Goal: Task Accomplishment & Management: Manage account settings

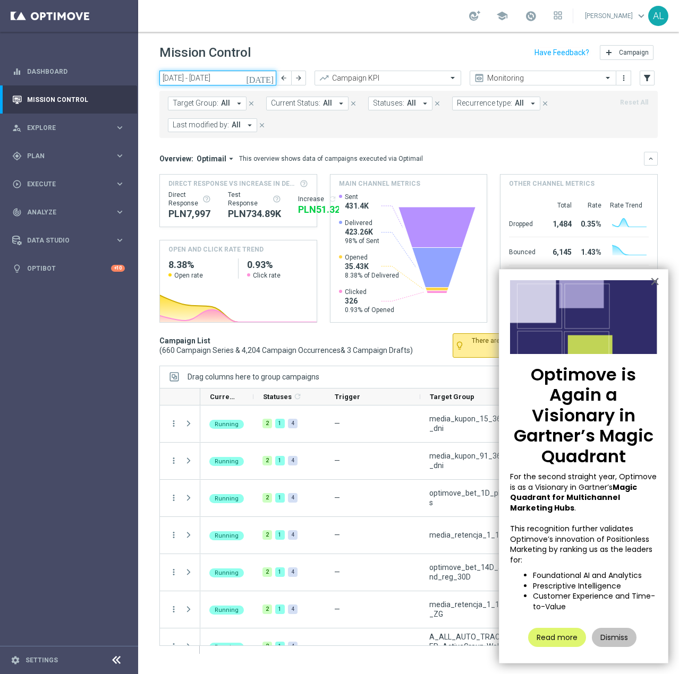
click at [209, 80] on input "[DATE] - [DATE]" at bounding box center [217, 78] width 117 height 15
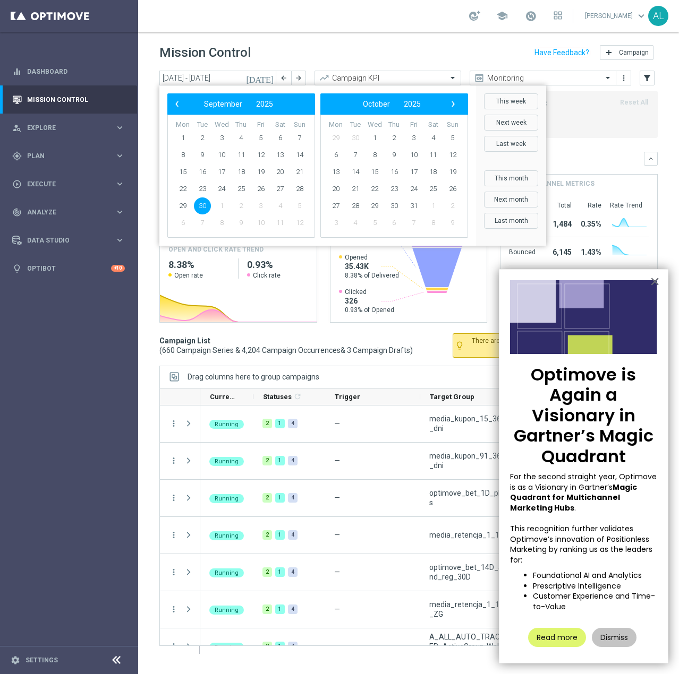
click at [201, 207] on span "30" at bounding box center [202, 206] width 17 height 17
type input "[DATE] - [DATE]"
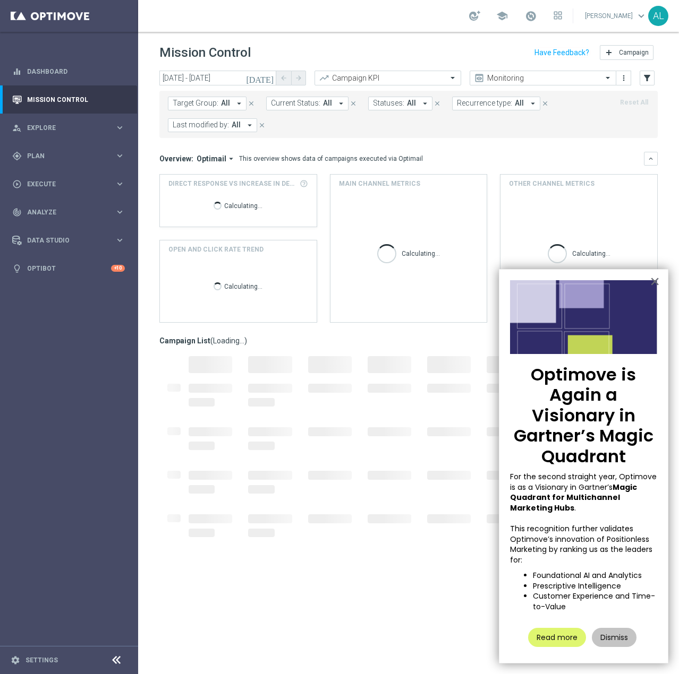
click at [215, 102] on span "Target Group:" at bounding box center [196, 103] width 46 height 9
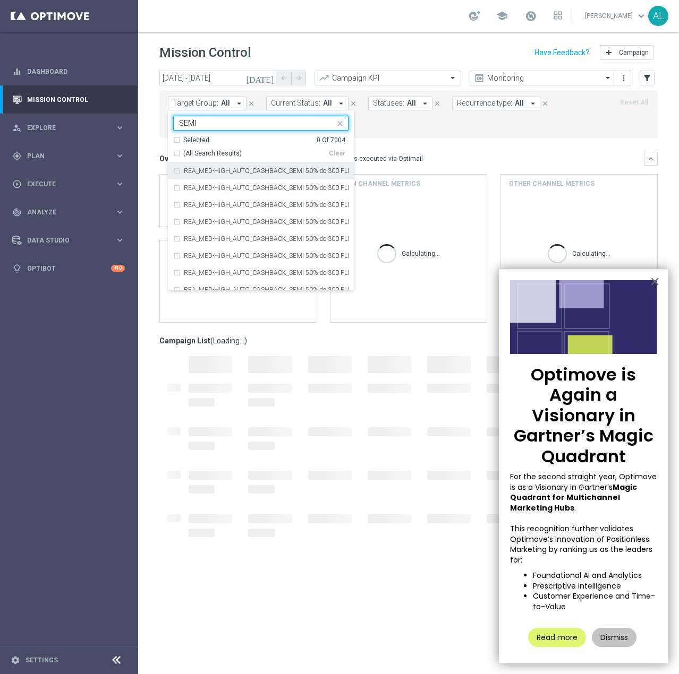
click at [177, 139] on div "Selected 0 Of 7004" at bounding box center [259, 140] width 172 height 9
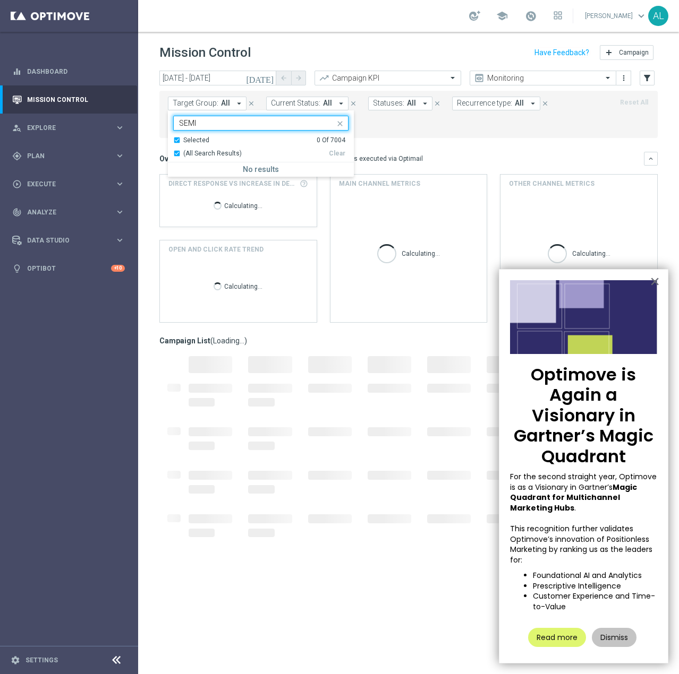
click at [174, 142] on div "Selected 0 Of 7004" at bounding box center [259, 140] width 172 height 9
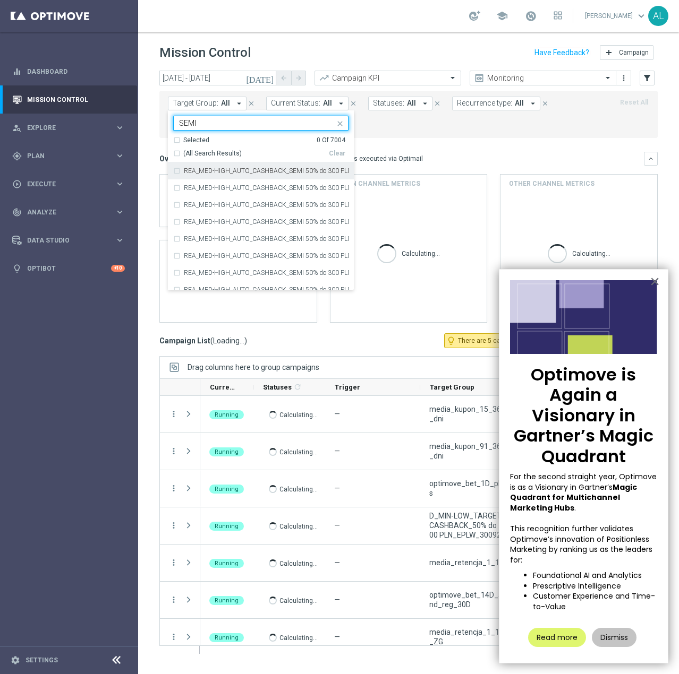
click at [179, 151] on div "(All Search Results)" at bounding box center [251, 153] width 156 height 9
type input "SEMI"
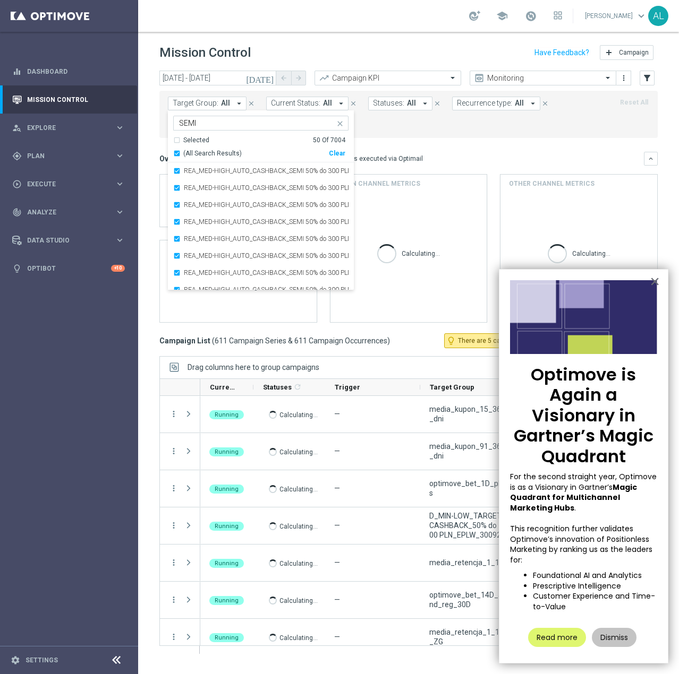
click at [421, 140] on mini-dashboard "Overview: Optimail arrow_drop_down This overview shows data of campaigns execut…" at bounding box center [408, 235] width 498 height 195
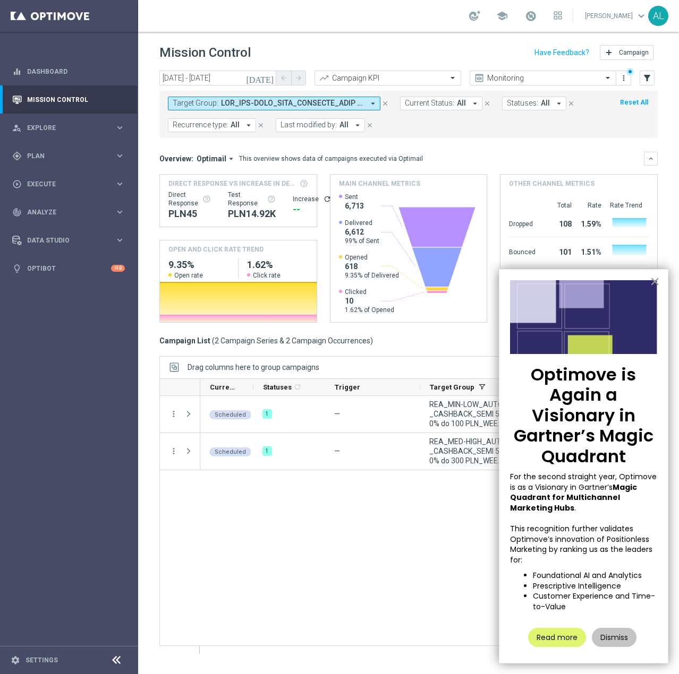
click at [654, 281] on button "×" at bounding box center [654, 281] width 10 height 17
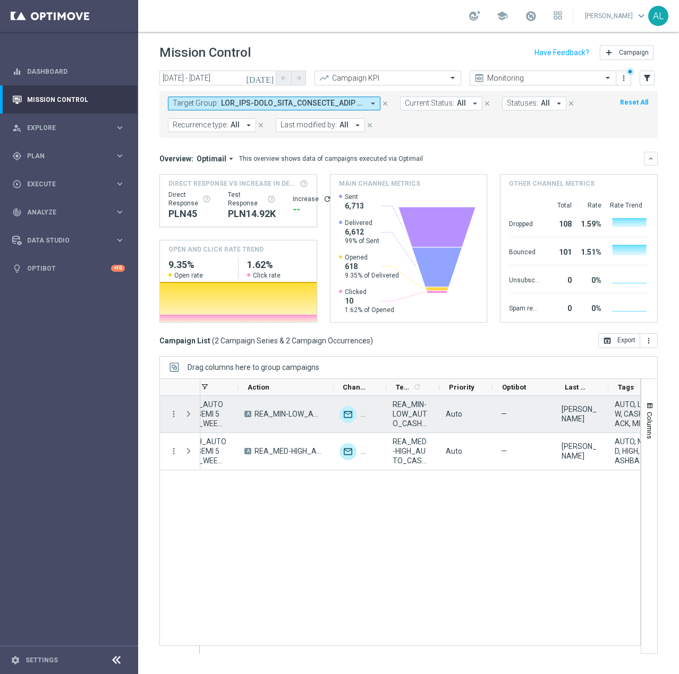
scroll to position [0, 285]
click at [406, 416] on span "REA_MIN-LOW_AUTO_CASHBACK_SEMI 50% do 100 PLN_300925" at bounding box center [405, 414] width 35 height 29
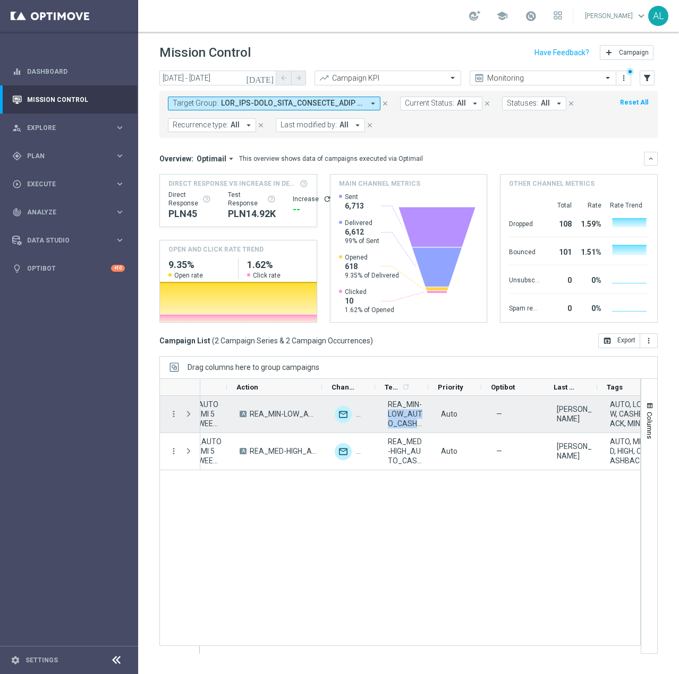
scroll to position [0, 0]
click at [406, 416] on span "REA_MIN-LOW_AUTO_CASHBACK_SEMI 50% do 100 PLN_300925" at bounding box center [400, 414] width 35 height 29
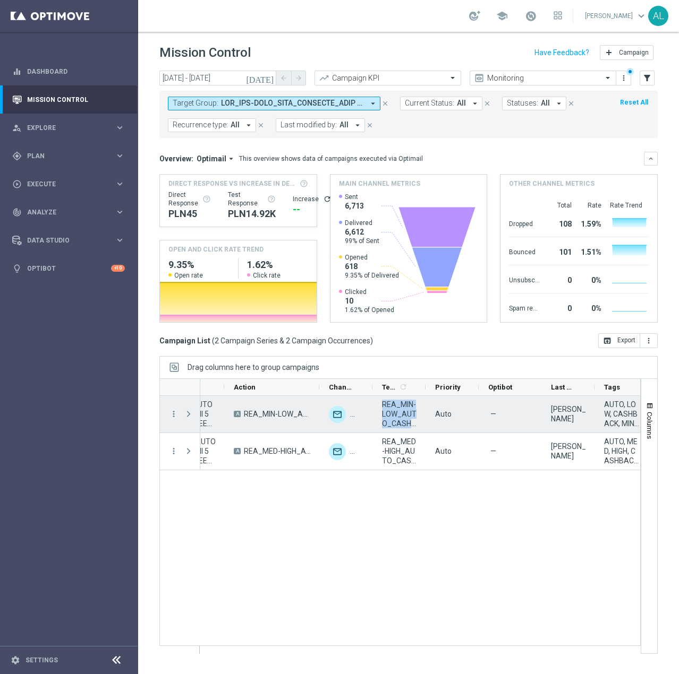
click at [406, 416] on span "REA_MIN-LOW_AUTO_CASHBACK_SEMI 50% do 100 PLN_300925" at bounding box center [399, 414] width 35 height 29
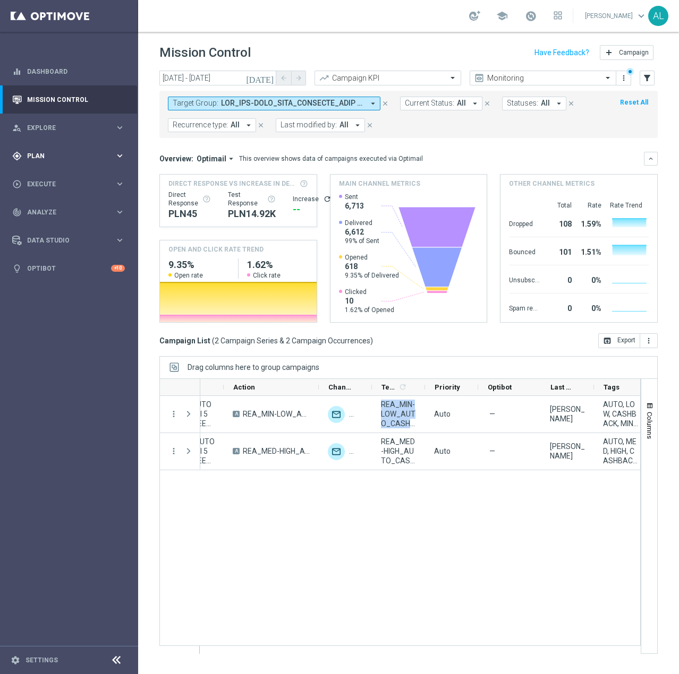
click at [69, 156] on span "Plan" at bounding box center [71, 156] width 88 height 6
click at [50, 172] on div "Target Groups" at bounding box center [82, 178] width 109 height 16
click at [49, 179] on link "Target Groups" at bounding box center [69, 178] width 83 height 8
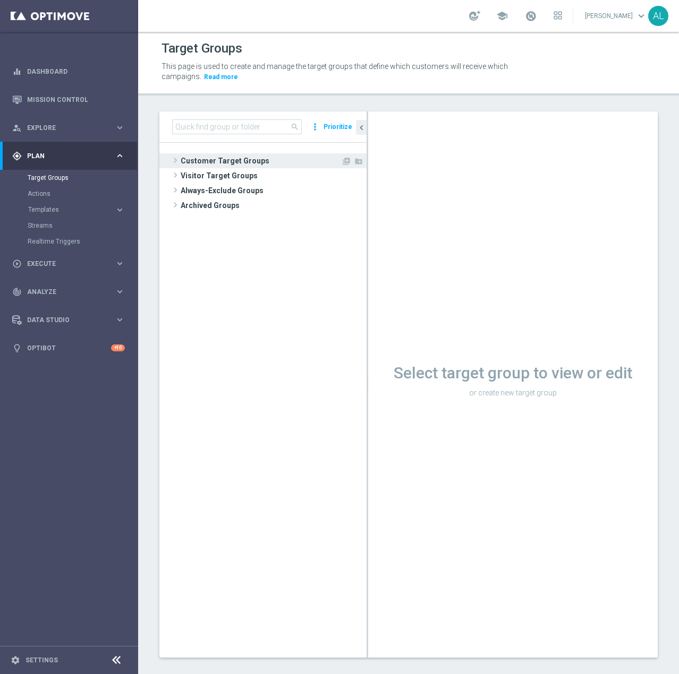
click at [191, 161] on span "Customer Target Groups" at bounding box center [261, 160] width 160 height 15
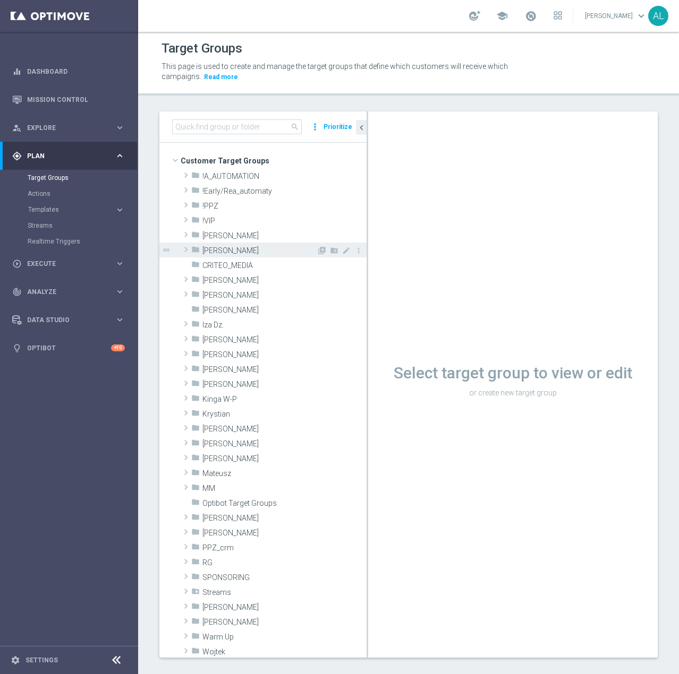
click at [202, 247] on div "folder [PERSON_NAME]" at bounding box center [253, 250] width 125 height 15
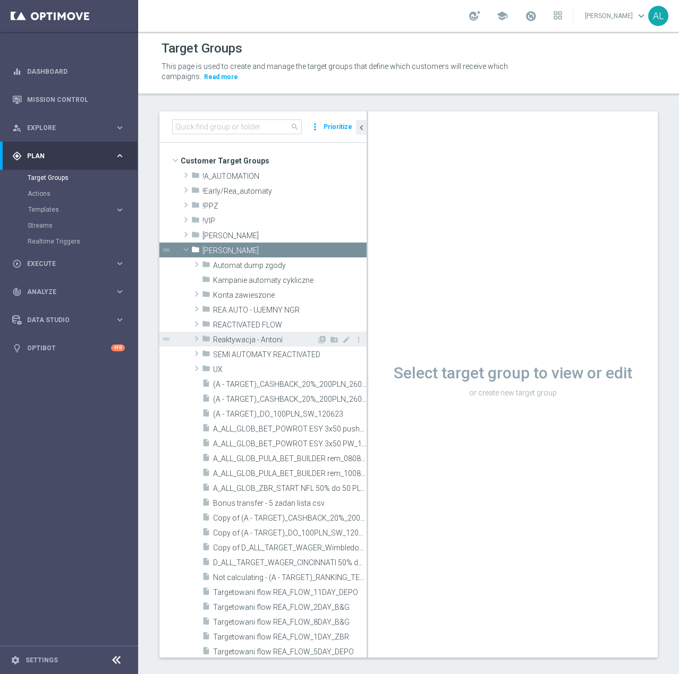
click at [247, 342] on span "Reaktywacja - Antoni" at bounding box center [265, 340] width 104 height 9
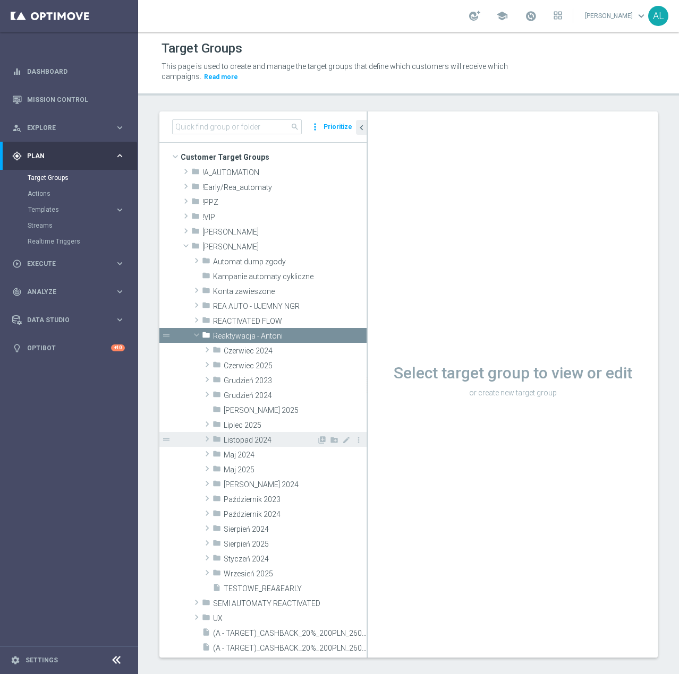
scroll to position [4, 0]
click at [278, 573] on span "Wrzesień 2025" at bounding box center [270, 573] width 93 height 9
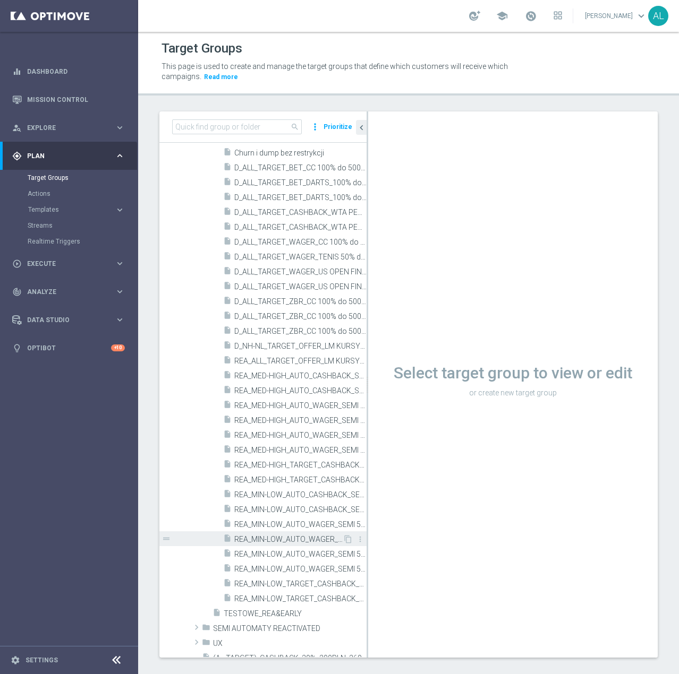
scroll to position [471, 0]
click at [310, 494] on span "REA_MIN-LOW_AUTO_CASHBACK_SEMI 50% do 100 PLN push_160925" at bounding box center [288, 494] width 108 height 9
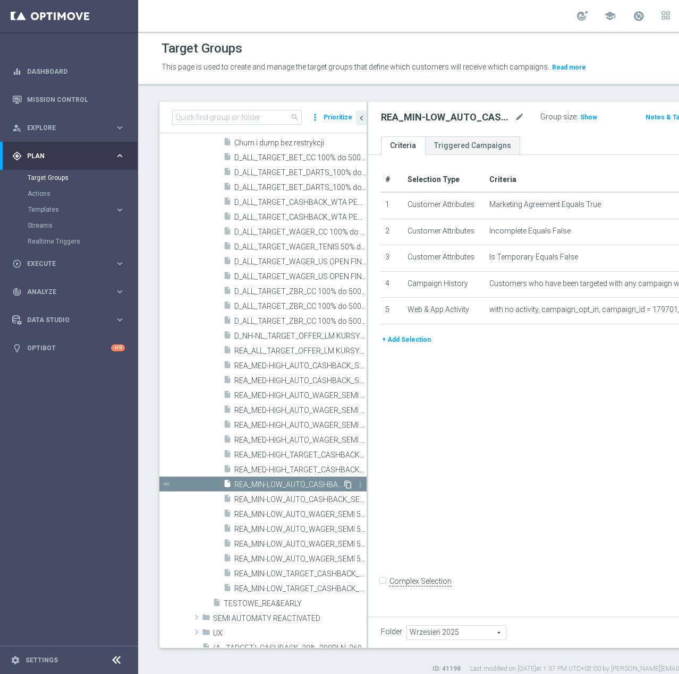
click at [344, 489] on icon "content_copy" at bounding box center [348, 485] width 8 height 8
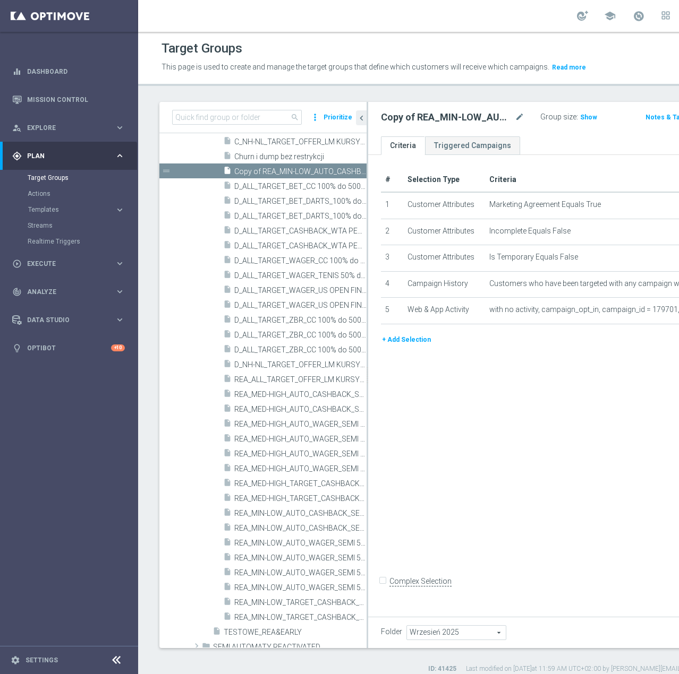
scroll to position [199, 0]
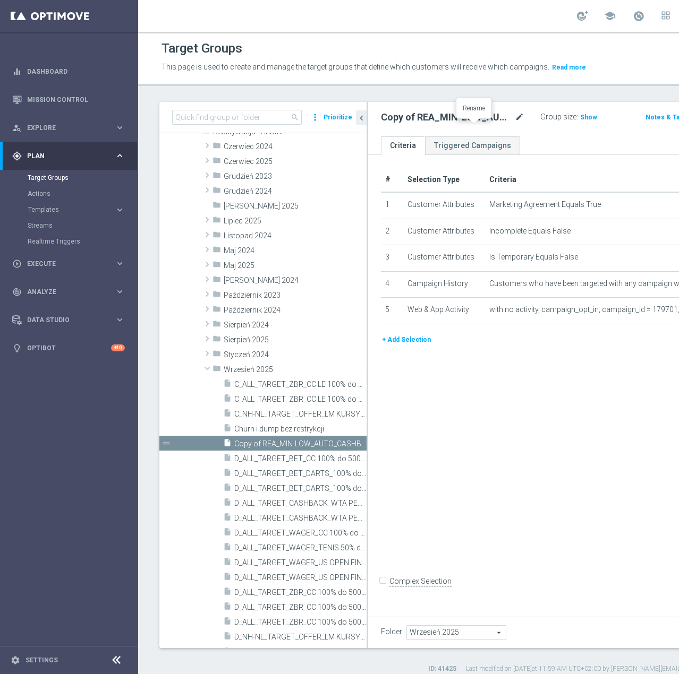
click at [515, 124] on icon "mode_edit" at bounding box center [520, 117] width 10 height 13
click at [411, 126] on input "REA_MIN-LOW_AUTO_CASHBACK_SEMI 50% do 100 PLN push 1_300925" at bounding box center [443, 118] width 125 height 15
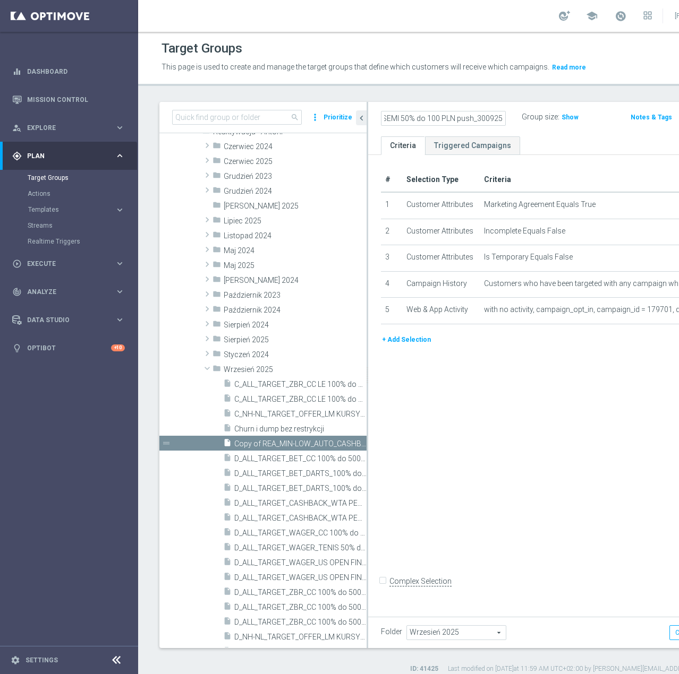
scroll to position [0, 177]
type input "REA_MIN-LOW_AUTO_CASHBACK_SEMI 50% do 100 PLN push_300925"
click at [463, 136] on div "REA_MIN-LOW_AUTO_CASHBACK_SEMI 50% do 100 PLN push_300925 Group size : Show Not…" at bounding box center [557, 119] width 379 height 35
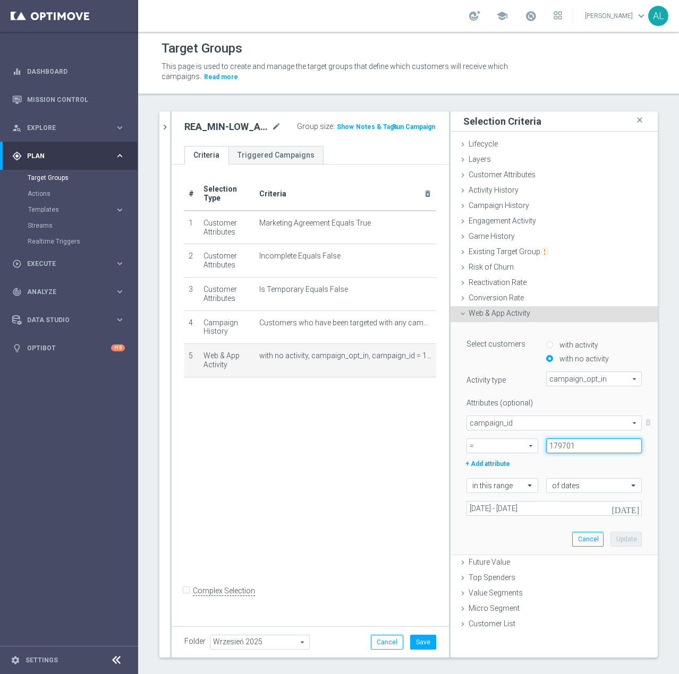
click at [556, 451] on input "179701" at bounding box center [594, 446] width 96 height 15
click at [557, 449] on input "179701" at bounding box center [594, 446] width 96 height 15
paste input "84939"
type input "184939"
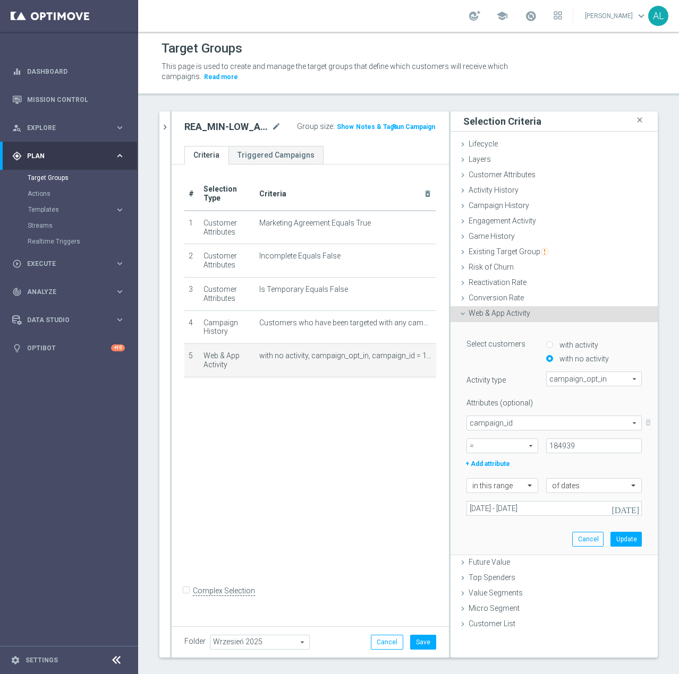
click at [536, 515] on div "Select customers with activity with no activity Activity type campaign_opt_in c…" at bounding box center [553, 438] width 191 height 233
click at [540, 506] on input "[DATE] - [DATE]" at bounding box center [553, 508] width 175 height 15
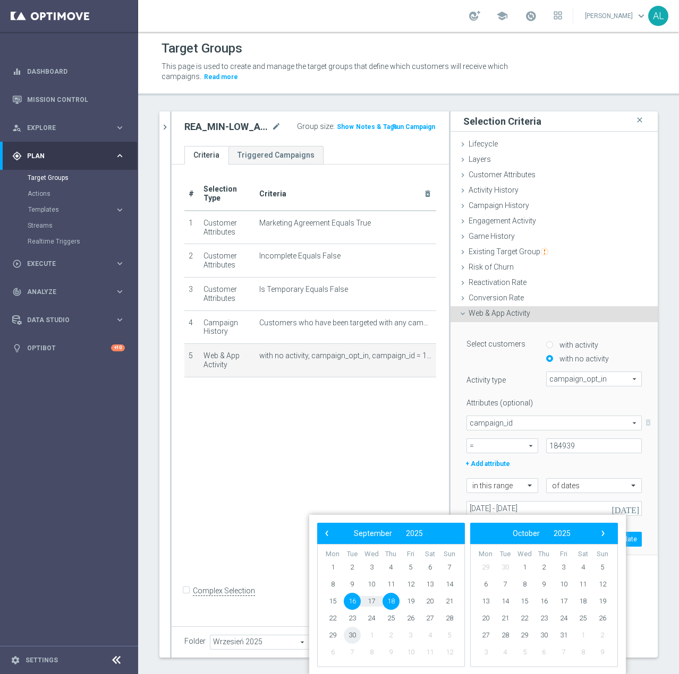
click at [350, 636] on span "30" at bounding box center [352, 635] width 17 height 17
click at [541, 568] on span "2" at bounding box center [543, 567] width 17 height 17
type input "[DATE] - [DATE]"
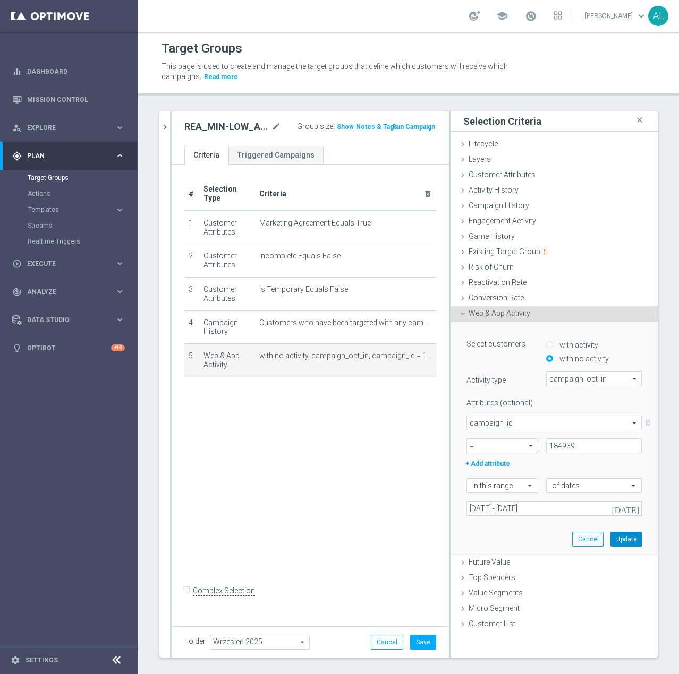
click at [610, 541] on button "Update" at bounding box center [625, 539] width 31 height 15
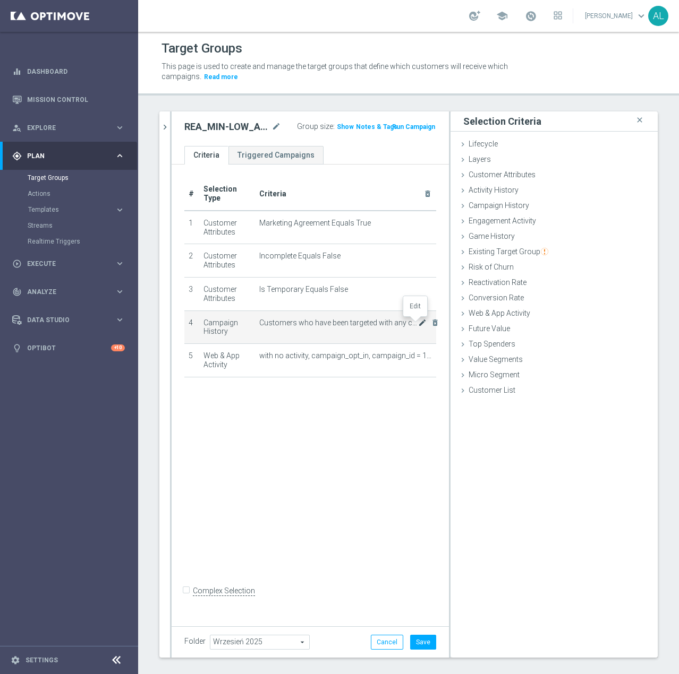
click at [418, 324] on icon "mode_edit" at bounding box center [422, 323] width 8 height 8
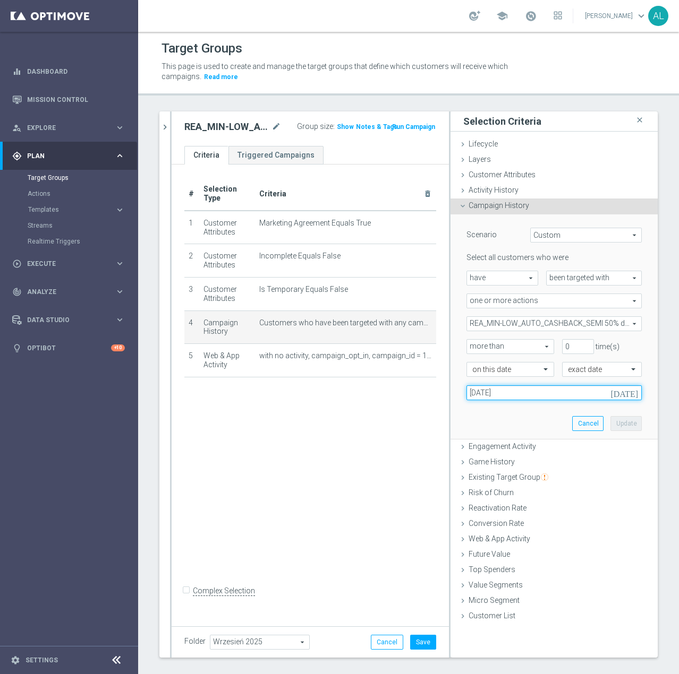
click at [528, 392] on input "[DATE]" at bounding box center [553, 393] width 175 height 15
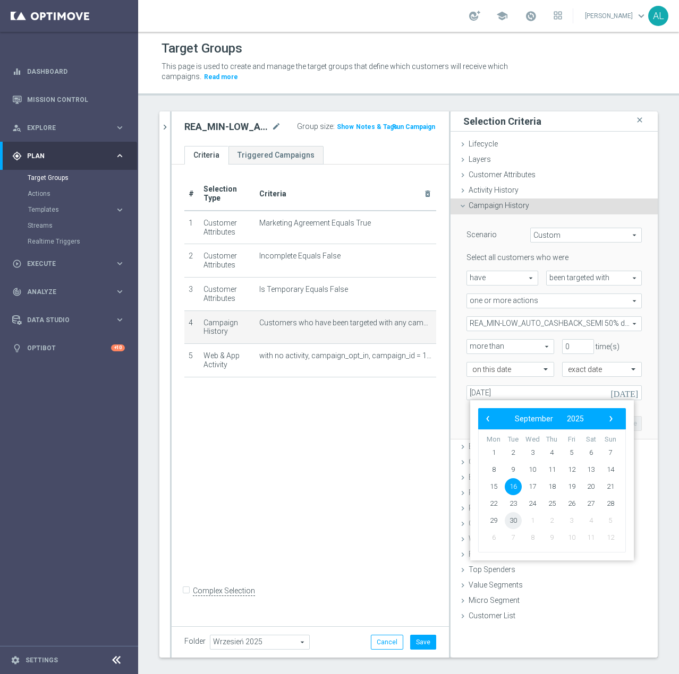
click at [510, 522] on span "30" at bounding box center [512, 520] width 17 height 17
type input "[DATE]"
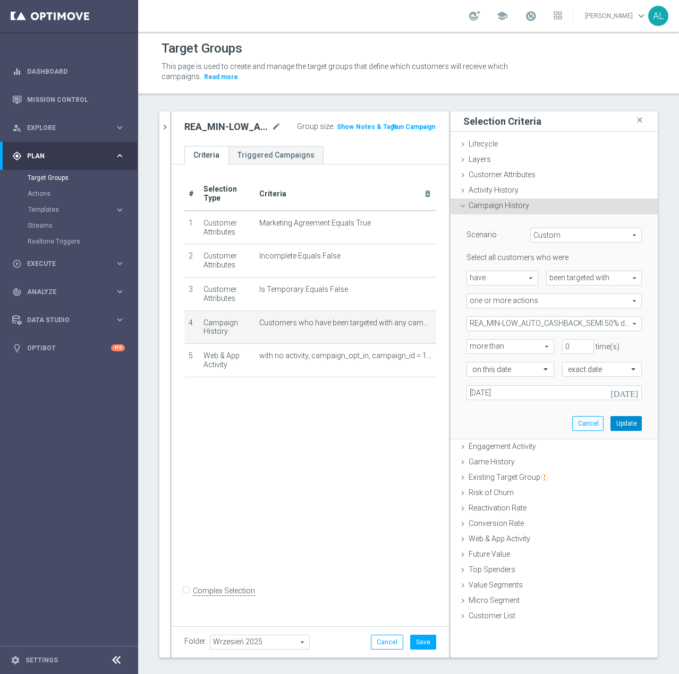
click at [620, 425] on button "Update" at bounding box center [625, 423] width 31 height 15
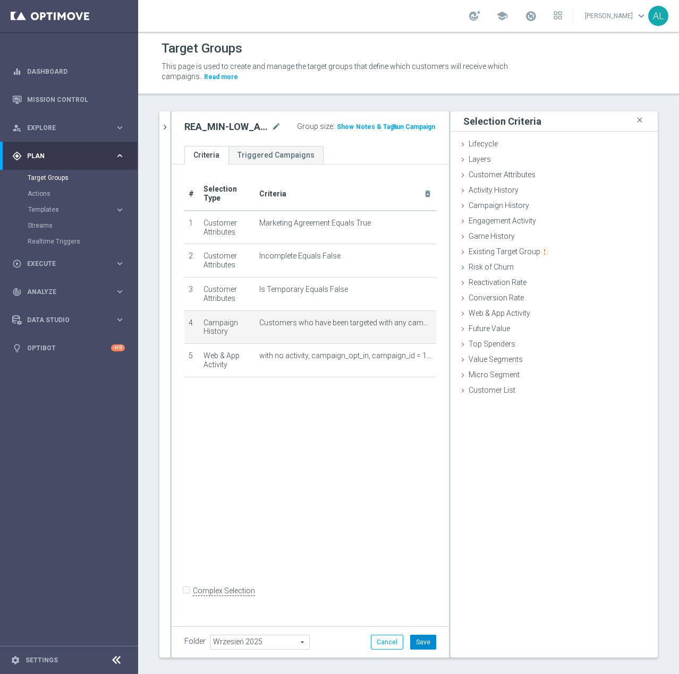
click at [421, 635] on button "Save" at bounding box center [423, 642] width 26 height 15
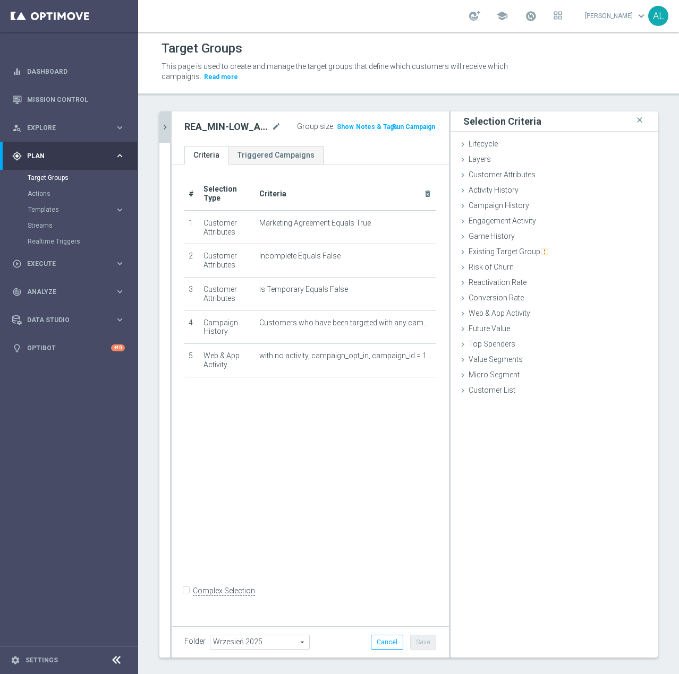
click at [165, 126] on icon "chevron_right" at bounding box center [165, 127] width 10 height 10
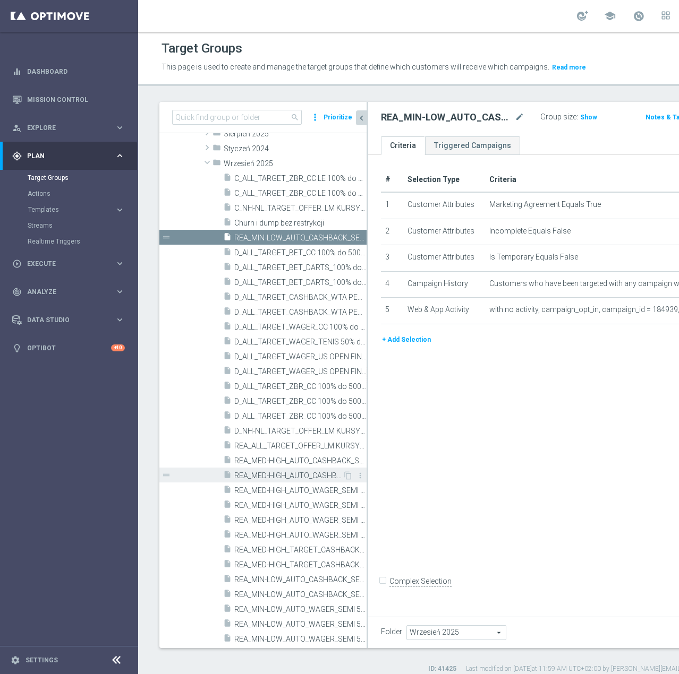
scroll to position [397, 0]
click at [344, 479] on icon "content_copy" at bounding box center [348, 475] width 8 height 8
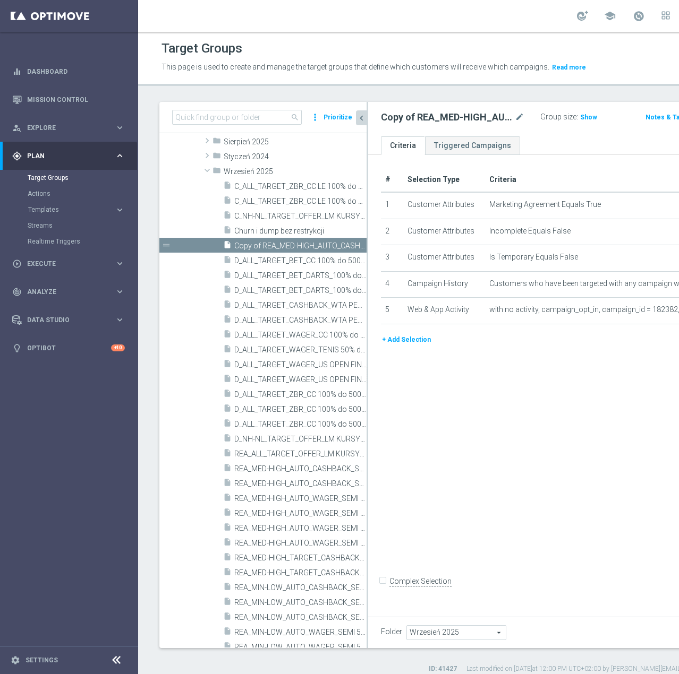
scroll to position [199, 0]
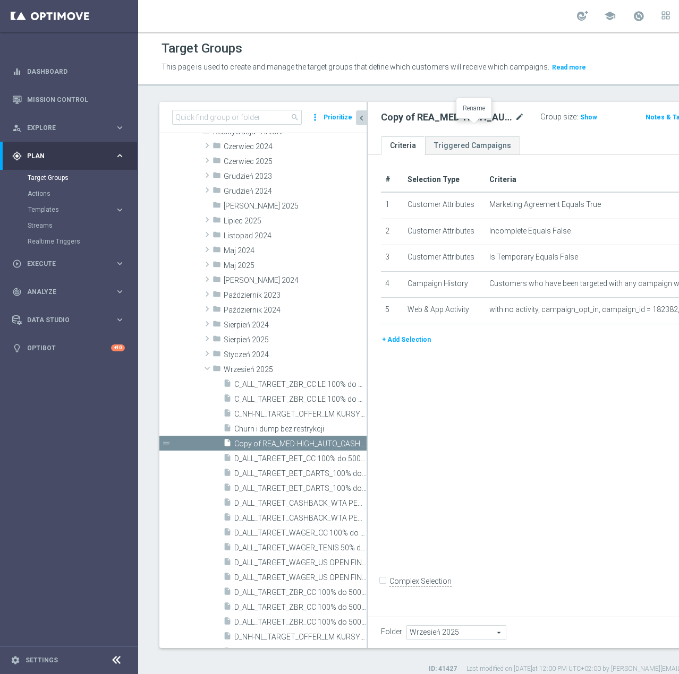
click at [515, 124] on icon "mode_edit" at bounding box center [520, 117] width 10 height 13
click at [409, 126] on input "REA_MED-HIGH_AUTO_CASHBACK_SEMI 50% do 300 PLN push 1_300925" at bounding box center [443, 118] width 125 height 15
type input "REA_MED-HIGH_AUTO_CASHBACK_SEMI 50% do 300 PLN push_300925"
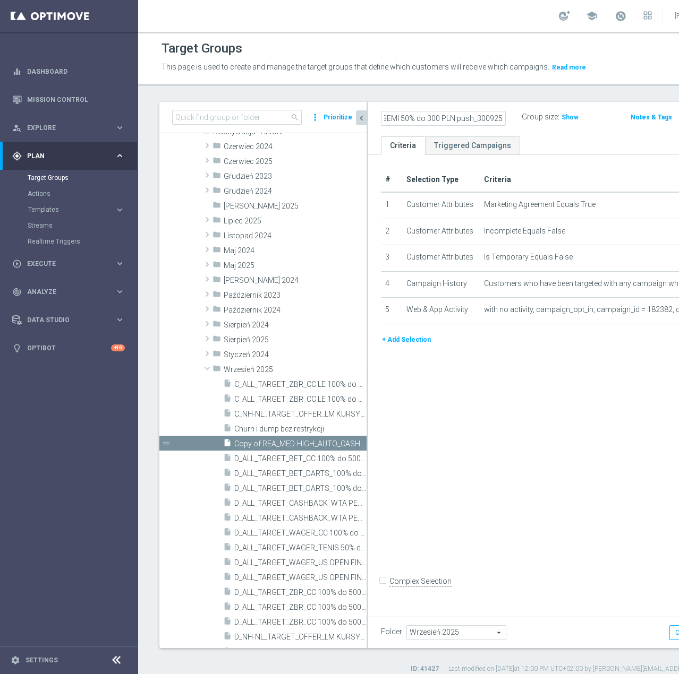
click at [500, 426] on div "# Selection Type Criteria delete_forever 1 Customer Attributes Marketing Agreem…" at bounding box center [557, 383] width 379 height 457
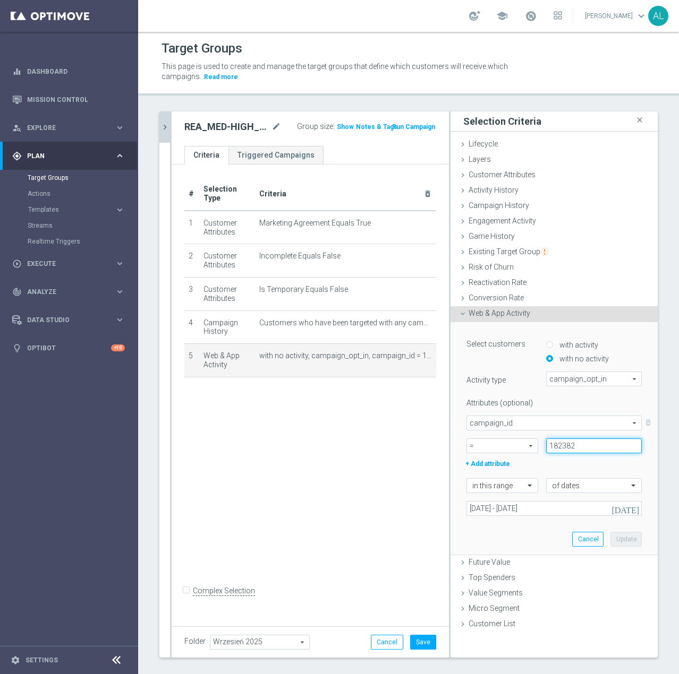
click at [566, 447] on input "182382" at bounding box center [594, 446] width 96 height 15
paste input "4940"
type input "184940"
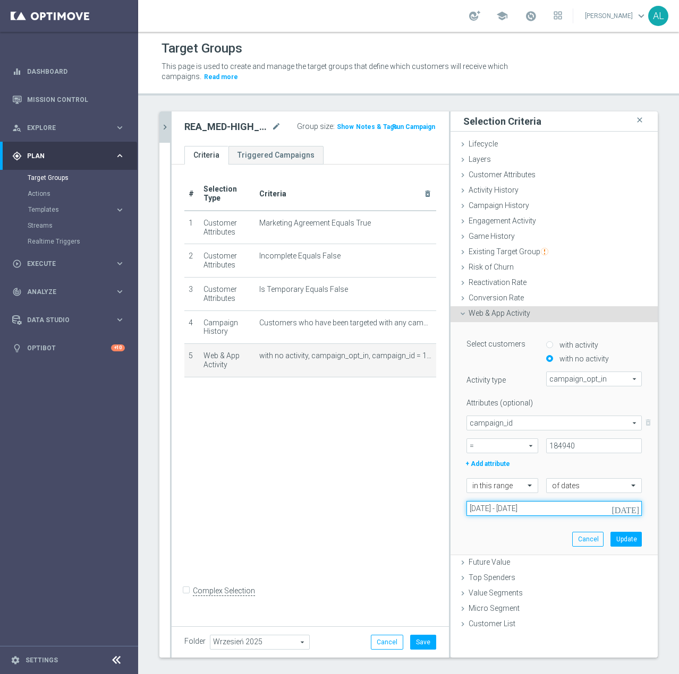
click at [527, 510] on input "[DATE] - [DATE]" at bounding box center [553, 508] width 175 height 15
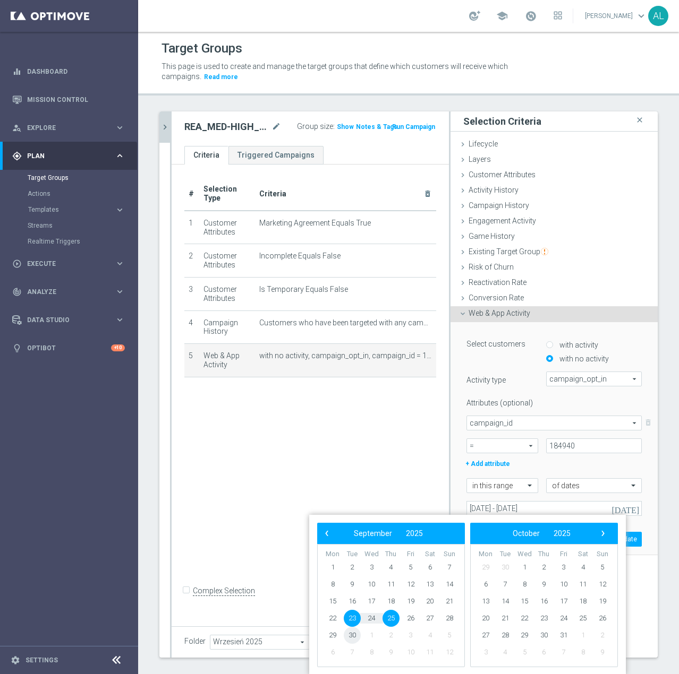
click at [359, 638] on span "30" at bounding box center [352, 635] width 17 height 17
click at [538, 572] on span "2" at bounding box center [543, 567] width 17 height 17
type input "[DATE] - [DATE]"
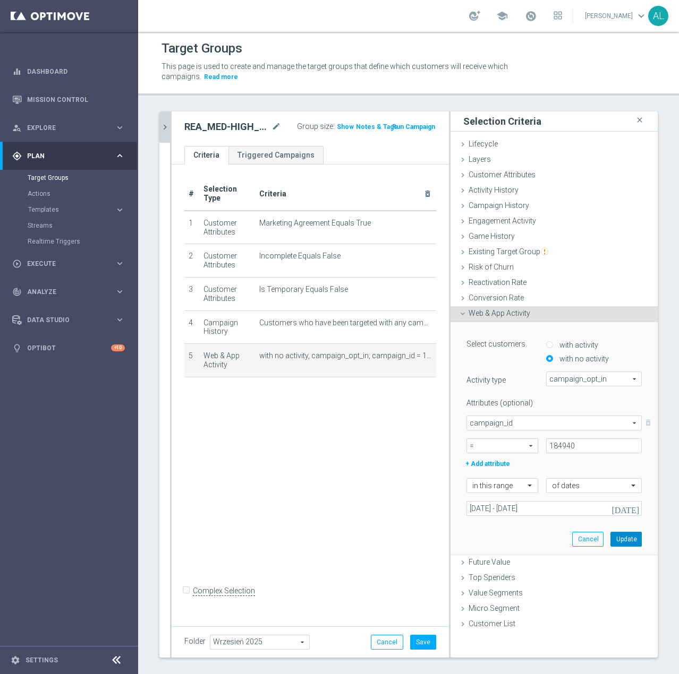
click at [619, 538] on button "Update" at bounding box center [625, 539] width 31 height 15
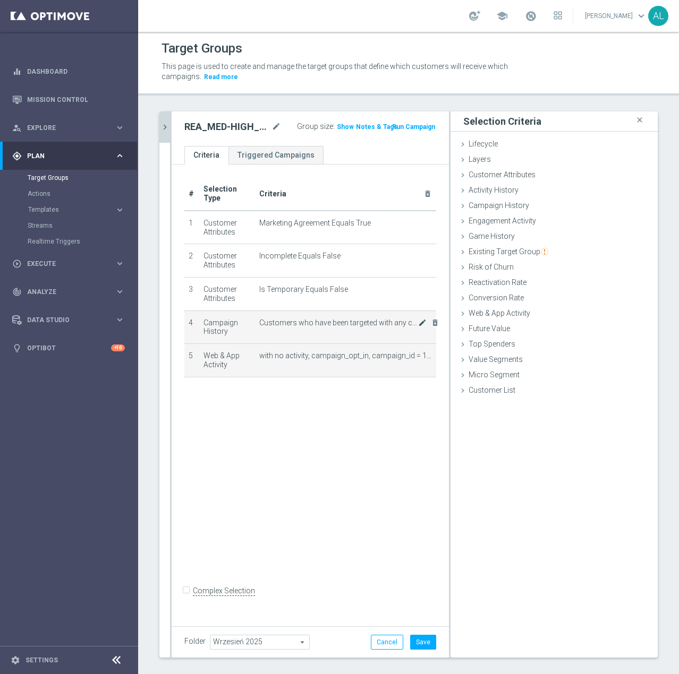
click at [418, 324] on icon "mode_edit" at bounding box center [422, 323] width 8 height 8
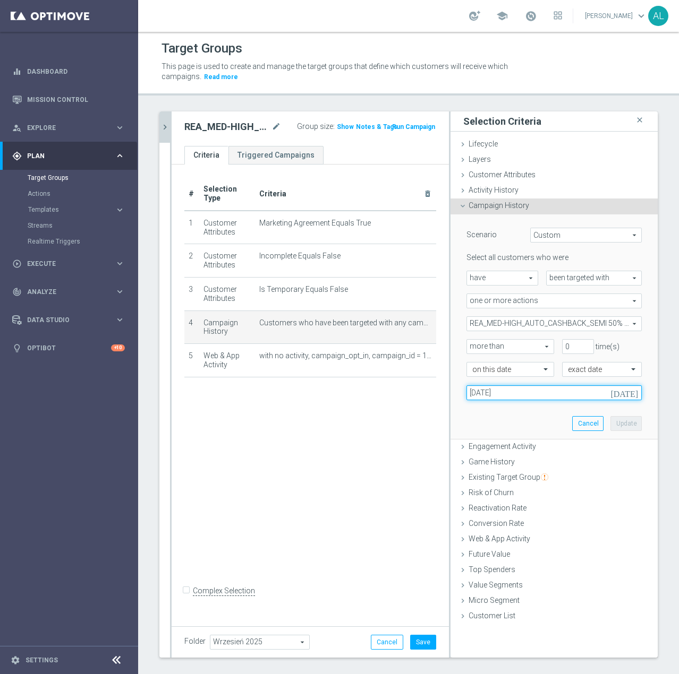
click at [490, 395] on input "[DATE]" at bounding box center [553, 393] width 175 height 15
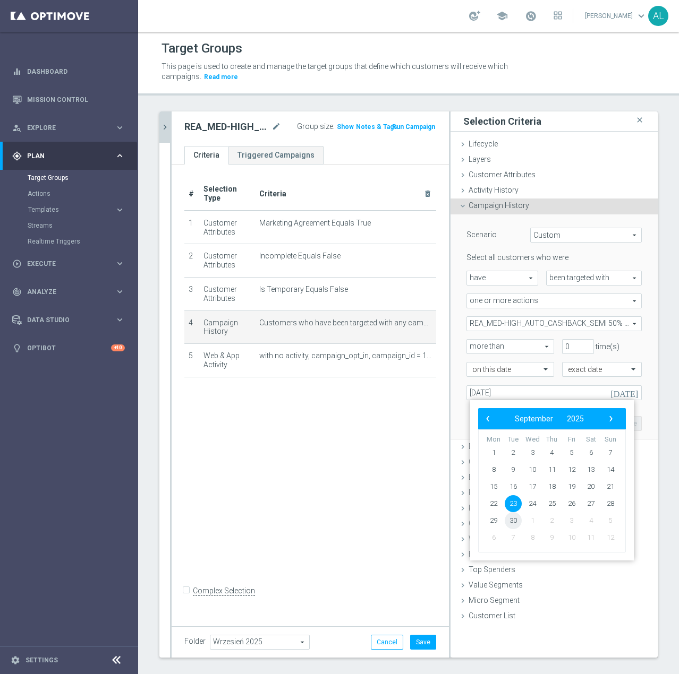
click at [512, 524] on span "30" at bounding box center [512, 520] width 17 height 17
type input "[DATE]"
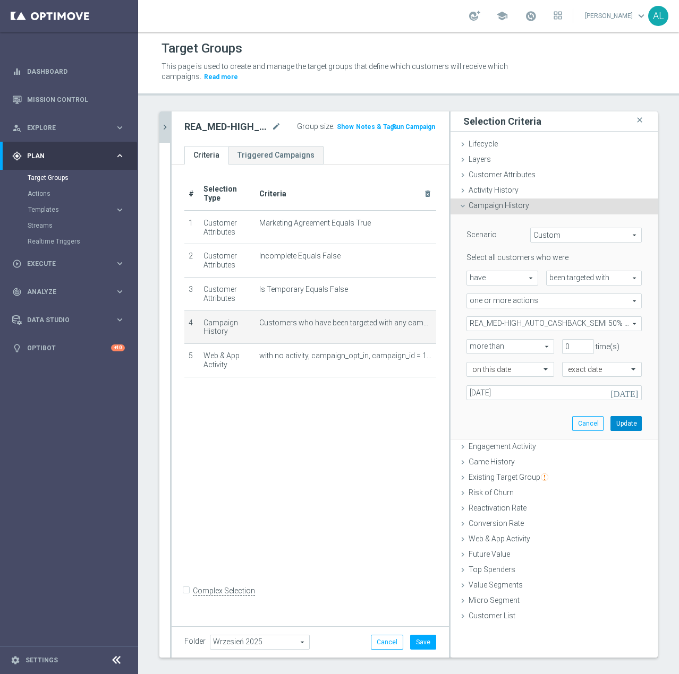
click at [614, 427] on button "Update" at bounding box center [625, 423] width 31 height 15
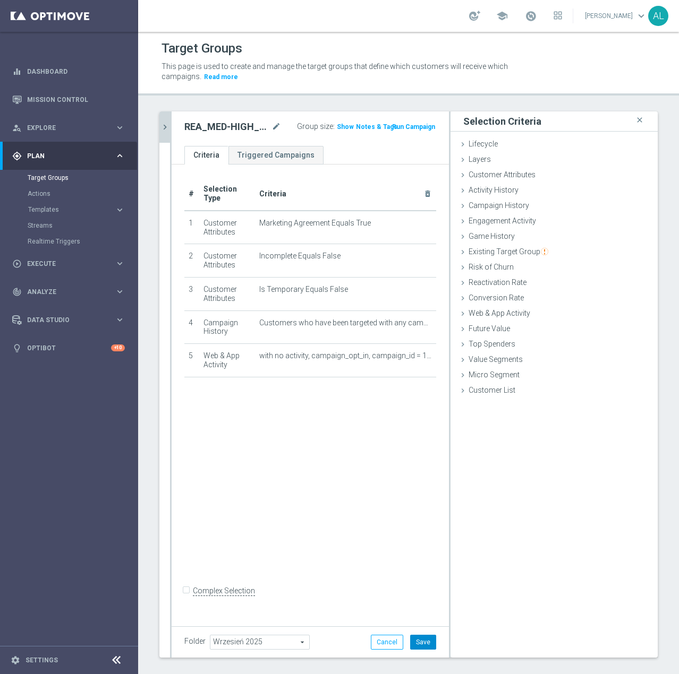
click at [414, 646] on button "Save" at bounding box center [423, 642] width 26 height 15
click at [167, 126] on icon "chevron_right" at bounding box center [165, 127] width 10 height 10
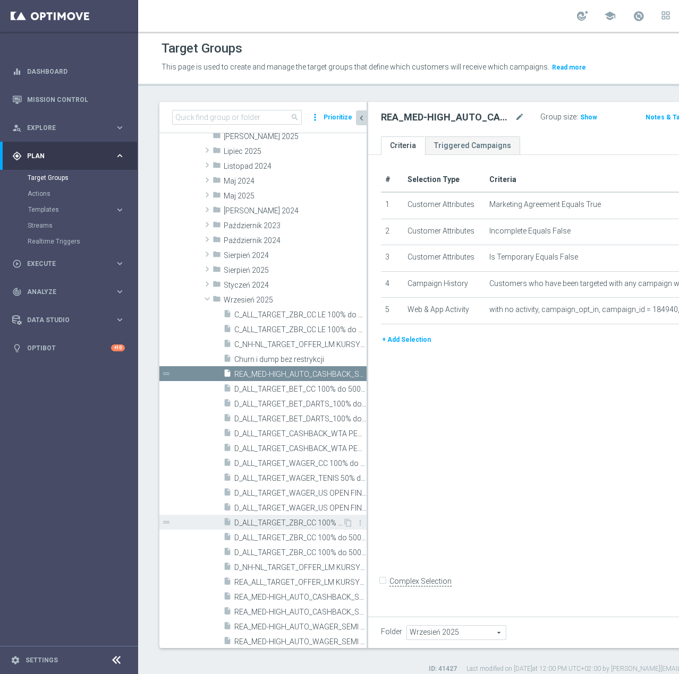
scroll to position [269, 0]
click at [307, 527] on span "D_ALL_TARGET_ZBR_CC 100% do 500 PLN 1 LE CZW sms_220925" at bounding box center [288, 522] width 108 height 9
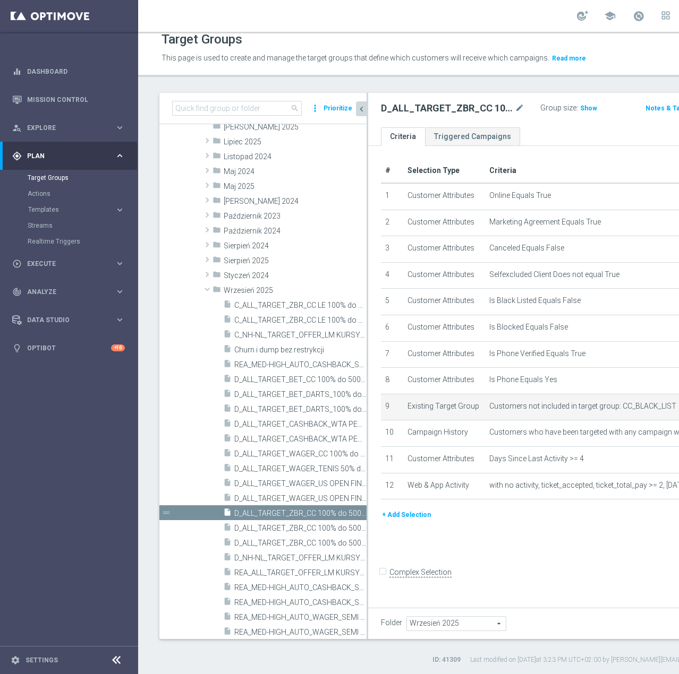
scroll to position [19, 0]
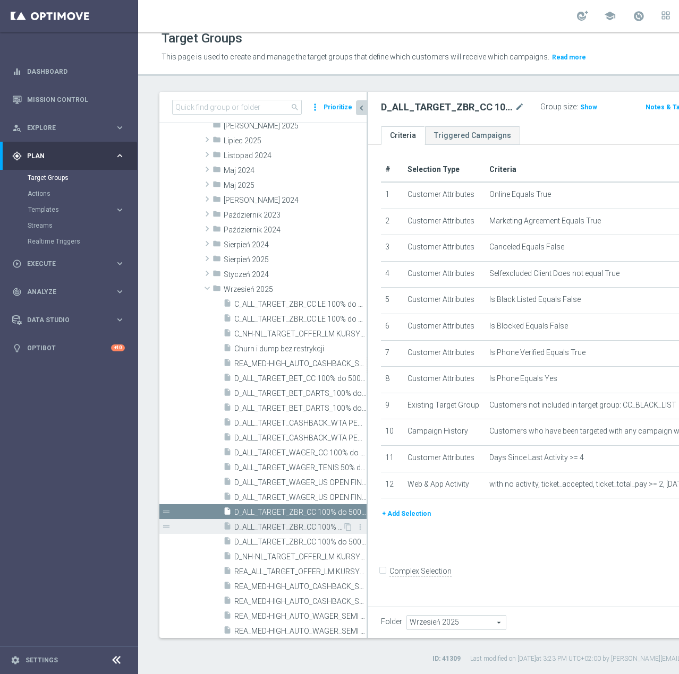
click at [296, 526] on span "D_ALL_TARGET_ZBR_CC 100% do 500 PLN 1 LE WT push_220925" at bounding box center [288, 527] width 108 height 9
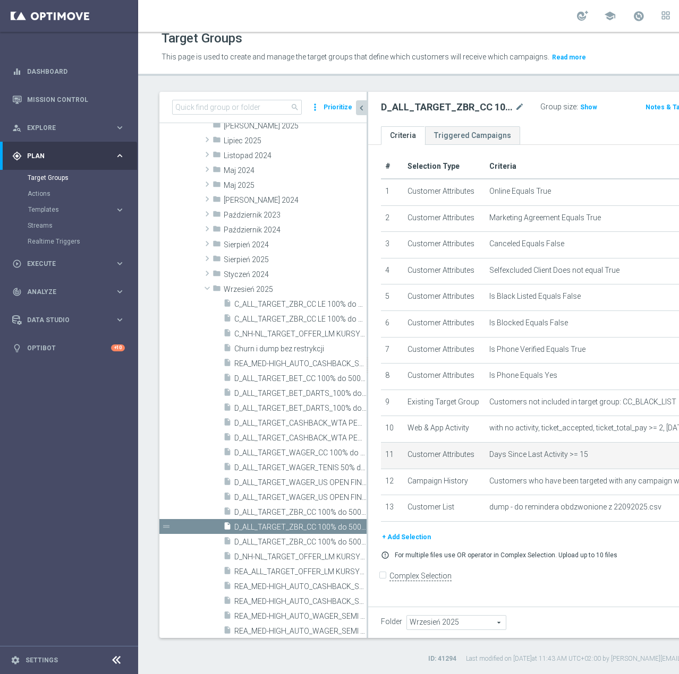
scroll to position [87, 0]
click at [344, 527] on icon "content_copy" at bounding box center [348, 527] width 8 height 8
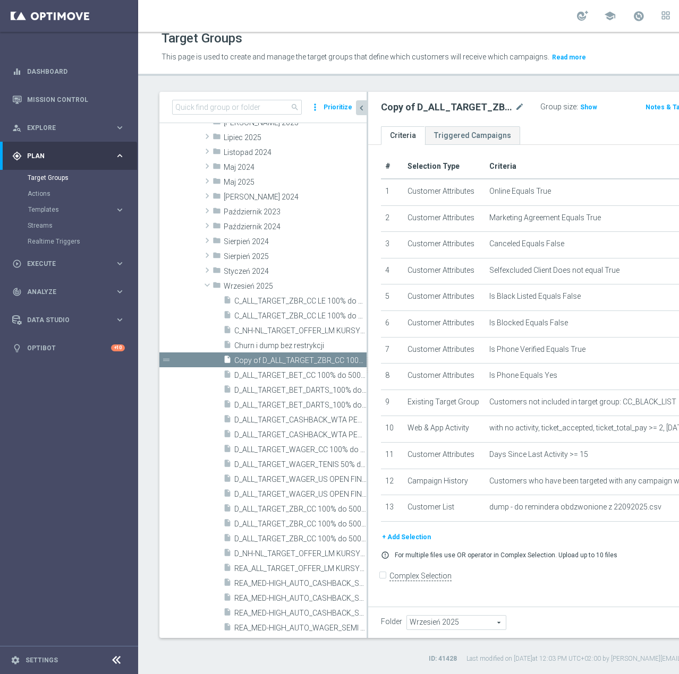
scroll to position [350, 0]
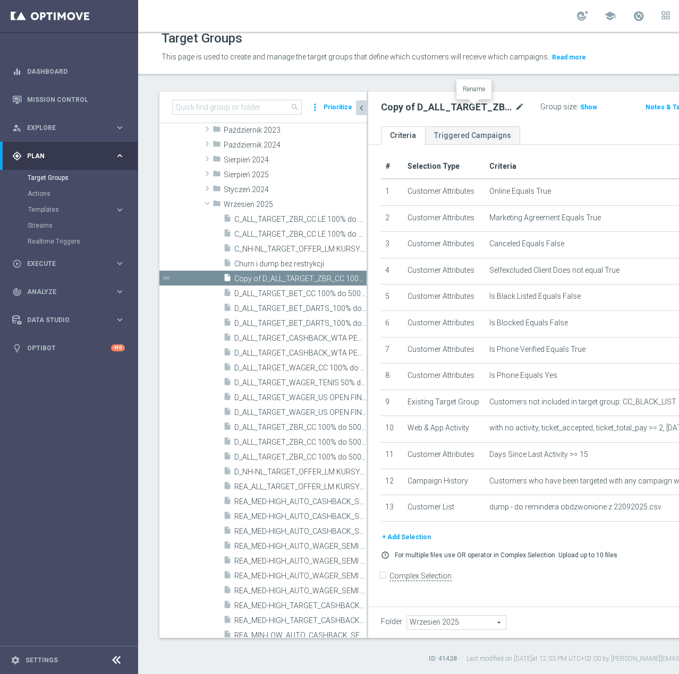
click at [515, 109] on icon "mode_edit" at bounding box center [520, 107] width 10 height 13
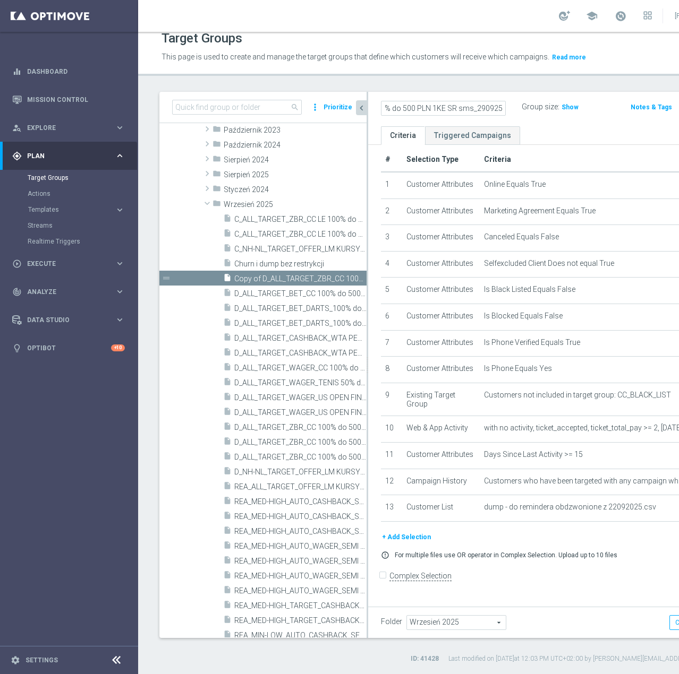
scroll to position [0, 166]
type input "D_ALL_TARGET_WAGER_CC 100% do 500 PLN 1KE SR sms_290925"
click at [495, 125] on div "D_ALL_TARGET_WAGER_CC 100% do 500 PLN 1KE SR sms_290925 Group size : Show Notes…" at bounding box center [557, 109] width 379 height 35
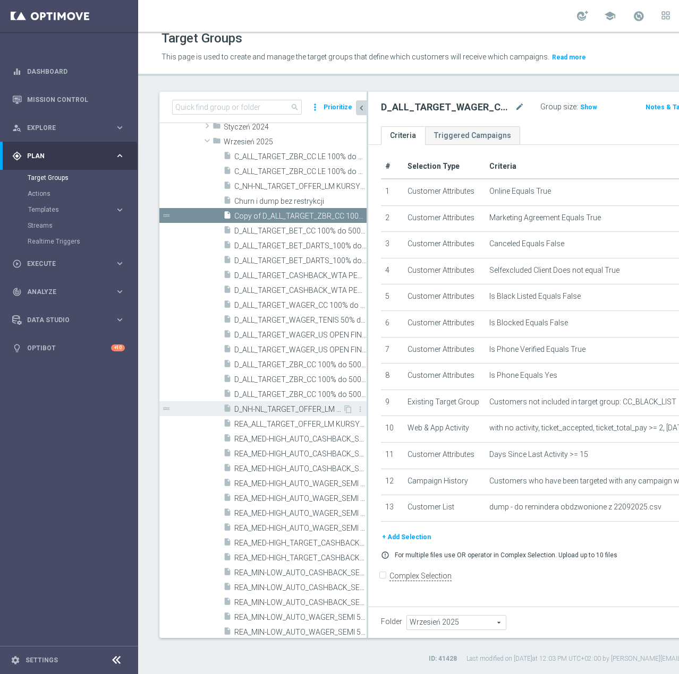
scroll to position [407, 0]
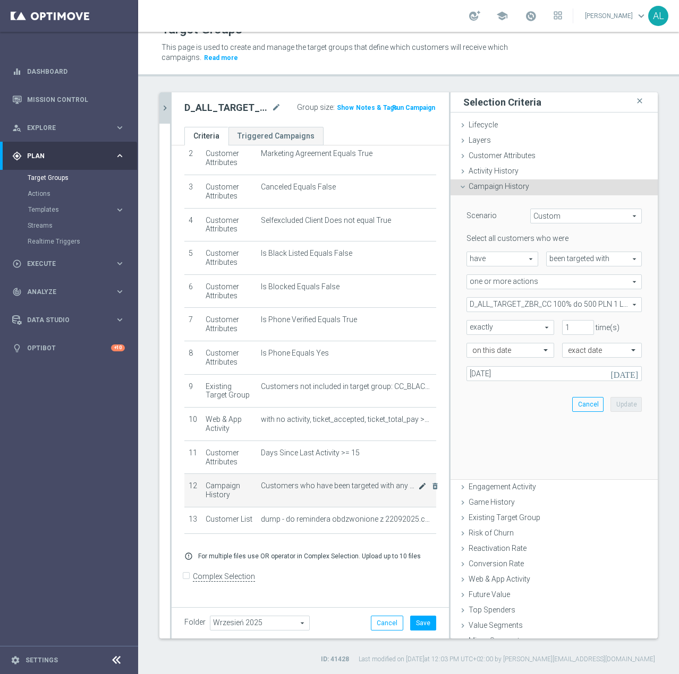
scroll to position [81, 0]
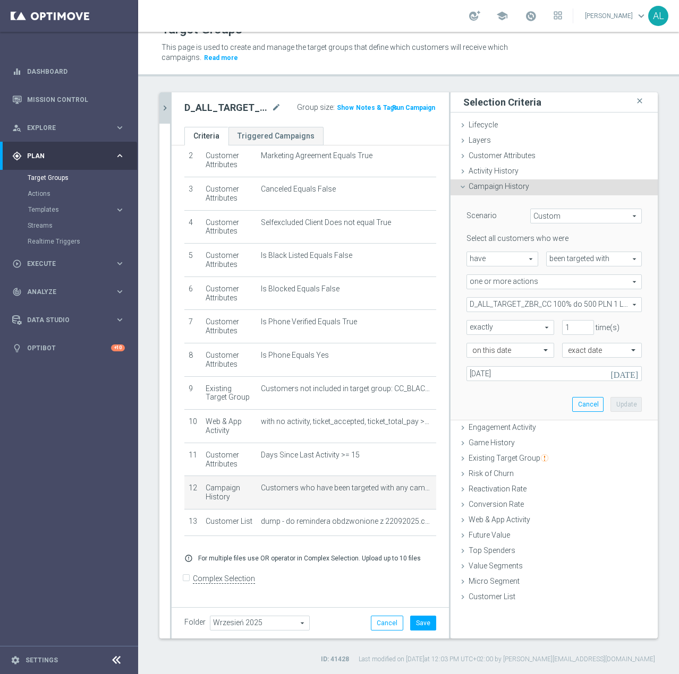
click at [516, 306] on span "D_ALL_TARGET_ZBR_CC 100% do 500 PLN 1 LE_220925" at bounding box center [554, 305] width 174 height 14
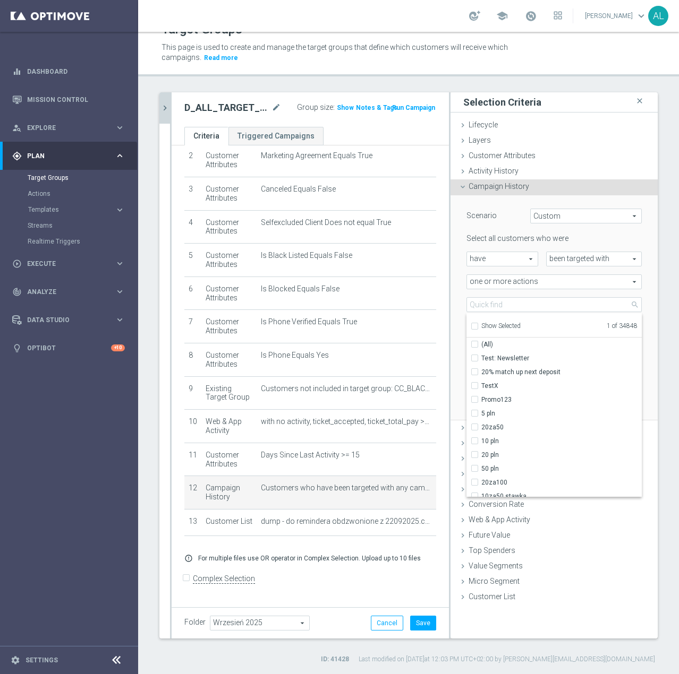
click at [492, 330] on label "Show Selected" at bounding box center [500, 327] width 39 height 10
click at [477, 330] on input "Show Selected" at bounding box center [473, 327] width 7 height 7
checkbox input "true"
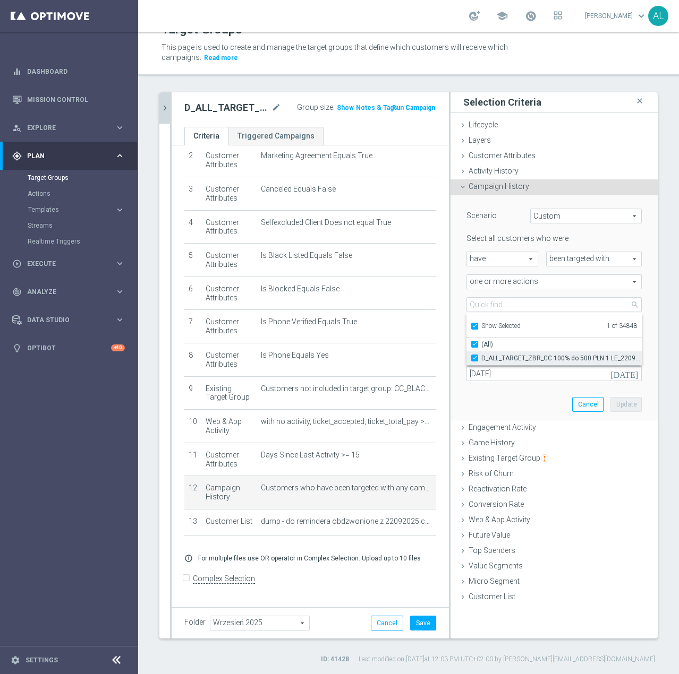
click at [493, 359] on span "D_ALL_TARGET_ZBR_CC 100% do 500 PLN 1 LE_220925" at bounding box center [561, 358] width 160 height 8
click at [481, 359] on input "D_ALL_TARGET_ZBR_CC 100% do 500 PLN 1 LE_220925" at bounding box center [477, 358] width 7 height 7
checkbox input "false"
type input "Select Action"
checkbox input "false"
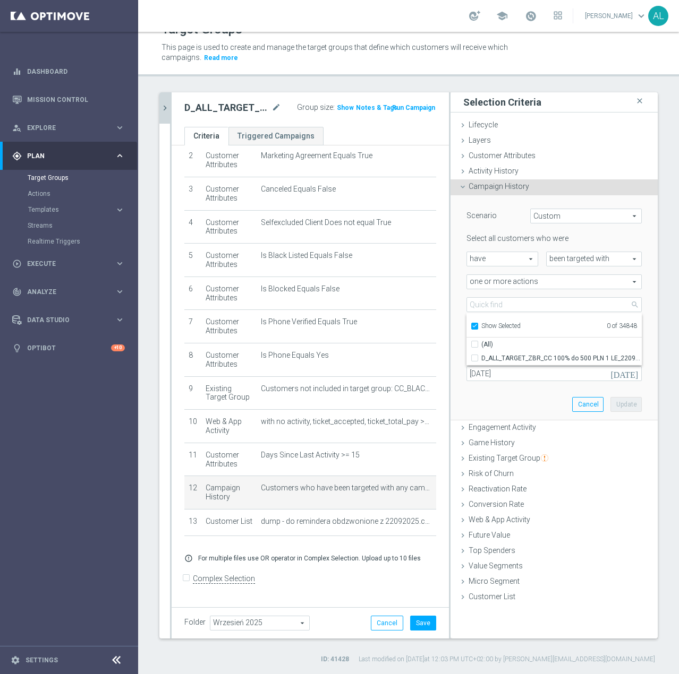
click at [498, 325] on span "Show Selected" at bounding box center [500, 325] width 39 height 7
click at [477, 325] on input "Show Selected" at bounding box center [473, 327] width 7 height 7
checkbox input "false"
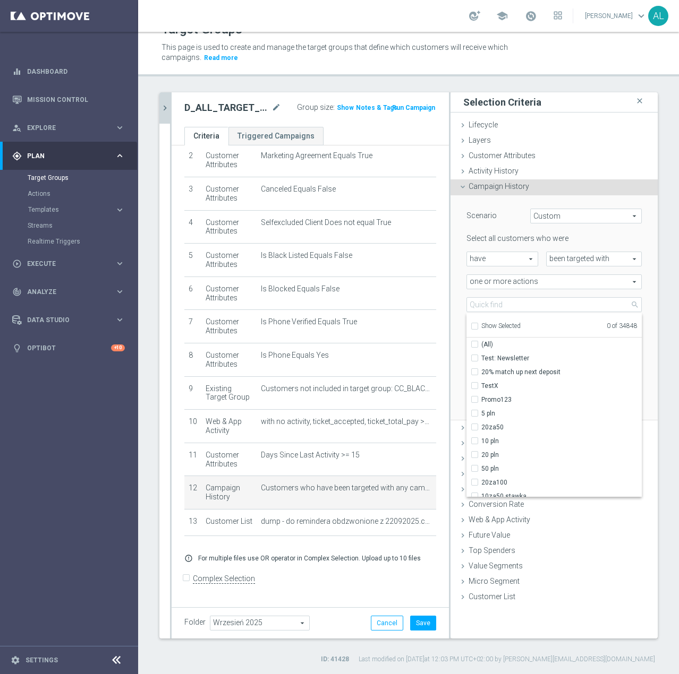
click at [164, 104] on icon "chevron_right" at bounding box center [165, 108] width 10 height 10
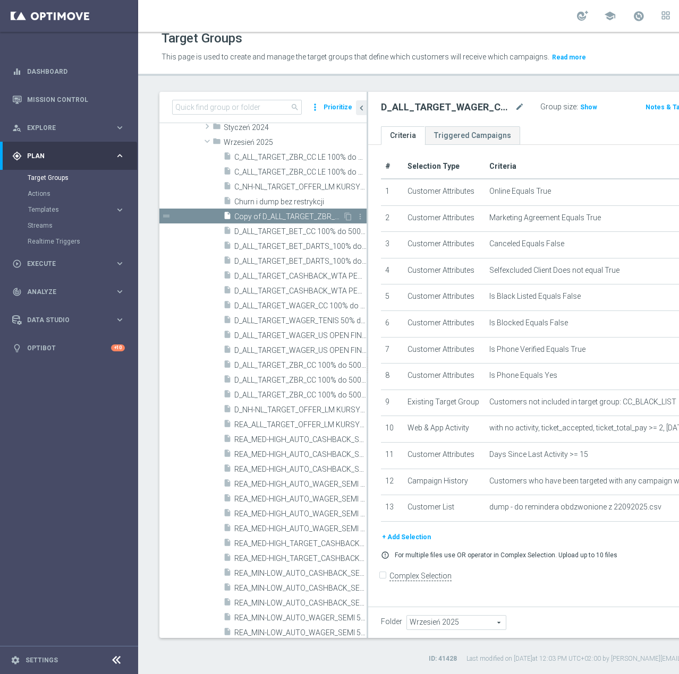
click at [305, 218] on span "Copy of D_ALL_TARGET_ZBR_CC 100% do 500 PLN 1 LE WT push_220925" at bounding box center [288, 216] width 108 height 9
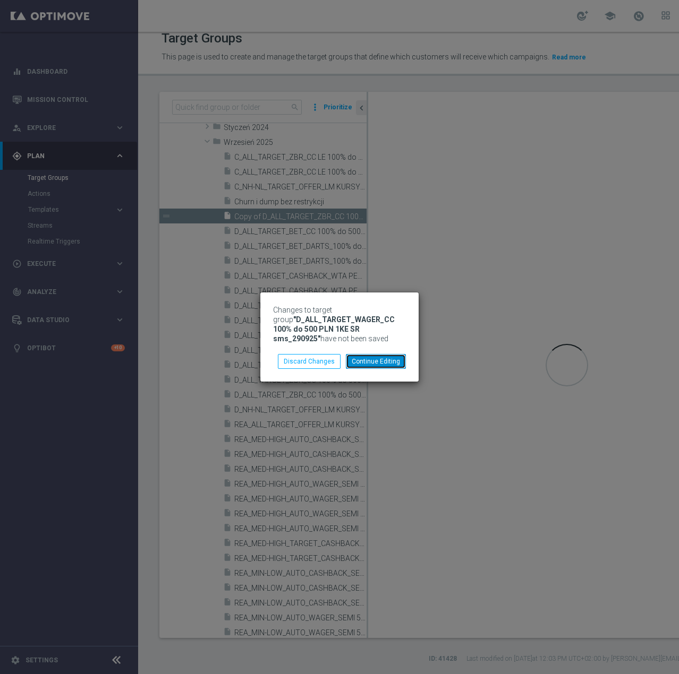
click at [366, 362] on button "Continue Editing" at bounding box center [376, 361] width 60 height 15
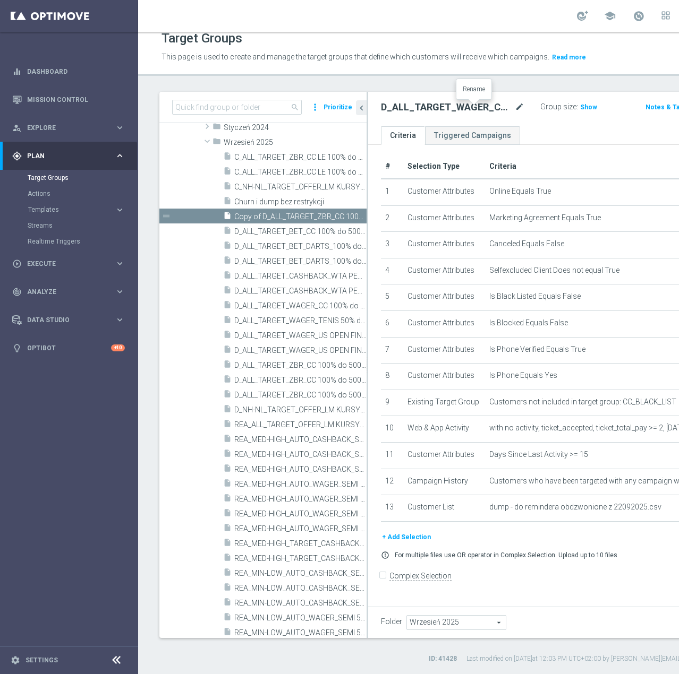
click at [515, 110] on icon "mode_edit" at bounding box center [520, 107] width 10 height 13
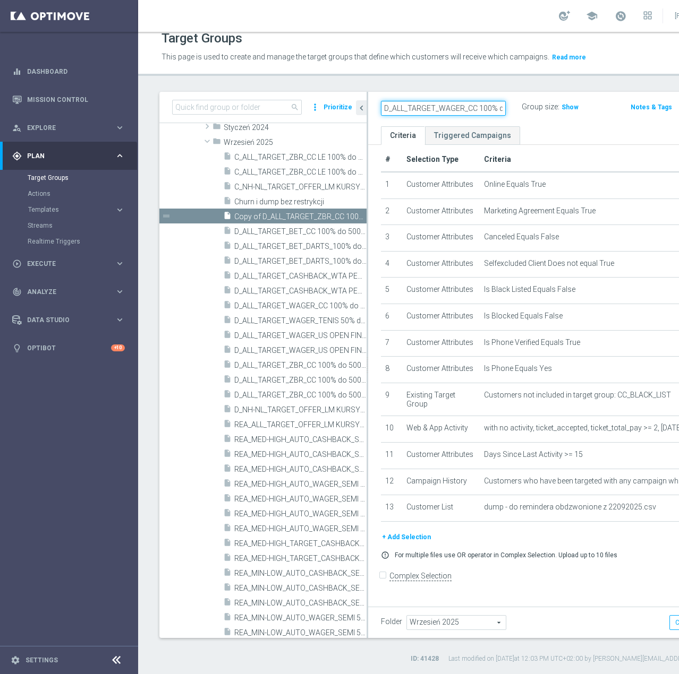
scroll to position [0, 166]
click at [669, 624] on button "Cancel" at bounding box center [685, 622] width 32 height 15
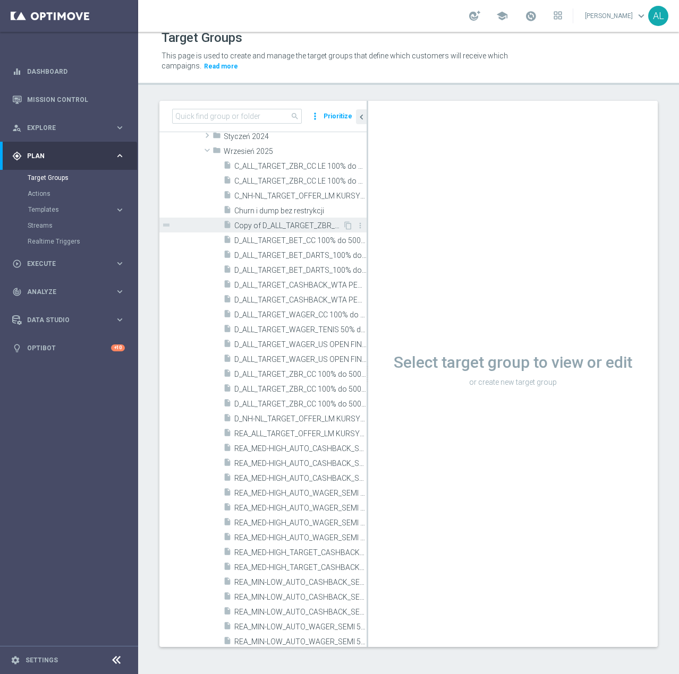
click at [258, 223] on span "Copy of D_ALL_TARGET_ZBR_CC 100% do 500 PLN 1 LE WT push_220925" at bounding box center [288, 225] width 108 height 9
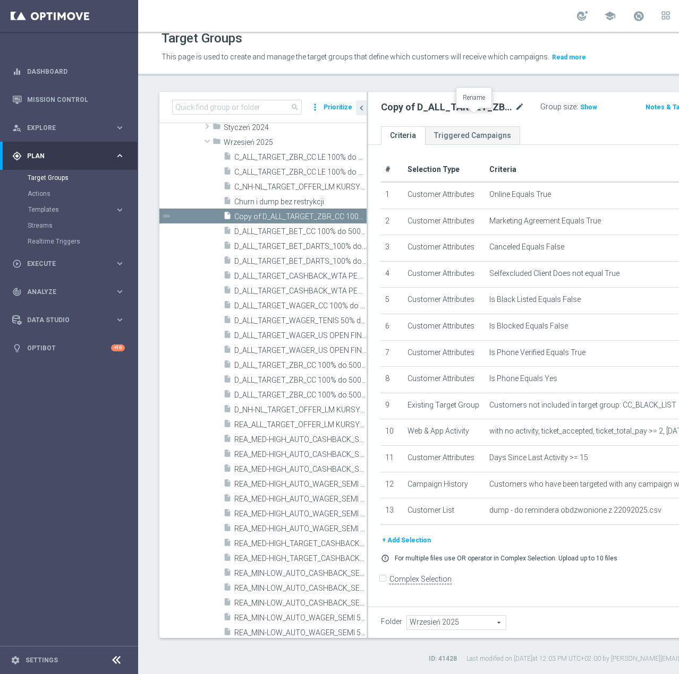
click at [515, 114] on icon "mode_edit" at bounding box center [520, 107] width 10 height 13
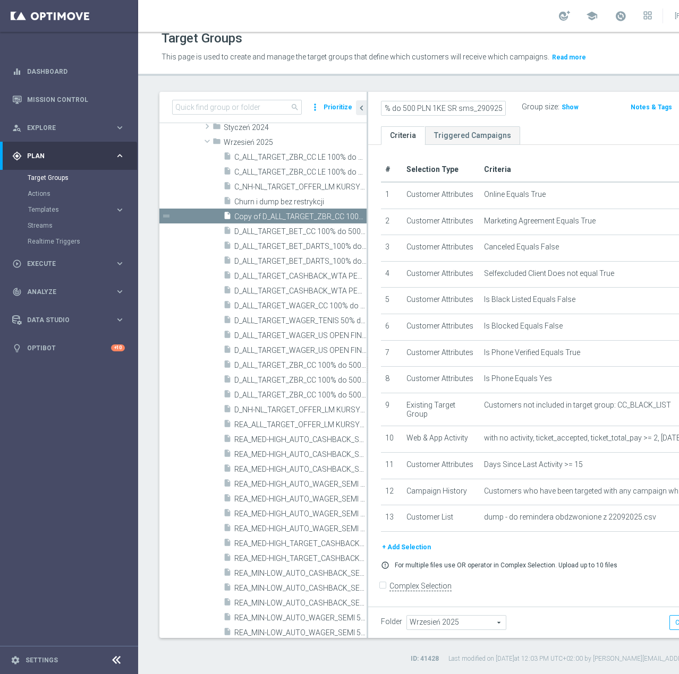
scroll to position [0, 166]
type input "D_ALL_TARGET_WAGER_CC 100% do 500 PLN 1KE SR sms_290925"
click at [501, 126] on div "D_ALL_TARGET_WAGER_CC 100% do 500 PLN 1KE SR sms_290925 Group size : Show Notes…" at bounding box center [557, 109] width 379 height 35
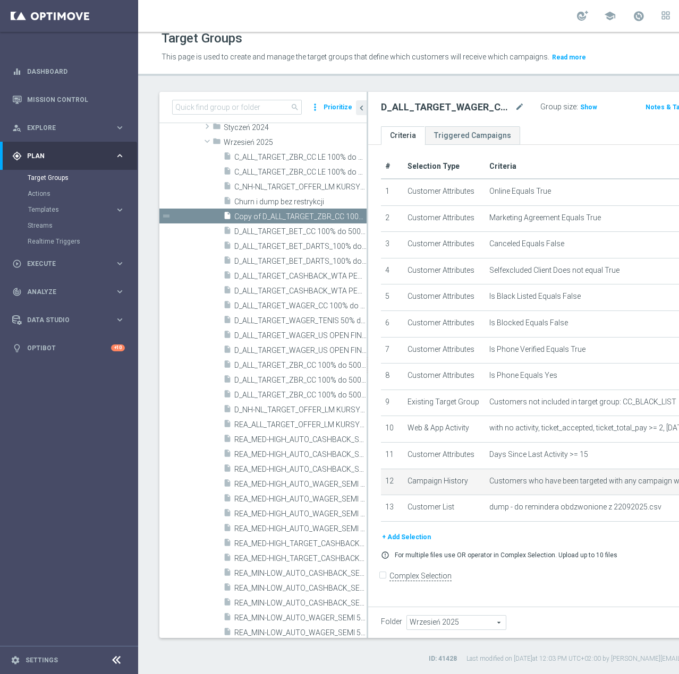
scroll to position [82, 0]
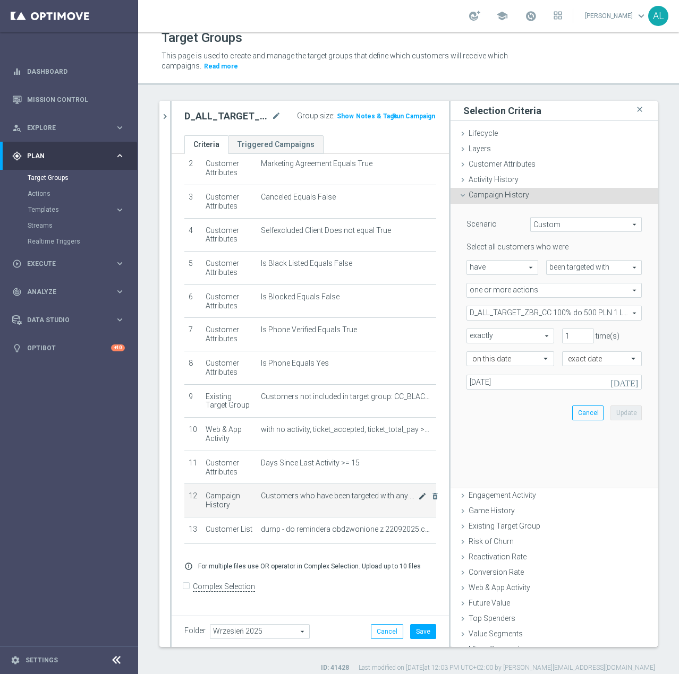
scroll to position [81, 0]
click at [529, 316] on span "D_ALL_TARGET_ZBR_CC 100% do 500 PLN 1 LE_220925" at bounding box center [554, 313] width 174 height 14
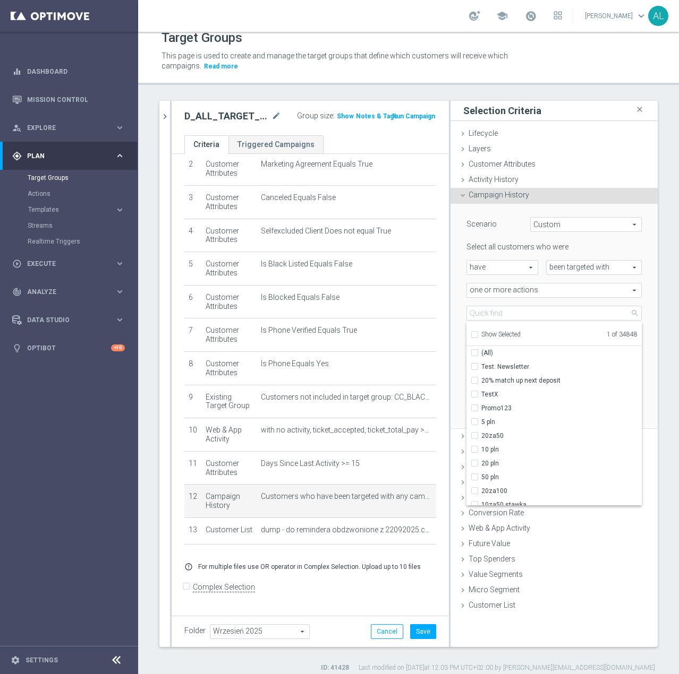
click at [503, 335] on span "Show Selected" at bounding box center [500, 334] width 39 height 7
click at [477, 335] on input "Show Selected" at bounding box center [473, 336] width 7 height 7
checkbox input "true"
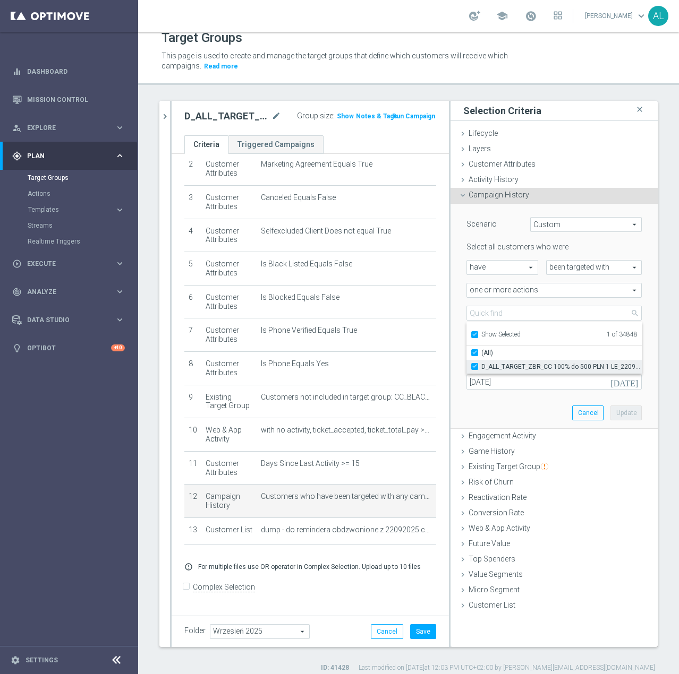
click at [501, 366] on span "D_ALL_TARGET_ZBR_CC 100% do 500 PLN 1 LE_220925" at bounding box center [561, 367] width 160 height 8
click at [481, 366] on input "D_ALL_TARGET_ZBR_CC 100% do 500 PLN 1 LE_220925" at bounding box center [477, 366] width 7 height 7
checkbox input "false"
type input "Select Action"
checkbox input "false"
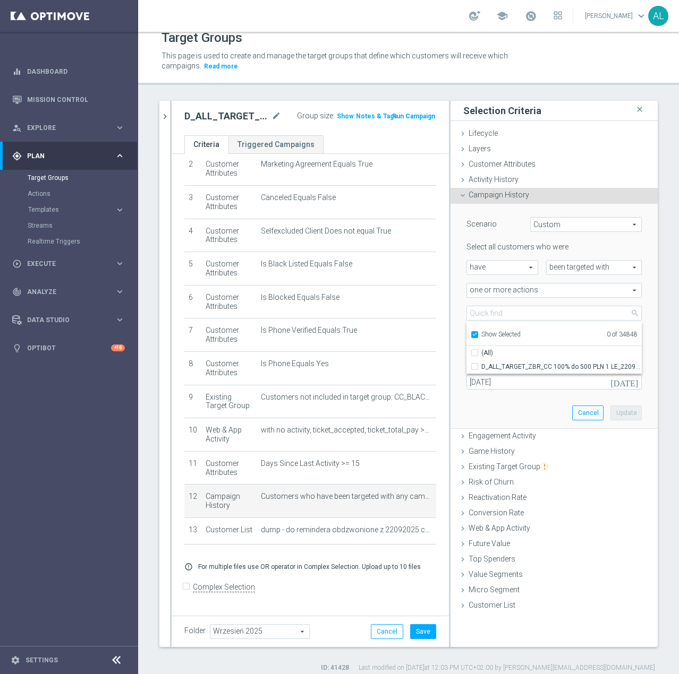
click at [495, 335] on span "Show Selected" at bounding box center [500, 334] width 39 height 7
click at [477, 335] on input "Show Selected" at bounding box center [473, 336] width 7 height 7
checkbox input "false"
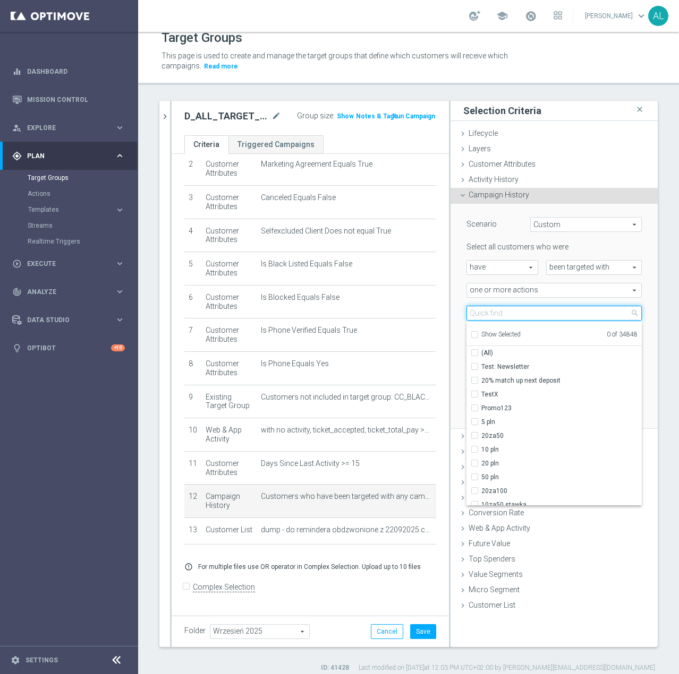
click at [501, 311] on input "search" at bounding box center [553, 313] width 175 height 15
paste input "D_ALL_TARGET_WAGER_CC 100% do 500 PLN 1KE"
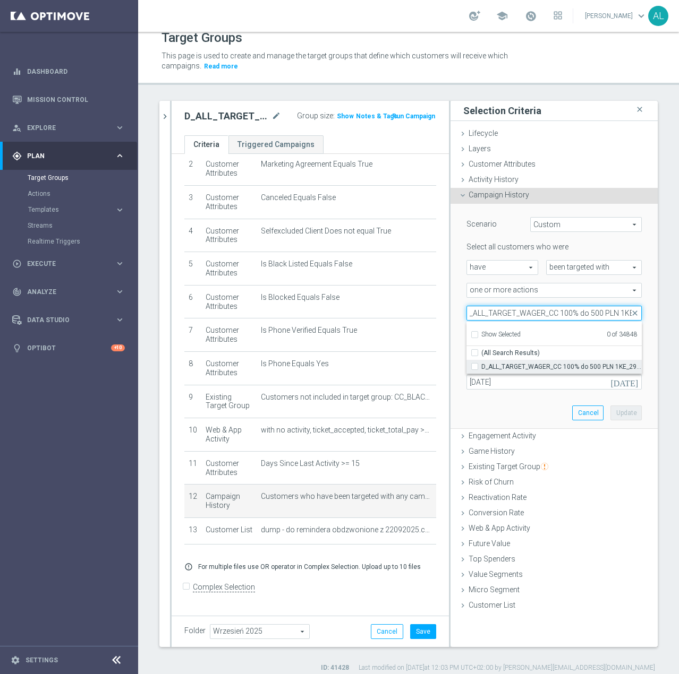
type input "D_ALL_TARGET_WAGER_CC 100% do 500 PLN 1KE"
click at [509, 363] on span "D_ALL_TARGET_WAGER_CC 100% do 500 PLN 1KE_290925" at bounding box center [561, 367] width 160 height 8
click at [481, 363] on input "D_ALL_TARGET_WAGER_CC 100% do 500 PLN 1KE_290925" at bounding box center [477, 366] width 7 height 7
checkbox input "true"
type input "D_ALL_TARGET_WAGER_CC 100% do 500 PLN 1KE_290925"
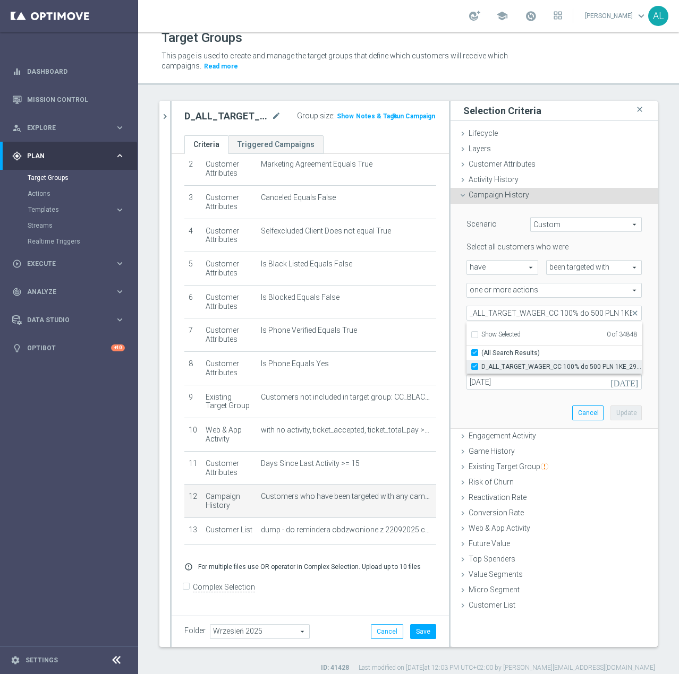
checkbox input "true"
click at [495, 412] on div "Scenario Custom Custom arrow_drop_down search Select all customers who were hav…" at bounding box center [553, 316] width 191 height 225
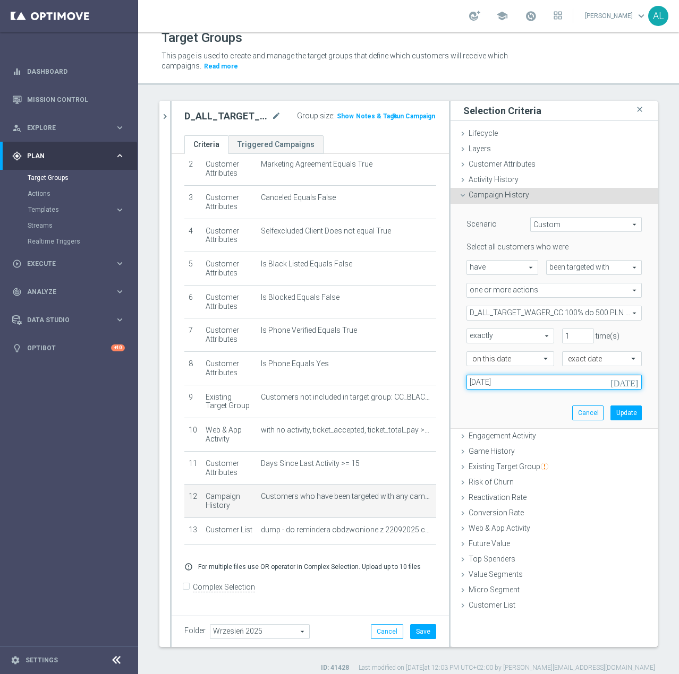
click at [491, 383] on input "[DATE]" at bounding box center [553, 382] width 175 height 15
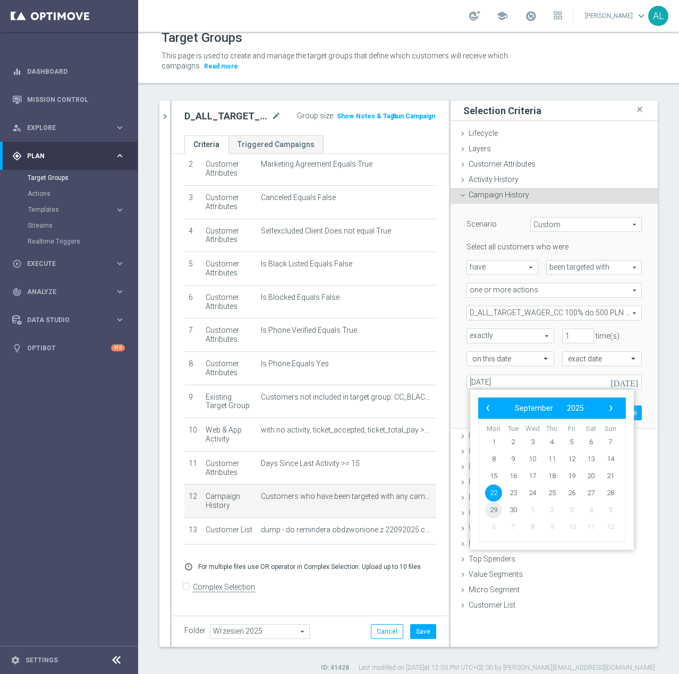
click at [496, 513] on span "29" at bounding box center [493, 510] width 17 height 17
type input "[DATE]"
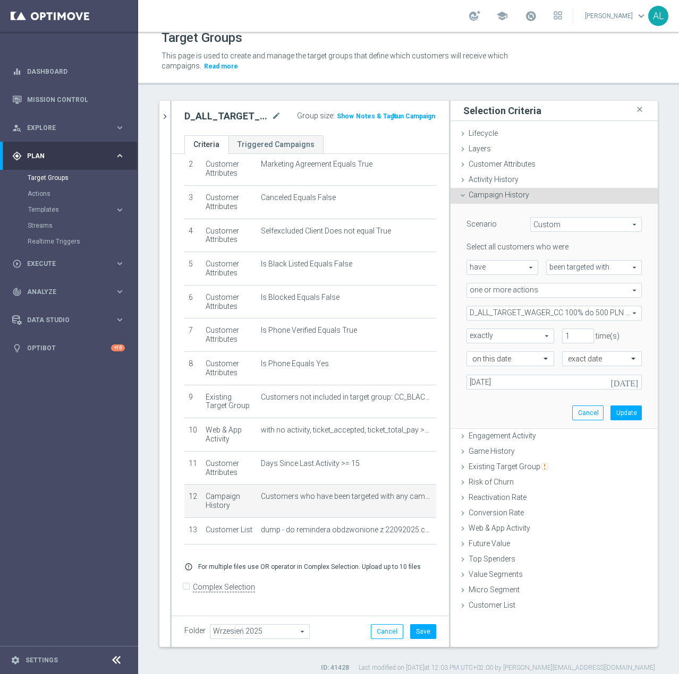
click at [519, 333] on span "exactly" at bounding box center [510, 336] width 87 height 14
click at [493, 354] on span "more than" at bounding box center [510, 351] width 76 height 8
type input "more than"
drag, startPoint x: 554, startPoint y: 338, endPoint x: 545, endPoint y: 338, distance: 9.6
click at [545, 338] on div "more than more than arrow_drop_down search 1 time(s)" at bounding box center [553, 336] width 191 height 15
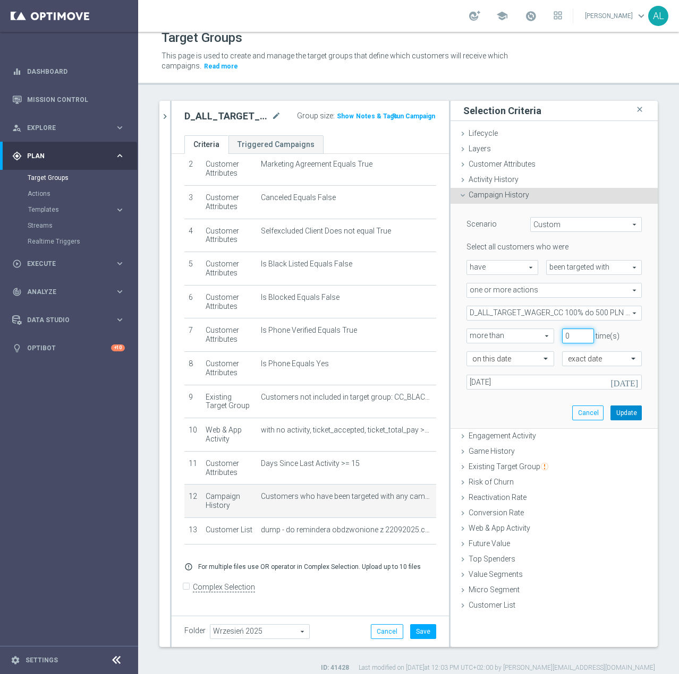
type input "0"
click at [611, 413] on button "Update" at bounding box center [625, 413] width 31 height 15
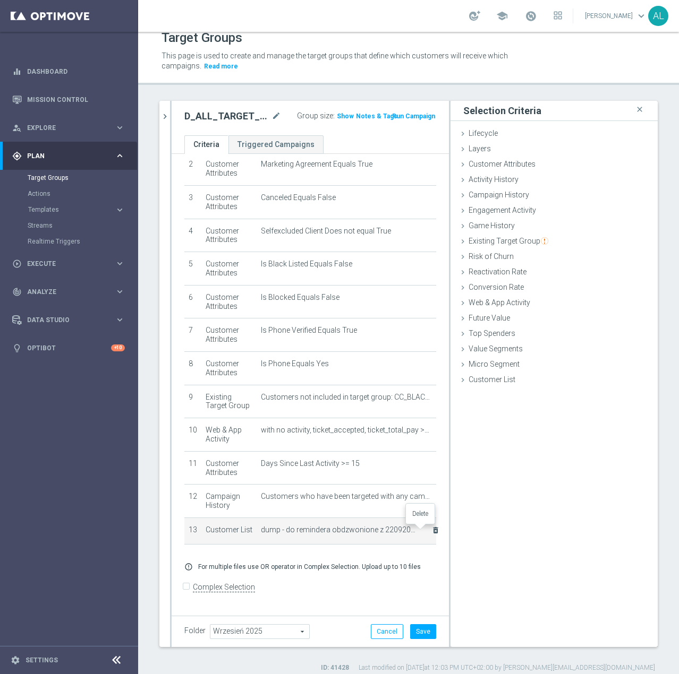
click at [431, 530] on icon "delete_forever" at bounding box center [435, 530] width 8 height 8
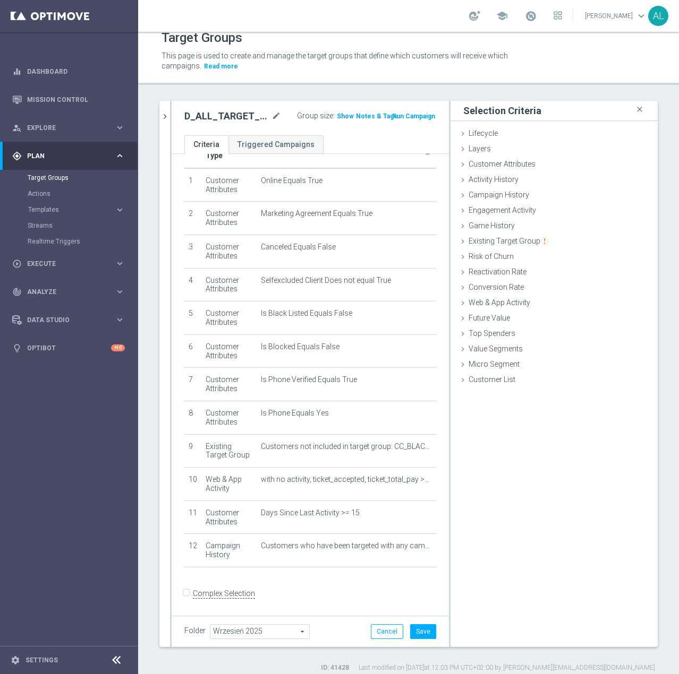
click at [311, 28] on div "school [PERSON_NAME] keyboard_arrow_down AL" at bounding box center [408, 16] width 541 height 32
click at [490, 386] on div "Customer List done" at bounding box center [553, 381] width 207 height 16
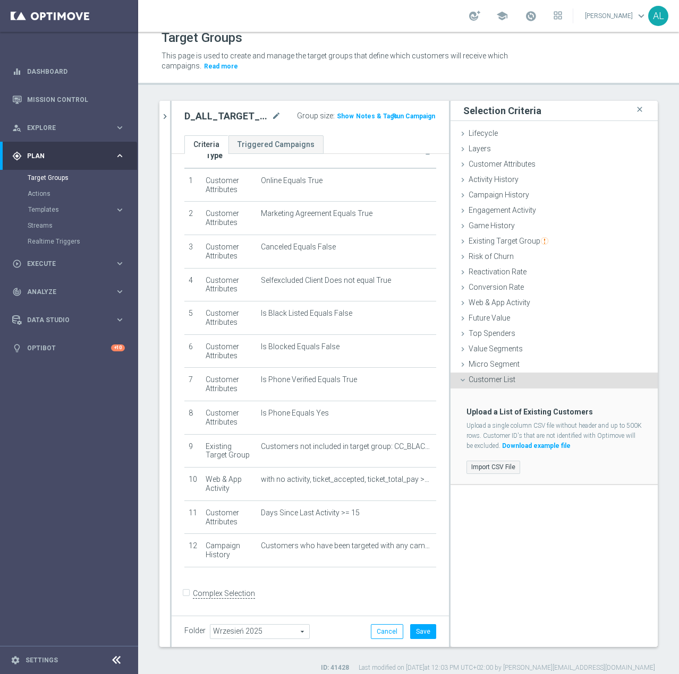
click at [475, 466] on label "Import CSV File" at bounding box center [493, 467] width 54 height 13
click at [0, 0] on input "Import CSV File" at bounding box center [0, 0] width 0 height 0
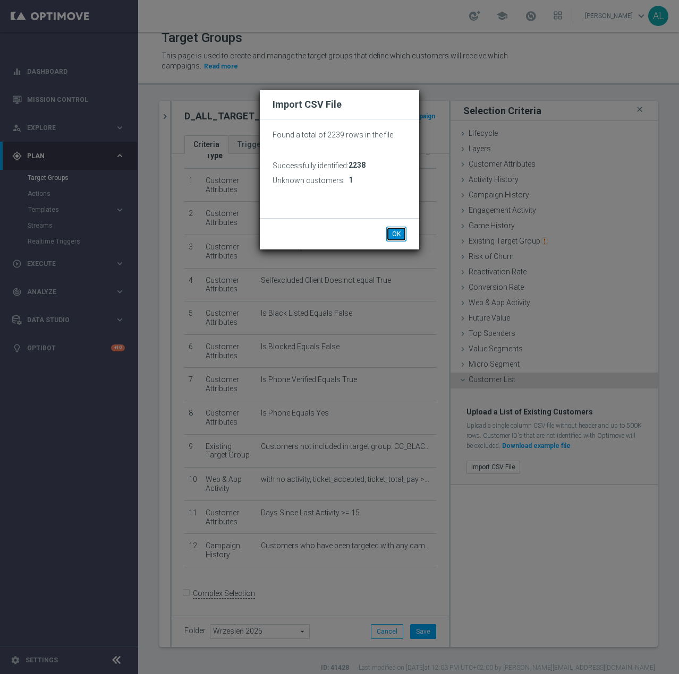
click at [396, 236] on button "OK" at bounding box center [396, 234] width 20 height 15
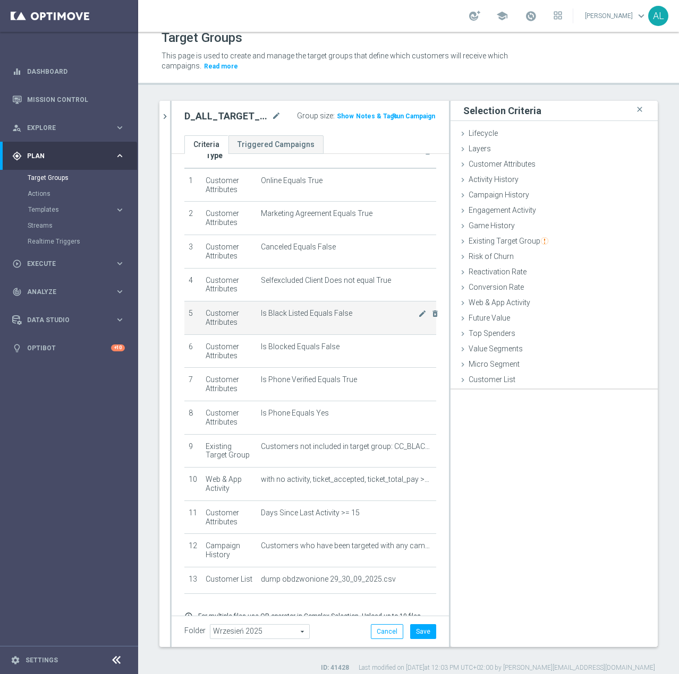
scroll to position [81, 0]
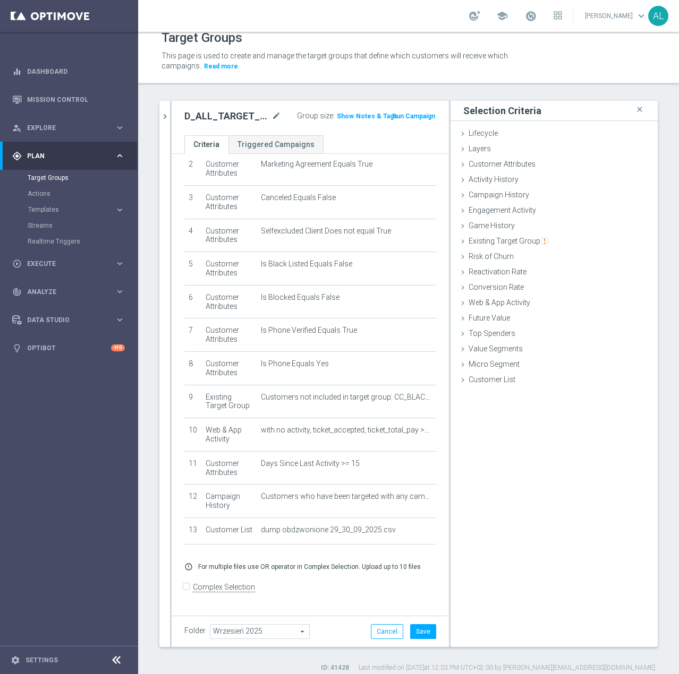
click at [414, 622] on div "Folder Wrzesień 2025 Wrzesień 2025 arrow_drop_down search Cancel Save Saving..." at bounding box center [310, 631] width 277 height 31
click at [416, 631] on button "Save" at bounding box center [423, 631] width 26 height 15
click at [337, 115] on span "Show" at bounding box center [345, 116] width 17 height 7
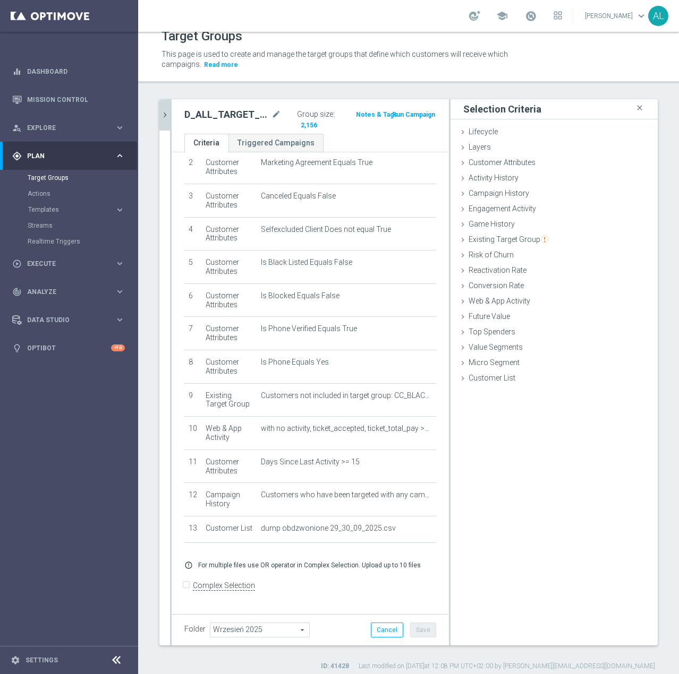
click at [165, 121] on button "chevron_right" at bounding box center [164, 114] width 11 height 31
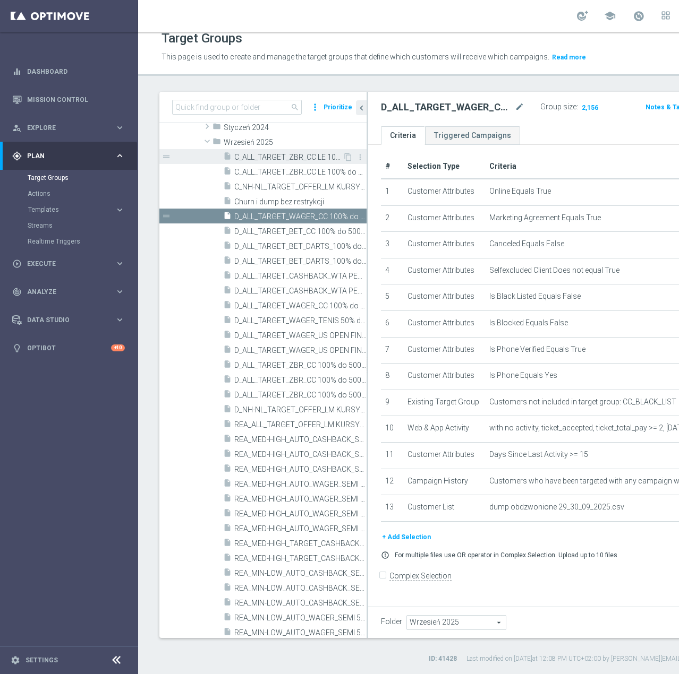
click at [296, 162] on span "C_ALL_TARGET_ZBR_CC LE 100% do 300PLN CZW SMS_220925" at bounding box center [288, 157] width 108 height 9
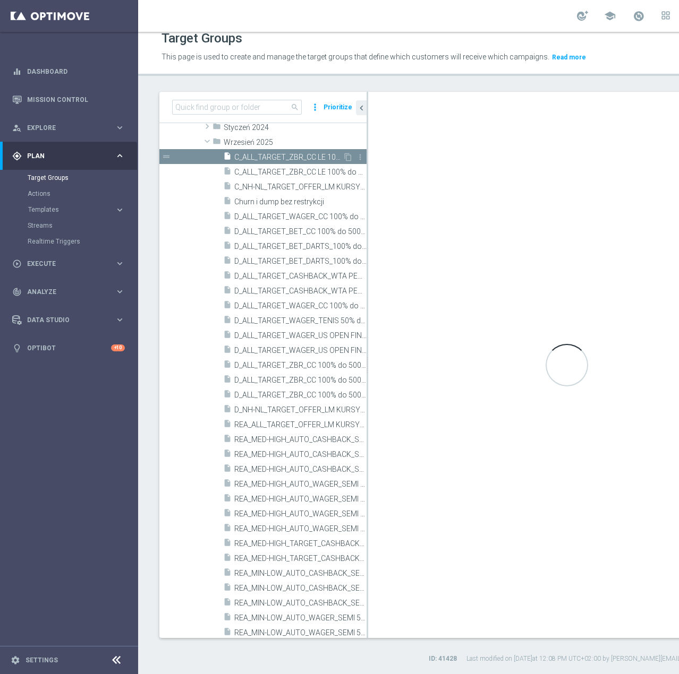
scroll to position [10, 0]
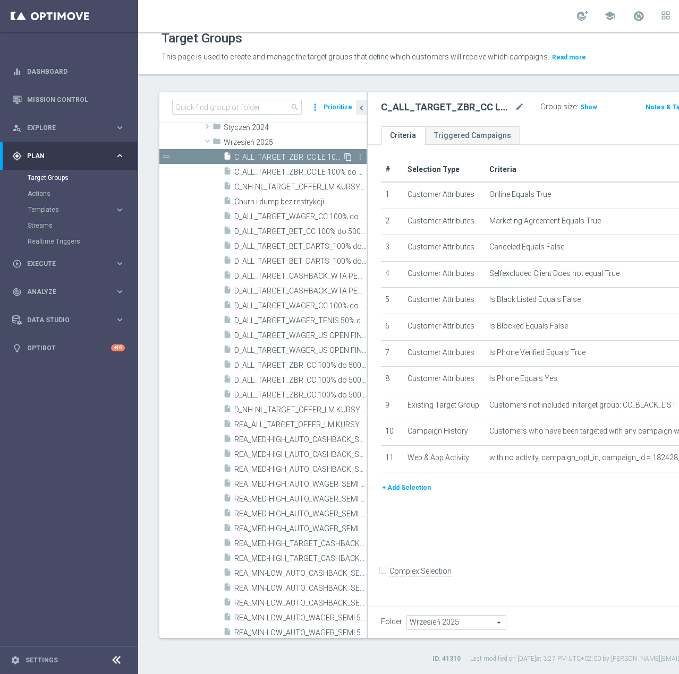
click at [344, 161] on icon "content_copy" at bounding box center [348, 157] width 8 height 8
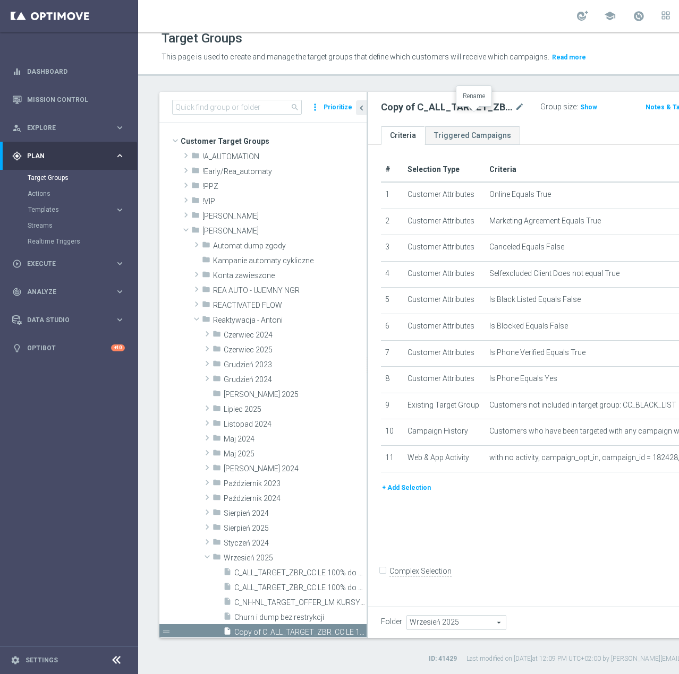
click at [476, 109] on div at bounding box center [473, 109] width 11 height 5
click at [515, 114] on icon "mode_edit" at bounding box center [520, 107] width 10 height 13
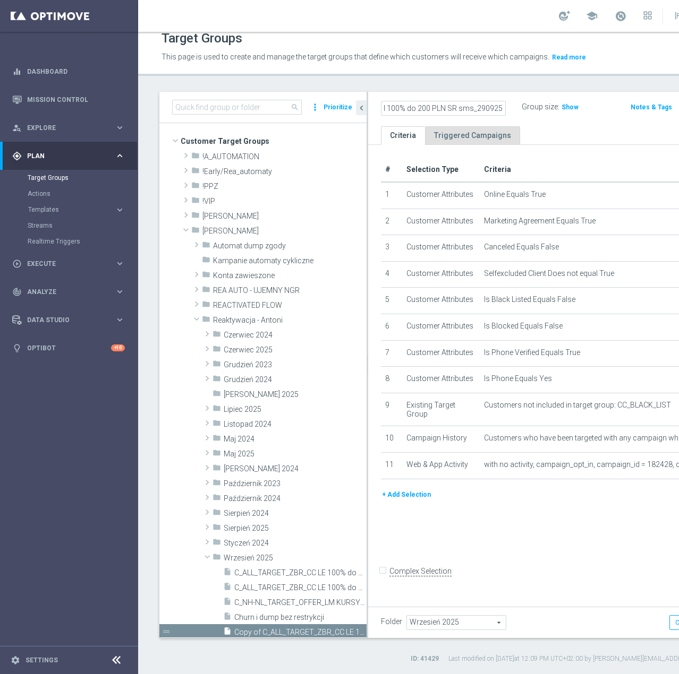
scroll to position [0, 160]
type input "REA_ALL_TARGET_BET_CC LM 100% do 200 PLN SR sms_290925"
click at [512, 126] on div "REA_ALL_TARGET_BET_CC LM 100% do 200 PLN SR sms_290925 Group size : Show Notes …" at bounding box center [557, 109] width 379 height 35
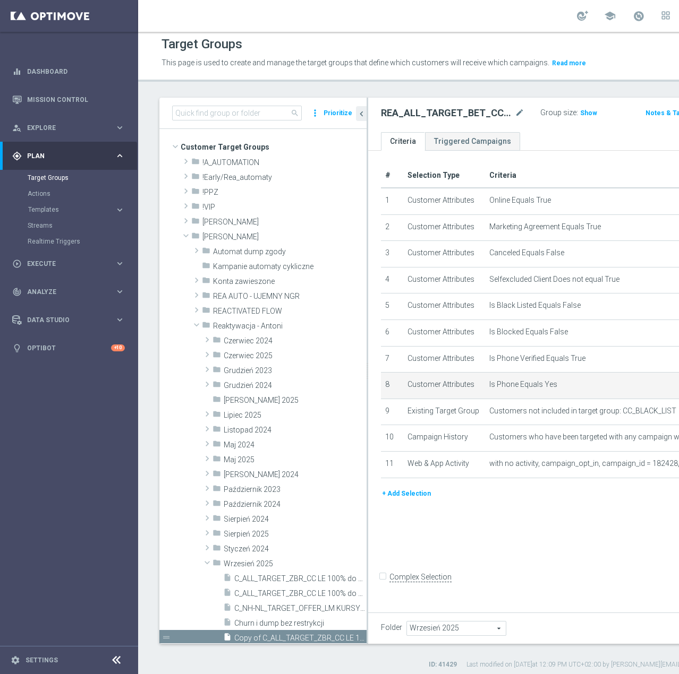
scroll to position [0, 0]
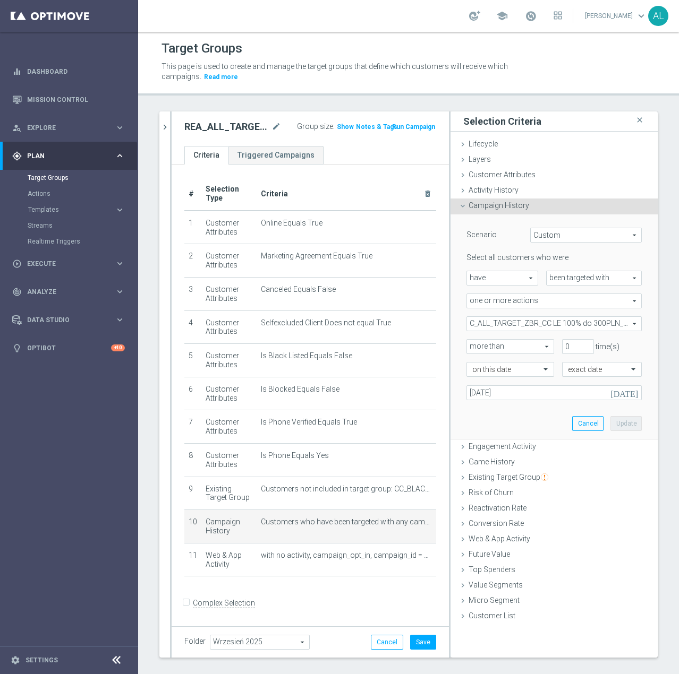
click at [526, 326] on span "C_ALL_TARGET_ZBR_CC LE 100% do 300PLN_220925" at bounding box center [554, 324] width 174 height 14
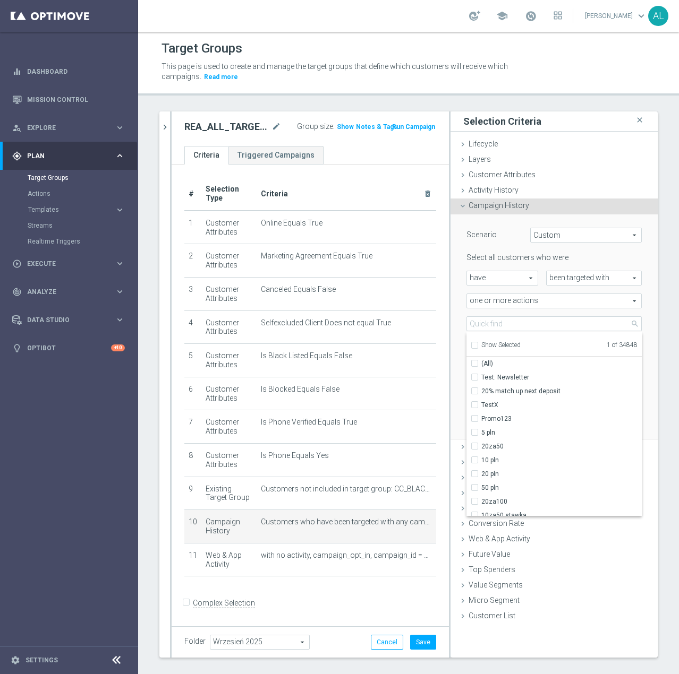
click at [503, 346] on span "Show Selected" at bounding box center [500, 344] width 39 height 7
click at [477, 346] on input "Show Selected" at bounding box center [473, 347] width 7 height 7
checkbox input "true"
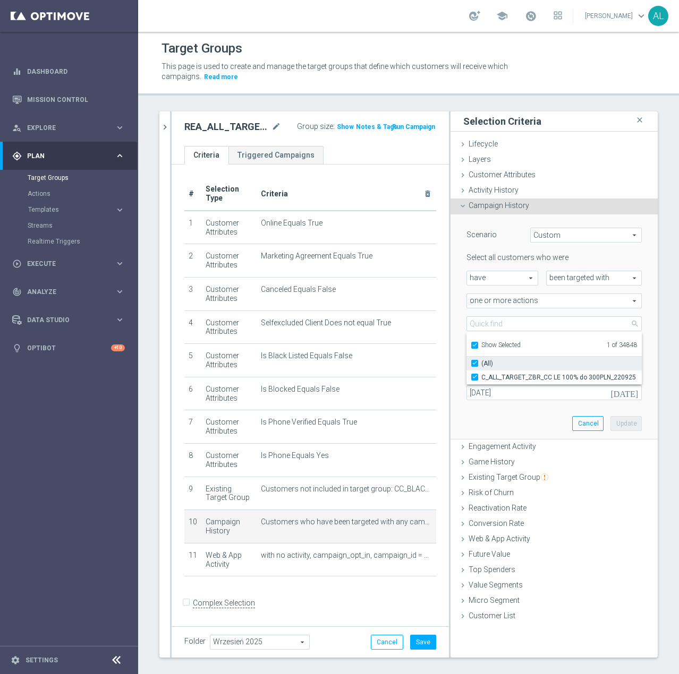
click at [498, 374] on span "C_ALL_TARGET_ZBR_CC LE 100% do 300PLN_220925" at bounding box center [561, 377] width 160 height 8
click at [481, 374] on input "C_ALL_TARGET_ZBR_CC LE 100% do 300PLN_220925" at bounding box center [477, 377] width 7 height 7
checkbox input "false"
type input "Select Action"
checkbox input "false"
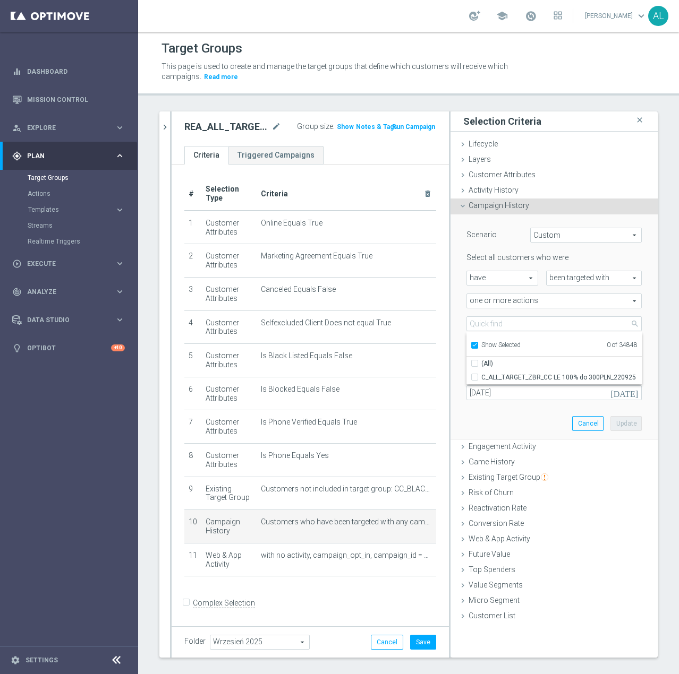
click at [492, 341] on span "Show Selected" at bounding box center [500, 344] width 39 height 7
click at [477, 344] on input "Show Selected" at bounding box center [473, 347] width 7 height 7
checkbox input "false"
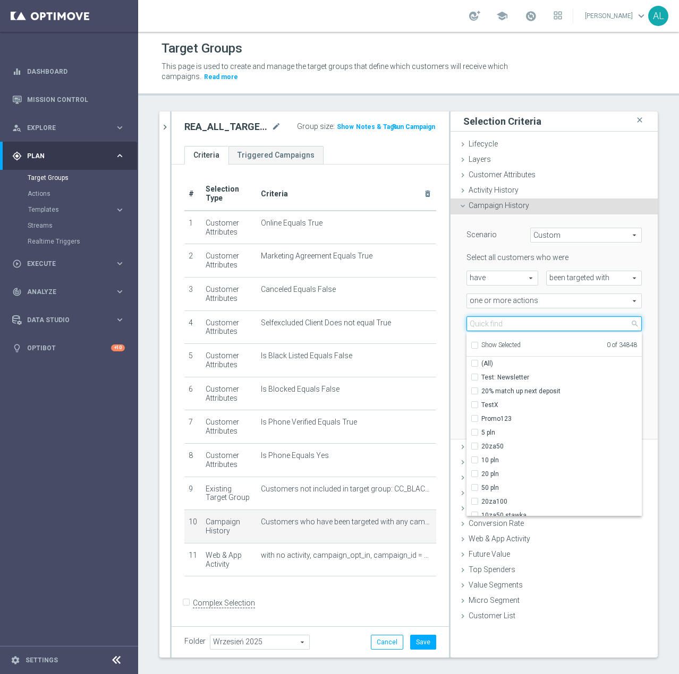
click at [498, 322] on input "search" at bounding box center [553, 323] width 175 height 15
paste input "REA_ALL_TARGET_BET_CC LM 100% do 200 PLN"
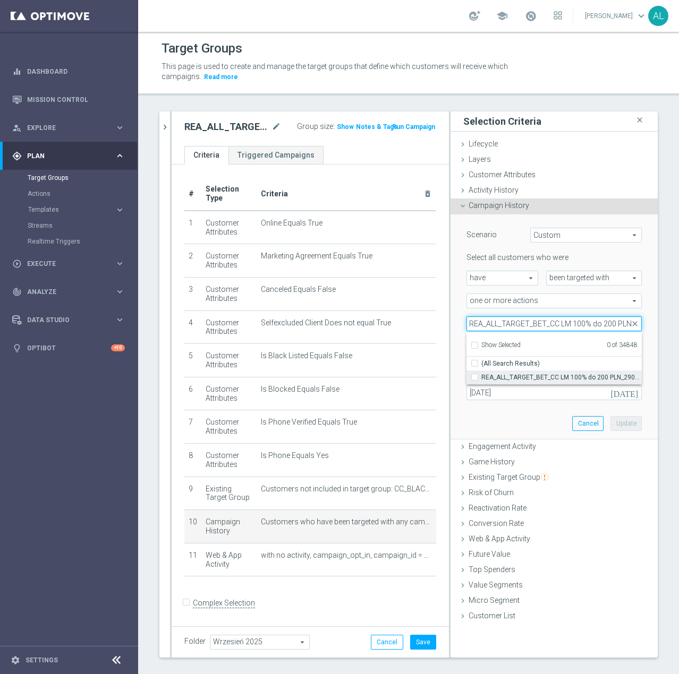
type input "REA_ALL_TARGET_BET_CC LM 100% do 200 PLN"
click at [493, 374] on span "REA_ALL_TARGET_BET_CC LM 100% do 200 PLN_290925" at bounding box center [561, 377] width 160 height 8
click at [481, 374] on input "REA_ALL_TARGET_BET_CC LM 100% do 200 PLN_290925" at bounding box center [477, 377] width 7 height 7
checkbox input "true"
type input "REA_ALL_TARGET_BET_CC LM 100% do 200 PLN_290925"
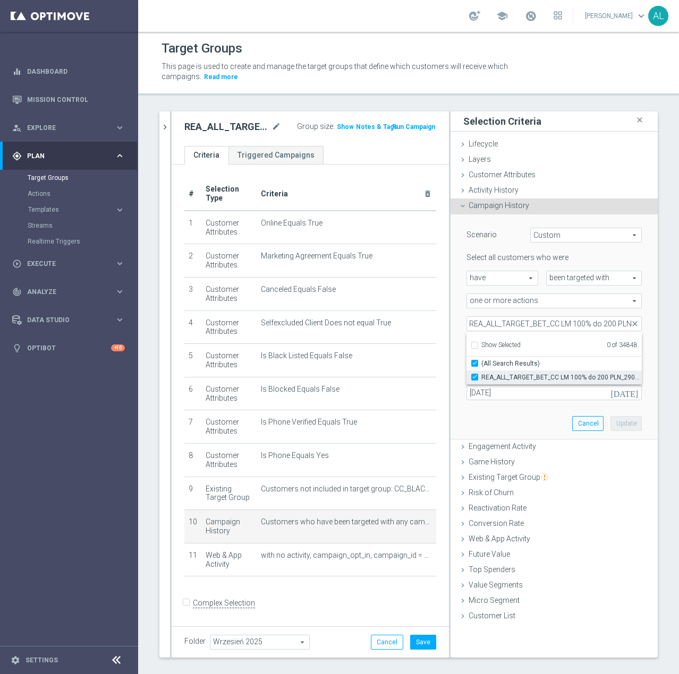
checkbox input "true"
drag, startPoint x: 492, startPoint y: 387, endPoint x: 489, endPoint y: 392, distance: 6.9
click at [491, 388] on input "[DATE]" at bounding box center [553, 393] width 175 height 15
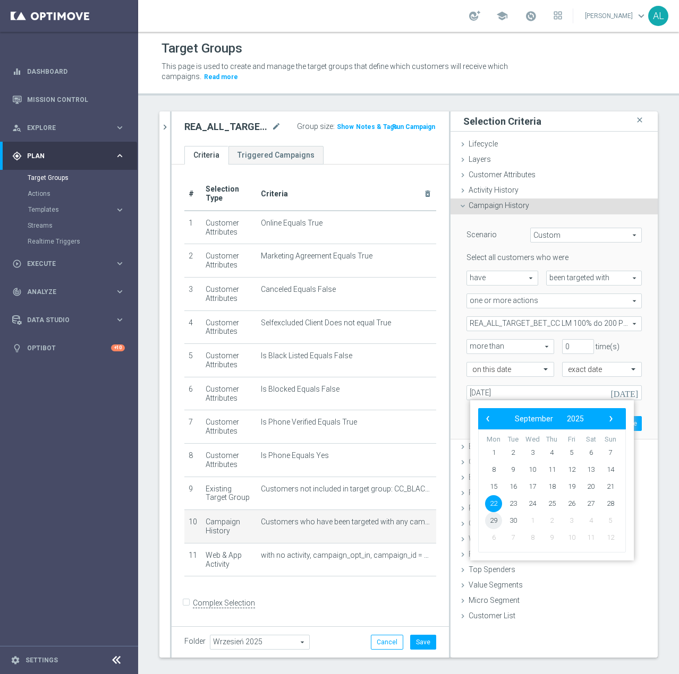
click at [494, 525] on span "29" at bounding box center [493, 520] width 17 height 17
type input "[DATE]"
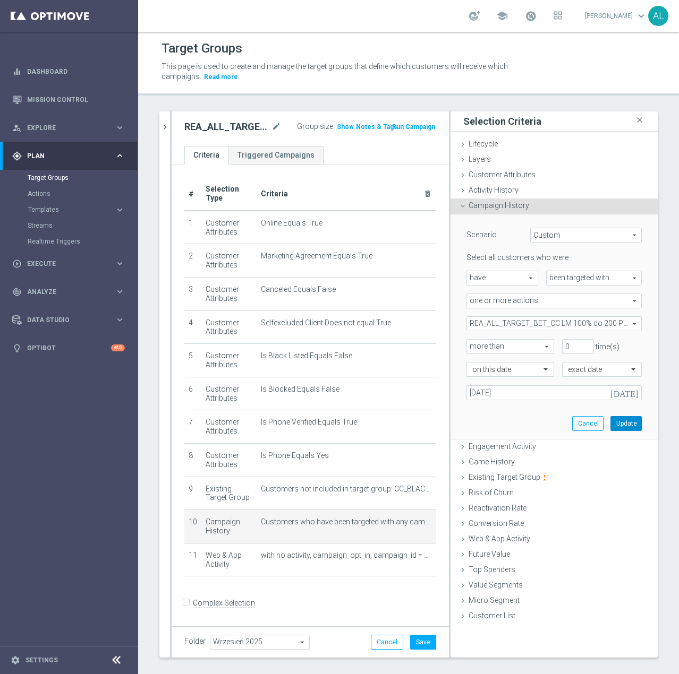
click at [621, 422] on button "Update" at bounding box center [625, 423] width 31 height 15
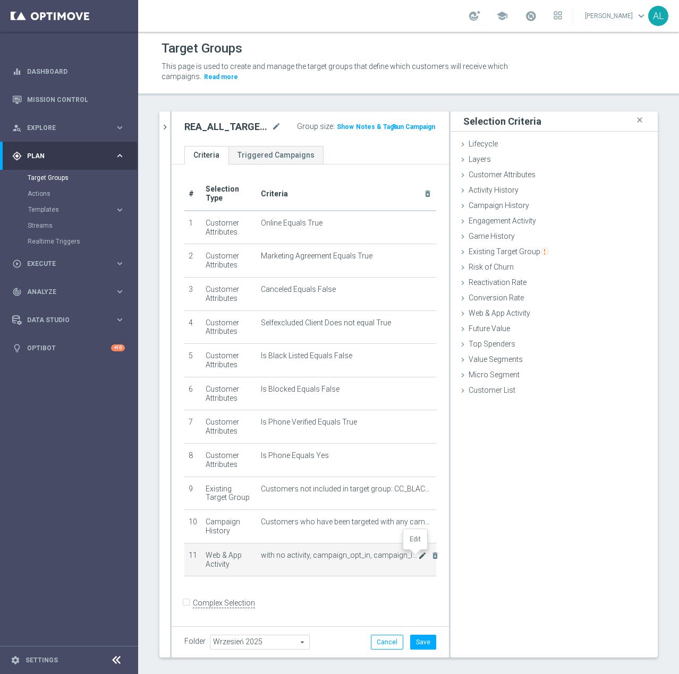
click at [418, 558] on icon "mode_edit" at bounding box center [422, 556] width 8 height 8
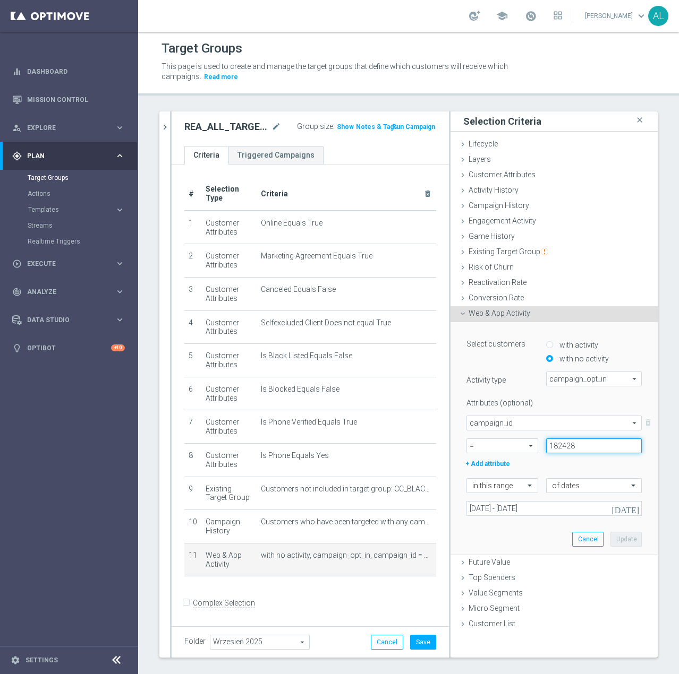
click at [573, 450] on input "182428" at bounding box center [594, 446] width 96 height 15
paste input "4997"
type input "184997"
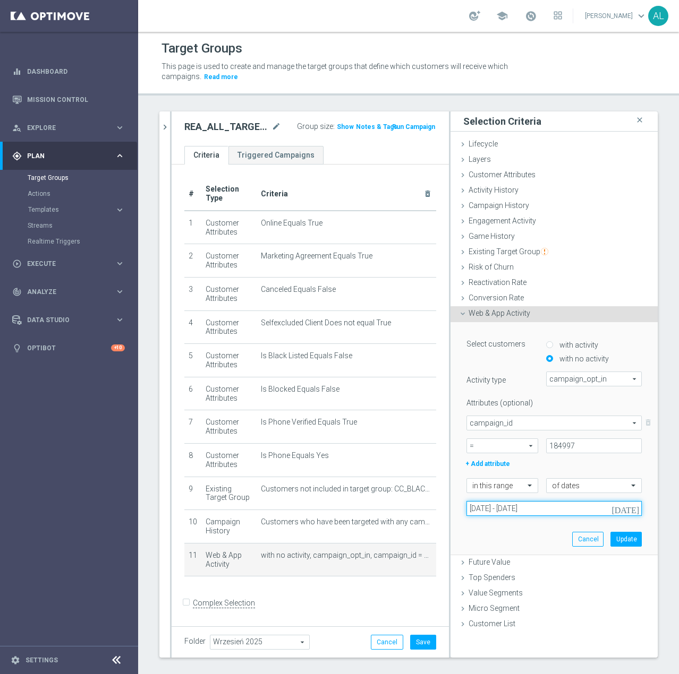
click at [538, 507] on input "[DATE] - [DATE]" at bounding box center [553, 508] width 175 height 15
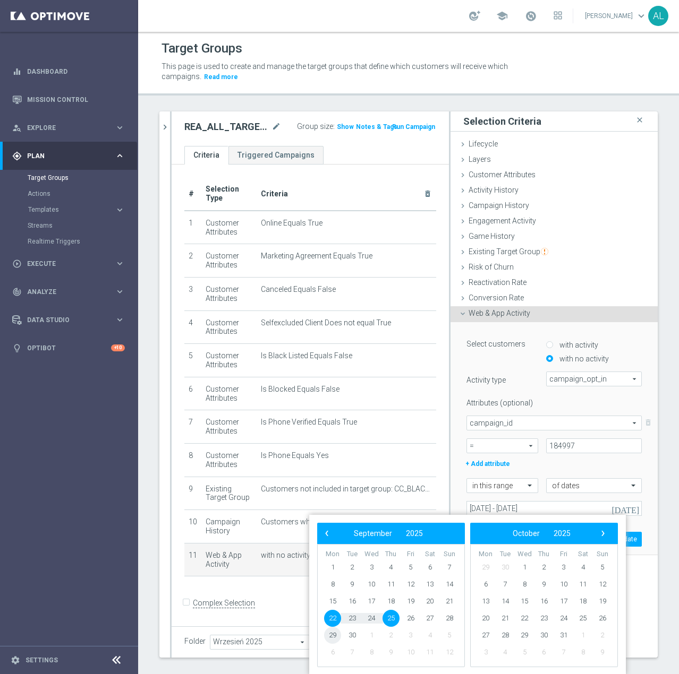
click at [336, 637] on span "29" at bounding box center [332, 635] width 17 height 17
click at [544, 569] on span "2" at bounding box center [543, 567] width 17 height 17
type input "[DATE] - [DATE]"
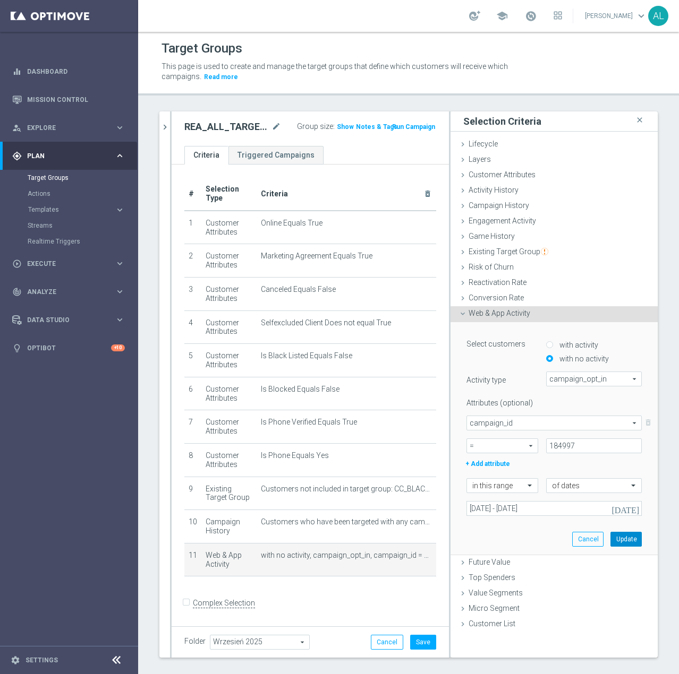
click at [610, 536] on button "Update" at bounding box center [625, 539] width 31 height 15
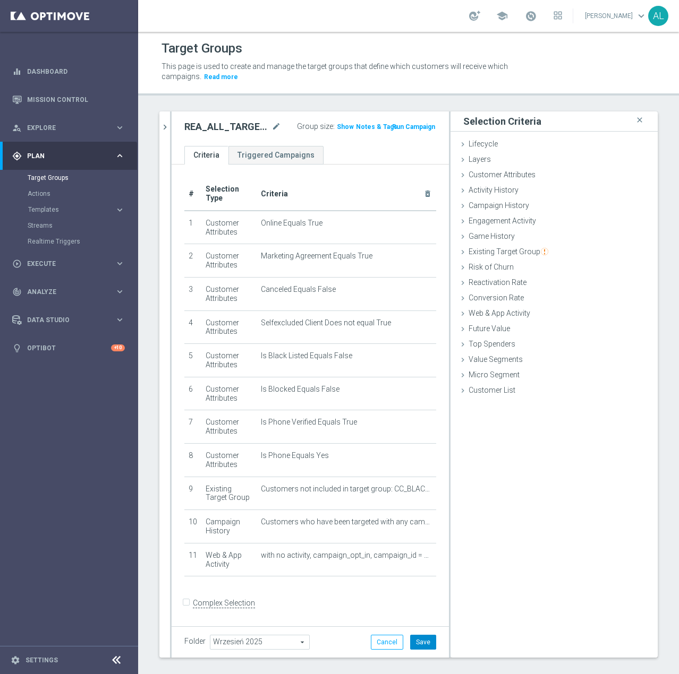
click at [413, 647] on button "Save" at bounding box center [423, 642] width 26 height 15
click at [468, 390] on span "Customer List" at bounding box center [491, 390] width 47 height 8
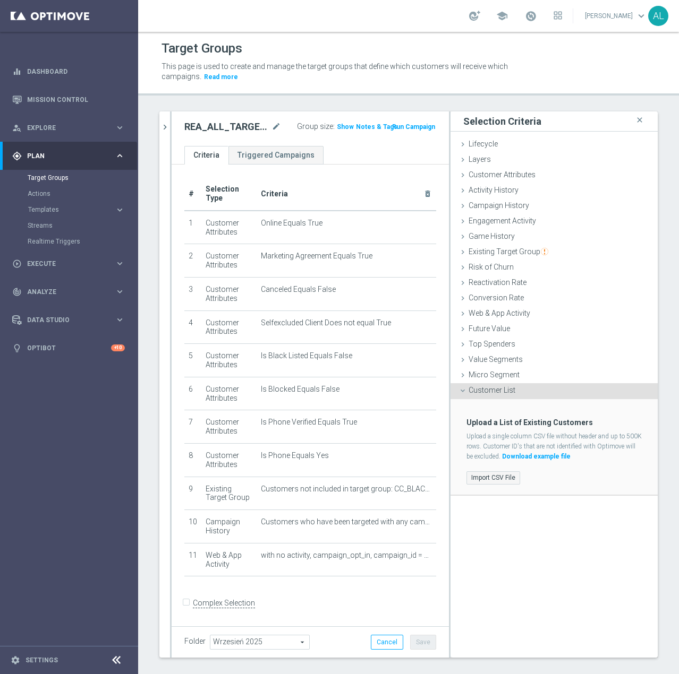
click at [487, 481] on label "Import CSV File" at bounding box center [493, 478] width 54 height 13
click at [0, 0] on input "Import CSV File" at bounding box center [0, 0] width 0 height 0
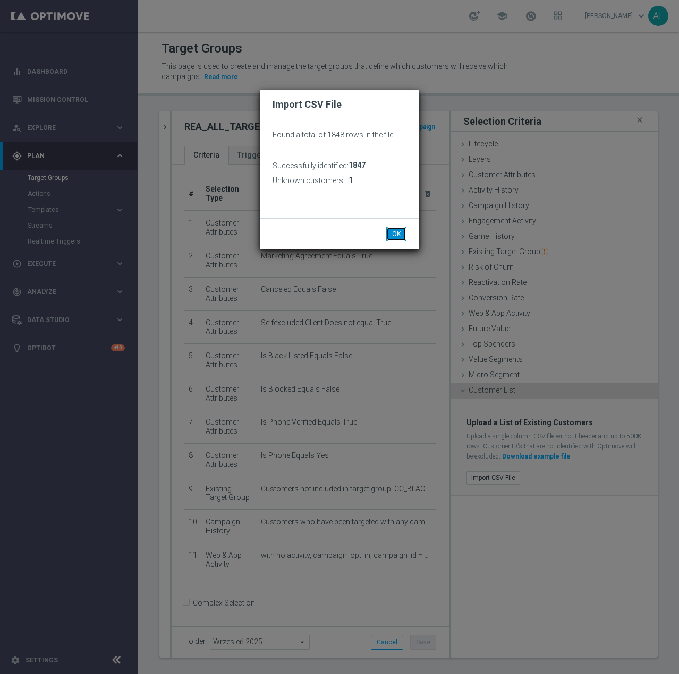
click at [394, 231] on button "OK" at bounding box center [396, 234] width 20 height 15
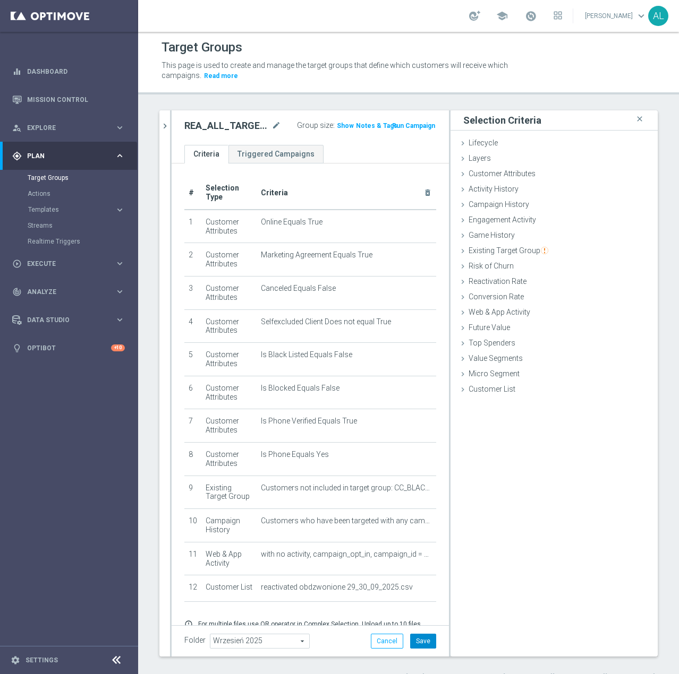
click at [417, 638] on button "Save" at bounding box center [423, 641] width 26 height 15
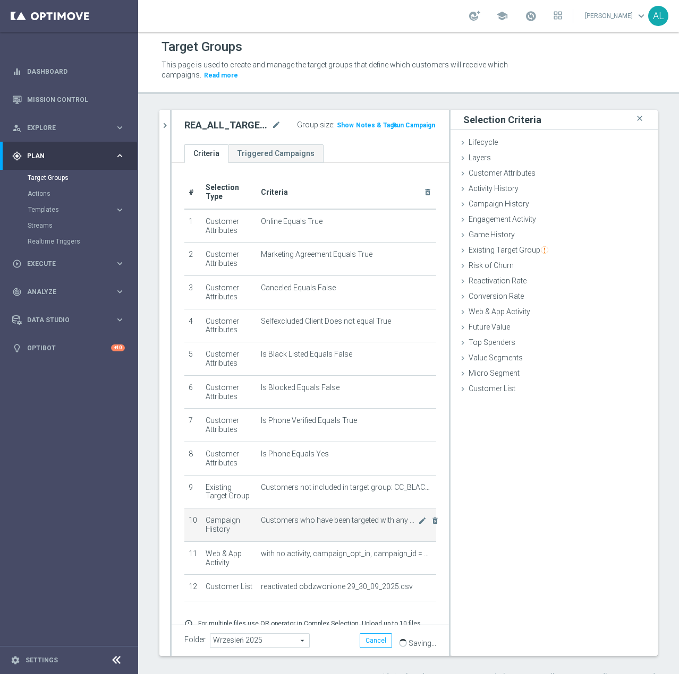
scroll to position [1, 0]
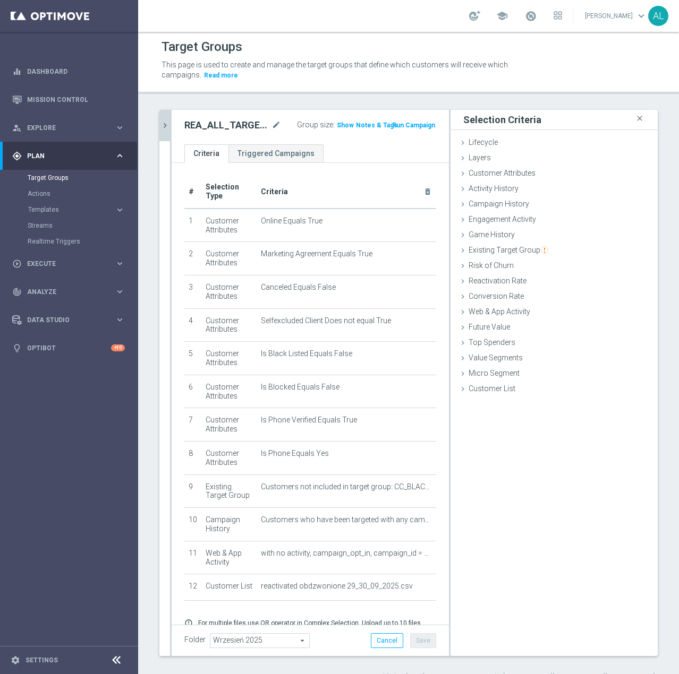
click at [167, 124] on icon "chevron_right" at bounding box center [165, 126] width 10 height 10
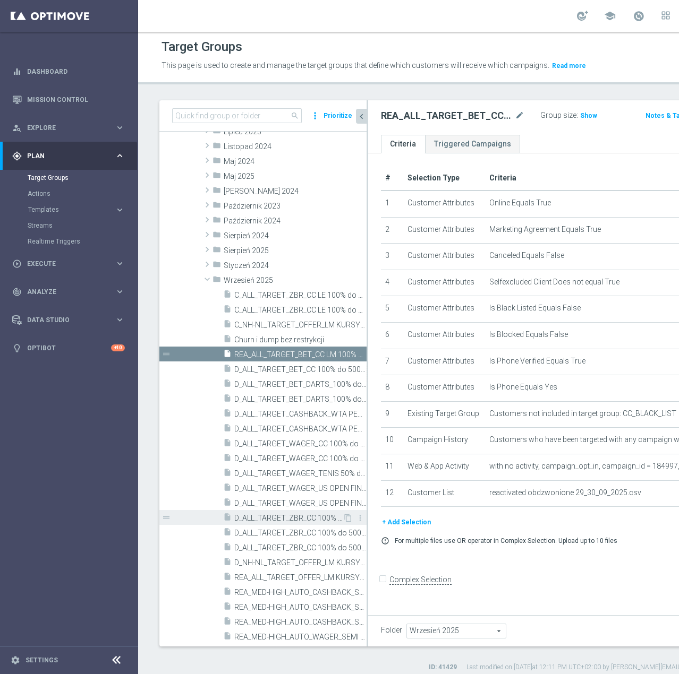
scroll to position [284, 0]
click at [323, 448] on span "D_ALL_TARGET_WAGER_CC 100% do 500 PLN 1KE SR sms_290925" at bounding box center [288, 443] width 108 height 9
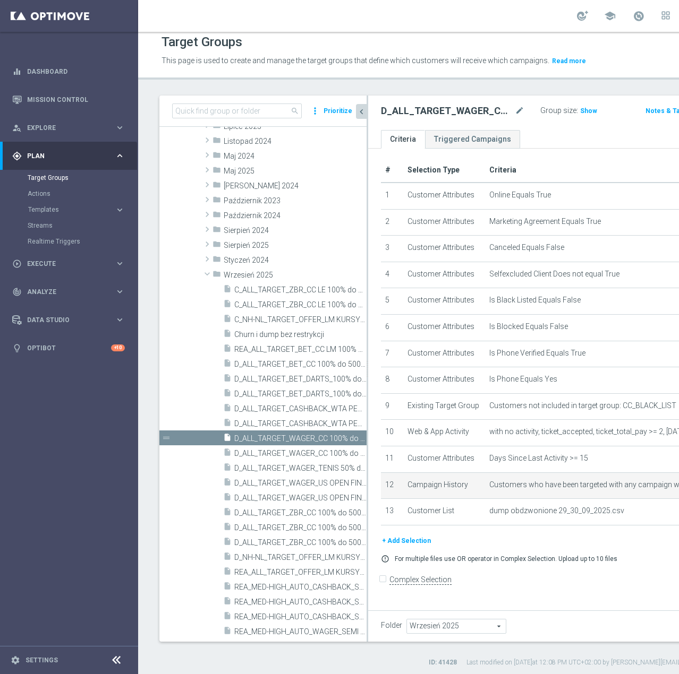
scroll to position [7, 0]
click at [580, 114] on span "Show" at bounding box center [588, 110] width 17 height 7
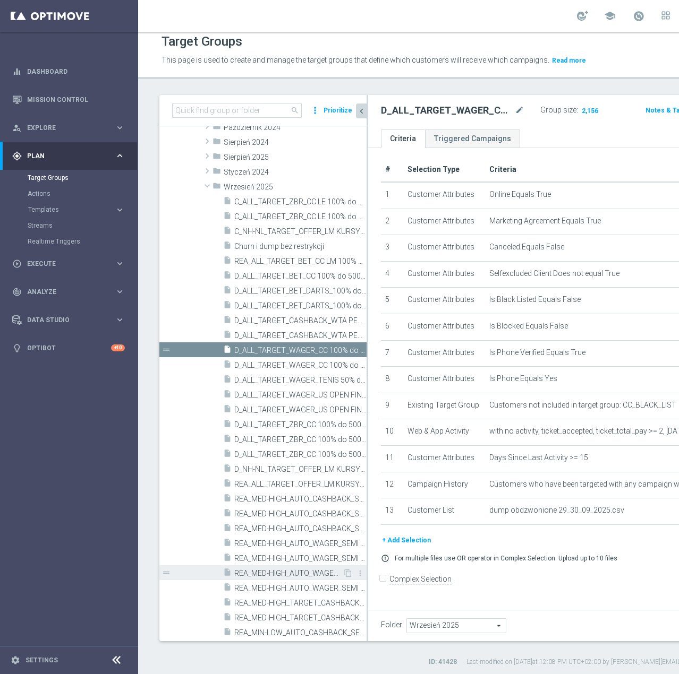
scroll to position [443, 0]
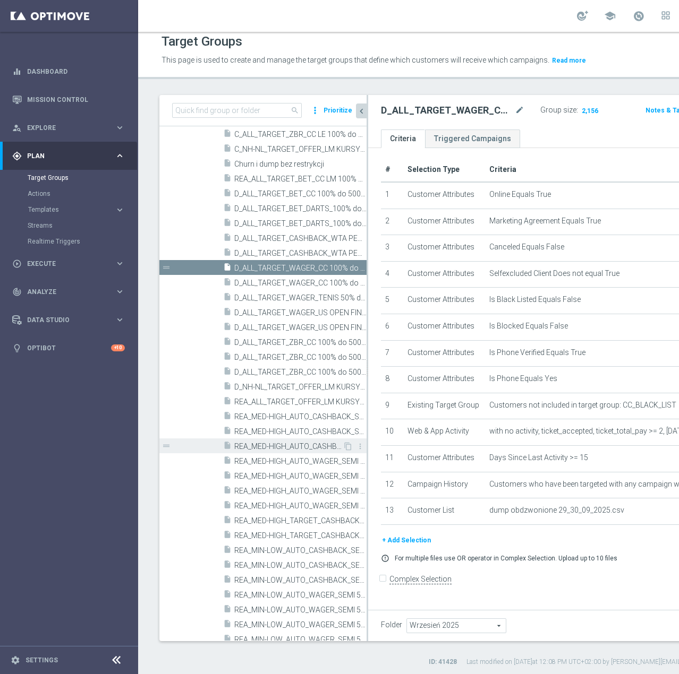
click at [303, 451] on span "REA_MED-HIGH_AUTO_CASHBACK_SEMI 50% do 300 PLN push_300925" at bounding box center [288, 446] width 108 height 9
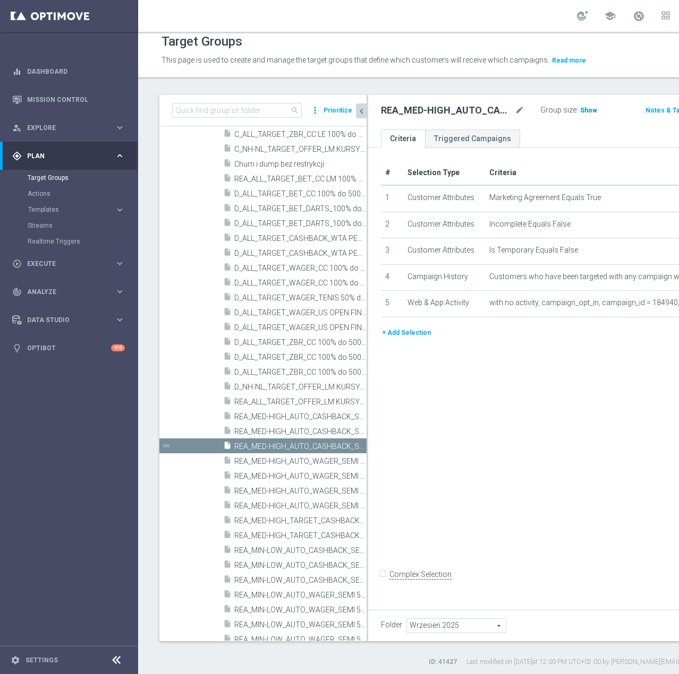
click at [580, 114] on span "Show" at bounding box center [588, 110] width 17 height 7
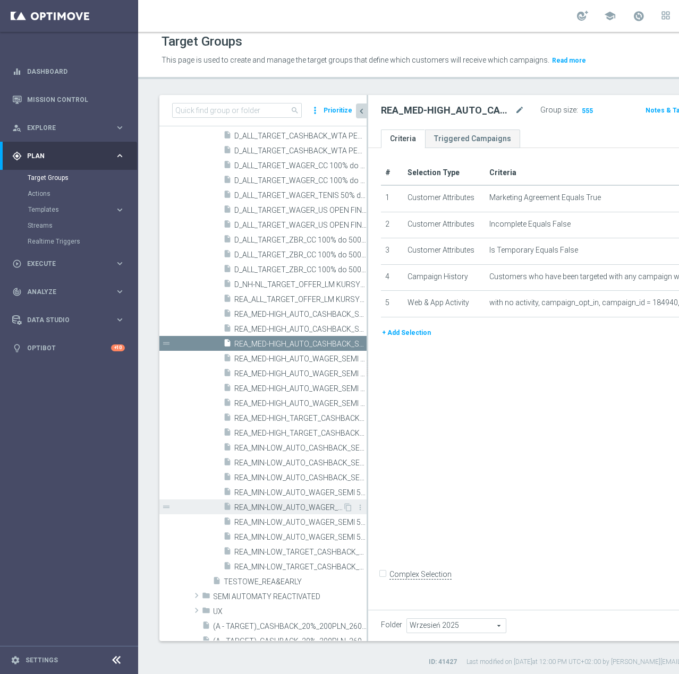
scroll to position [540, 0]
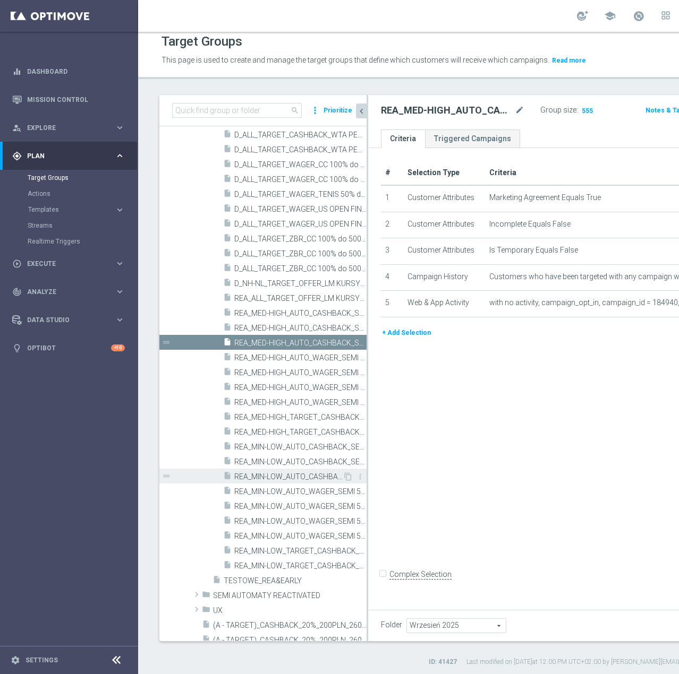
click at [308, 482] on span "REA_MIN-LOW_AUTO_CASHBACK_SEMI 50% do 100 PLN push_300925" at bounding box center [288, 477] width 108 height 9
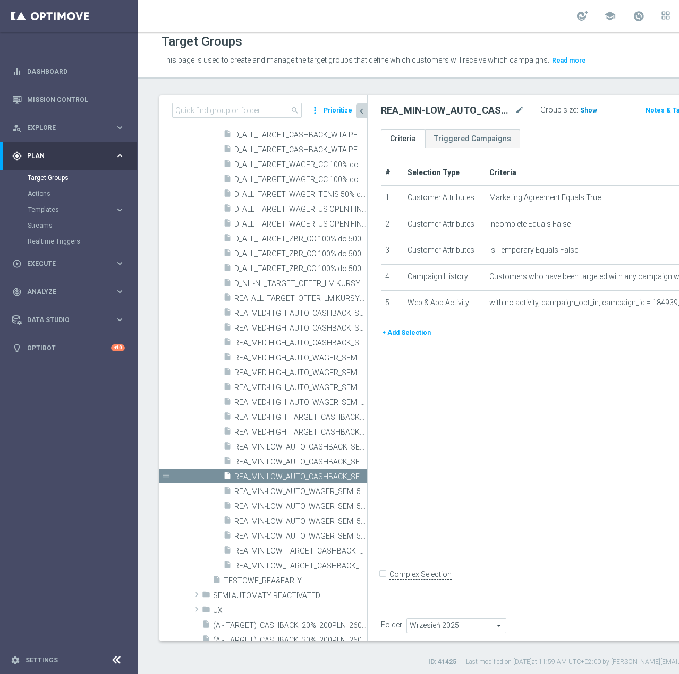
click at [580, 114] on span "Show" at bounding box center [588, 110] width 17 height 7
click at [103, 266] on span "Execute" at bounding box center [71, 264] width 88 height 6
click at [515, 117] on icon "mode_edit" at bounding box center [520, 110] width 10 height 13
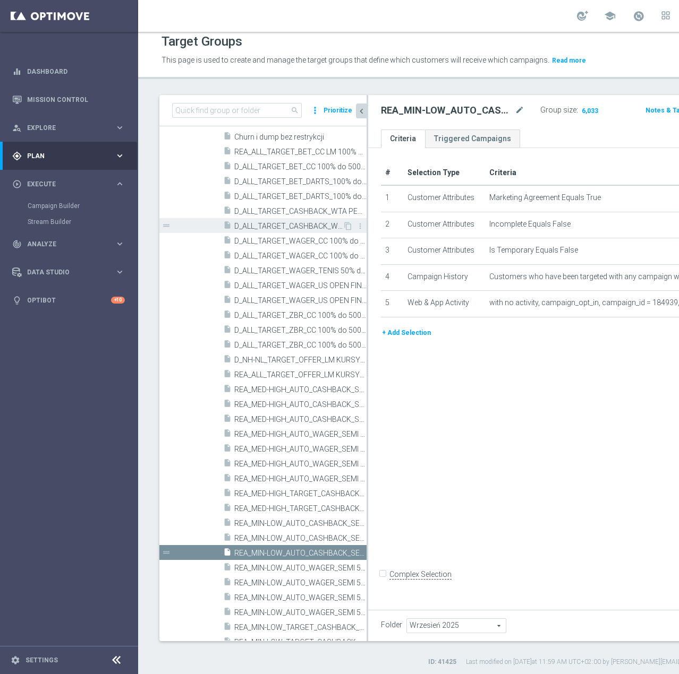
scroll to position [459, 0]
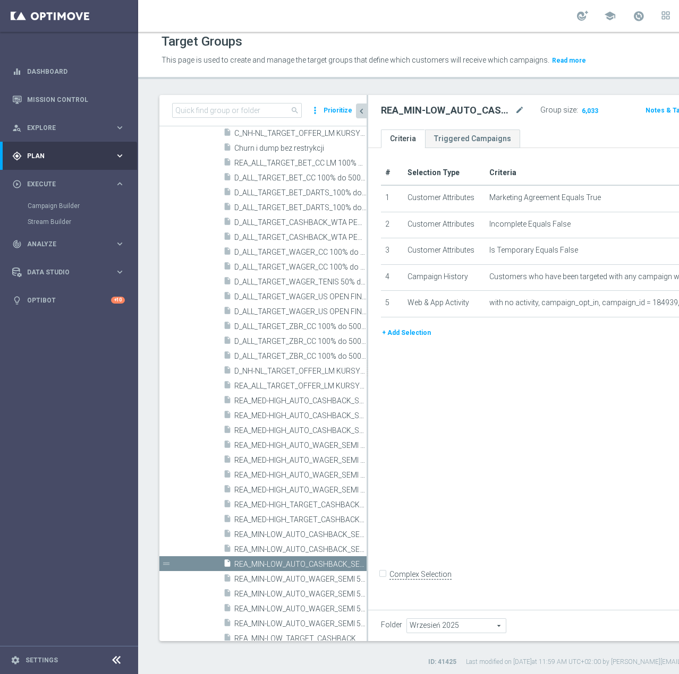
click at [236, 126] on div "search more_vert Prioritize" at bounding box center [262, 110] width 207 height 31
click at [238, 118] on input at bounding box center [237, 110] width 130 height 15
paste input "REA_ALL_TARGET_BET_CC LM 100% do 200 PLN SR sms_290925"
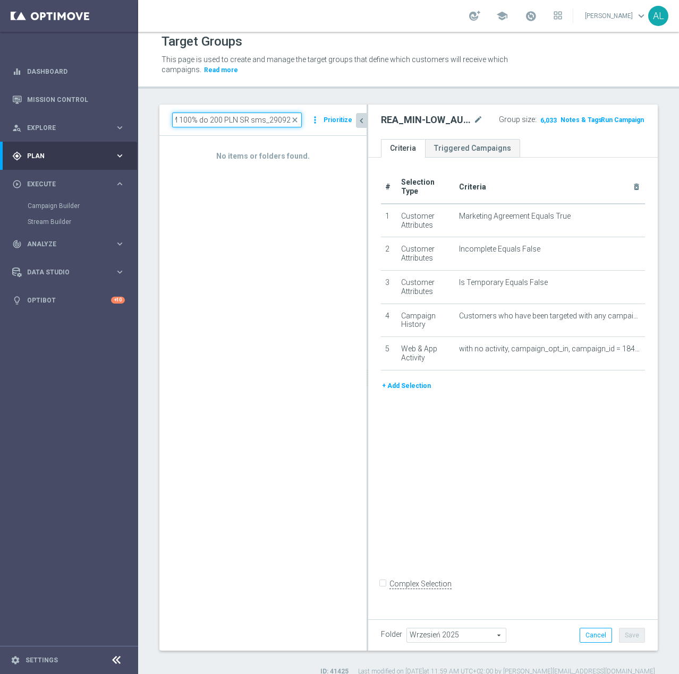
scroll to position [0, 98]
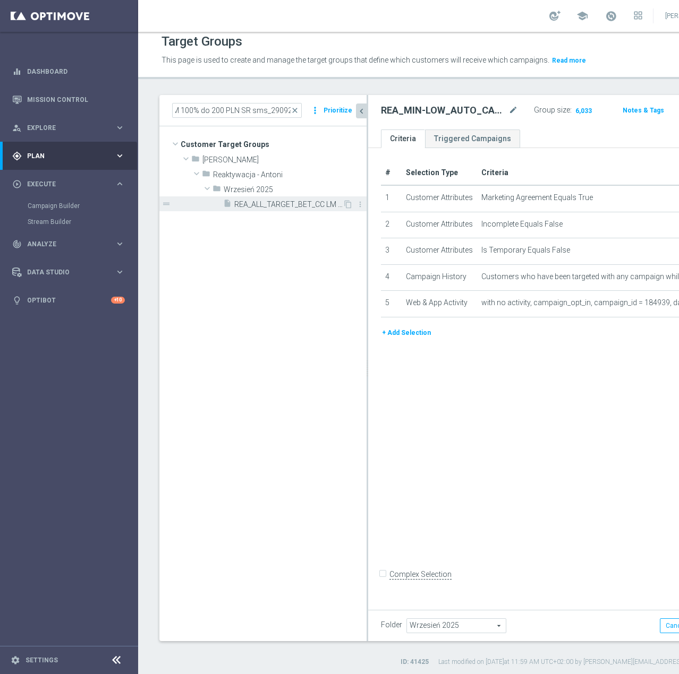
click at [262, 209] on span "REA_ALL_TARGET_BET_CC LM 100% do 200 PLN SR sms_290925" at bounding box center [288, 204] width 108 height 9
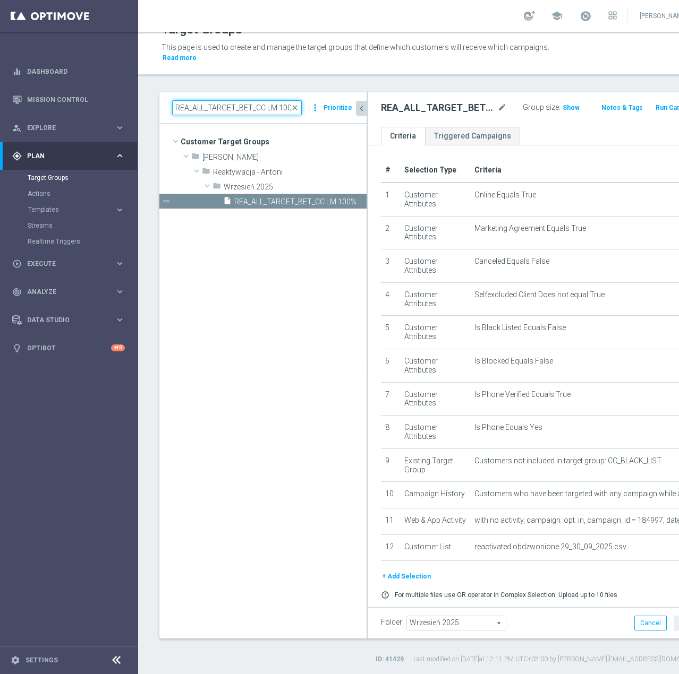
click at [253, 112] on input "REA_ALL_TARGET_BET_CC LM 100% do 200 PLN SR sms_290925" at bounding box center [237, 107] width 130 height 15
paste input "D_ALL_TARGET_WAGER_CC 100% do 500 PLN 1KE"
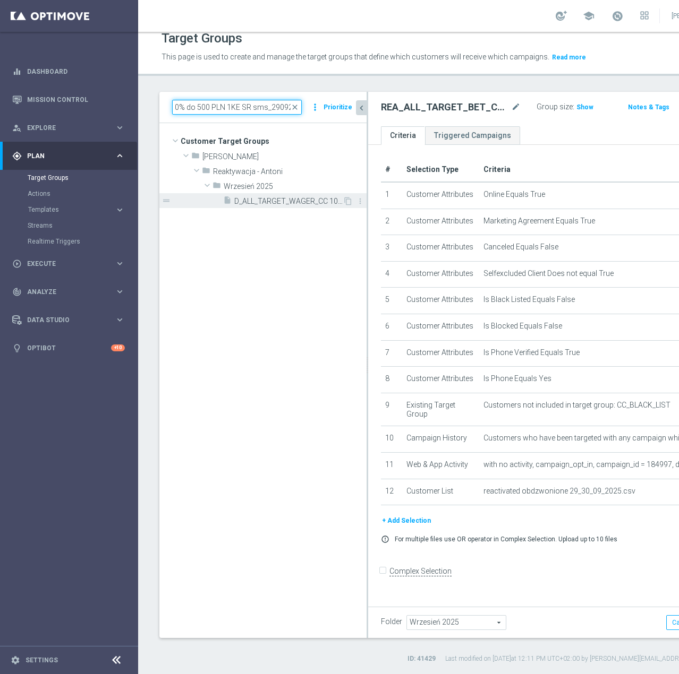
type input "D_ALL_TARGET_WAGER_CC 100% do 500 PLN 1KE SR sms_290925"
click at [275, 207] on div "insert_drive_file D_ALL_TARGET_WAGER_CC 100% do 500 PLN 1KE SR sms_290925" at bounding box center [282, 200] width 119 height 15
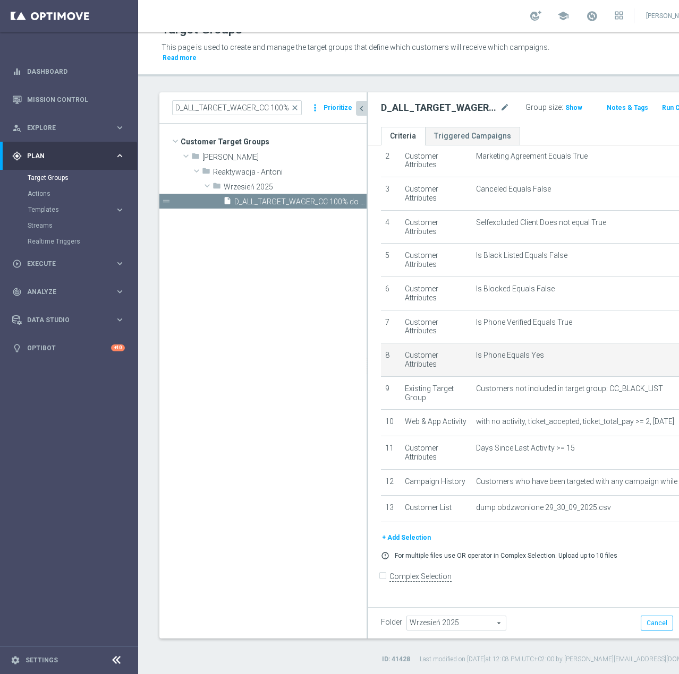
scroll to position [87, 0]
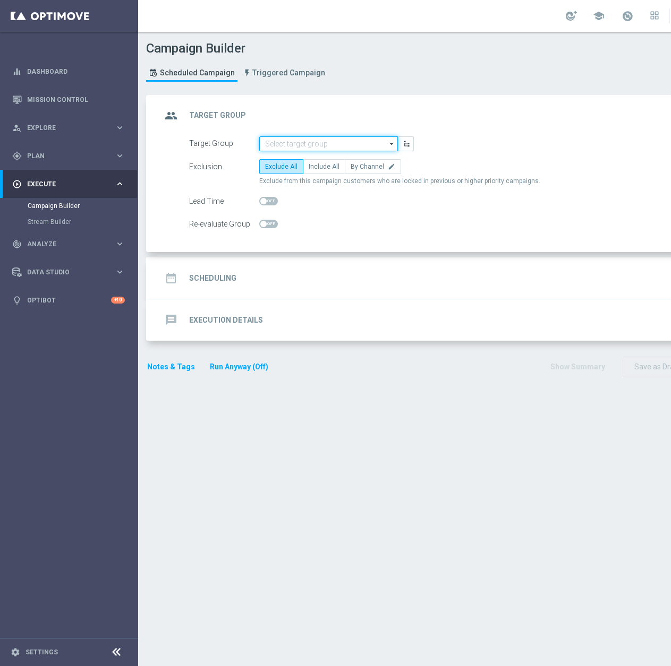
click at [298, 147] on input at bounding box center [328, 143] width 139 height 15
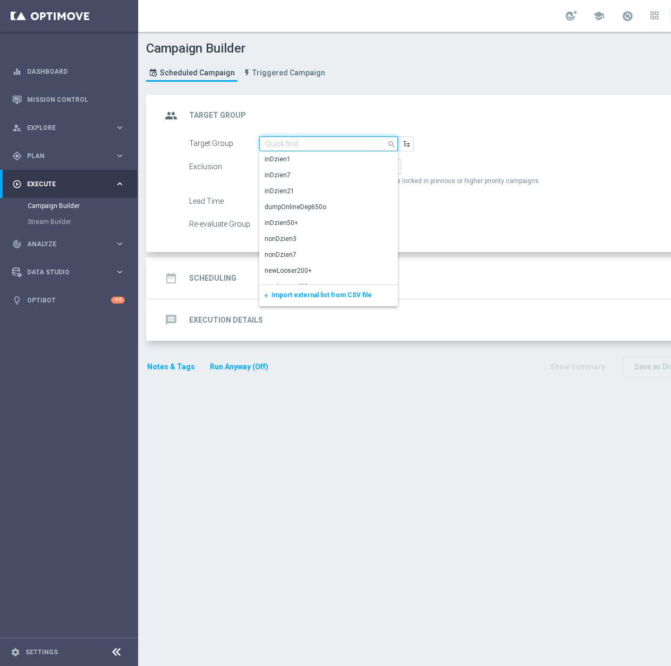
paste input "REA_MIN-LOW_AUTO_CASHBACK_SEMI 50% do 100 PLN push_300925"
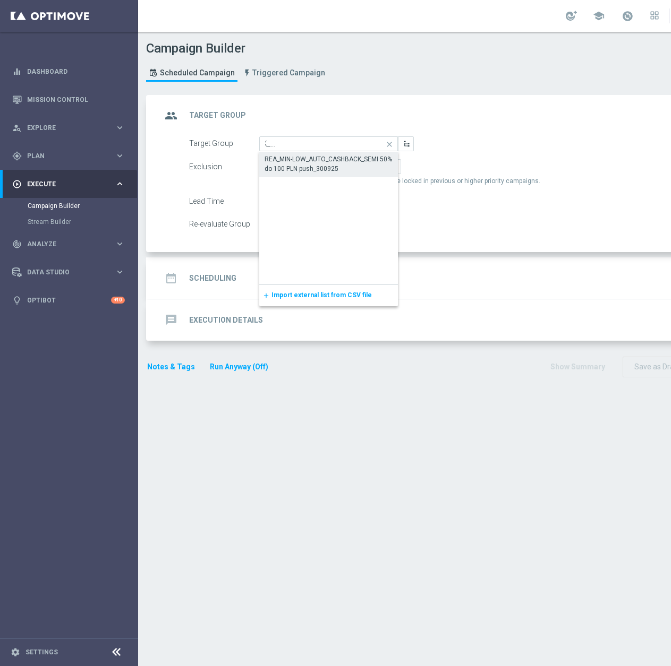
click at [312, 168] on div "REA_MIN-LOW_AUTO_CASHBACK_SEMI 50% do 100 PLN push_300925" at bounding box center [328, 164] width 128 height 19
type input "REA_MIN-LOW_AUTO_CASHBACK_SEMI 50% do 100 PLN push_300925"
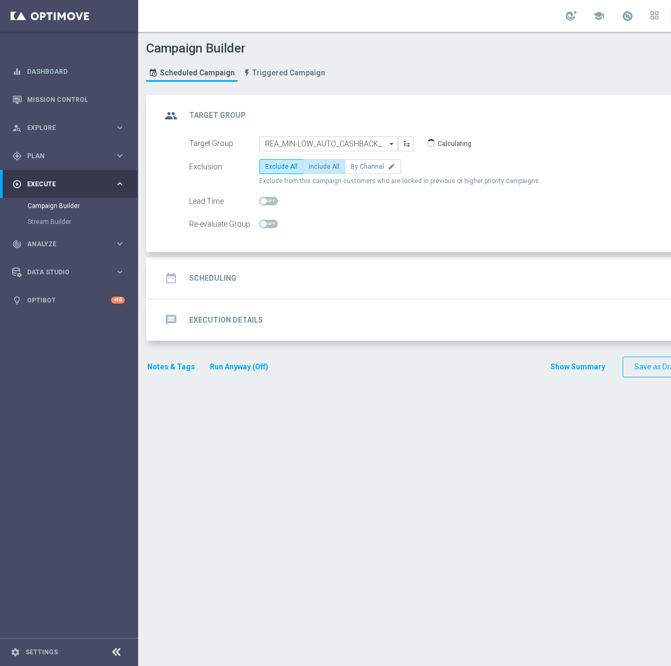
scroll to position [0, 0]
click at [326, 172] on label "Include All" at bounding box center [324, 166] width 42 height 15
click at [315, 172] on input "Include All" at bounding box center [312, 168] width 7 height 7
radio input "true"
click at [273, 220] on span at bounding box center [268, 224] width 19 height 8
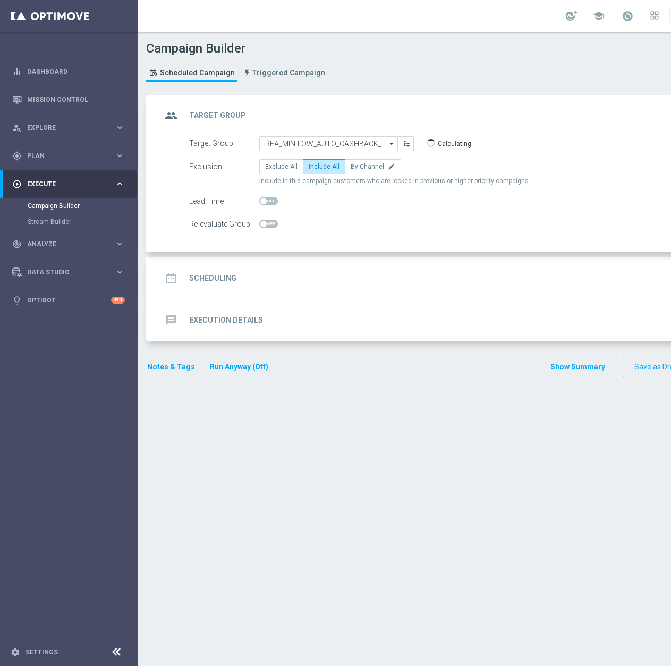
click at [273, 220] on input "checkbox" at bounding box center [268, 224] width 19 height 8
checkbox input "true"
click at [282, 284] on div "date_range Scheduling keyboard_arrow_down" at bounding box center [457, 278] width 593 height 20
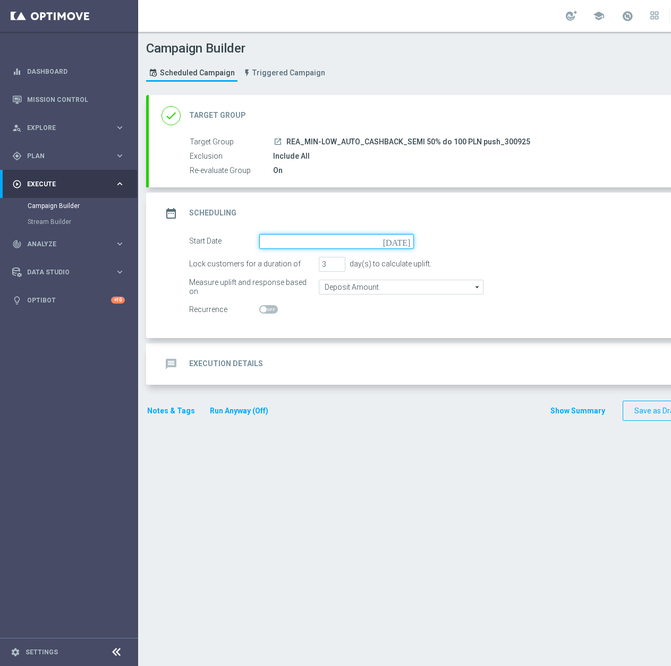
click at [292, 239] on input at bounding box center [336, 241] width 155 height 15
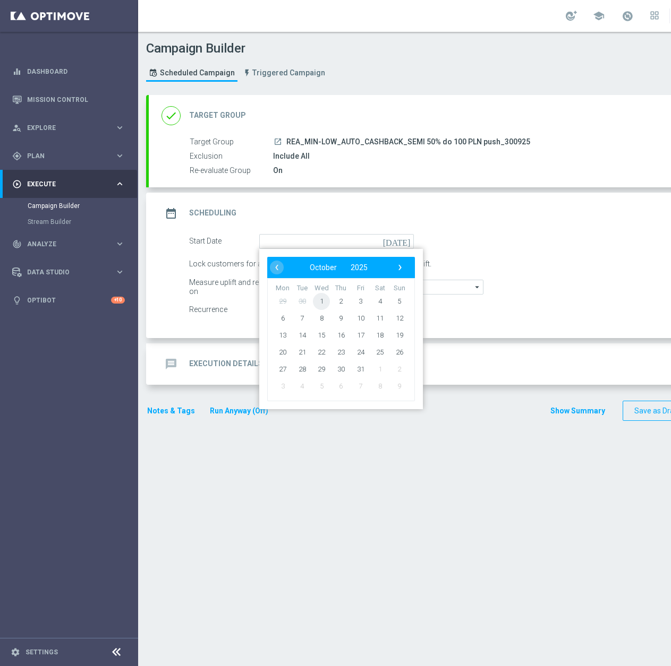
click at [319, 296] on span "1" at bounding box center [321, 301] width 17 height 17
type input "01 Oct 2025"
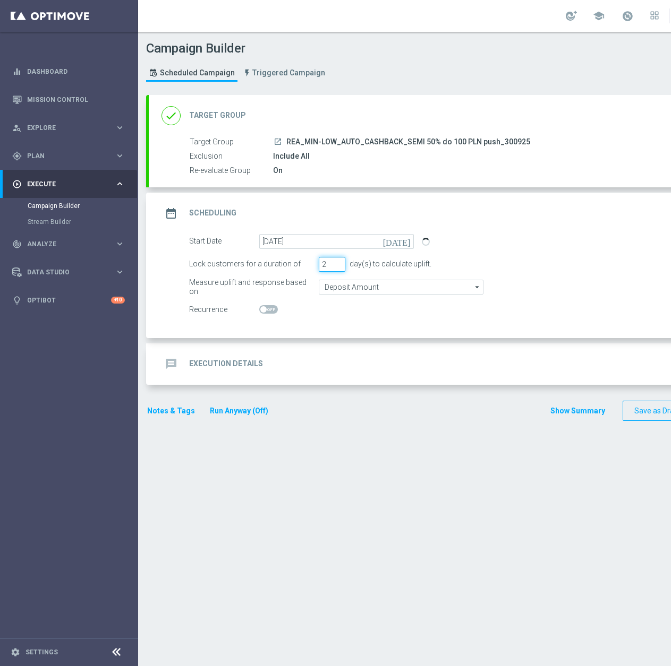
click at [341, 268] on input "2" at bounding box center [332, 264] width 27 height 15
type input "1"
click at [341, 268] on input "1" at bounding box center [332, 264] width 27 height 15
click at [341, 289] on input "Deposit Amount" at bounding box center [401, 287] width 165 height 15
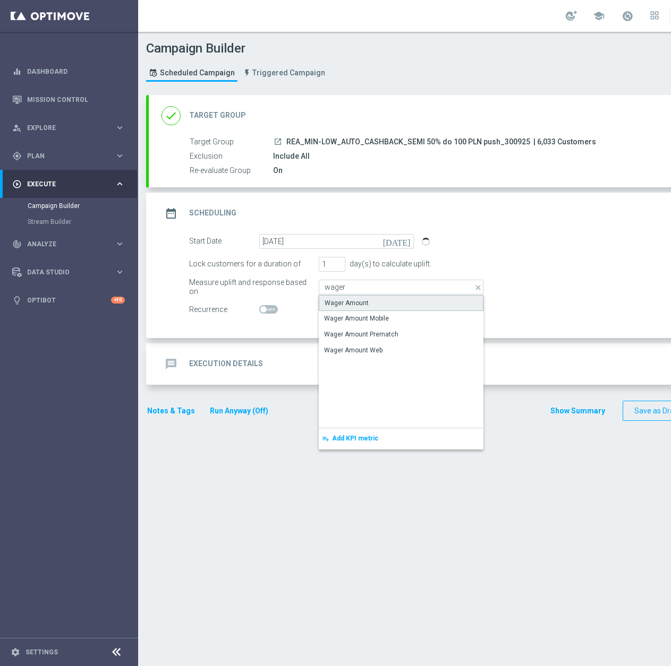
click at [340, 299] on div "Wager Amount" at bounding box center [346, 303] width 44 height 10
type input "Wager Amount"
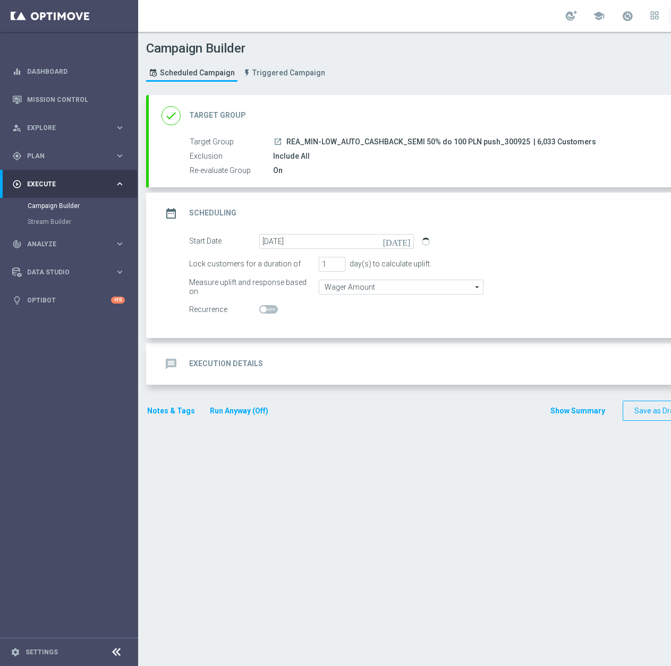
click at [316, 362] on div "message Execution Details keyboard_arrow_down" at bounding box center [457, 364] width 593 height 20
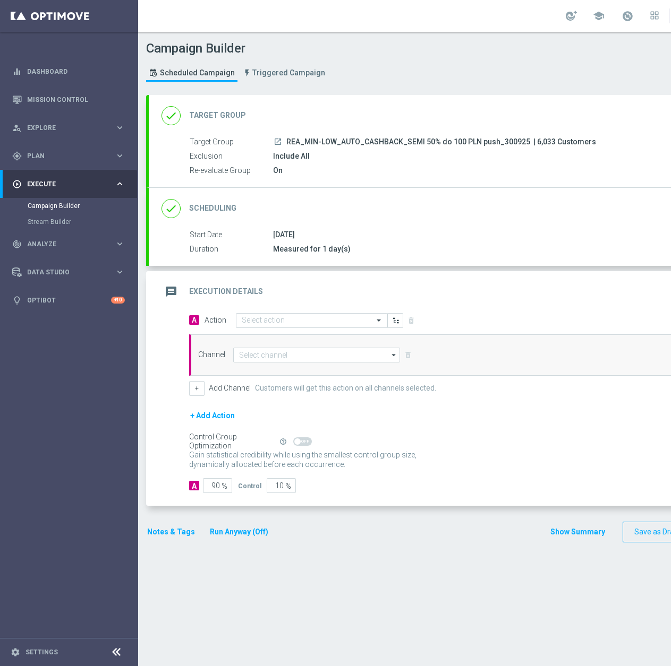
drag, startPoint x: 286, startPoint y: 140, endPoint x: 522, endPoint y: 142, distance: 235.8
click at [522, 142] on span "REA_MIN-LOW_AUTO_CASHBACK_SEMI 50% do 100 PLN push_300925" at bounding box center [408, 143] width 244 height 10
copy span "REA_MIN-LOW_AUTO_CASHBACK_SEMI 50% do 100 PLN push_300925"
click at [253, 320] on input "text" at bounding box center [301, 320] width 118 height 9
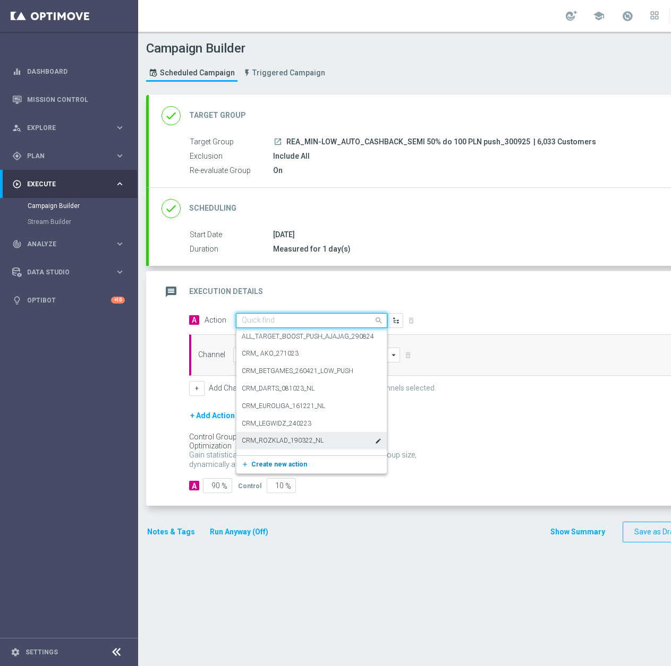
click at [294, 467] on span "Create new action" at bounding box center [279, 464] width 56 height 7
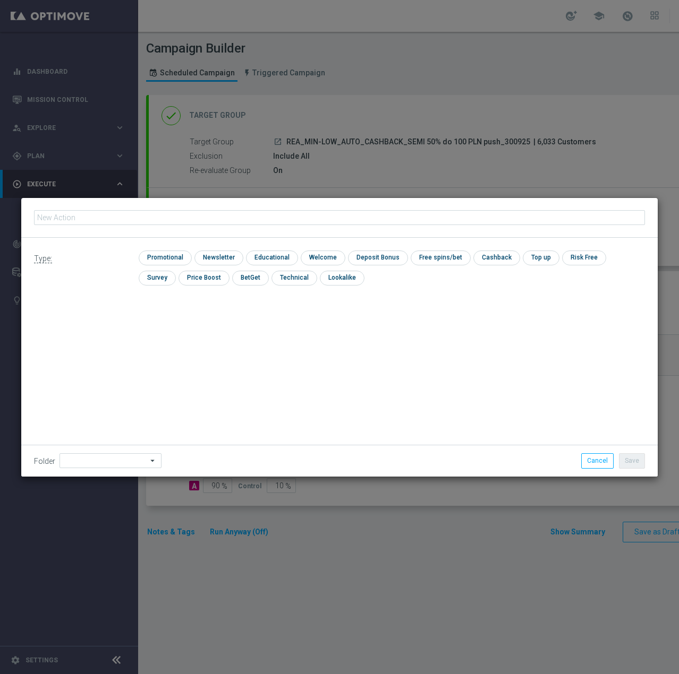
type input "REA_MIN-LOW_AUTO_CASHBACK_SEMI 50% do 100 PLN push_300925"
click at [176, 258] on input "checkbox" at bounding box center [164, 258] width 50 height 14
checkbox input "true"
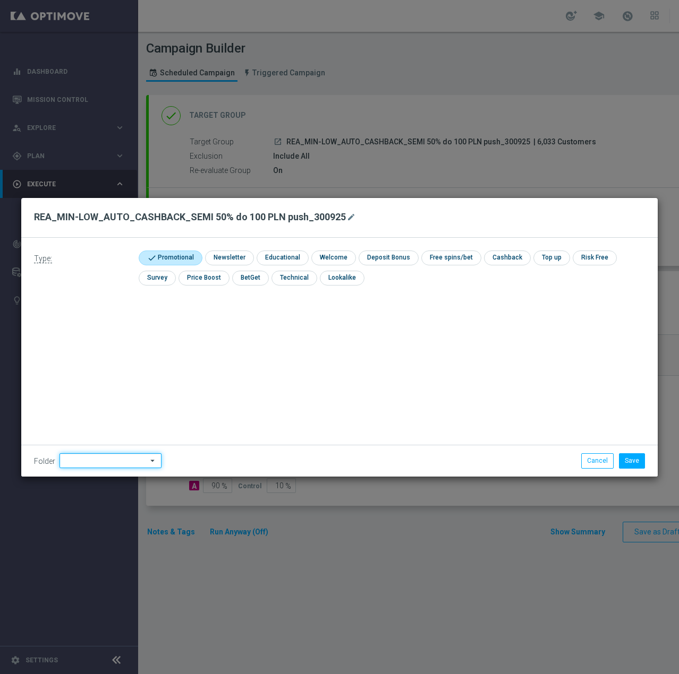
click at [108, 463] on input at bounding box center [110, 460] width 102 height 15
type input "Antoni"
click at [347, 218] on icon "mode_edit" at bounding box center [351, 217] width 8 height 8
click at [241, 221] on input "REA_MIN-LOW_AUTO_CASHBACK_SEMI 50% do 100 PLN push_300925" at bounding box center [339, 217] width 611 height 15
type input "REA_MIN-LOW_AUTO_CASHBACK_SEMI 50% do 100 PLN push 1_300925"
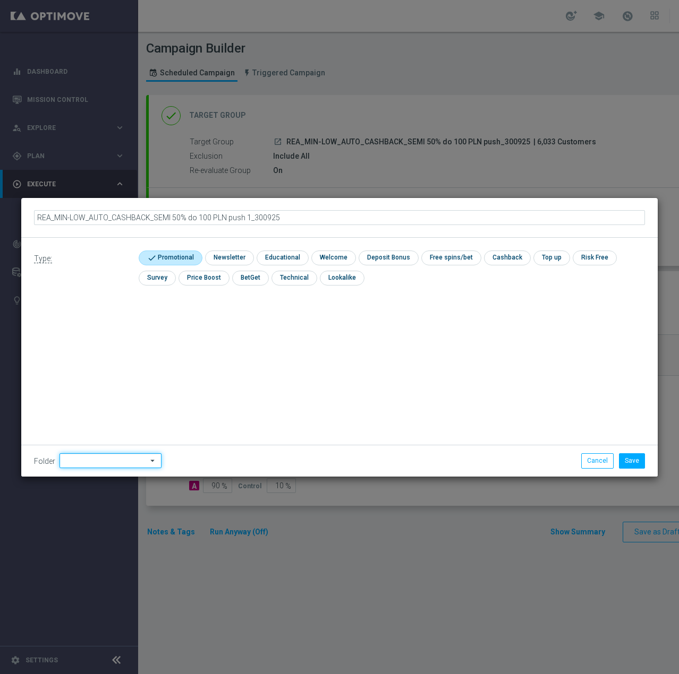
click at [111, 464] on input at bounding box center [110, 460] width 102 height 15
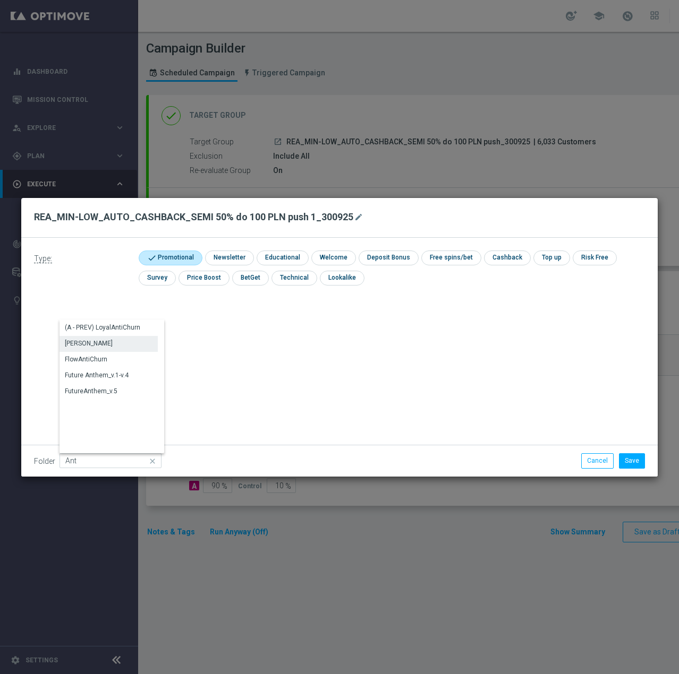
click at [87, 345] on div "[PERSON_NAME]" at bounding box center [89, 344] width 48 height 10
type input "[PERSON_NAME]"
click at [633, 466] on button "Save" at bounding box center [632, 460] width 26 height 15
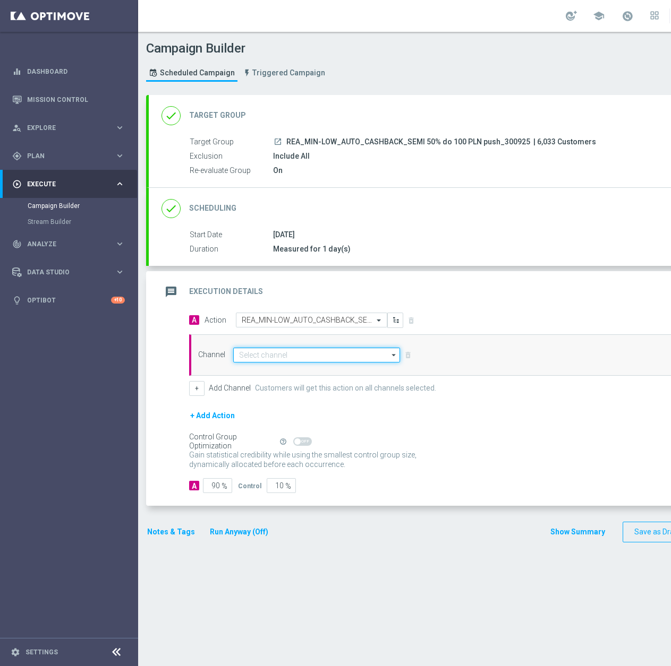
click at [263, 354] on input at bounding box center [316, 355] width 167 height 15
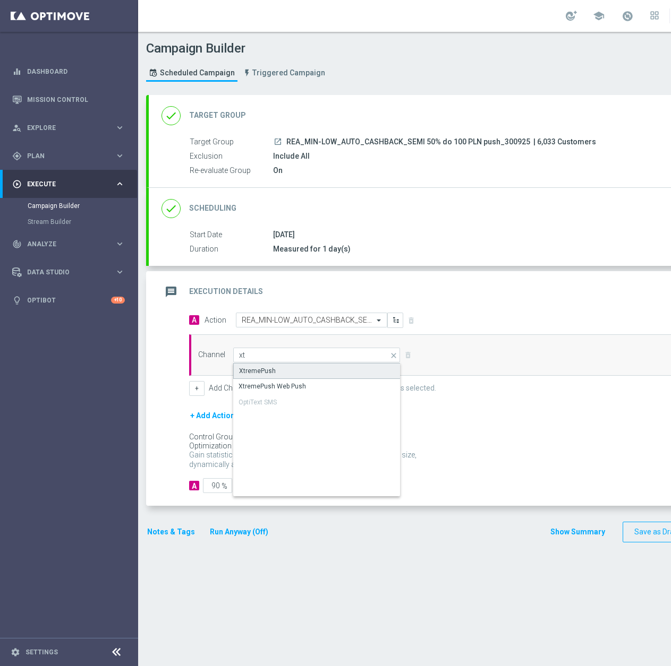
click at [268, 374] on div "XtremePush" at bounding box center [257, 371] width 37 height 10
type input "XtremePush"
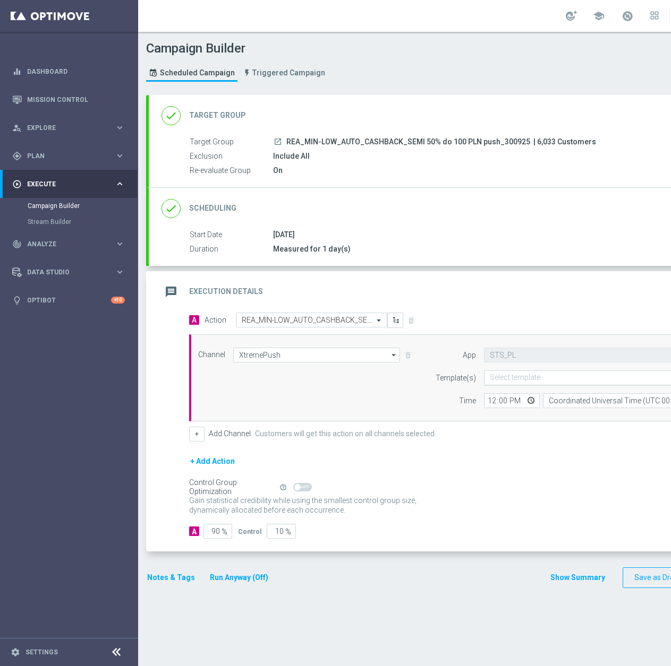
click at [526, 379] on input "text" at bounding box center [594, 378] width 208 height 9
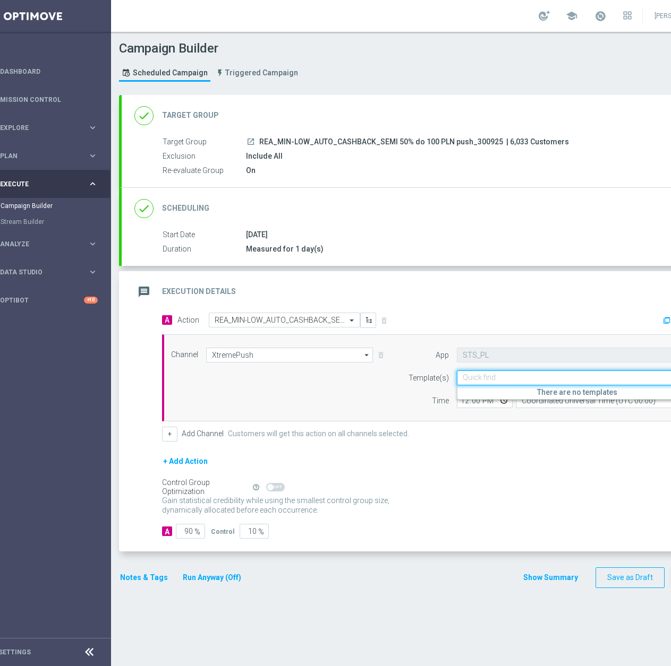
paste input "REA_MIN-LOW_AUTO_CASHBACK_SEMI 50% do 100 PLN push_300925"
type input "REA_MIN-LOW_AUTO_CASHBACK_SEMI 50% do 100 PLN push_300925"
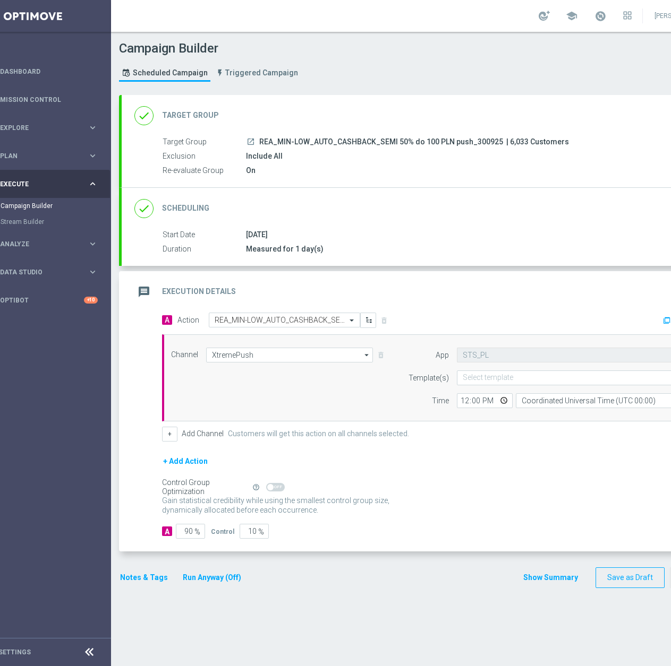
click at [538, 482] on div "Control Group Optimization Self Optimizing Campaign help_outline" at bounding box center [443, 488] width 562 height 12
click at [482, 375] on input "text" at bounding box center [567, 378] width 208 height 9
paste input "REA_MIN-LOW_AUTO_CASHBACK_SEMI 50% do 100 PLN push 1_300925"
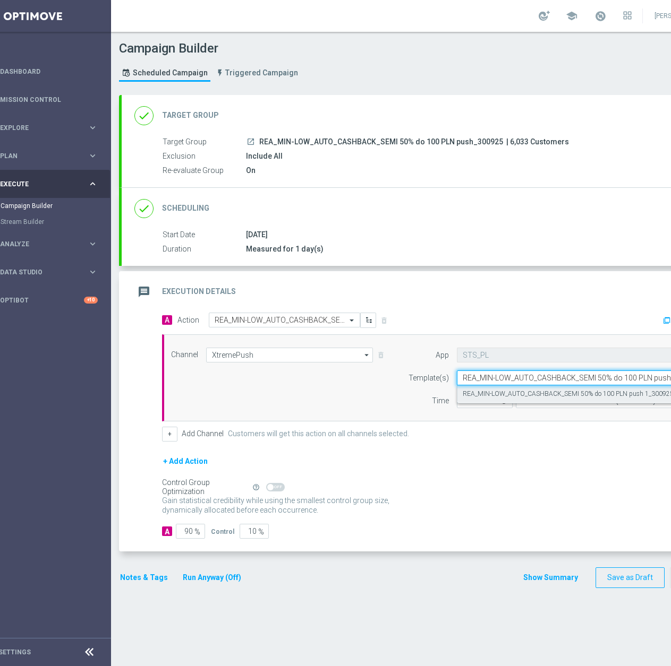
scroll to position [0, 30]
click at [487, 397] on label "REA_MIN-LOW_AUTO_CASHBACK_SEMI 50% do 100 PLN push 1_300925" at bounding box center [568, 394] width 211 height 9
type input "REA_MIN-LOW_AUTO_CASHBACK_SEMI 50% do 100 PLN push 1_300925"
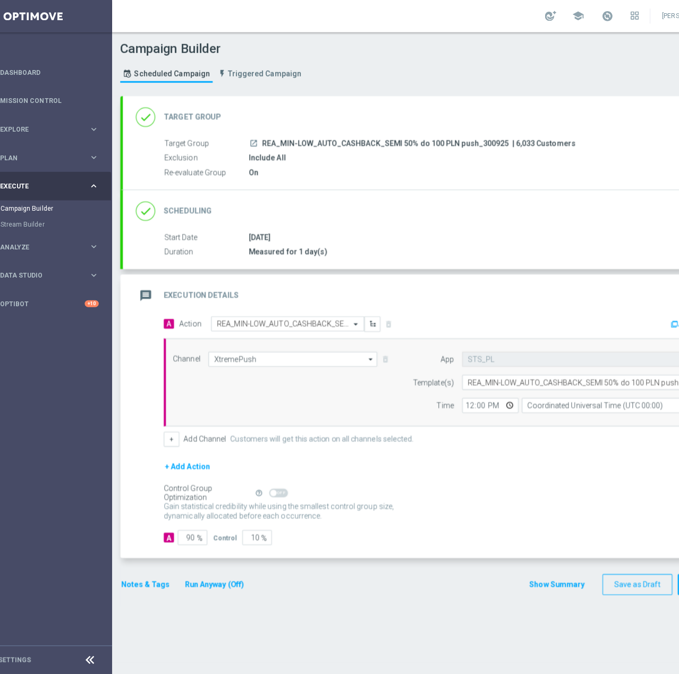
scroll to position [0, 0]
click at [463, 403] on input "12:00" at bounding box center [485, 400] width 56 height 15
type input "19:14"
click at [529, 404] on input "Coordinated Universal Time (UTC 00:00)" at bounding box center [613, 400] width 195 height 15
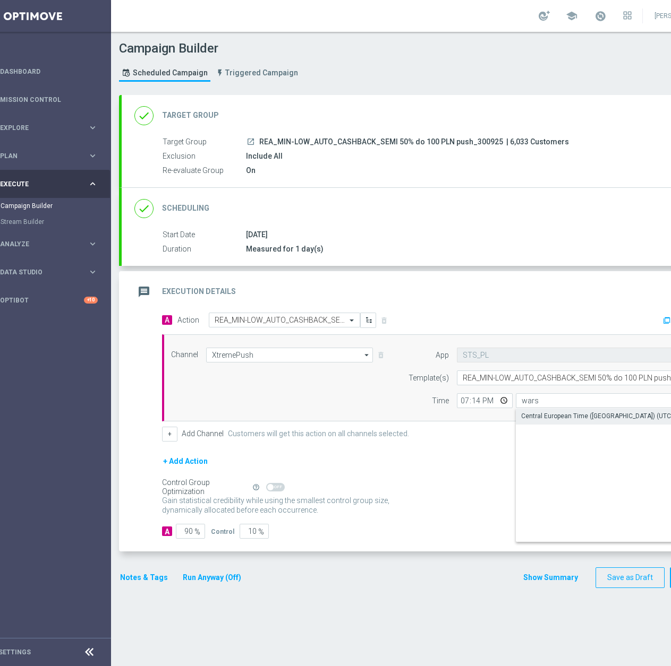
click at [539, 417] on div "Central European Time (Warsaw) (UTC +02:00)" at bounding box center [608, 417] width 174 height 10
type input "Central European Time (Warsaw) (UTC +02:00)"
click at [186, 536] on input "90" at bounding box center [190, 531] width 29 height 15
type input "95"
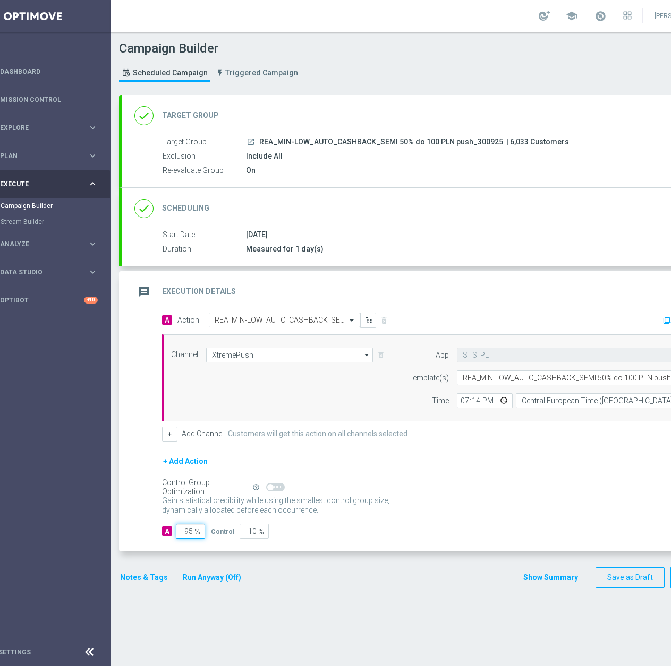
type input "5"
type input "95"
click at [150, 579] on button "Notes & Tags" at bounding box center [144, 577] width 50 height 13
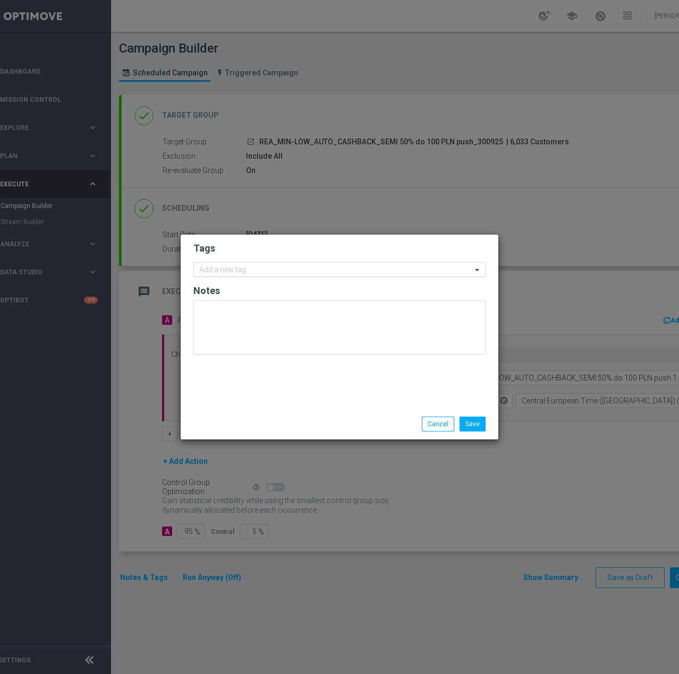
click at [232, 267] on input "text" at bounding box center [335, 270] width 272 height 9
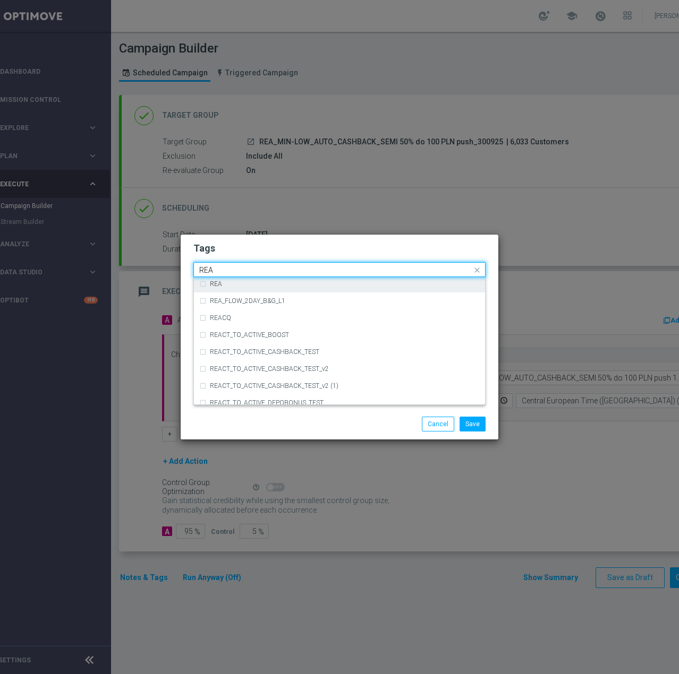
scroll to position [631, 0]
click at [253, 288] on div "REA" at bounding box center [339, 283] width 280 height 17
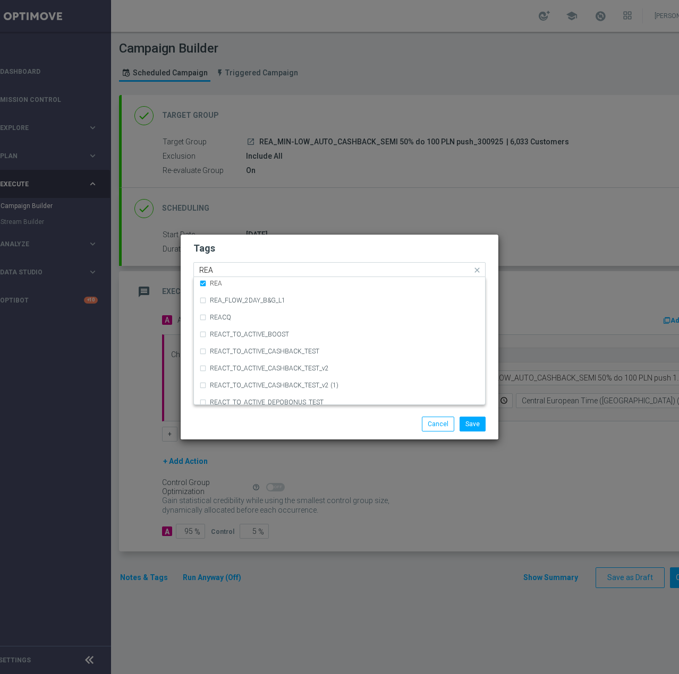
click at [247, 273] on input "REA" at bounding box center [335, 270] width 272 height 9
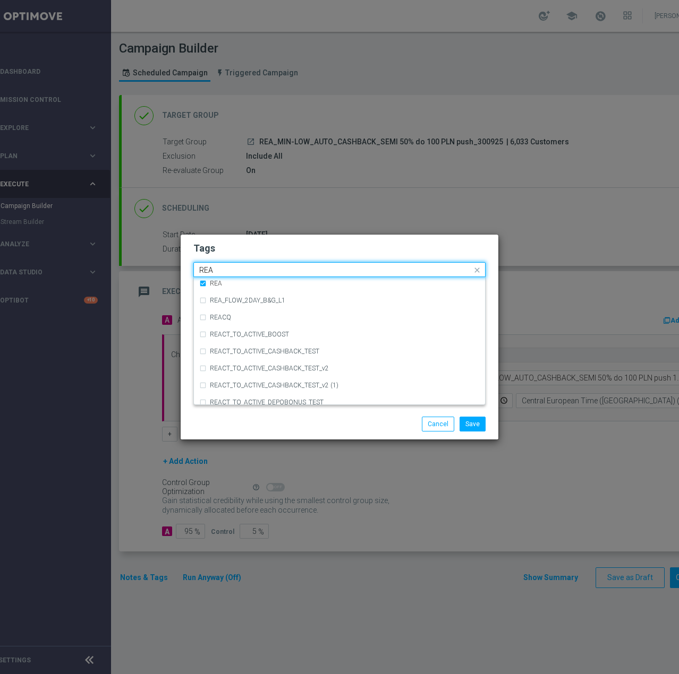
click at [247, 273] on input "REA" at bounding box center [335, 270] width 272 height 9
click at [291, 269] on input "REA" at bounding box center [335, 270] width 272 height 9
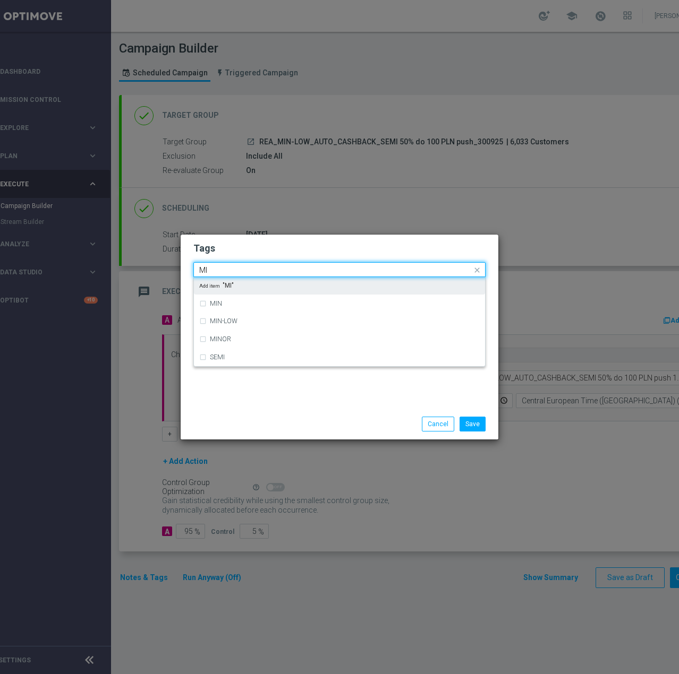
scroll to position [0, 0]
click at [274, 285] on div "MIN" at bounding box center [345, 285] width 270 height 6
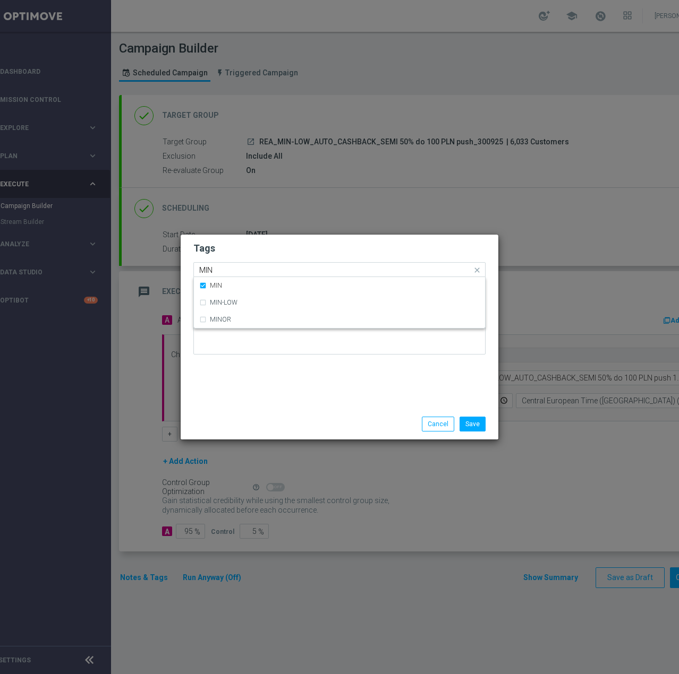
click at [260, 265] on div "Quick find × REA × MIN MIN" at bounding box center [333, 269] width 278 height 13
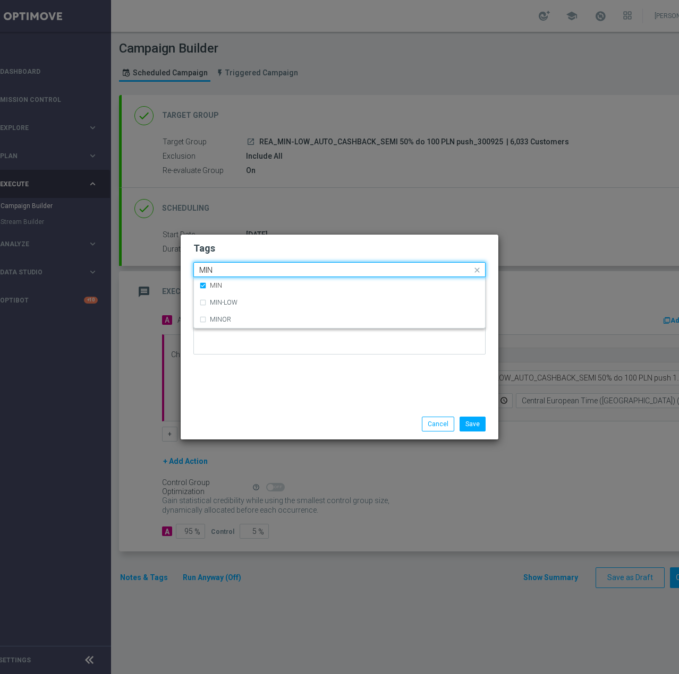
click at [256, 268] on input "MIN" at bounding box center [335, 270] width 272 height 9
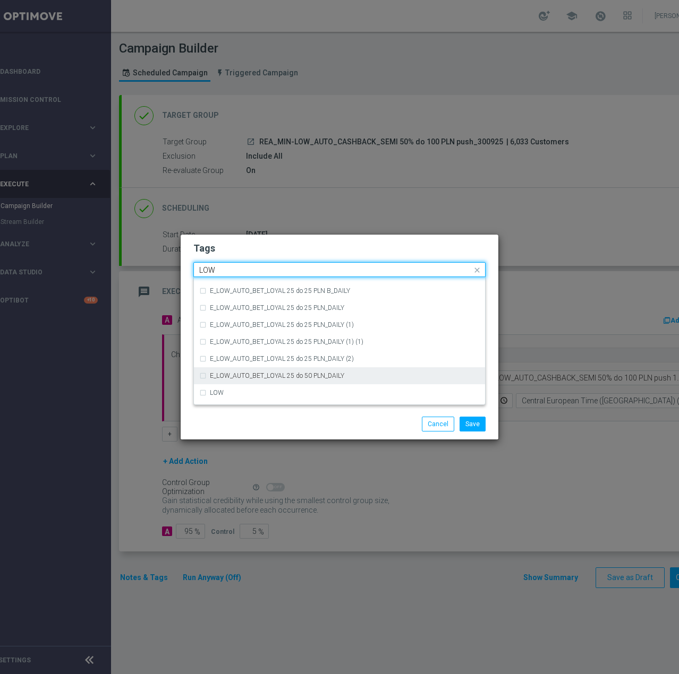
scroll to position [518, 0]
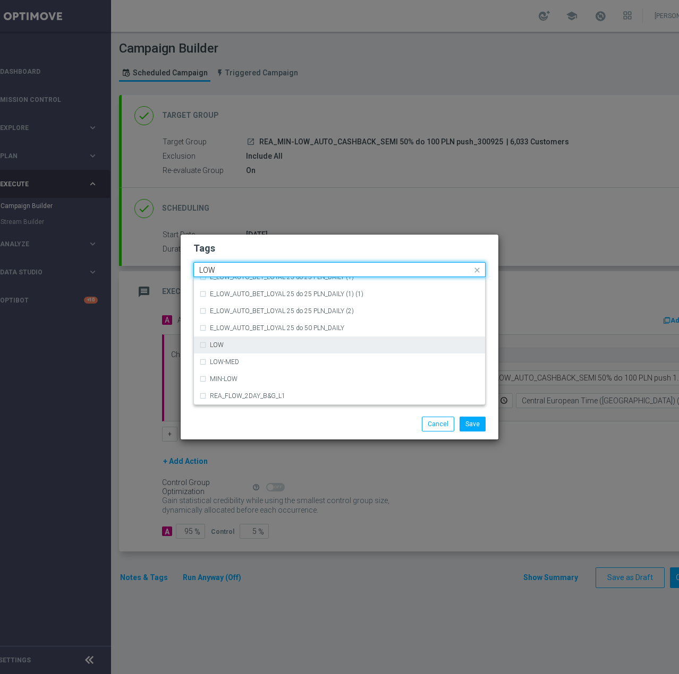
click at [250, 350] on div "LOW" at bounding box center [339, 345] width 280 height 17
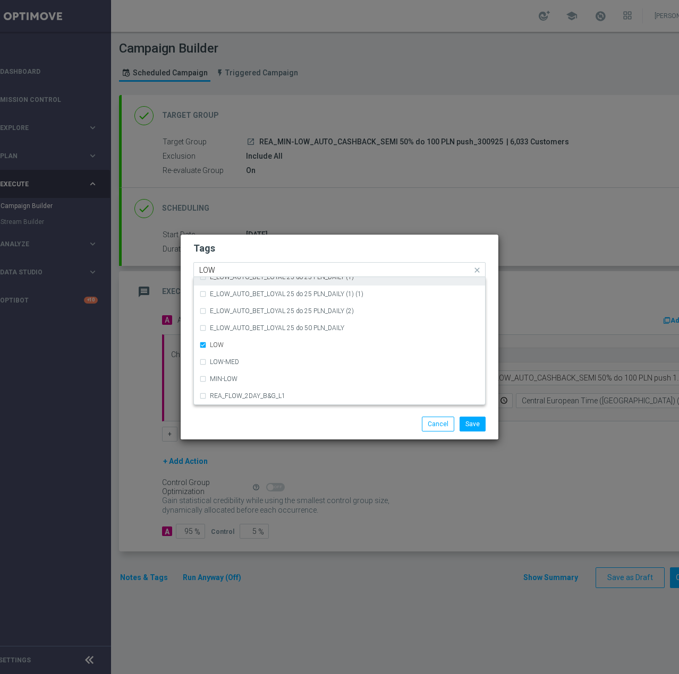
click at [238, 262] on div "Quick find × REA × MIN × LOW LOW" at bounding box center [339, 269] width 292 height 15
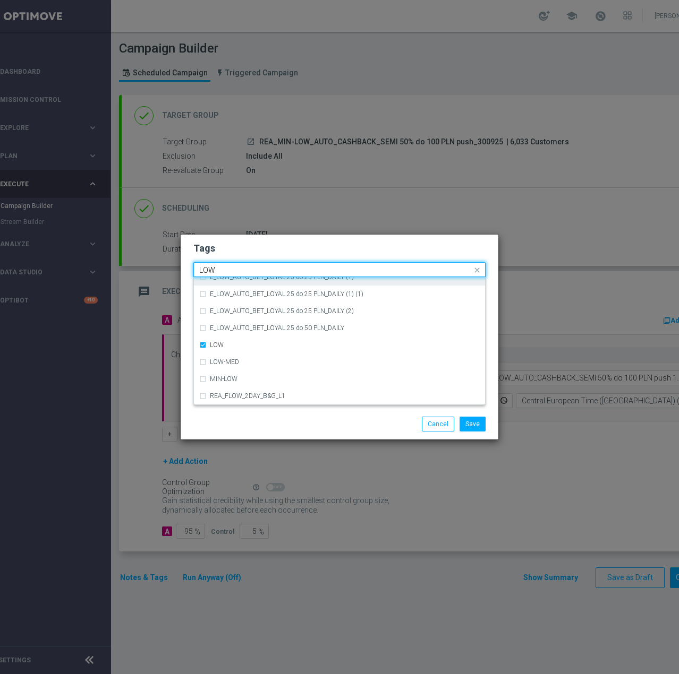
click at [233, 270] on input "LOW" at bounding box center [335, 270] width 272 height 9
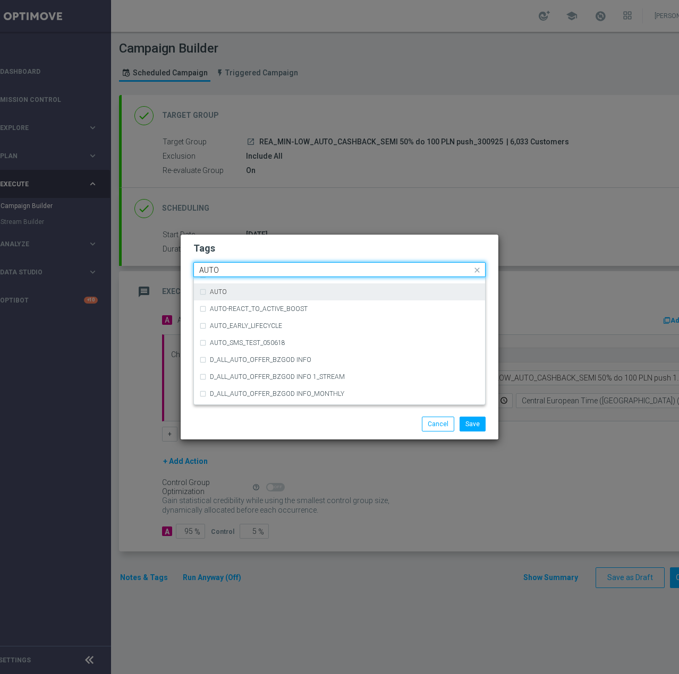
click at [237, 298] on div "AUTO" at bounding box center [339, 292] width 280 height 17
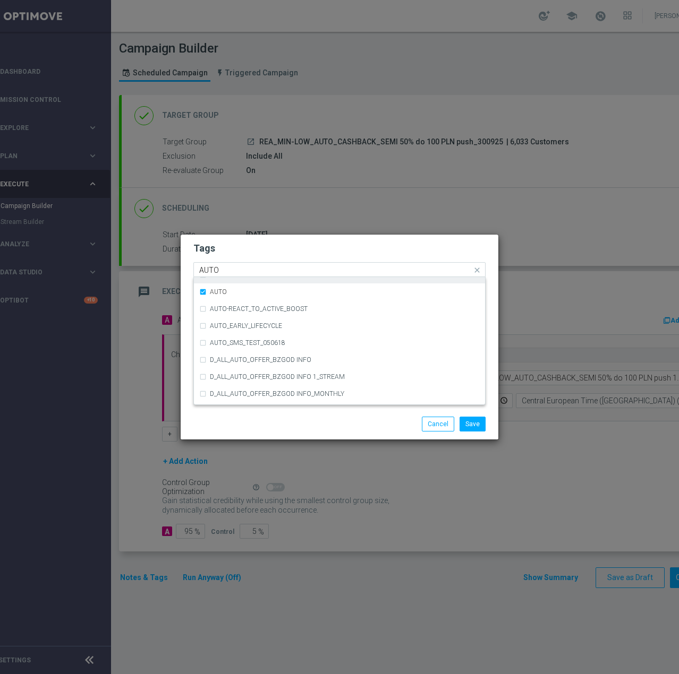
scroll to position [1303, 0]
click at [248, 272] on input "AUTO" at bounding box center [335, 270] width 272 height 9
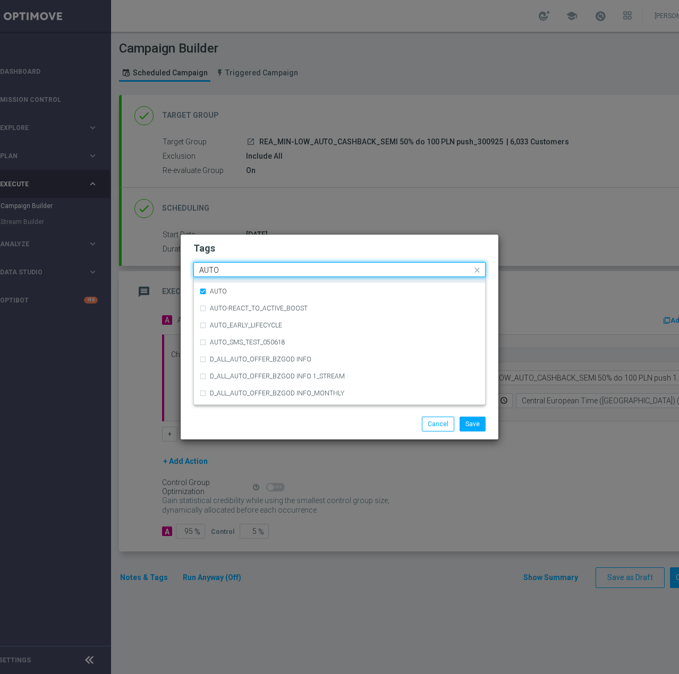
click at [248, 272] on input "AUTO" at bounding box center [335, 270] width 272 height 9
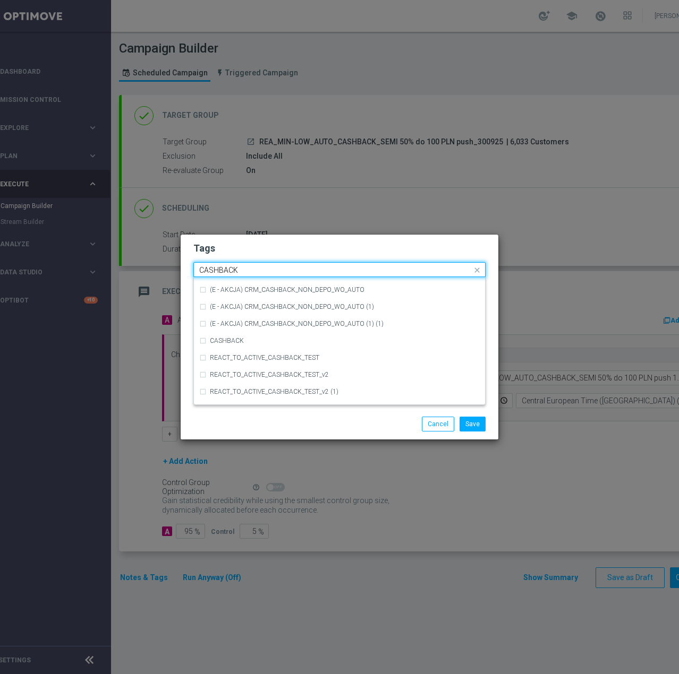
scroll to position [161, 0]
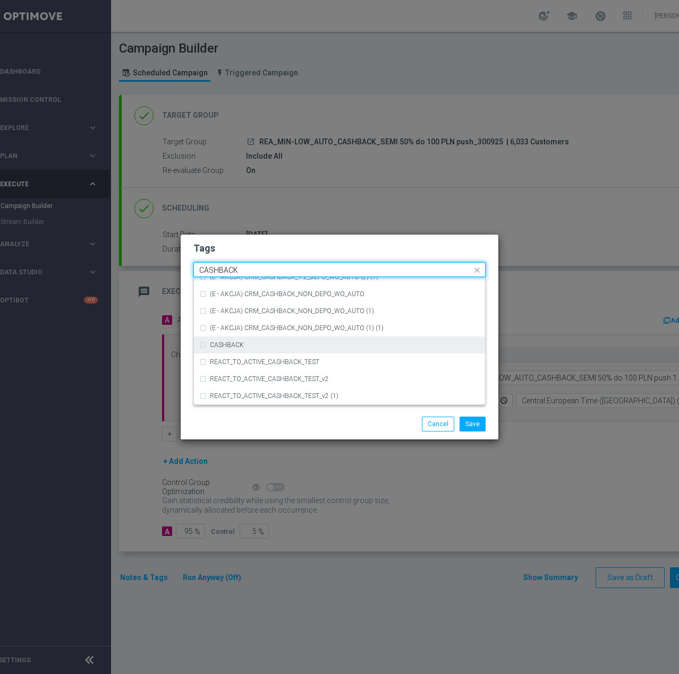
click at [263, 345] on div "CASHBACK" at bounding box center [345, 345] width 270 height 6
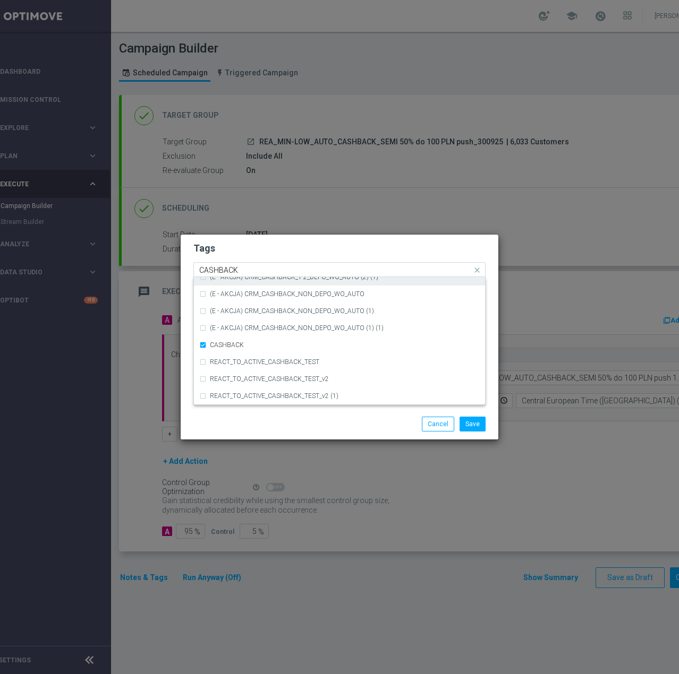
click at [278, 270] on input "CASHBACK" at bounding box center [335, 270] width 272 height 9
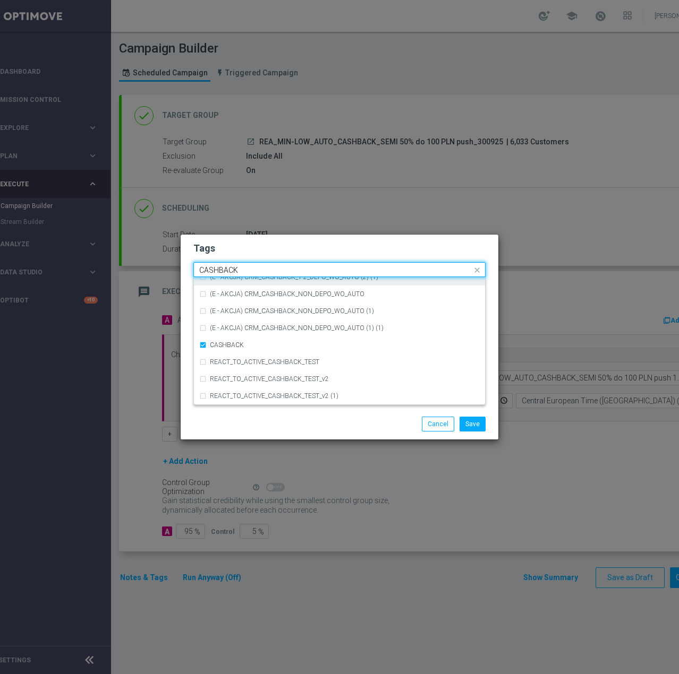
click at [278, 270] on input "CASHBACK" at bounding box center [335, 270] width 272 height 9
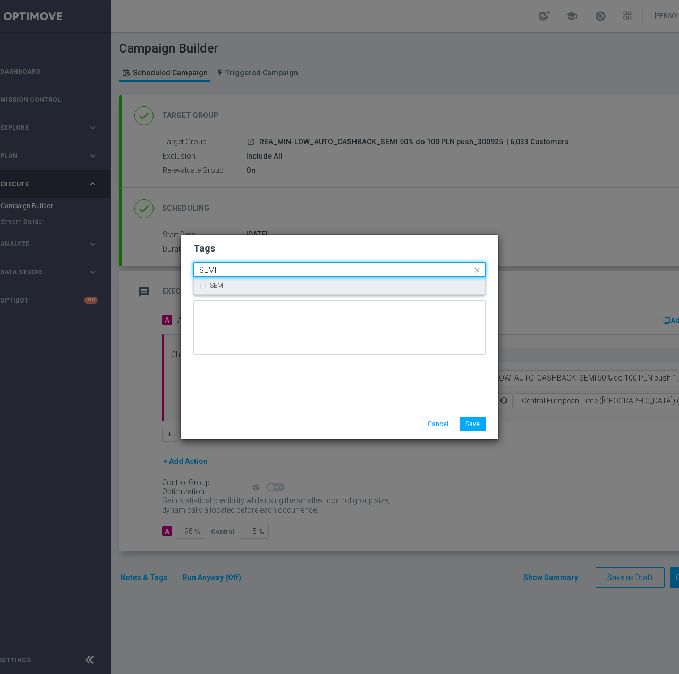
click at [287, 288] on div "SEMI" at bounding box center [345, 285] width 270 height 6
type input "SEMI"
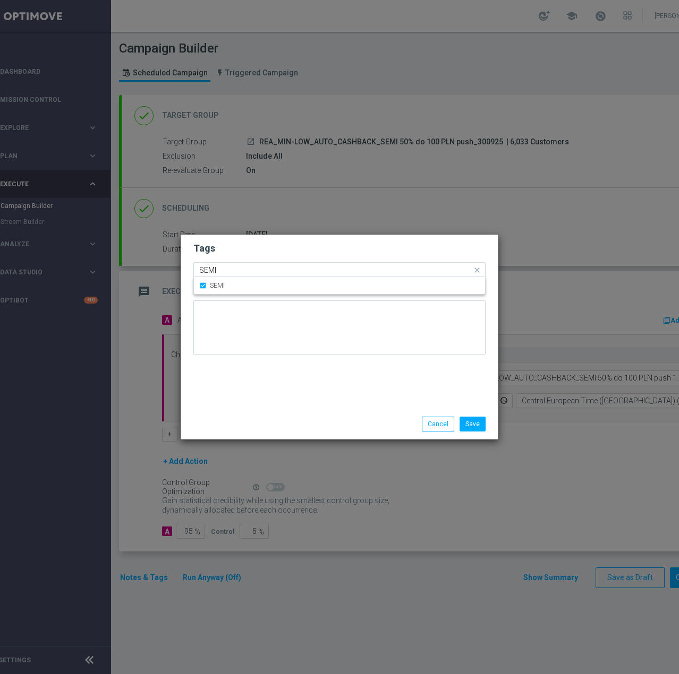
click at [286, 267] on input "SEMI" at bounding box center [335, 270] width 272 height 9
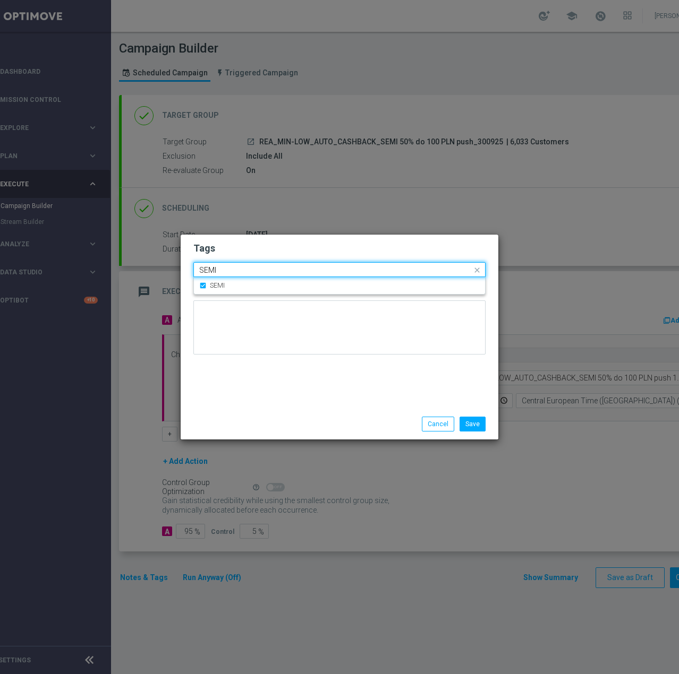
click at [286, 267] on input "SEMI" at bounding box center [335, 270] width 272 height 9
click at [275, 381] on div "Tags Quick find × REA × MIN × LOW × AUTO × CASHBACK × SEMI SEMI Notes" at bounding box center [340, 322] width 318 height 174
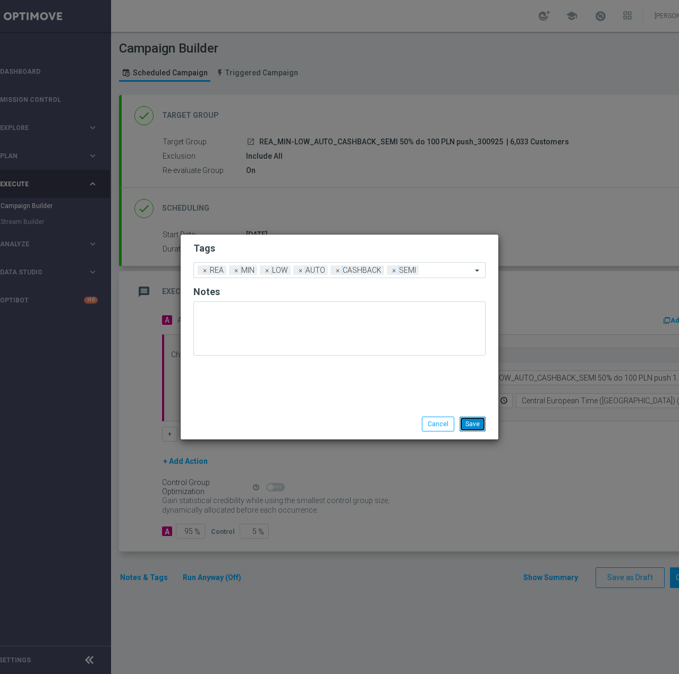
click at [467, 422] on button "Save" at bounding box center [472, 424] width 26 height 15
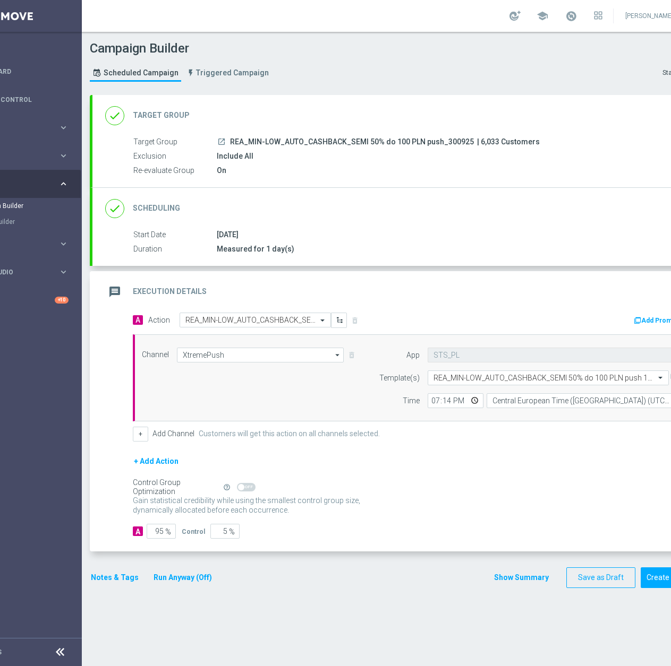
scroll to position [0, 113]
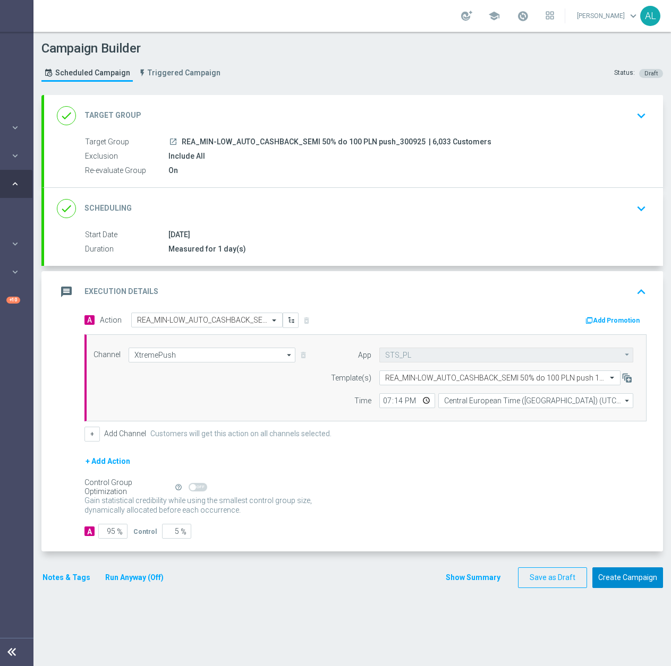
click at [613, 576] on button "Create Campaign" at bounding box center [627, 578] width 71 height 21
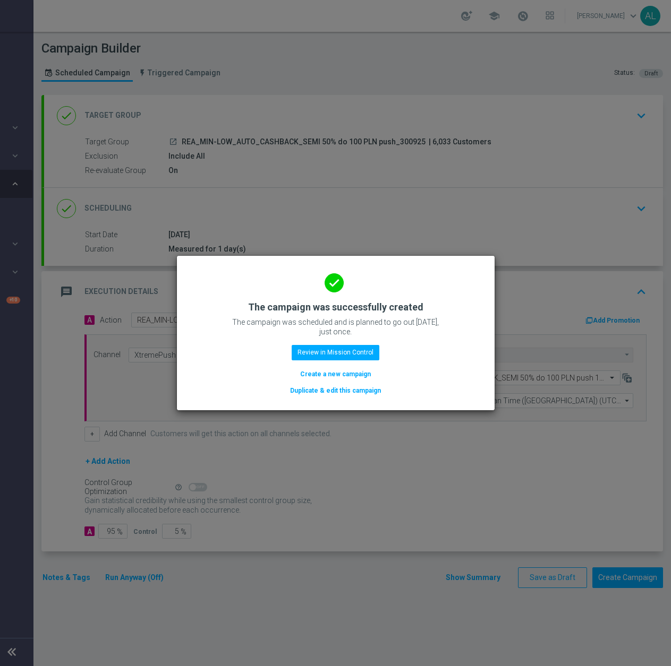
scroll to position [0, 105]
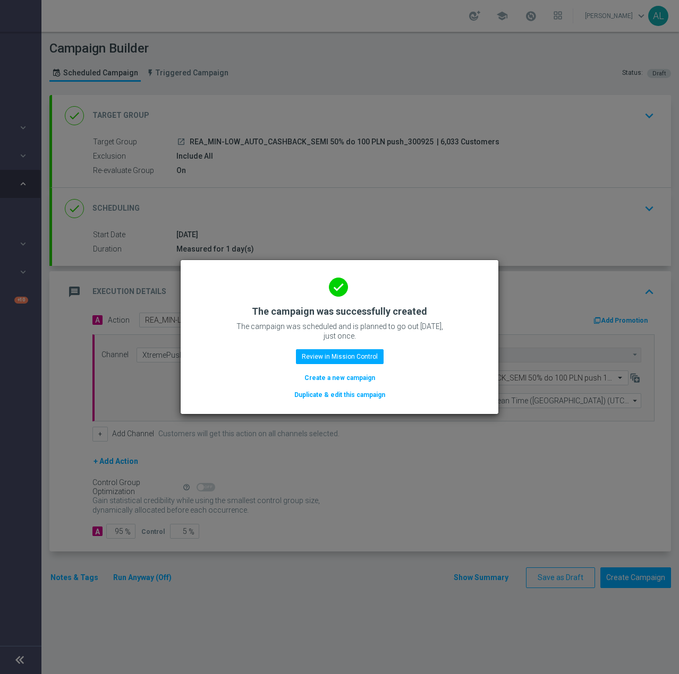
click at [342, 393] on button "Duplicate & edit this campaign" at bounding box center [339, 395] width 93 height 12
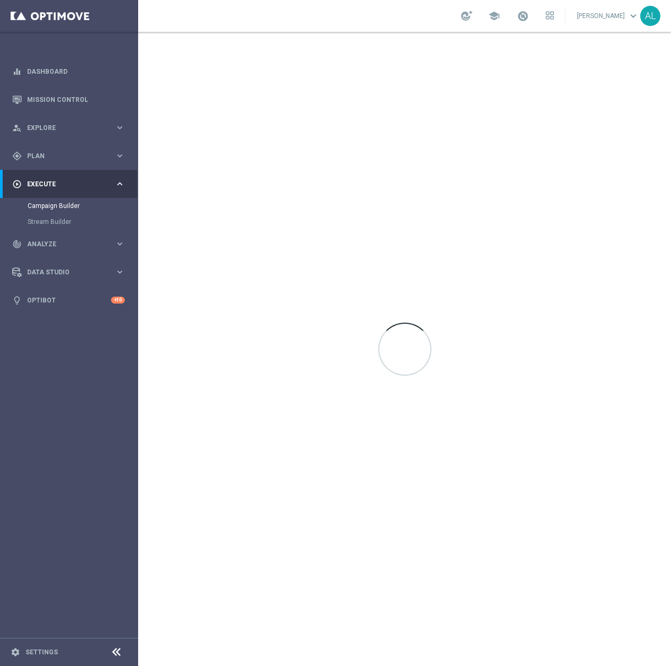
scroll to position [0, 0]
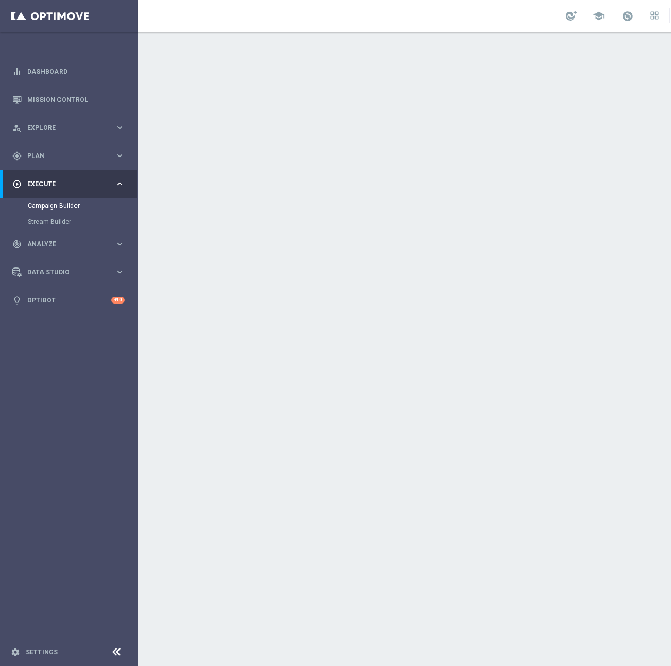
click at [379, 111] on div "done Target Group keyboard_arrow_down" at bounding box center [457, 116] width 593 height 20
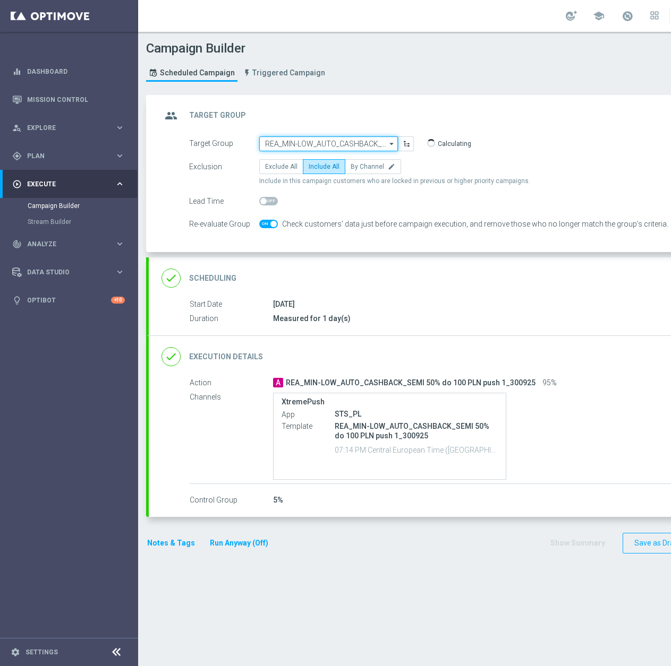
click at [322, 140] on input "REA_MIN-LOW_AUTO_CASHBACK_SEMI 50% do 100 PLN push_300925" at bounding box center [328, 143] width 139 height 15
paste input "REA_MED-HIGH_AUTO_CASHBACK_SEMI 50% do 300 PLN push"
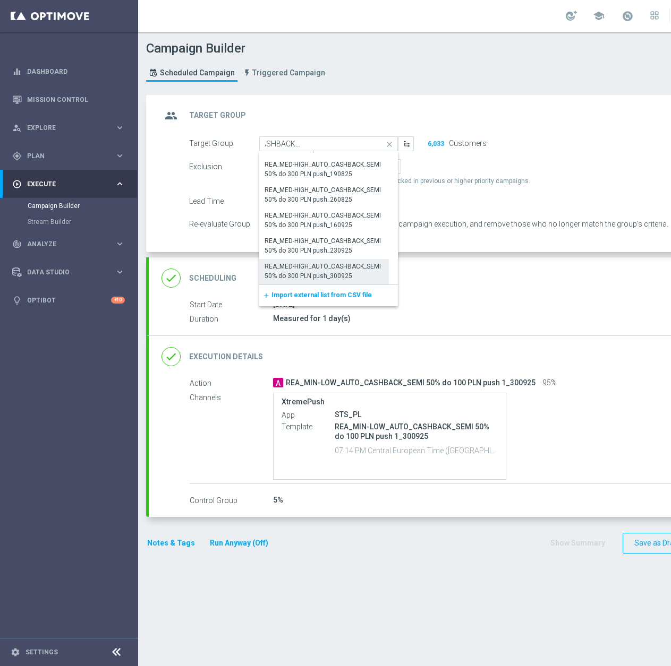
scroll to position [2, 0]
click at [361, 268] on div "REA_MED-HIGH_AUTO_CASHBACK_SEMI 50% do 300 PLN push_300925" at bounding box center [324, 271] width 118 height 19
type input "REA_MED-HIGH_AUTO_CASHBACK_SEMI 50% do 300 PLN push_300925"
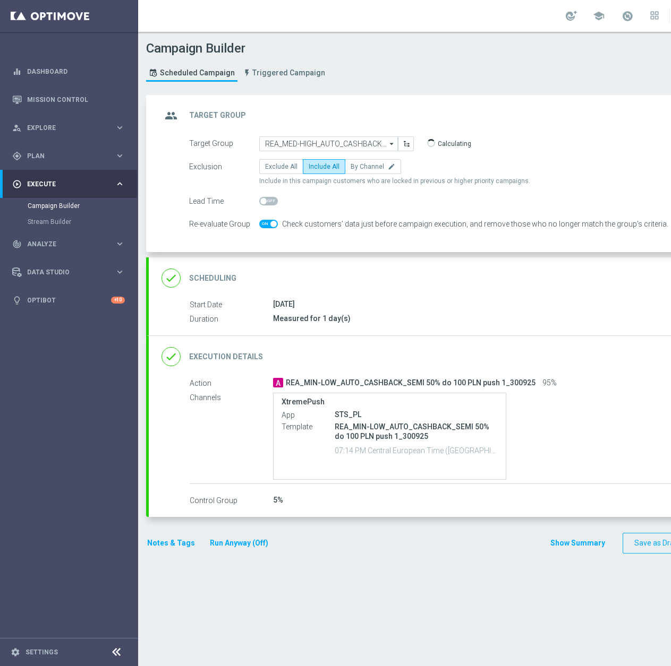
scroll to position [2, 0]
click at [433, 347] on div "done Execution Details keyboard_arrow_down" at bounding box center [457, 357] width 593 height 20
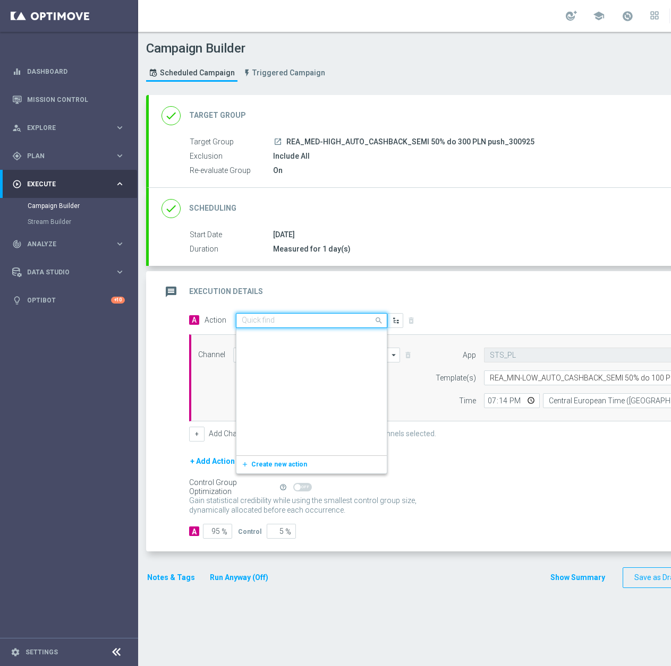
click at [262, 316] on input "text" at bounding box center [301, 320] width 118 height 9
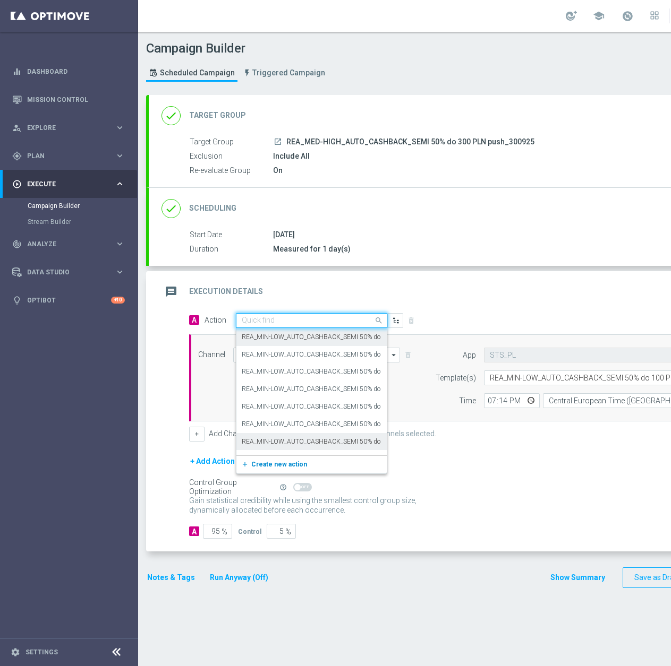
click at [259, 468] on button "add_new Create new action" at bounding box center [309, 465] width 147 height 12
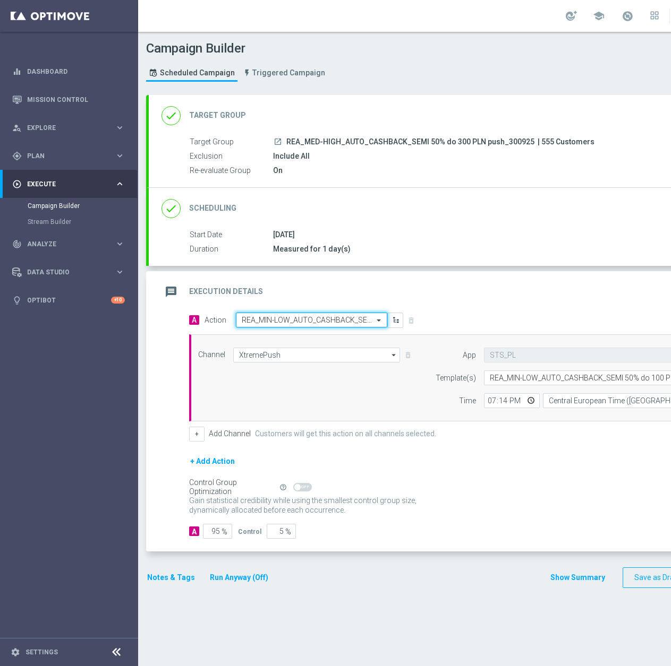
scroll to position [0, 0]
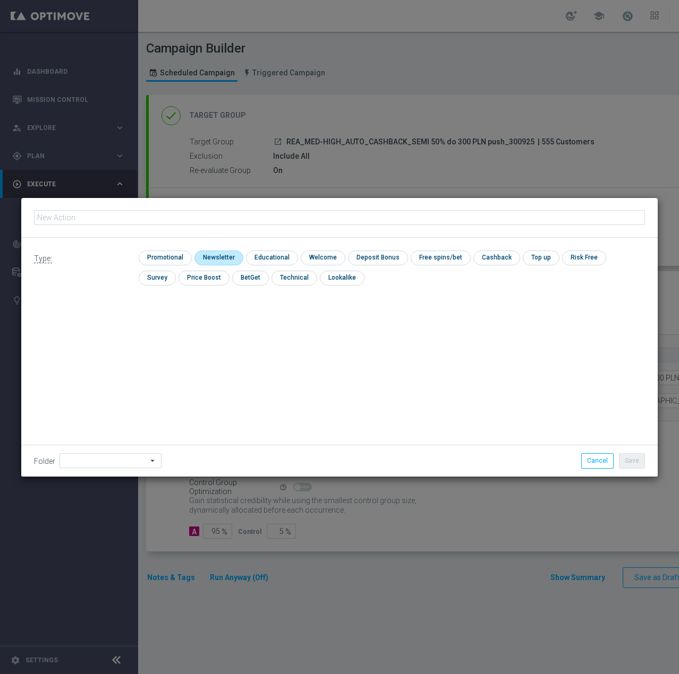
type input "REA_MED-HIGH_AUTO_CASHBACK_SEMI 50% do 300 PLN push 1_300925"
click at [169, 257] on input "checkbox" at bounding box center [164, 258] width 50 height 14
checkbox input "true"
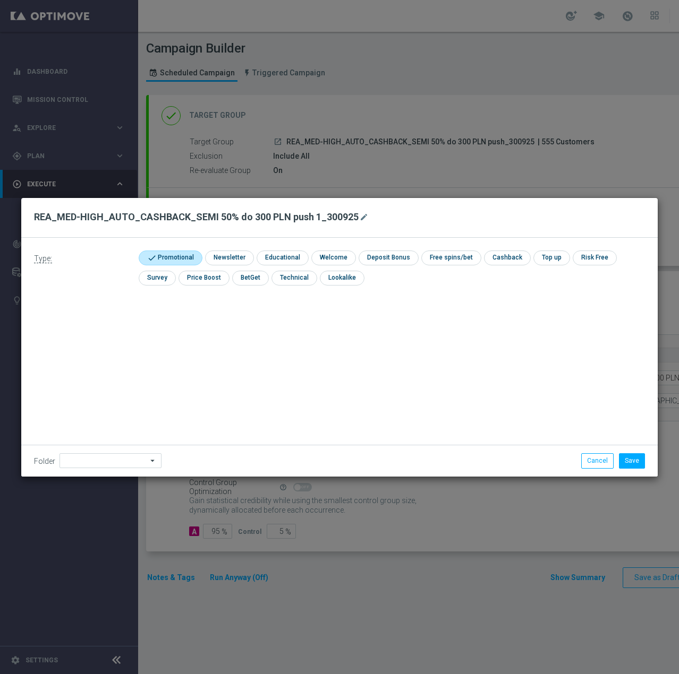
click at [117, 468] on div "Folder arrow_drop_down Show Selected 0 of 479 !ARCHIVE" at bounding box center [339, 460] width 636 height 31
click at [118, 464] on input at bounding box center [110, 460] width 102 height 15
click at [81, 328] on div "[PERSON_NAME]" at bounding box center [89, 328] width 48 height 10
type input "[PERSON_NAME]"
click at [629, 458] on button "Save" at bounding box center [632, 460] width 26 height 15
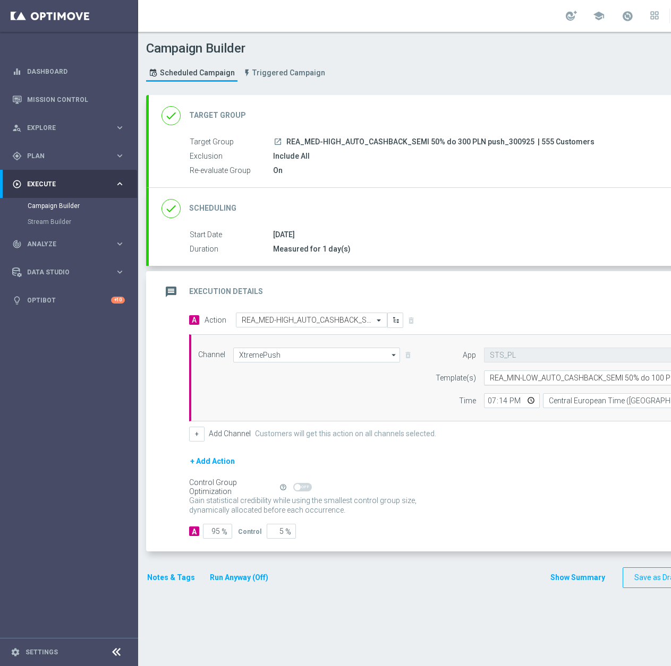
click at [530, 378] on input "text" at bounding box center [594, 378] width 208 height 9
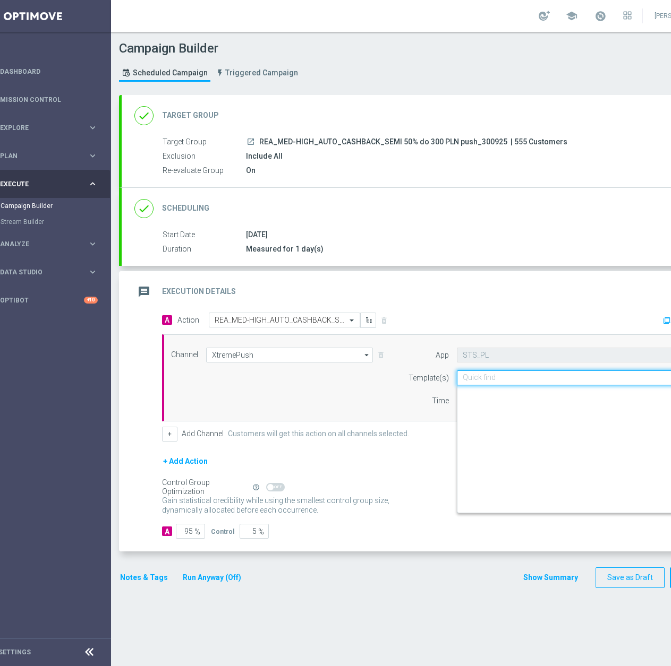
scroll to position [7430, 0]
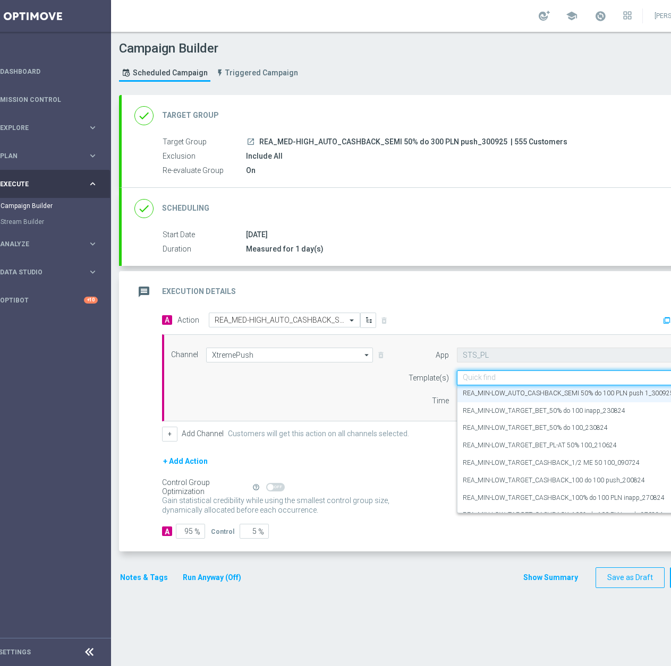
paste input "REA_MED-HIGH_AUTO_CASHBACK_SEMI 50% do 300 PLN push 1_300925"
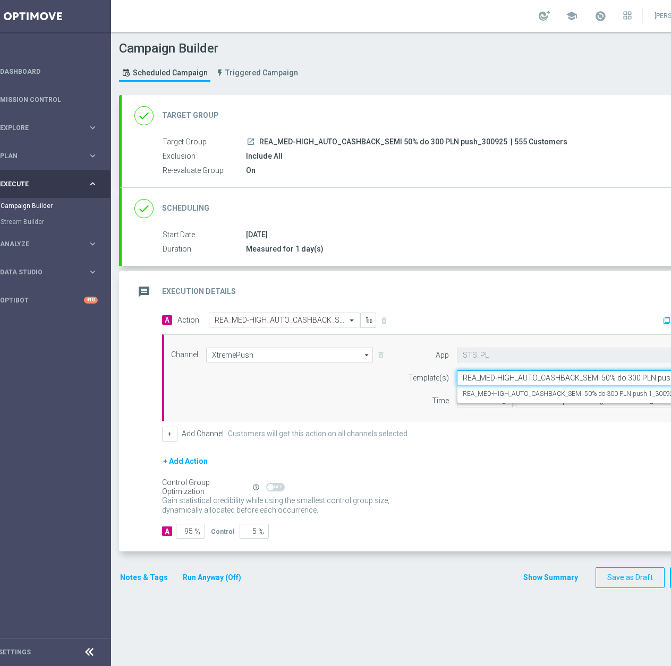
scroll to position [0, 0]
click at [527, 401] on div "REA_MED-HIGH_AUTO_CASHBACK_SEMI 50% do 300 PLN push 1_300925" at bounding box center [577, 395] width 229 height 18
type input "REA_MED-HIGH_AUTO_CASHBACK_SEMI 50% do 300 PLN push 1_300925"
click at [135, 578] on button "Notes & Tags" at bounding box center [144, 577] width 50 height 13
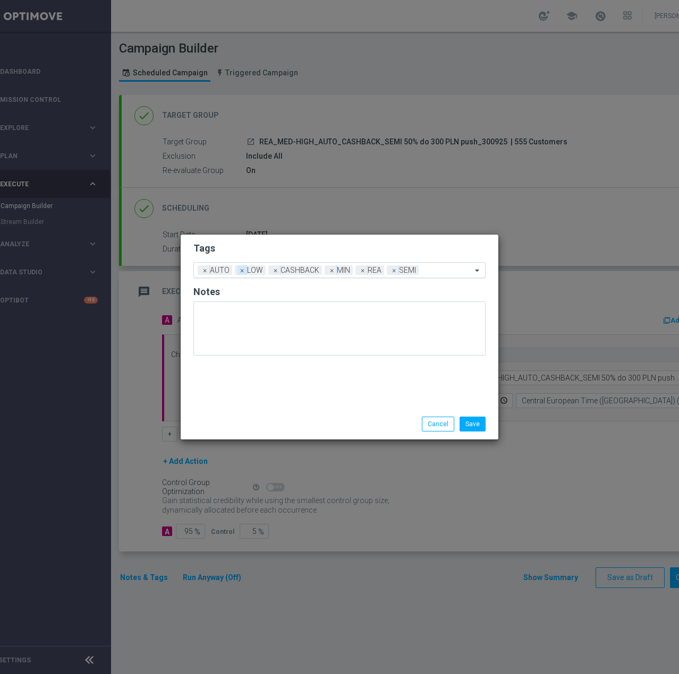
click at [239, 271] on span "×" at bounding box center [242, 271] width 10 height 10
click at [294, 271] on span "×" at bounding box center [299, 271] width 10 height 10
click at [399, 263] on div "Add a new tag × AUTO × CASHBACK × REA × SEMI" at bounding box center [333, 270] width 278 height 15
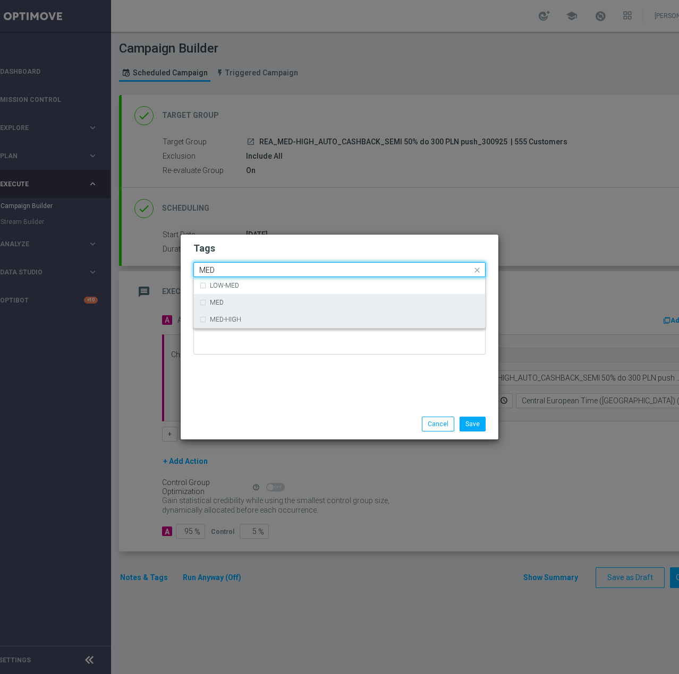
click at [288, 313] on div "MED-HIGH" at bounding box center [339, 319] width 280 height 17
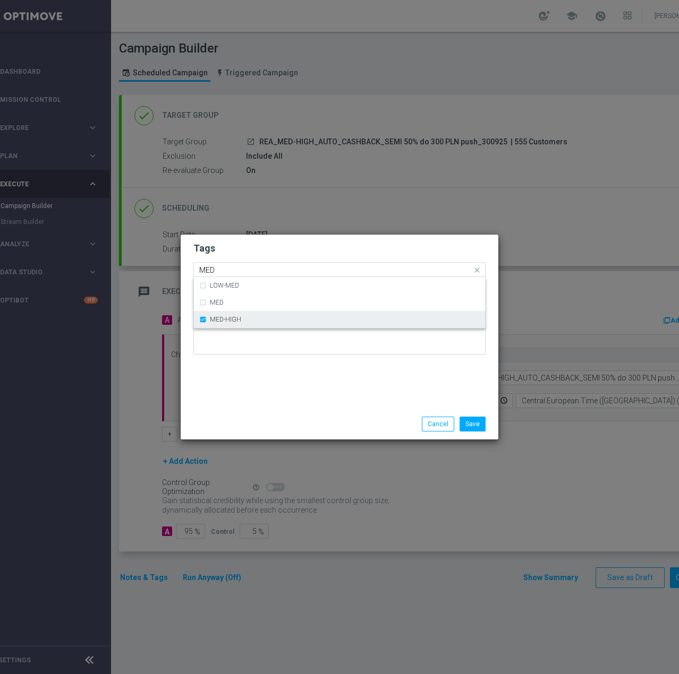
click at [288, 312] on div "MED-HIGH" at bounding box center [339, 319] width 280 height 17
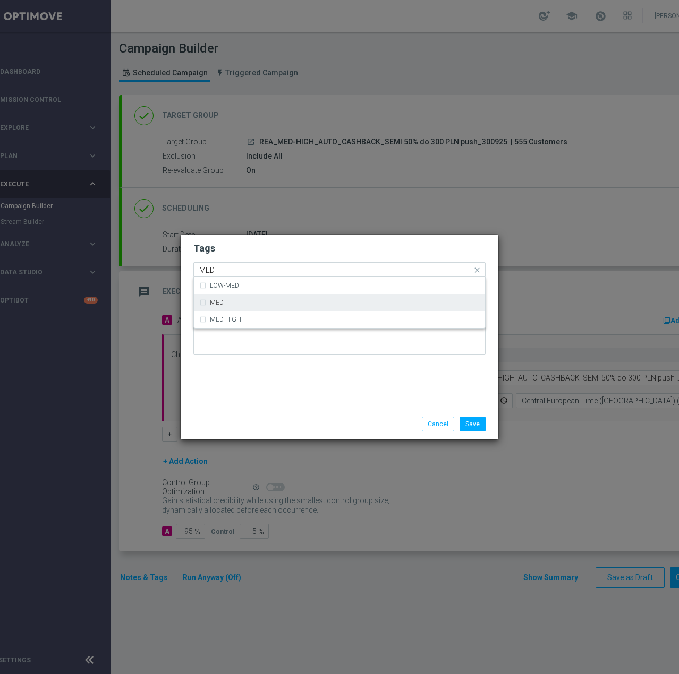
click at [292, 302] on div "MED" at bounding box center [345, 302] width 270 height 6
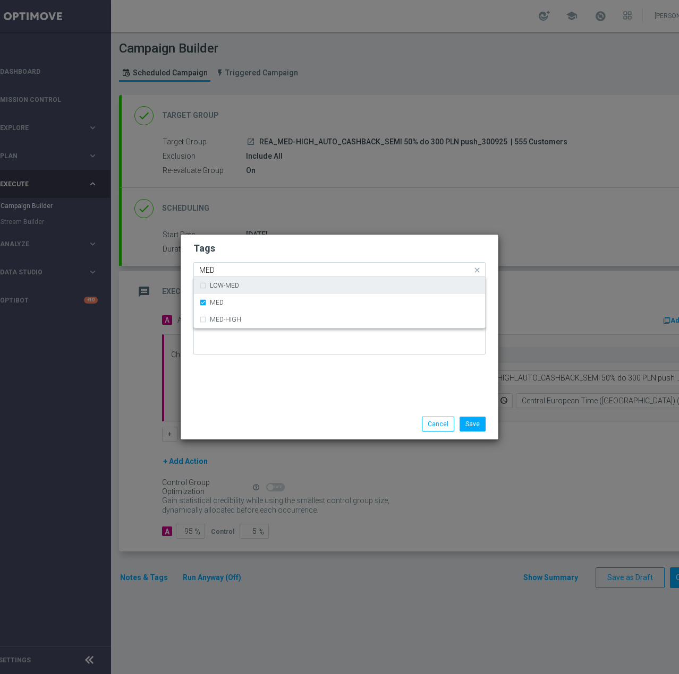
click at [275, 268] on input "MED" at bounding box center [335, 270] width 272 height 9
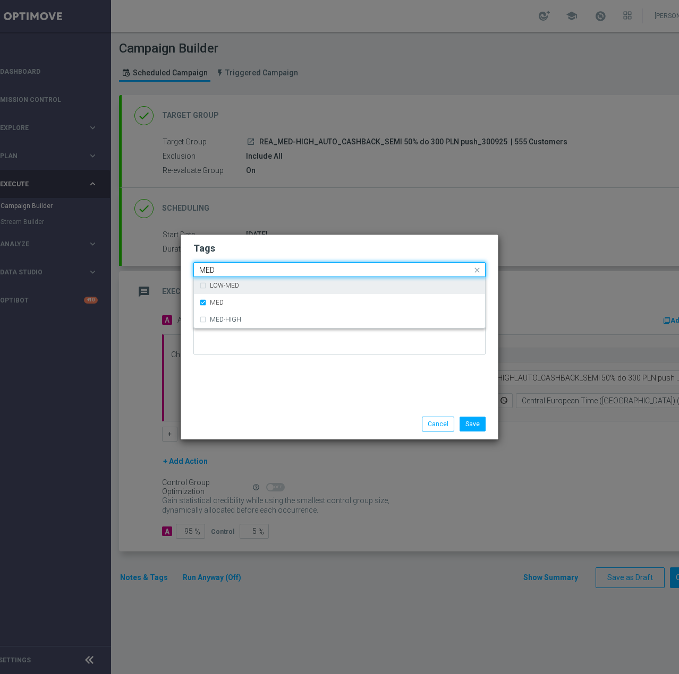
click at [275, 268] on input "MED" at bounding box center [335, 270] width 272 height 9
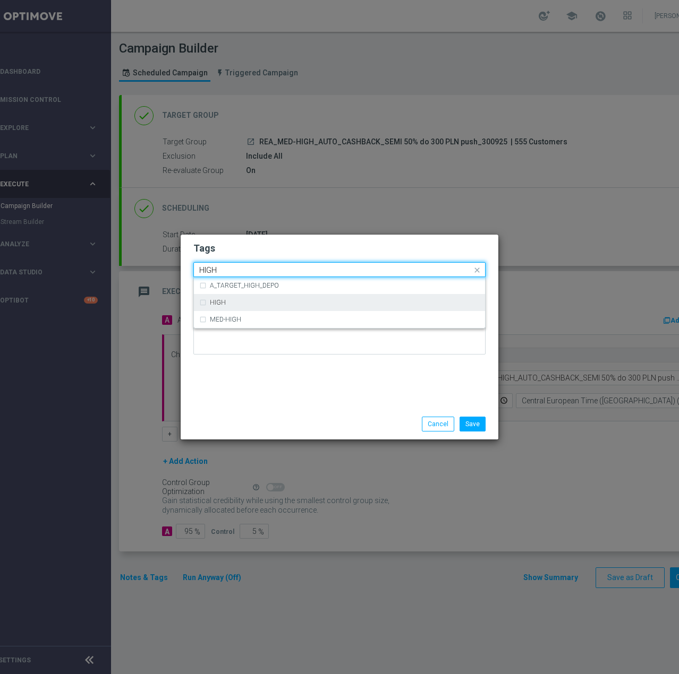
click at [257, 298] on div "HIGH" at bounding box center [339, 302] width 280 height 17
type input "HIGH"
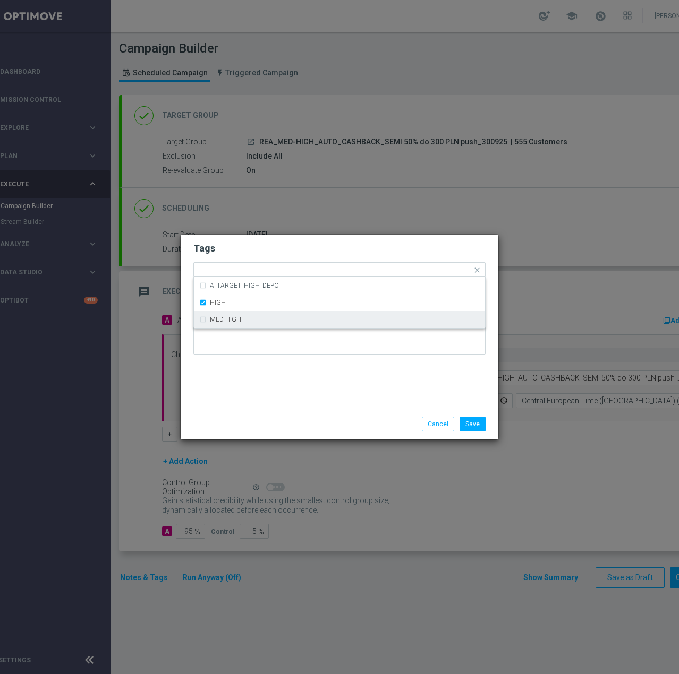
click at [311, 380] on div "Tags Quick find × AUTO × CASHBACK × REA × SEMI × MED × HIGH A_TARGET_HIGH_DEPO …" at bounding box center [340, 322] width 318 height 174
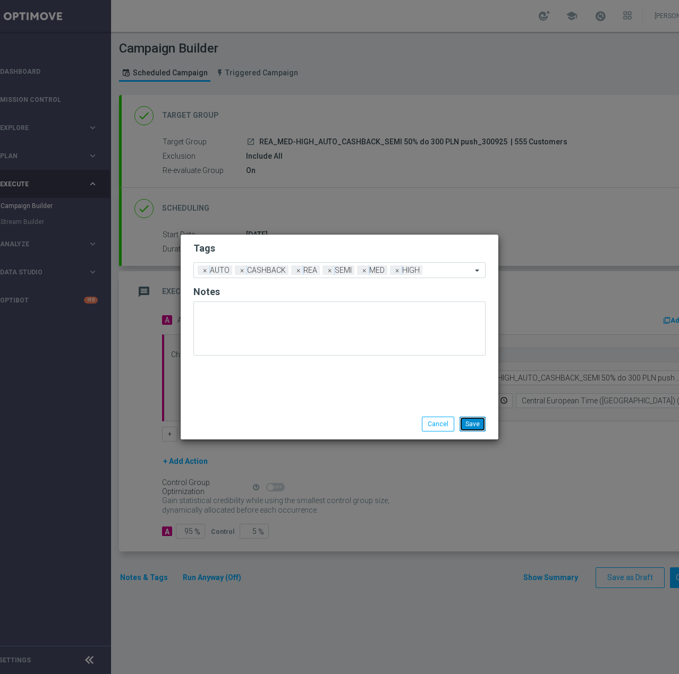
click at [477, 423] on button "Save" at bounding box center [472, 424] width 26 height 15
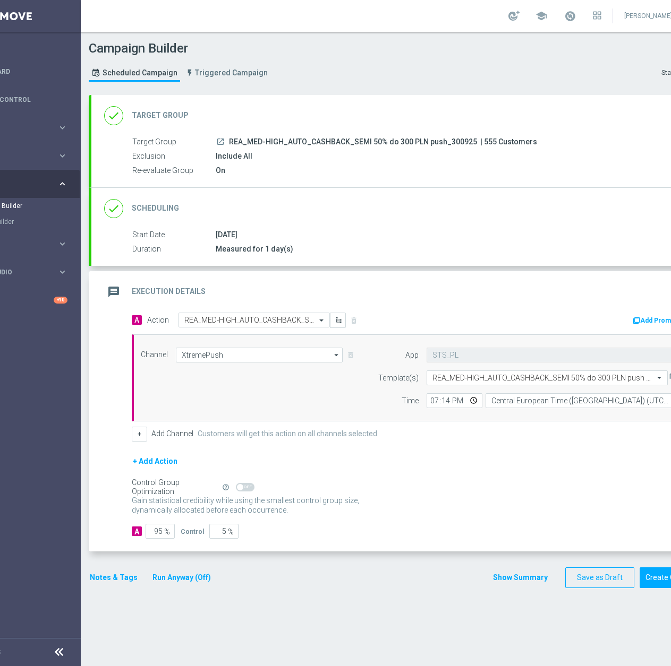
scroll to position [0, 113]
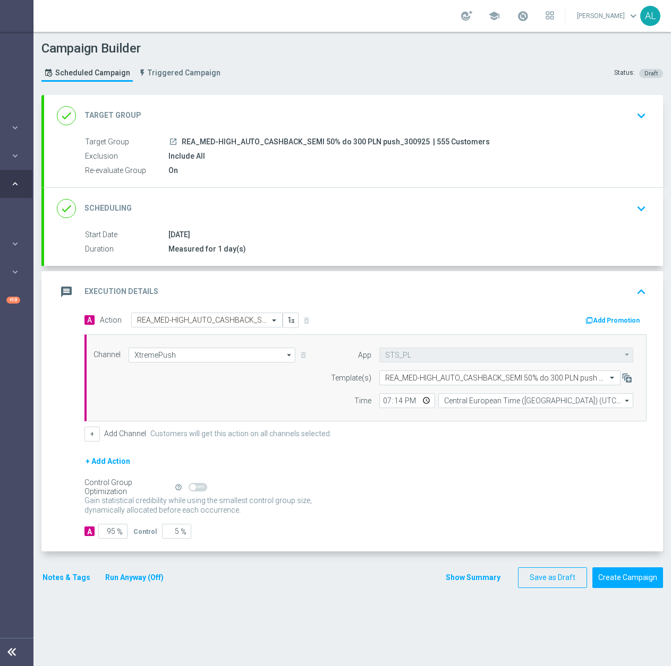
click at [67, 580] on button "Notes & Tags" at bounding box center [66, 577] width 50 height 13
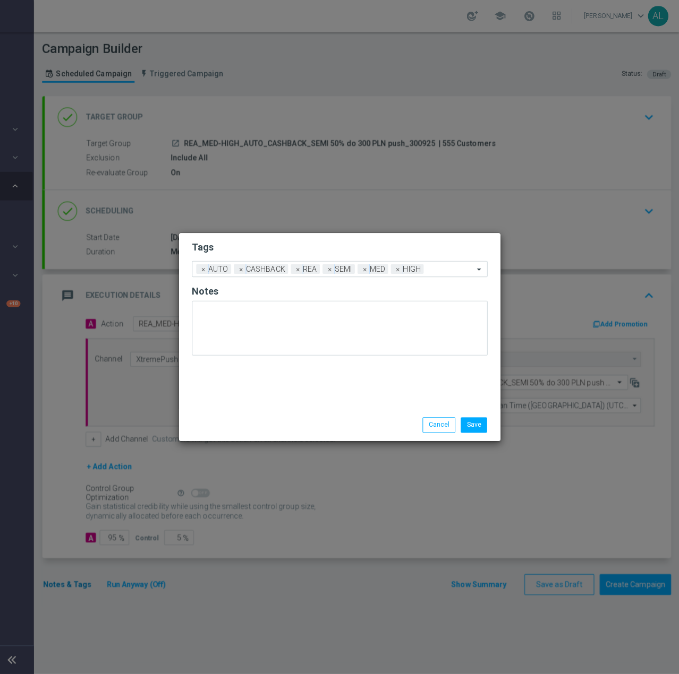
scroll to position [0, 105]
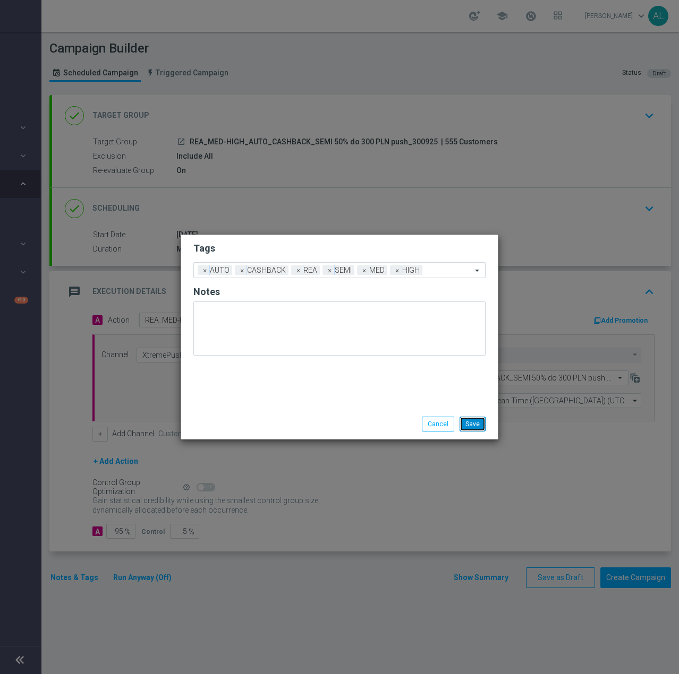
click at [470, 425] on button "Save" at bounding box center [472, 424] width 26 height 15
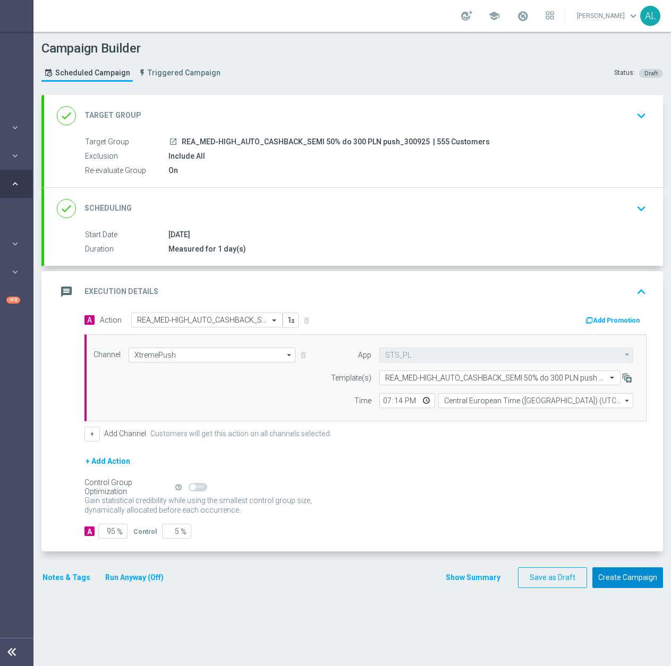
click at [635, 572] on button "Create Campaign" at bounding box center [627, 578] width 71 height 21
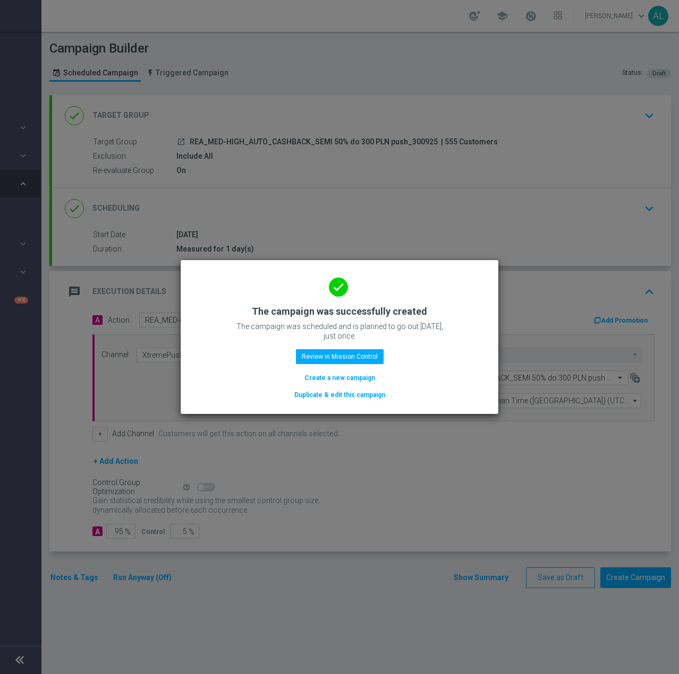
click at [313, 395] on button "Duplicate & edit this campaign" at bounding box center [339, 395] width 93 height 12
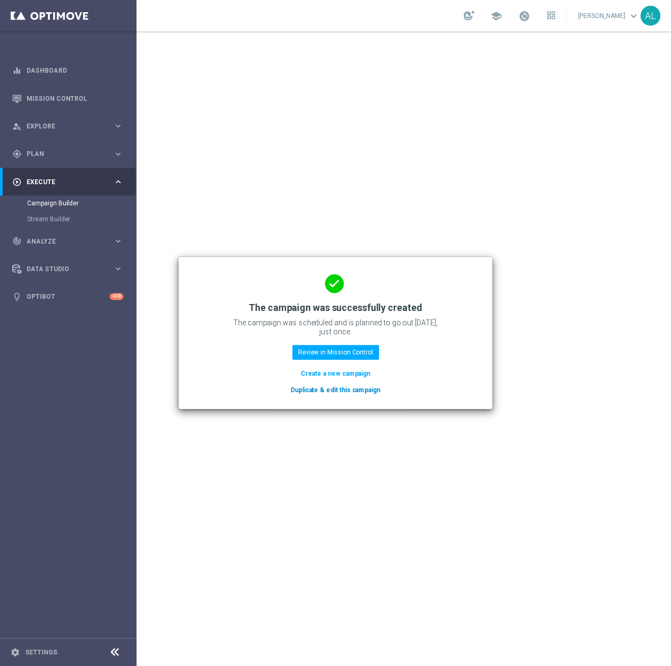
scroll to position [0, 0]
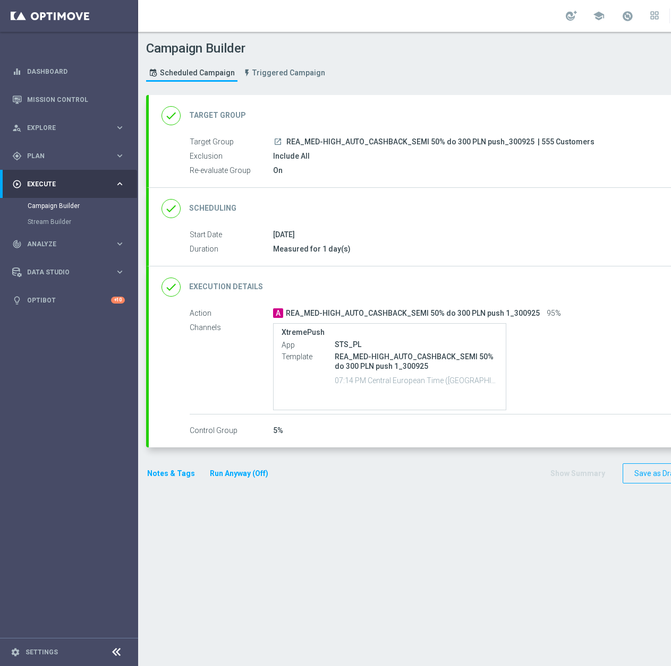
click at [364, 121] on div "done Target Group keyboard_arrow_down" at bounding box center [457, 116] width 593 height 20
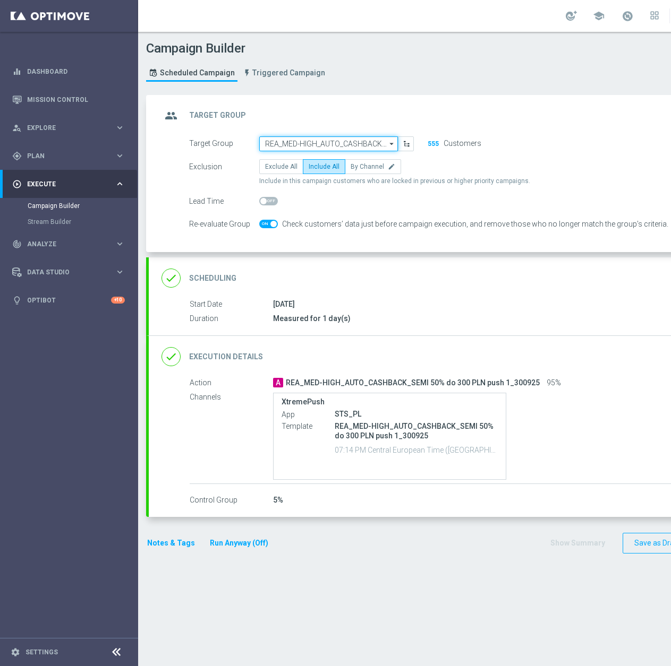
click at [328, 147] on input "REA_MED-HIGH_AUTO_CASHBACK_SEMI 50% do 300 PLN push_300925" at bounding box center [328, 143] width 139 height 15
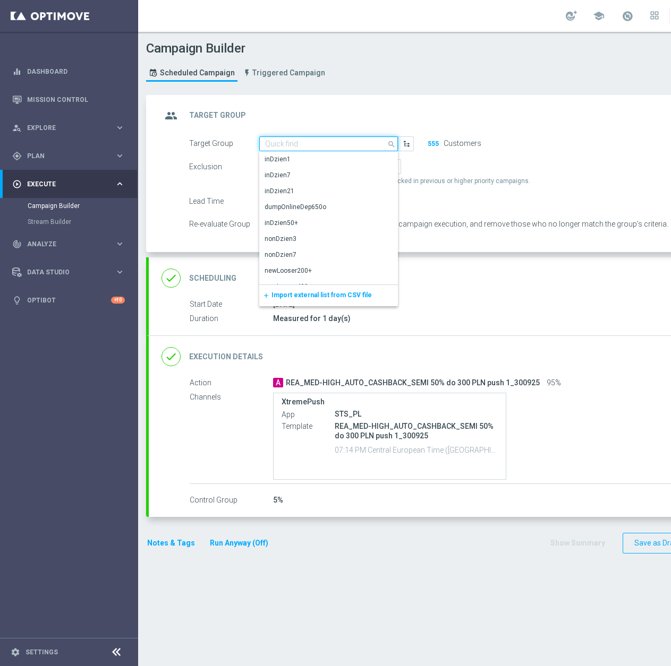
paste input "REA_ALL_TARGET_BET_CC LM 100% do 200 PLN SR sms_290925"
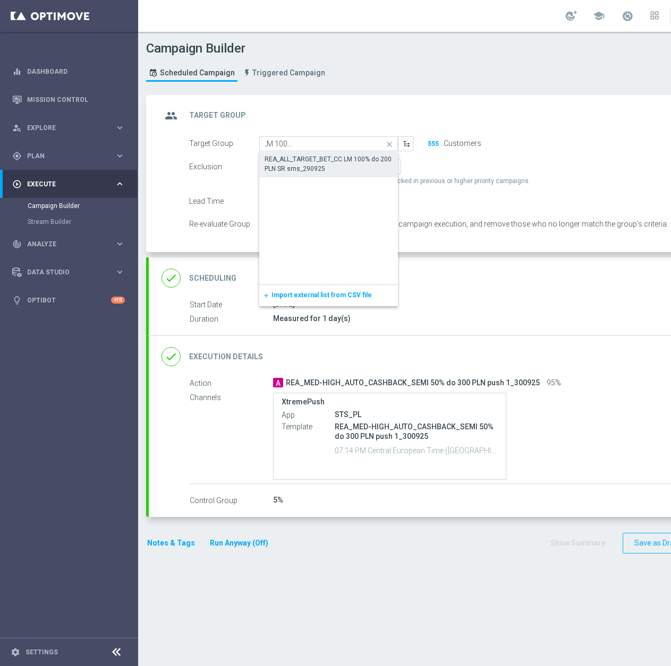
click at [361, 159] on div "REA_ALL_TARGET_BET_CC LM 100% do 200 PLN SR sms_290925" at bounding box center [328, 164] width 128 height 19
type input "REA_ALL_TARGET_BET_CC LM 100% do 200 PLN SR sms_290925"
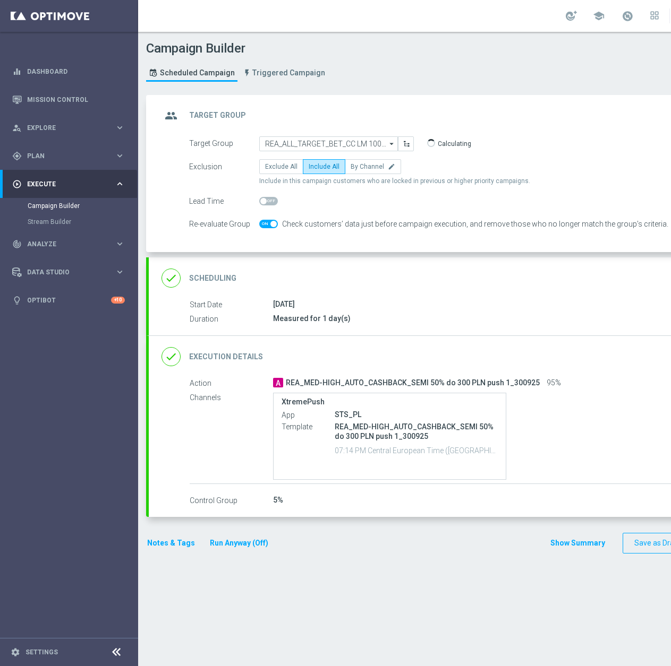
click at [400, 347] on div "done Execution Details keyboard_arrow_down" at bounding box center [457, 357] width 593 height 20
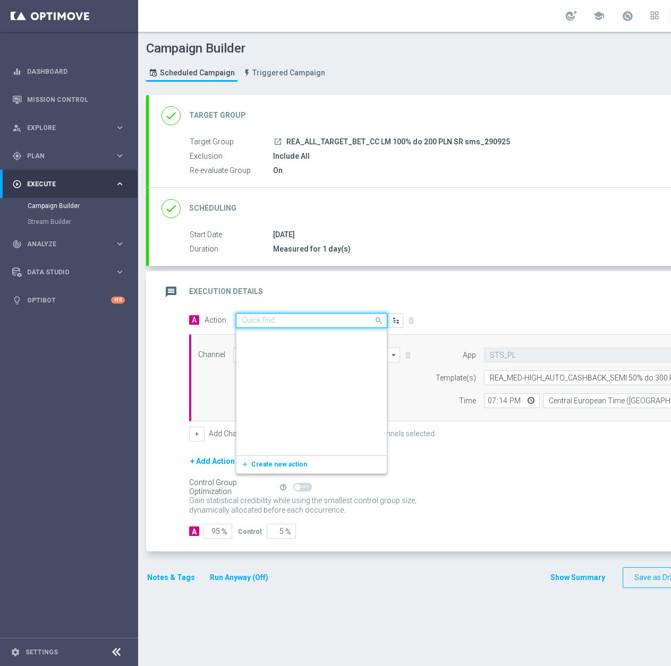
click at [284, 318] on input "text" at bounding box center [301, 320] width 118 height 9
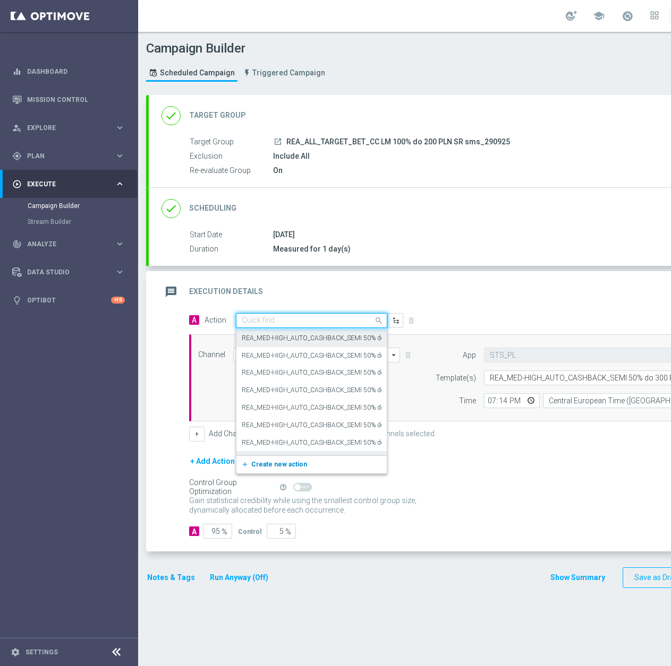
click at [258, 467] on span "Create new action" at bounding box center [279, 464] width 56 height 7
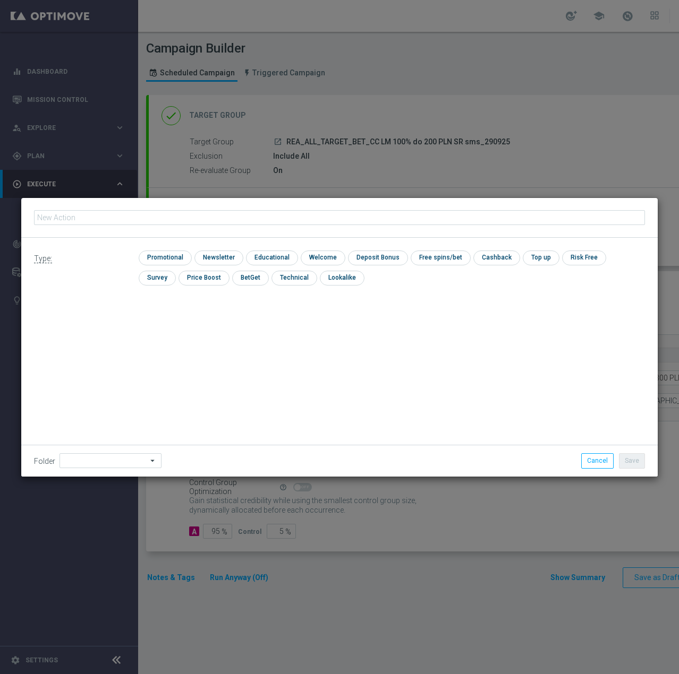
type input "REA_ALL_TARGET_BET_CC LM 100% do 200 PLN SR sms_290925"
click at [169, 256] on input "checkbox" at bounding box center [164, 258] width 50 height 14
checkbox input "true"
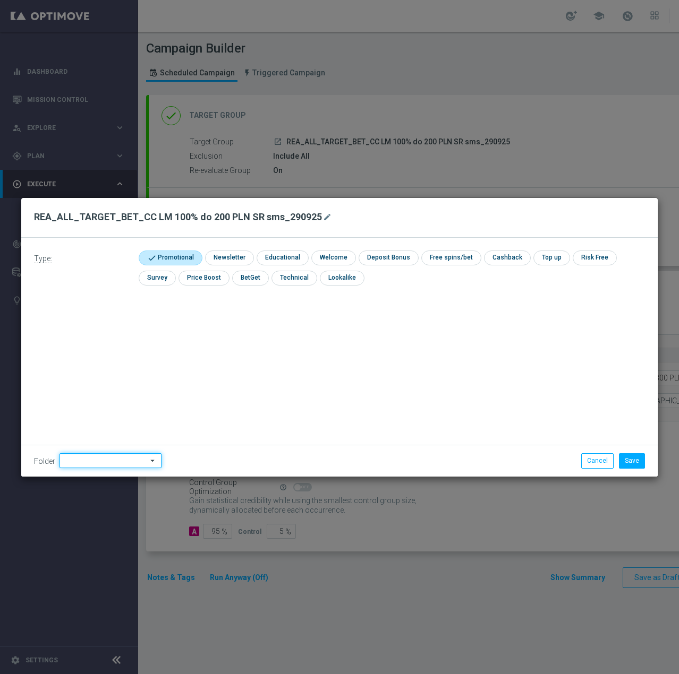
click at [105, 465] on input at bounding box center [110, 460] width 102 height 15
click at [112, 323] on div "[PERSON_NAME]" at bounding box center [108, 327] width 98 height 15
type input "[PERSON_NAME]"
click at [633, 461] on button "Save" at bounding box center [632, 460] width 26 height 15
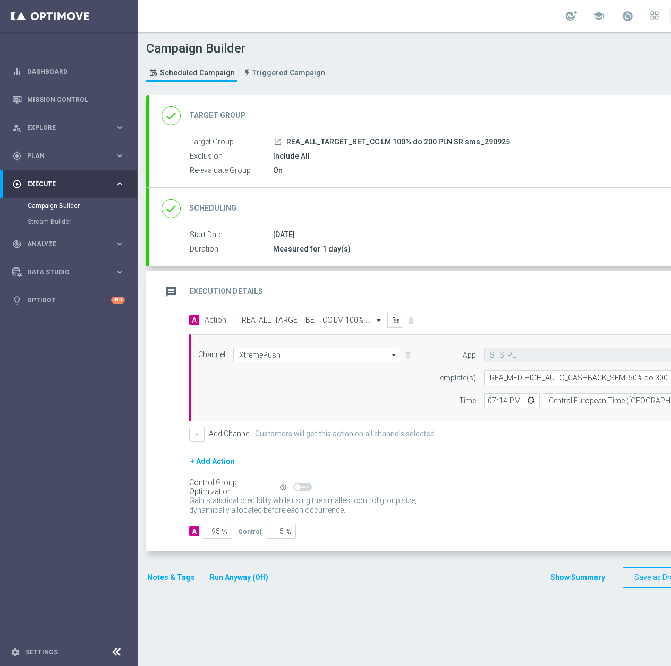
click at [450, 215] on div "done Scheduling keyboard_arrow_down" at bounding box center [457, 209] width 593 height 20
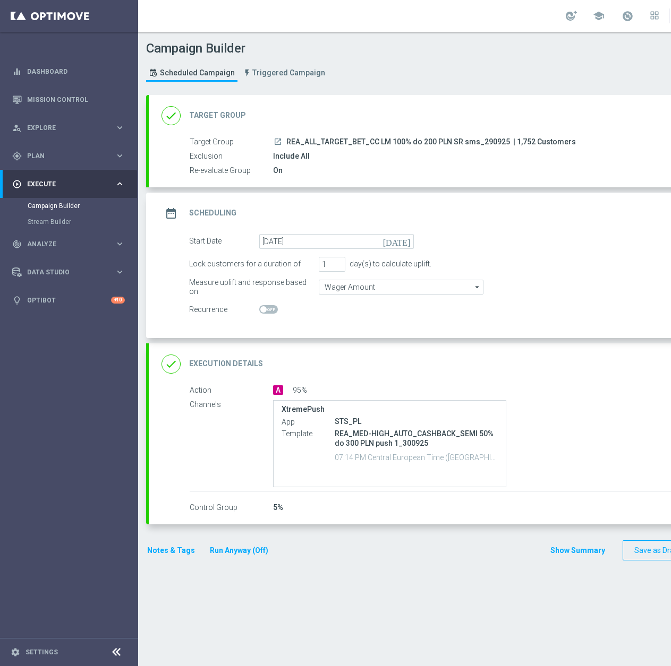
click at [160, 555] on button "Notes & Tags" at bounding box center [171, 550] width 50 height 13
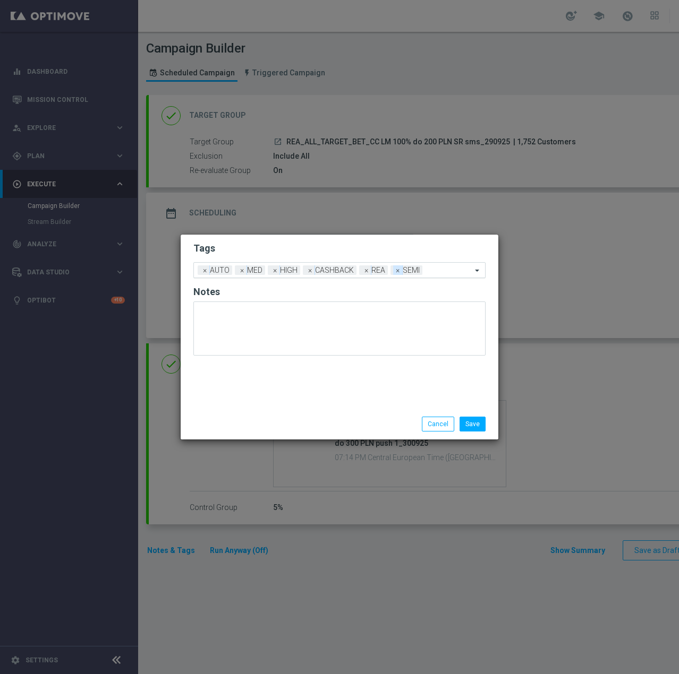
click at [393, 272] on span "×" at bounding box center [398, 271] width 10 height 10
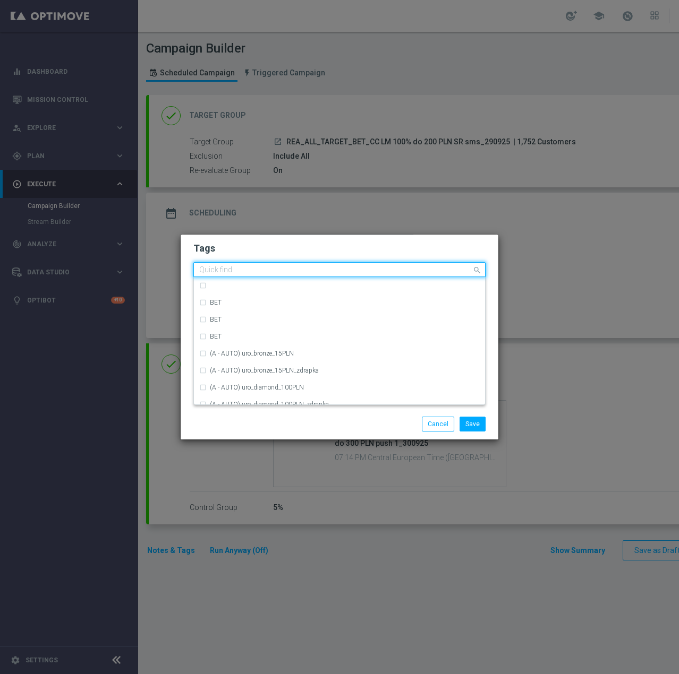
click at [304, 271] on div "Quick find × AUTO × MED × HIGH × CASHBACK × REA" at bounding box center [333, 269] width 278 height 13
click at [344, 238] on div "Tags Quick find × AUTO × MED × HIGH × CASHBACK × REA BET BET BET (A - AUTO) uro…" at bounding box center [340, 322] width 318 height 174
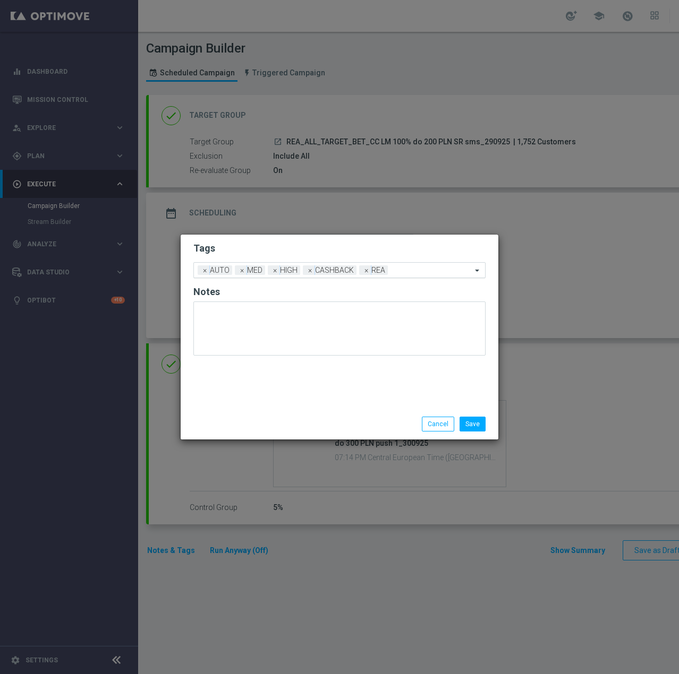
click at [300, 272] on div "Add a new tag × AUTO × MED × HIGH × CASHBACK × REA" at bounding box center [333, 270] width 278 height 15
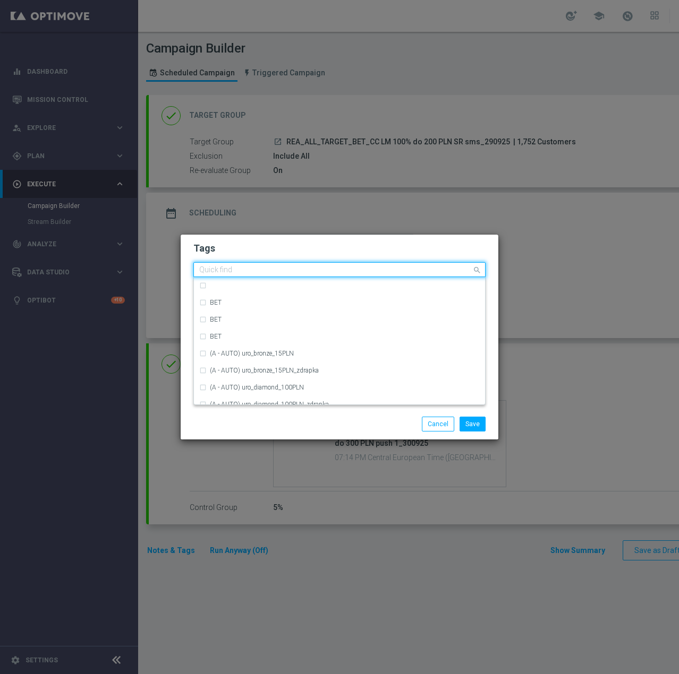
click at [309, 247] on h2 "Tags" at bounding box center [339, 248] width 292 height 13
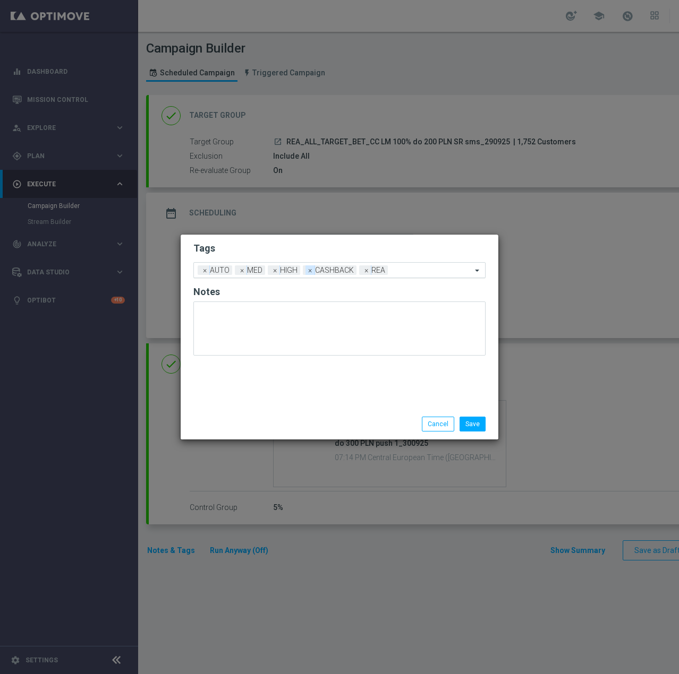
click at [310, 269] on span "×" at bounding box center [310, 271] width 10 height 10
click at [276, 272] on span "×" at bounding box center [275, 271] width 10 height 10
click at [240, 270] on span "×" at bounding box center [242, 271] width 10 height 10
click at [205, 273] on span "×" at bounding box center [205, 271] width 10 height 10
click at [287, 275] on div at bounding box center [350, 272] width 243 height 11
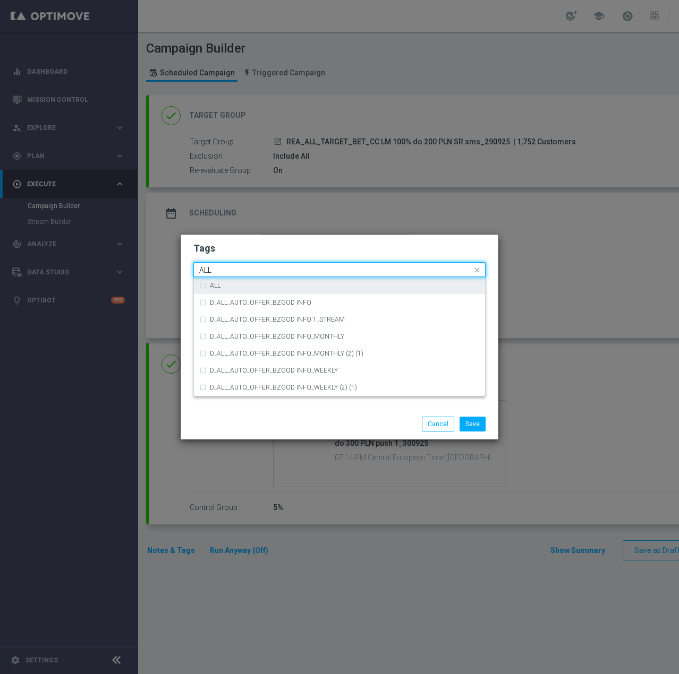
click at [272, 281] on div "ALL" at bounding box center [339, 285] width 280 height 17
click at [271, 271] on input "ALL" at bounding box center [335, 270] width 272 height 9
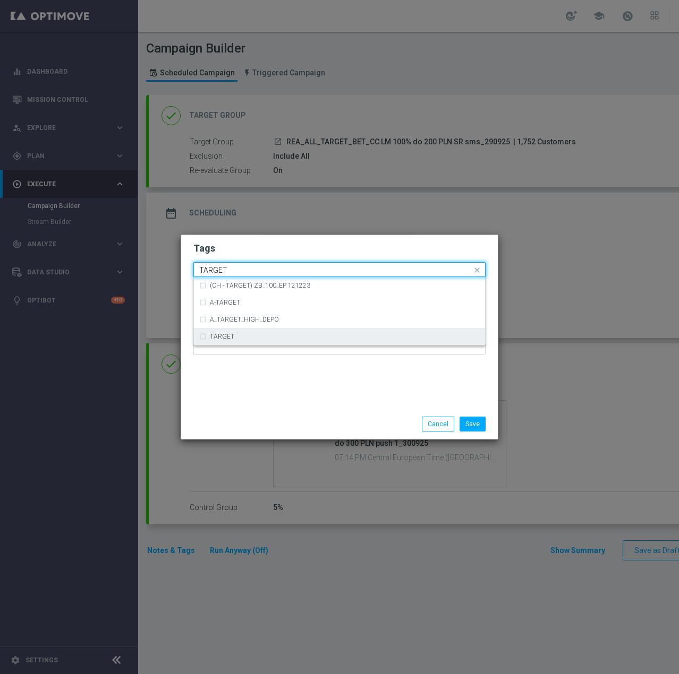
click at [239, 334] on div "TARGET" at bounding box center [345, 336] width 270 height 6
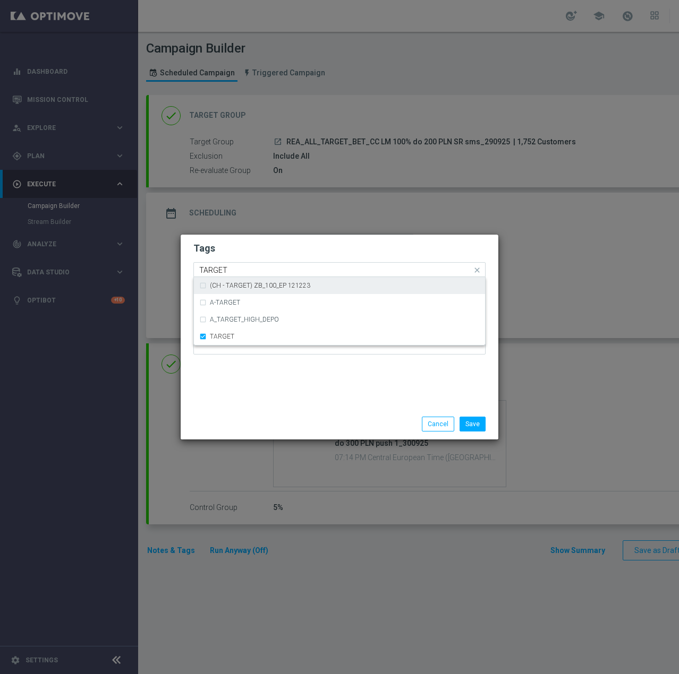
click at [251, 271] on input "TARGET" at bounding box center [335, 270] width 272 height 9
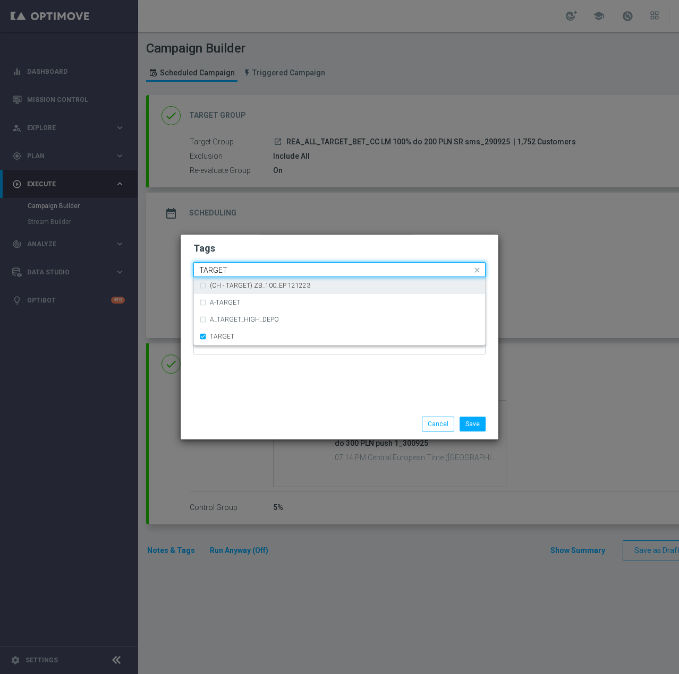
click at [251, 271] on input "TARGET" at bounding box center [335, 270] width 272 height 9
click at [248, 288] on div "WAGER" at bounding box center [345, 285] width 270 height 6
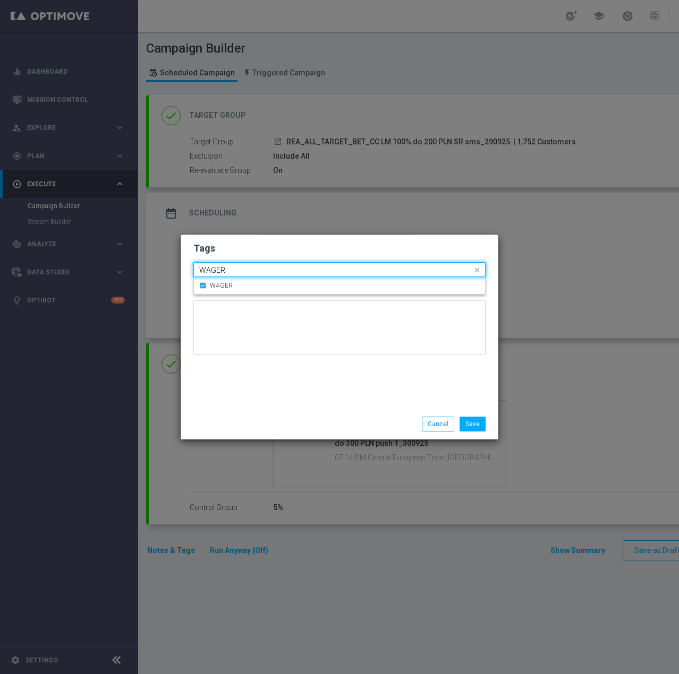
click at [259, 262] on div "Quick find × REA × ALL × TARGET × WAGER WAGER" at bounding box center [339, 269] width 292 height 15
drag, startPoint x: 240, startPoint y: 271, endPoint x: 146, endPoint y: 271, distance: 94.0
click at [147, 271] on modal-container "Tags Quick find × REA × ALL × TARGET × WAGER WAGERC Add item "WAGERC" Notes Sav…" at bounding box center [339, 337] width 679 height 674
click at [237, 286] on div "CC" at bounding box center [345, 285] width 270 height 6
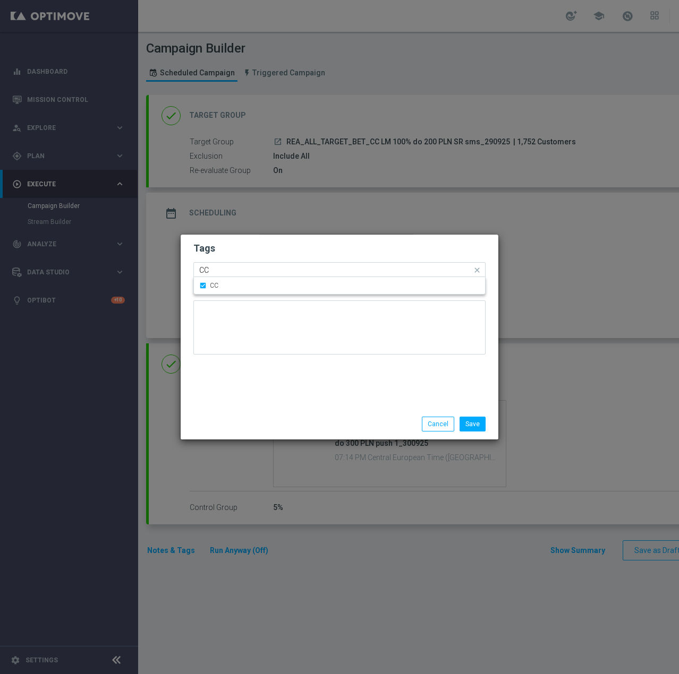
click at [236, 270] on input "CC" at bounding box center [335, 270] width 272 height 9
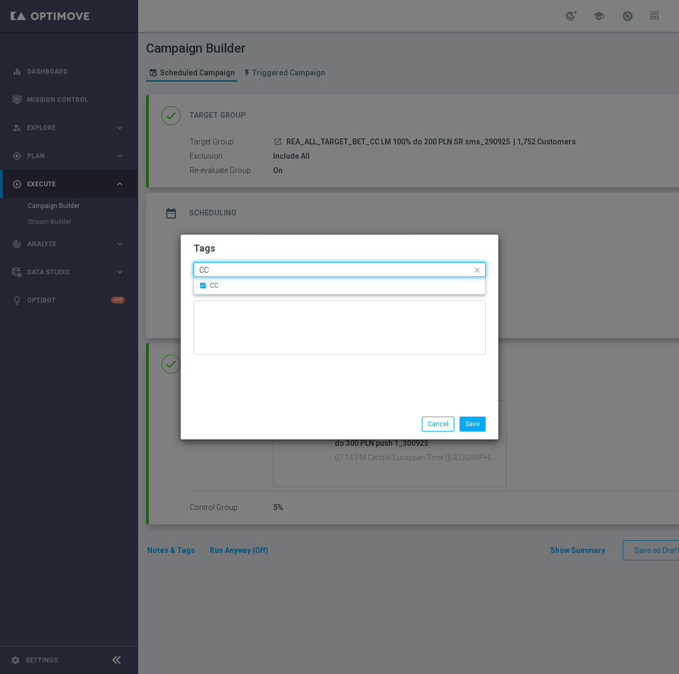
click at [236, 270] on input "CC" at bounding box center [335, 270] width 272 height 9
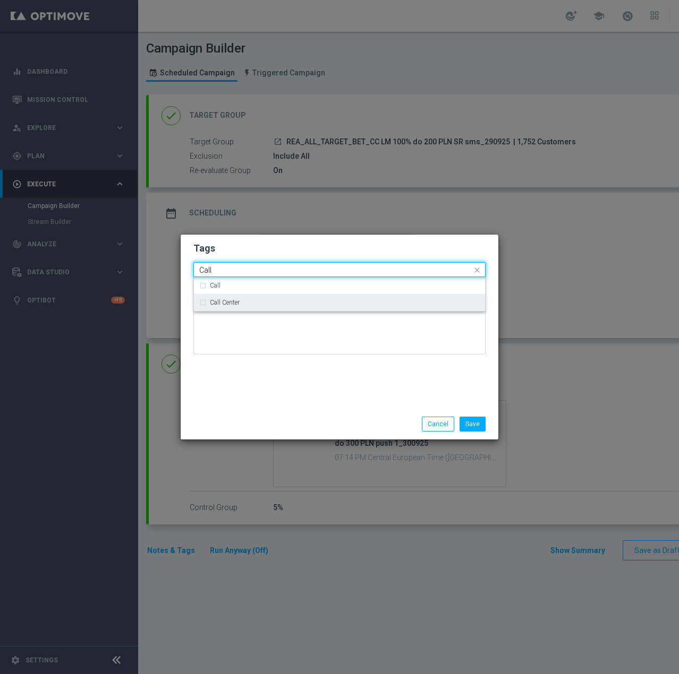
click at [216, 301] on label "Call Center" at bounding box center [225, 302] width 30 height 6
type input "Call"
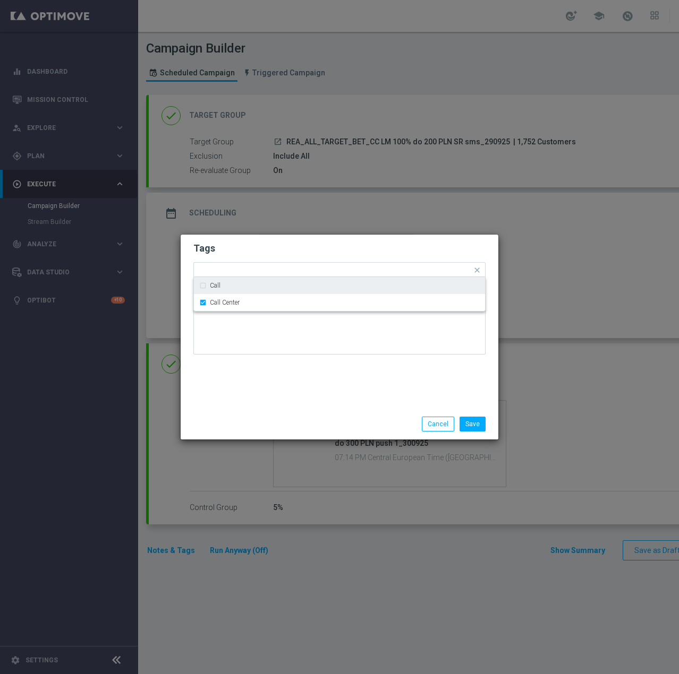
click at [262, 247] on h2 "Tags" at bounding box center [339, 248] width 292 height 13
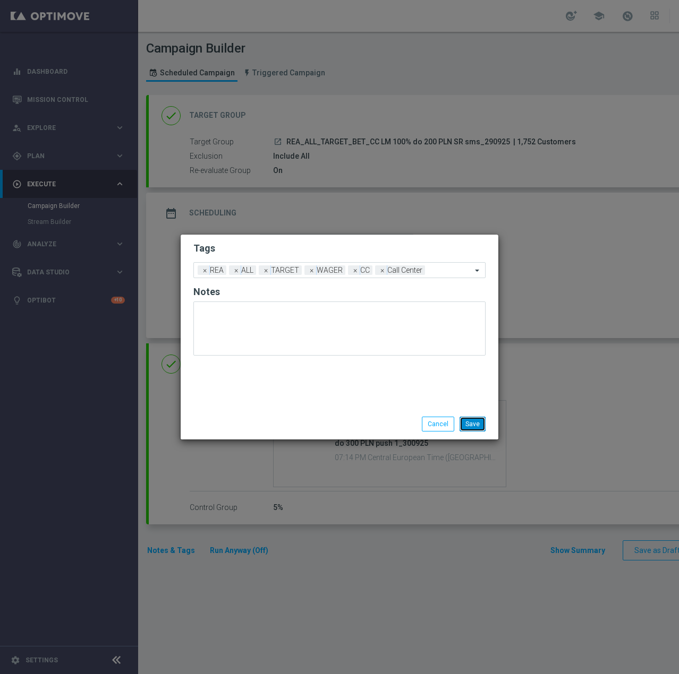
click at [479, 424] on button "Save" at bounding box center [472, 424] width 26 height 15
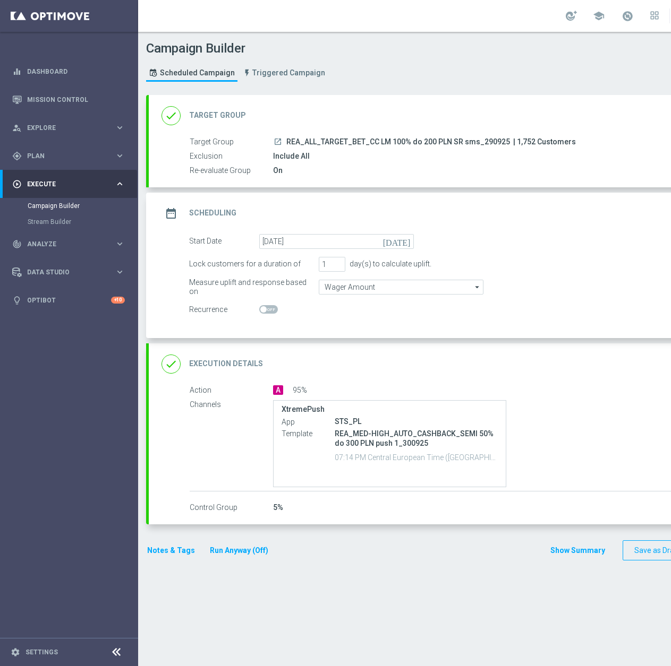
click at [396, 373] on div "done Execution Details keyboard_arrow_down" at bounding box center [457, 364] width 593 height 20
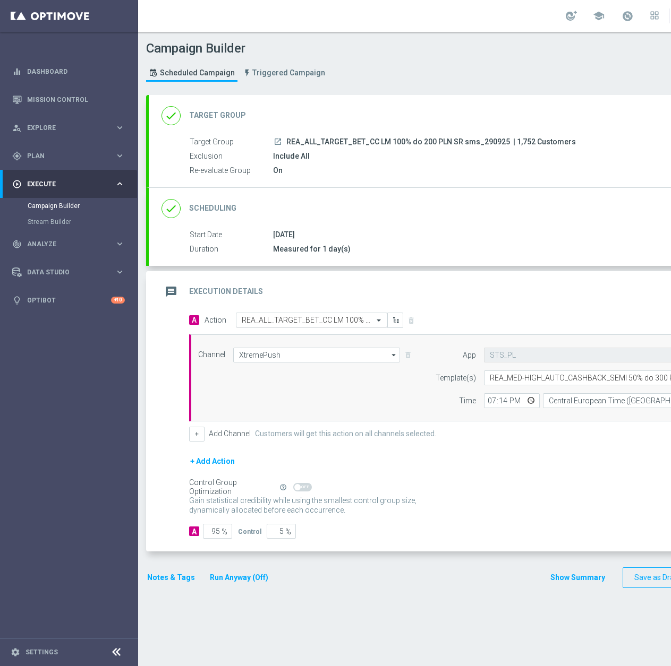
click at [275, 319] on input "text" at bounding box center [301, 320] width 118 height 9
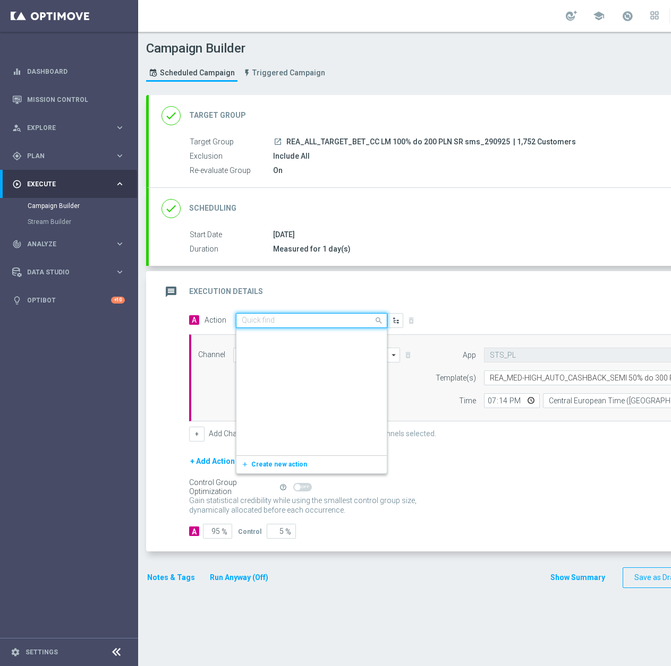
scroll to position [575742, 0]
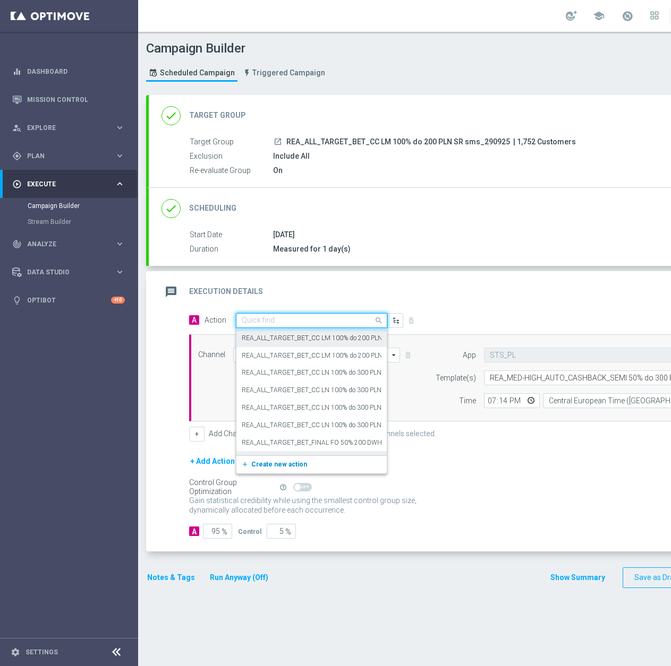
click at [279, 463] on span "Create new action" at bounding box center [279, 464] width 56 height 7
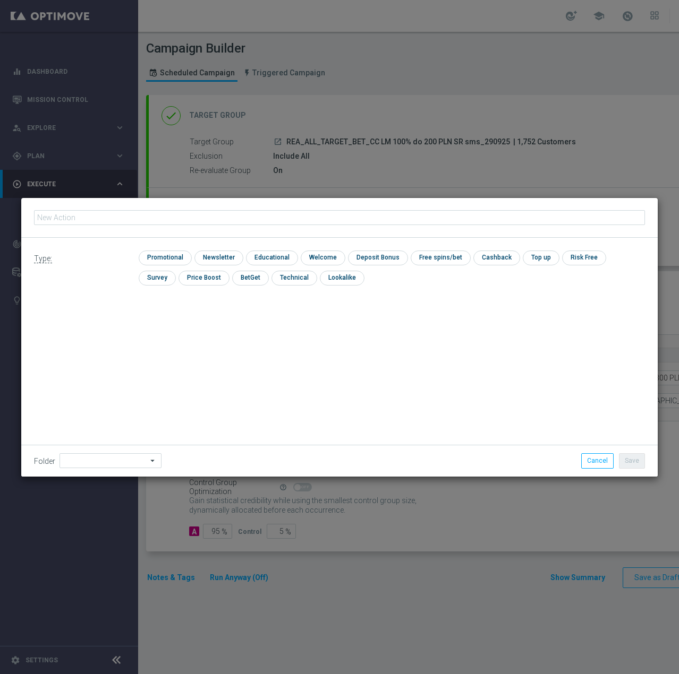
type input "REA_ALL_TARGET_BET_CC LM 100% do 200 PLN SR sms_290925"
click at [170, 255] on input "checkbox" at bounding box center [164, 258] width 50 height 14
checkbox input "true"
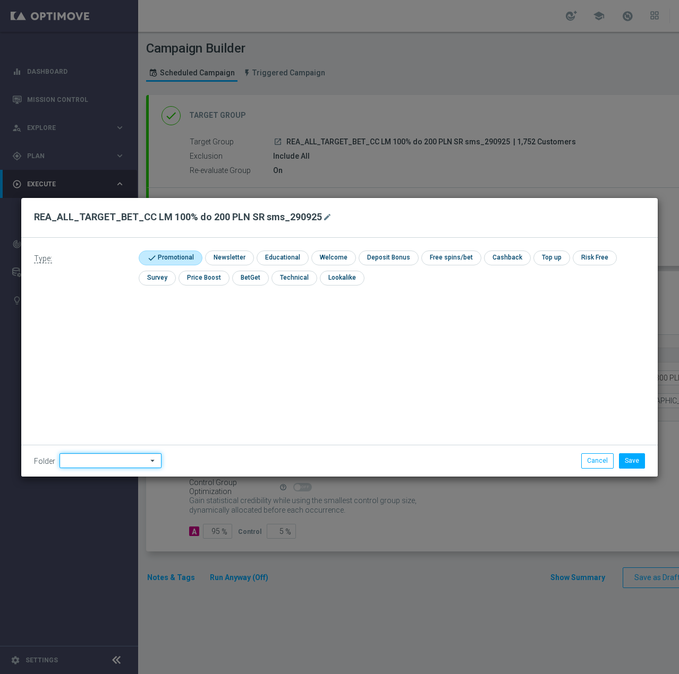
click at [112, 461] on input at bounding box center [110, 460] width 102 height 15
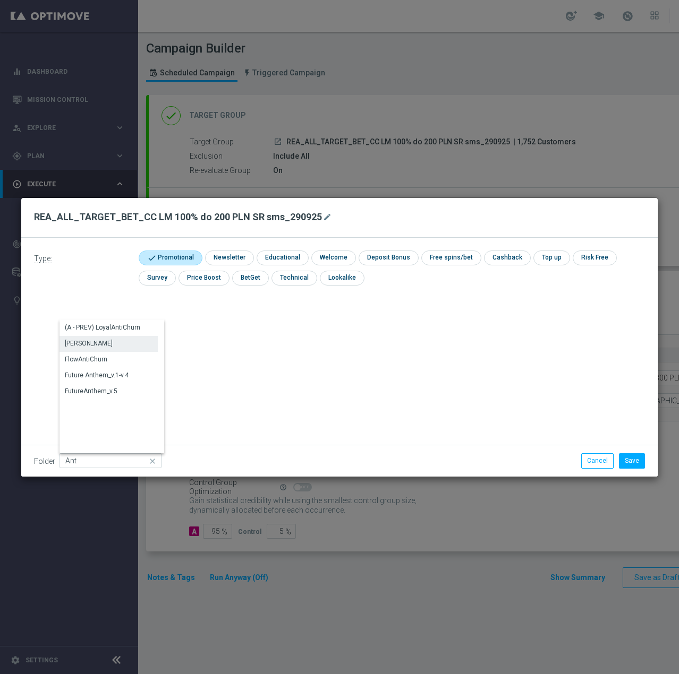
click at [106, 341] on div "[PERSON_NAME]" at bounding box center [108, 343] width 98 height 15
type input "[PERSON_NAME]"
click at [323, 219] on icon "mode_edit" at bounding box center [327, 217] width 8 height 8
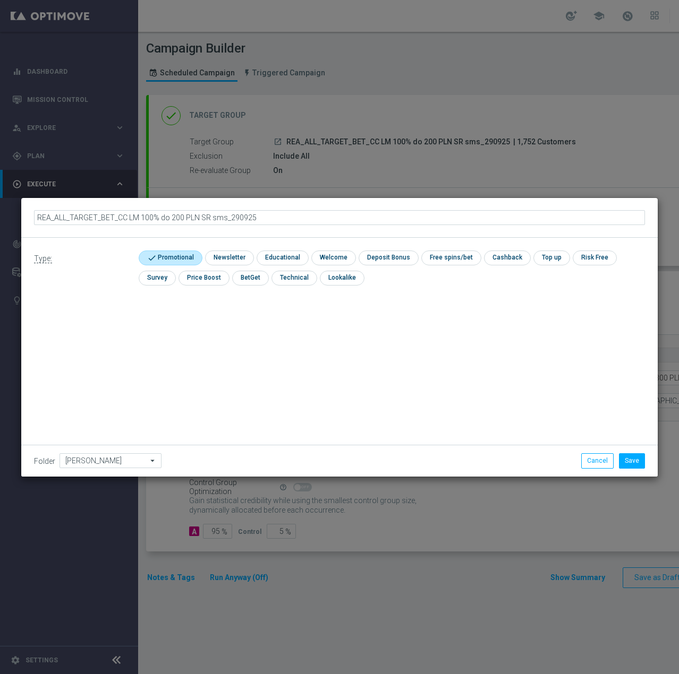
type input "REA_ALL_TARGET_BET_CC LM 100% do 200 PLN SR sms_290925"
click at [632, 459] on button "Save" at bounding box center [632, 460] width 26 height 15
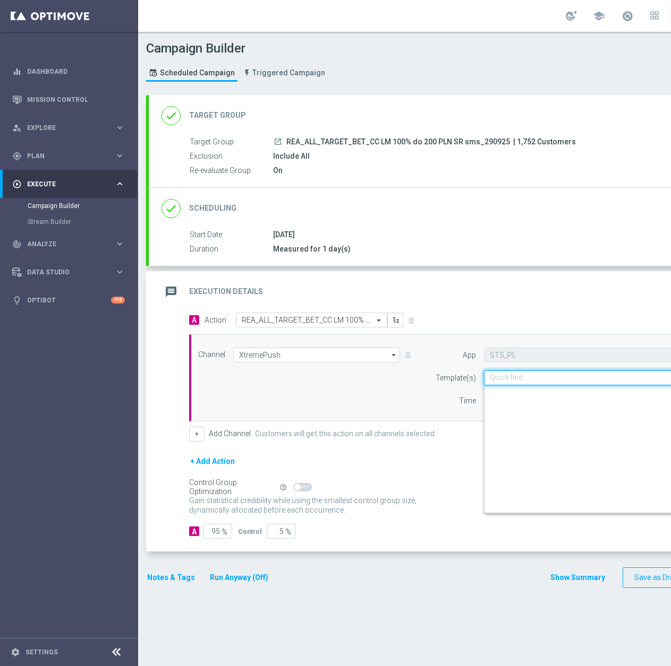
scroll to position [0, 27]
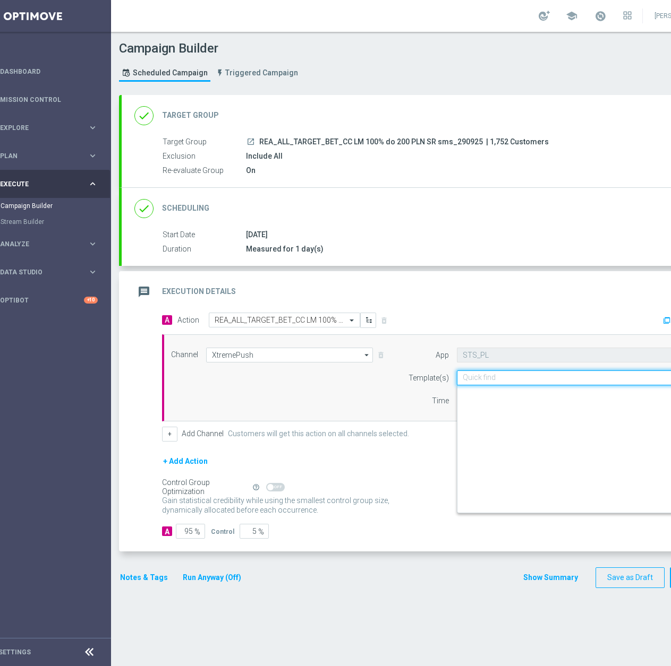
click at [584, 375] on input "text" at bounding box center [567, 378] width 208 height 9
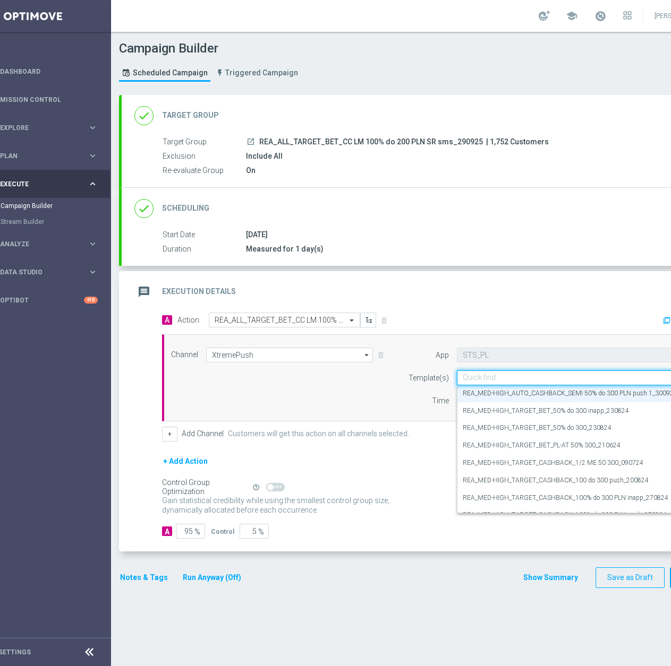
paste input "REA_ALL_TARGET_BET_CC LM 100% do 200 PLN SR sms_290925"
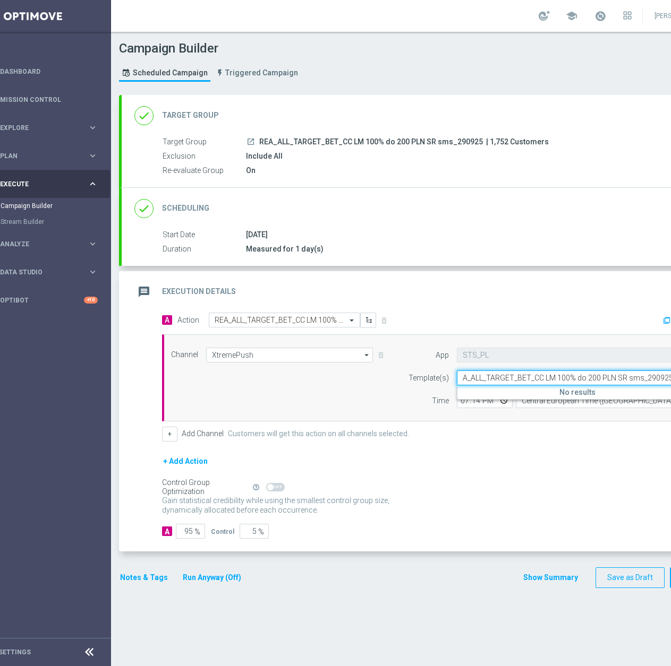
type input "REA_ALL_TARGET_BET_CC LM 100% do 200 PLN SR sms_290925"
click at [204, 355] on div "Channel XtremePush XtremePush arrow_drop_down Show Selected 1 of 22 Target grou…" at bounding box center [279, 355] width 232 height 15
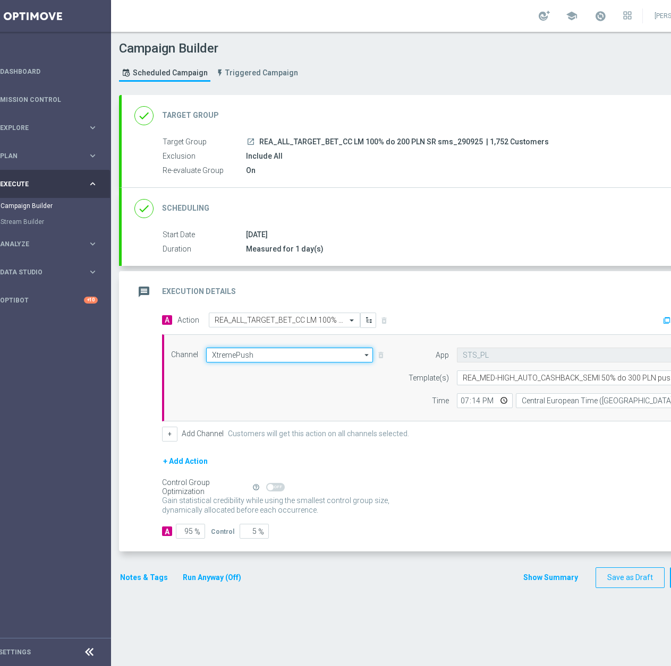
click at [221, 355] on input "XtremePush" at bounding box center [289, 355] width 167 height 15
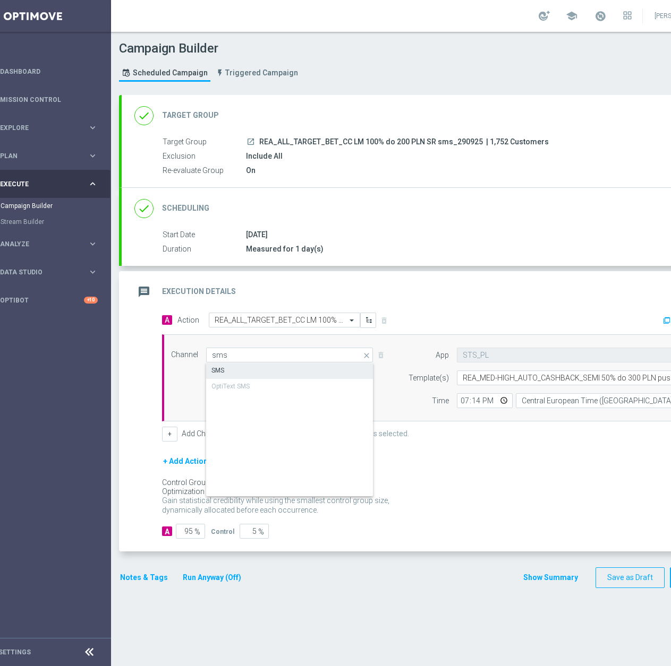
click at [219, 373] on div "SMS" at bounding box center [217, 371] width 13 height 10
type input "SMS"
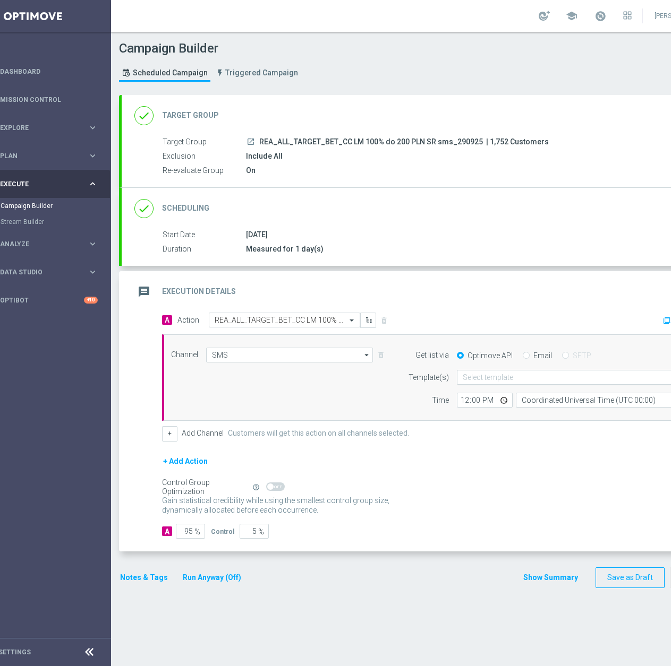
click at [516, 377] on input "text" at bounding box center [567, 377] width 208 height 9
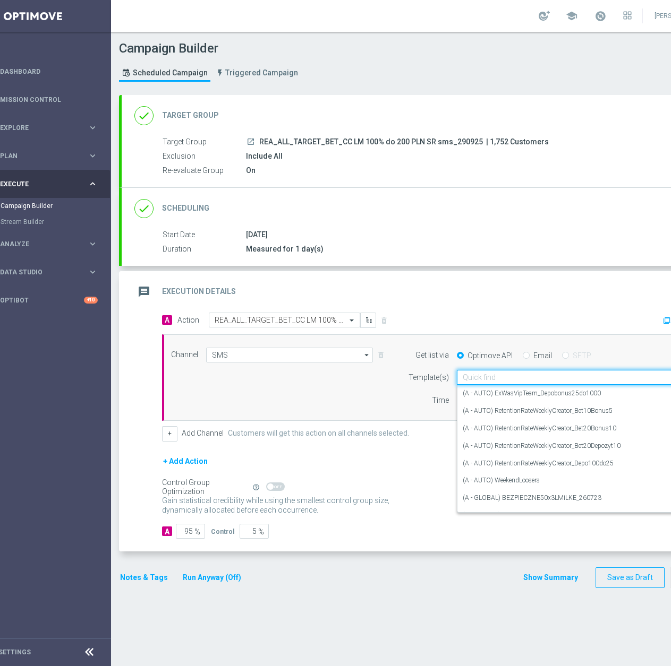
paste input "REA_ALL_TARGET_BET_CC LM 100% do 200 PLN SR sms_290925"
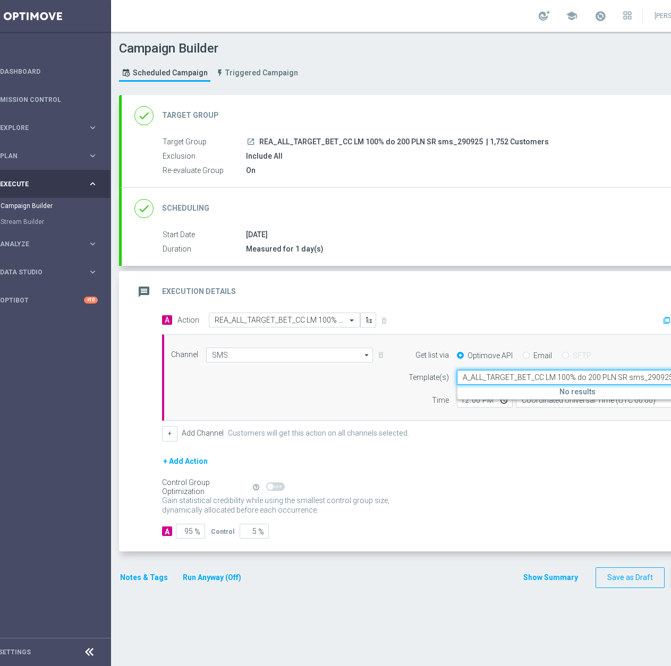
scroll to position [0, 7]
click at [559, 390] on label "REA_ALL_TARGET_BET_CC LM 100% do 200 PLN SR sms_290925" at bounding box center [557, 393] width 189 height 9
type input "REA_ALL_TARGET_BET_CC LM 100% do 200 PLN SR sms_290925"
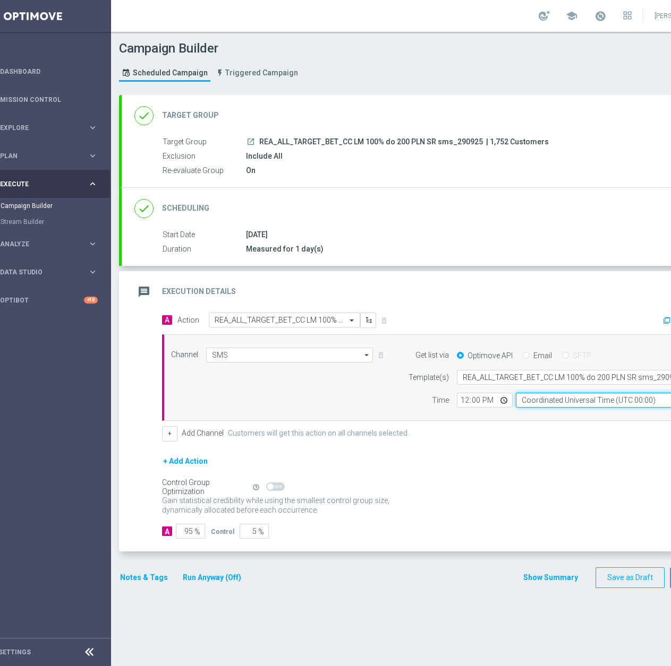
click at [536, 400] on input "Coordinated Universal Time (UTC 00:00)" at bounding box center [613, 400] width 195 height 15
click at [533, 418] on div "Central European Time (Warsaw) (UTC +02:00)" at bounding box center [608, 416] width 174 height 10
type input "Central European Time (Warsaw) (UTC +02:00)"
click at [464, 404] on input "12:00" at bounding box center [485, 400] width 56 height 15
type input "19:02"
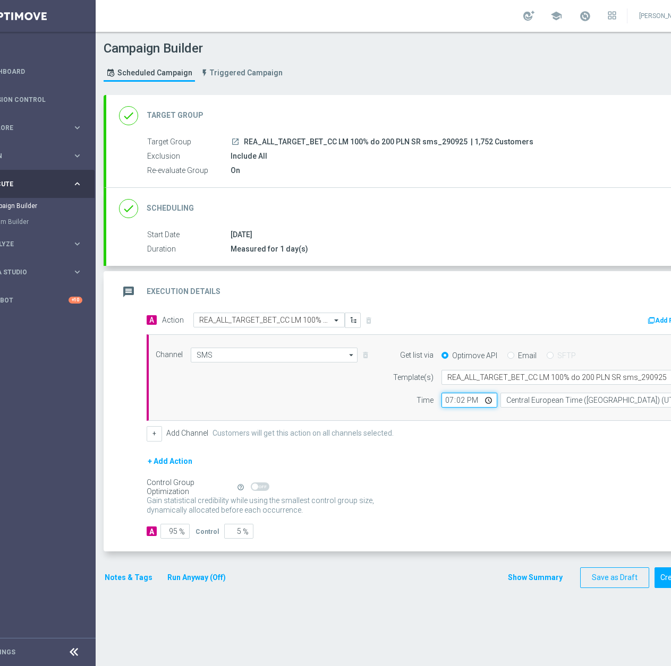
scroll to position [0, 43]
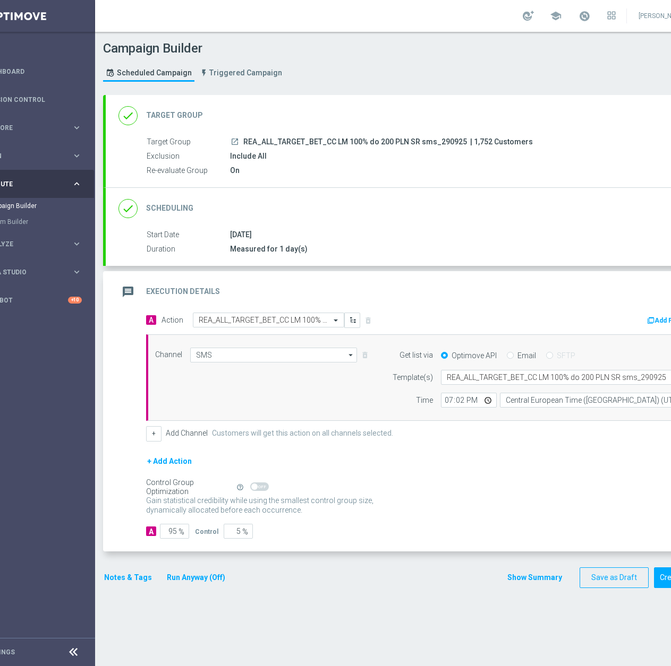
click at [115, 586] on div "Notes & Tags Run Anyway (Off)" at bounding box center [171, 578] width 136 height 21
click at [125, 579] on button "Notes & Tags" at bounding box center [128, 577] width 50 height 13
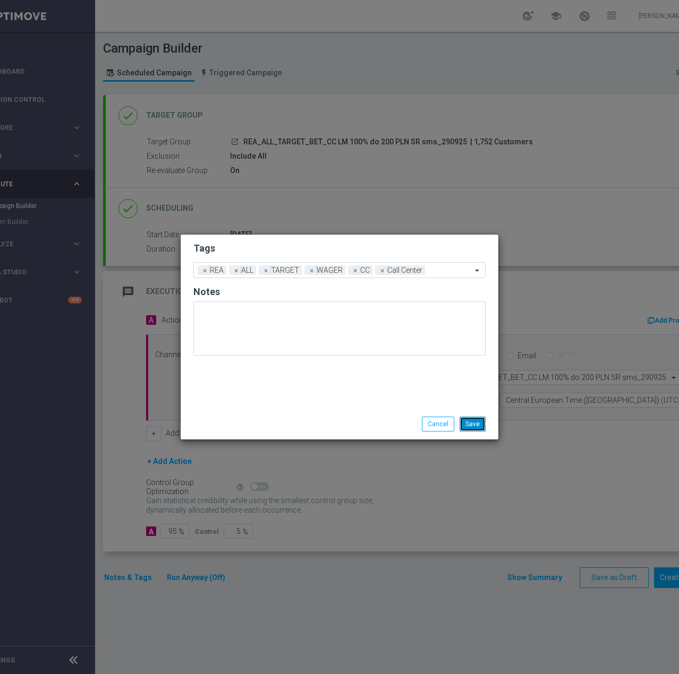
click at [479, 425] on button "Save" at bounding box center [472, 424] width 26 height 15
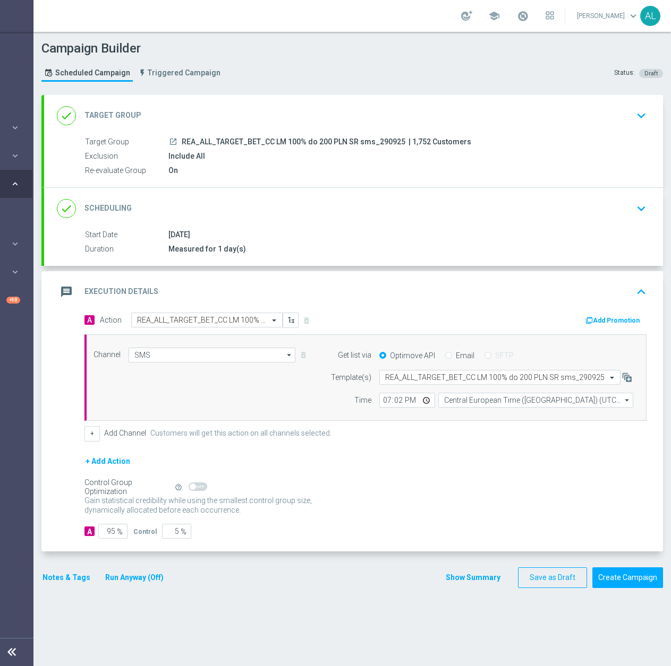
scroll to position [0, 113]
click at [635, 576] on button "Create Campaign" at bounding box center [627, 578] width 71 height 21
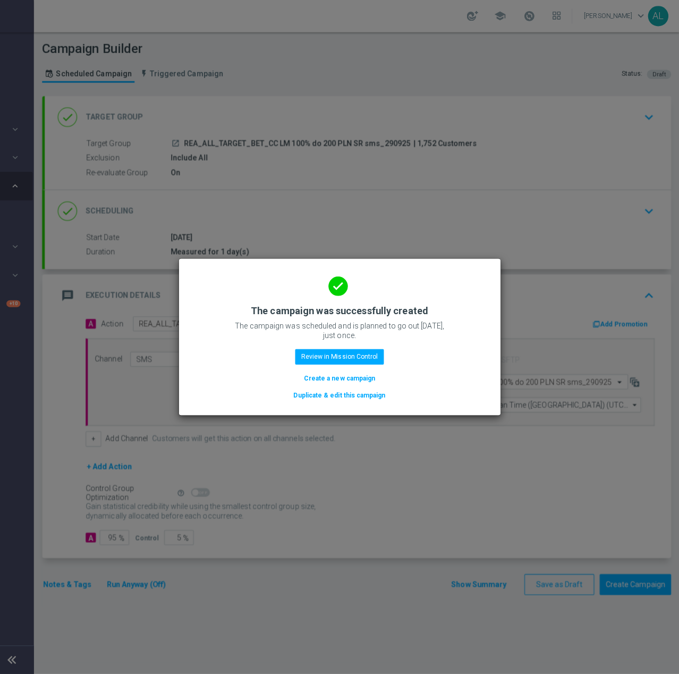
scroll to position [0, 105]
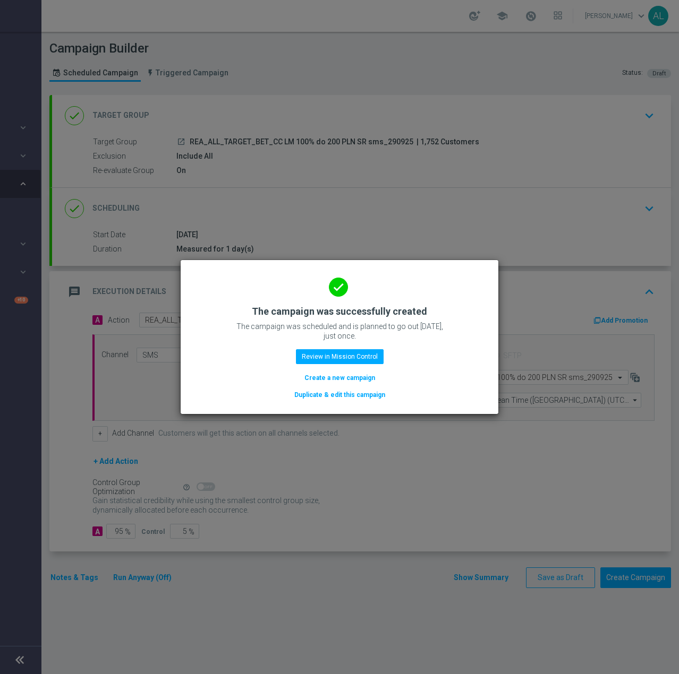
click at [324, 398] on button "Duplicate & edit this campaign" at bounding box center [339, 395] width 93 height 12
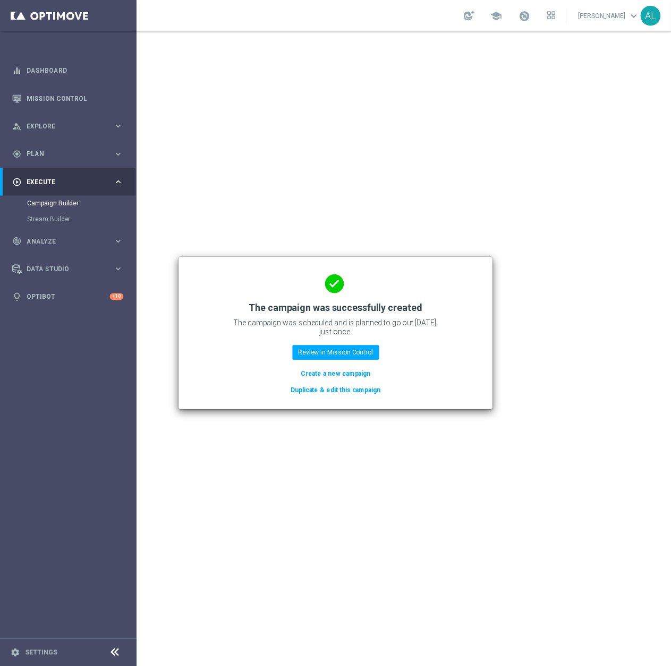
scroll to position [0, 0]
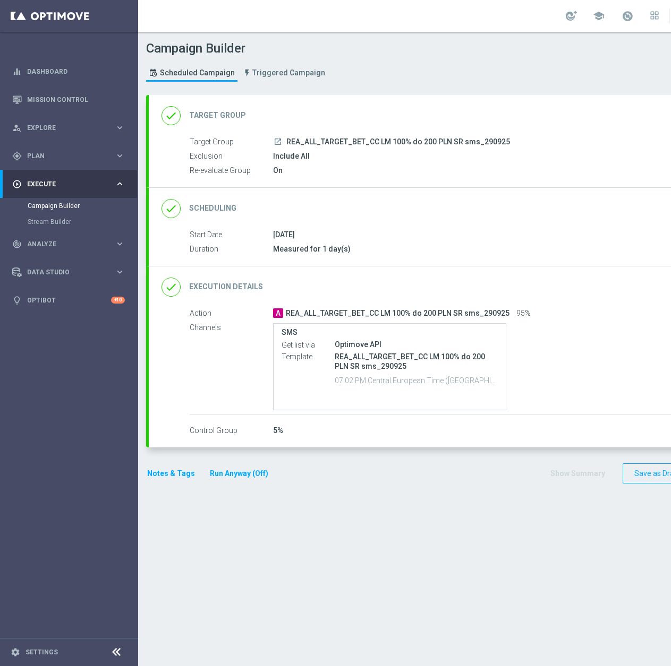
click at [474, 114] on div "done Target Group keyboard_arrow_down" at bounding box center [457, 116] width 593 height 20
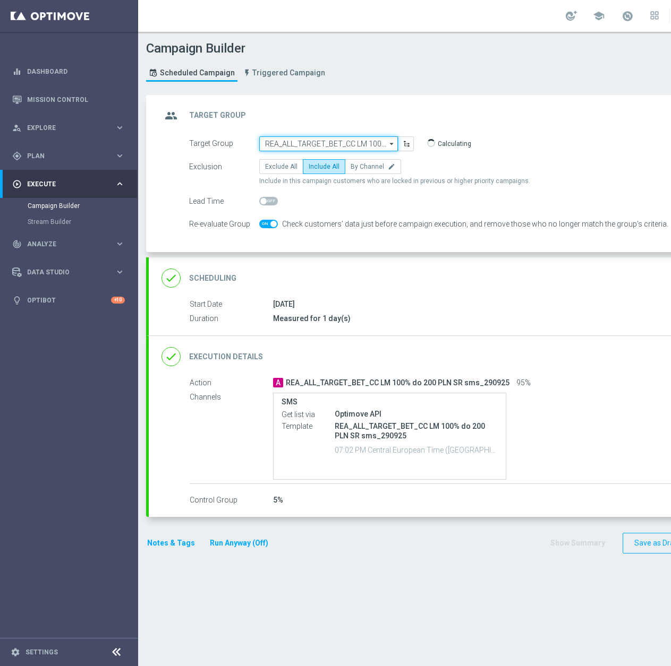
click at [312, 144] on input "REA_ALL_TARGET_BET_CC LM 100% do 200 PLN SR sms_290925" at bounding box center [328, 143] width 139 height 15
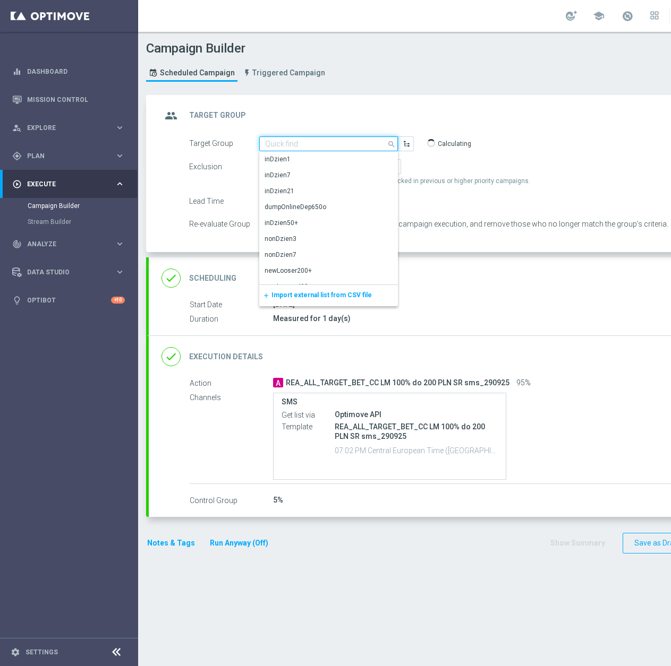
paste input "D_ALL_TARGET_WAGER_CC 100% do 500 PLN 1KE SR sms_290925"
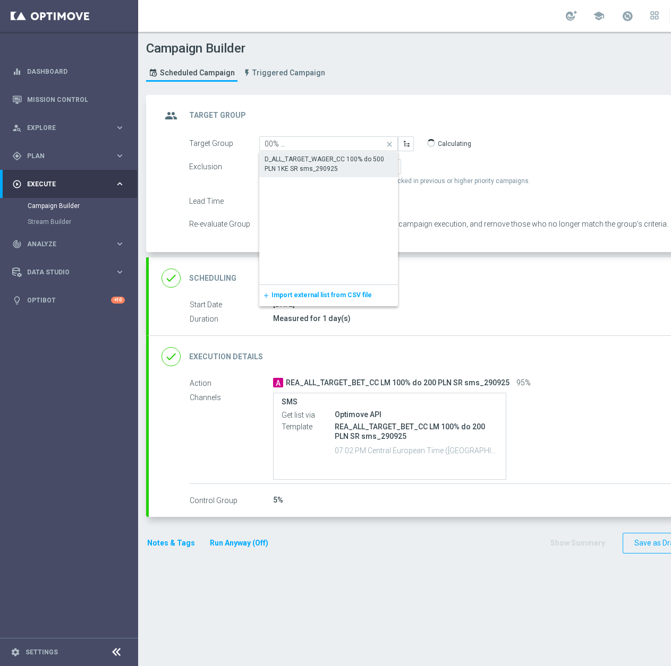
click at [307, 156] on div "D_ALL_TARGET_WAGER_CC 100% do 500 PLN 1KE SR sms_290925" at bounding box center [328, 164] width 128 height 19
type input "D_ALL_TARGET_WAGER_CC 100% do 500 PLN 1KE SR sms_290925"
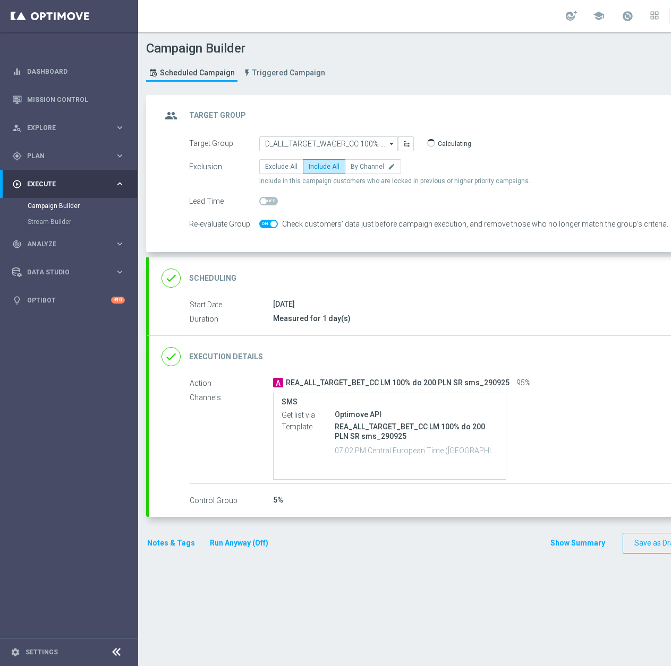
click at [367, 347] on div "done Execution Details keyboard_arrow_down" at bounding box center [457, 357] width 593 height 20
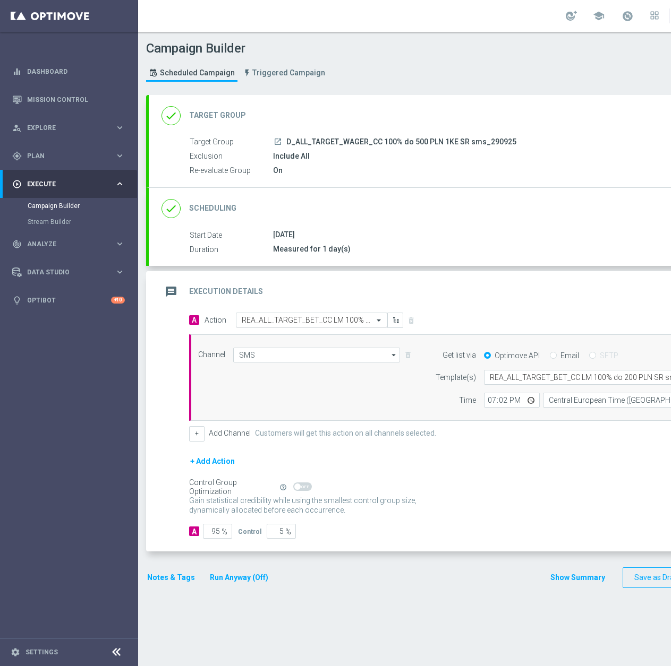
click at [259, 321] on input "text" at bounding box center [301, 320] width 118 height 9
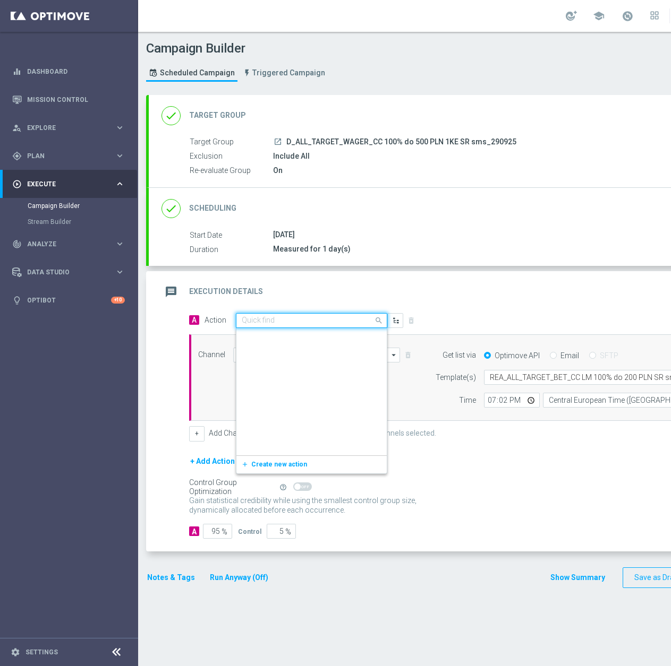
scroll to position [575742, 0]
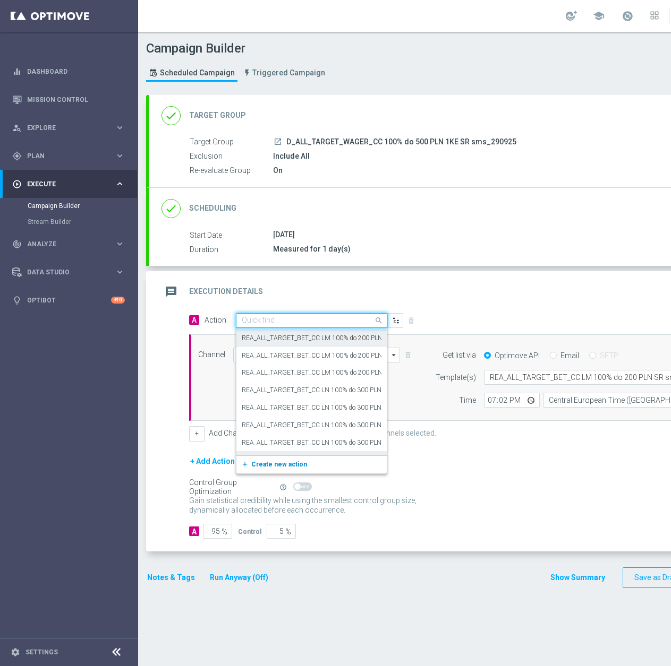
click at [253, 466] on span "Create new action" at bounding box center [279, 464] width 56 height 7
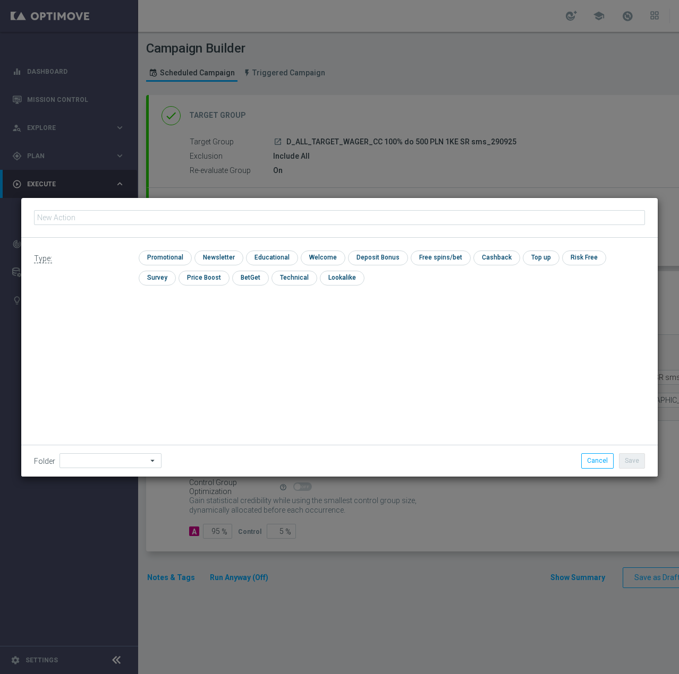
type input "D_ALL_TARGET_WAGER_CC 100% do 500 PLN 1KE SR sms_290925"
click at [170, 253] on input "checkbox" at bounding box center [164, 258] width 50 height 14
checkbox input "true"
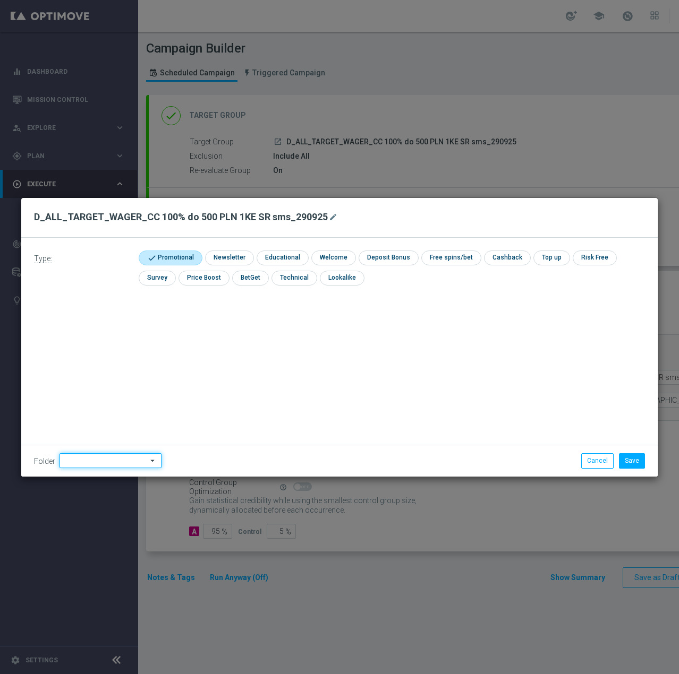
click at [98, 464] on input at bounding box center [110, 460] width 102 height 15
click at [89, 323] on div "[PERSON_NAME]" at bounding box center [89, 328] width 48 height 10
type input "[PERSON_NAME]"
click at [629, 457] on button "Save" at bounding box center [632, 460] width 26 height 15
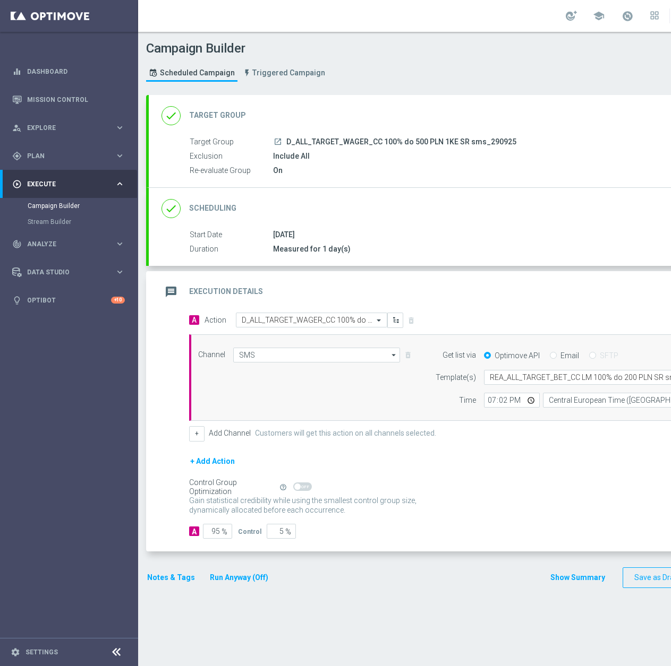
click at [512, 386] on form "Template(s) Select template REA_ALL_TARGET_BET_CC LM 100% do 200 PLN SR sms_290…" at bounding box center [584, 389] width 308 height 38
click at [515, 380] on input "text" at bounding box center [594, 377] width 208 height 9
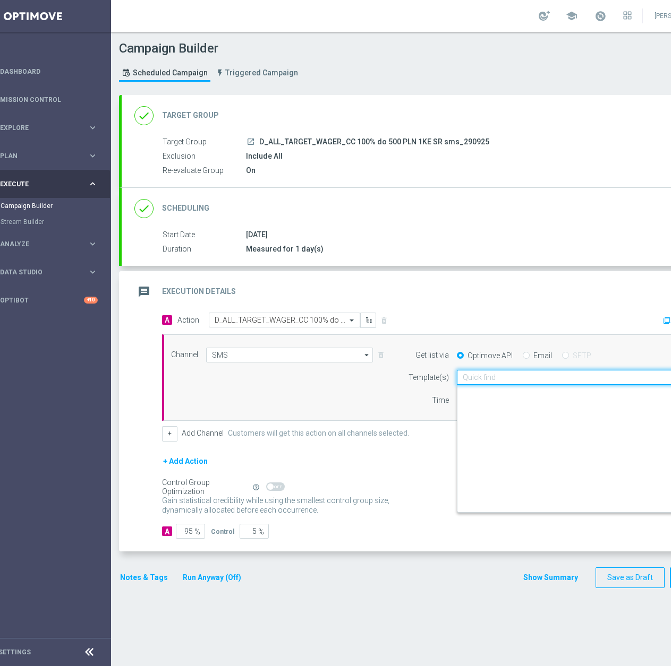
paste input "D_ALL_TARGET_WAGER_CC 100% do 500 PLN 1KE SR sms_290925"
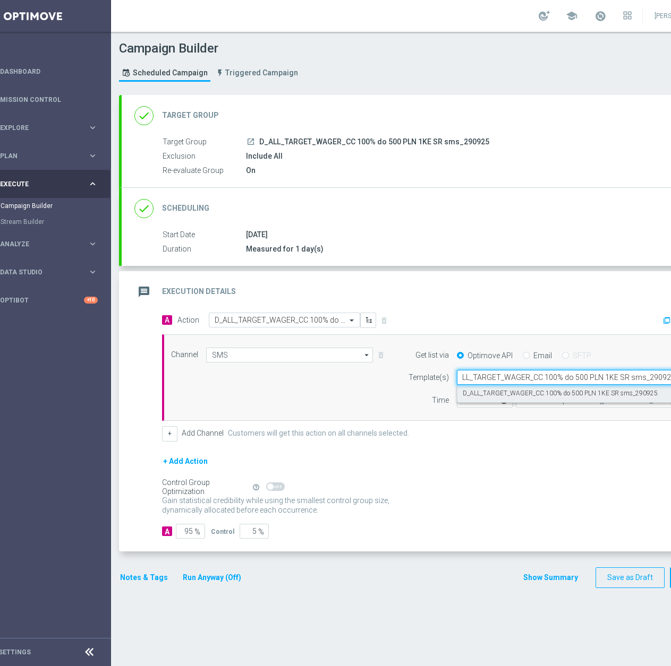
click at [564, 392] on label "D_ALL_TARGET_WAGER_CC 100% do 500 PLN 1KE SR sms_290925" at bounding box center [560, 393] width 195 height 9
type input "D_ALL_TARGET_WAGER_CC 100% do 500 PLN 1KE SR sms_290925"
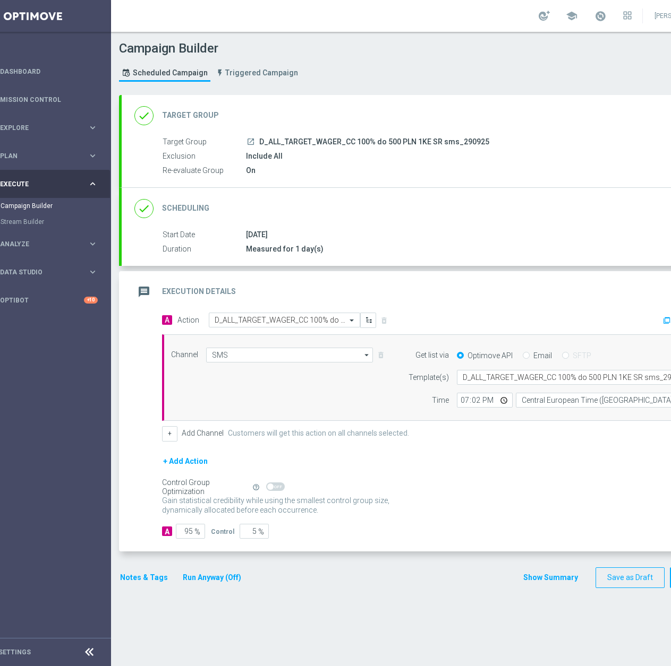
click at [161, 572] on button "Notes & Tags" at bounding box center [144, 577] width 50 height 13
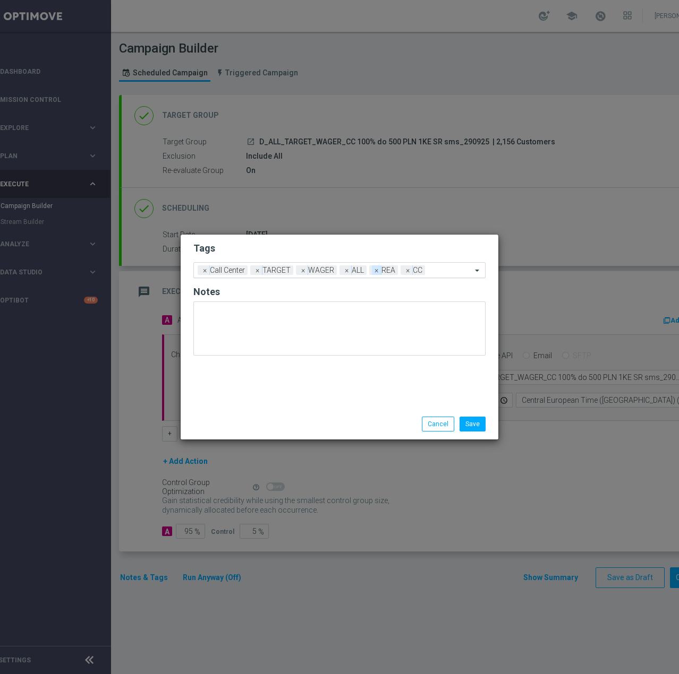
click at [373, 271] on span "×" at bounding box center [377, 271] width 10 height 10
click at [417, 272] on input "text" at bounding box center [435, 271] width 74 height 9
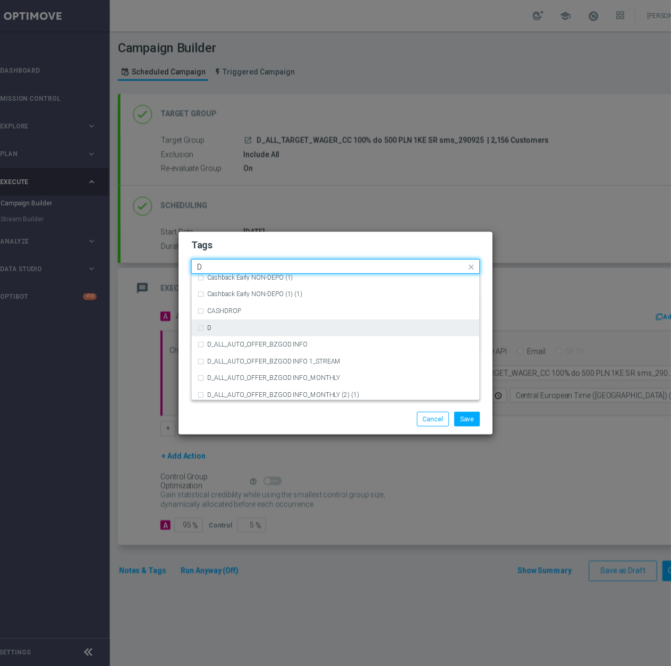
scroll to position [1178, 0]
click at [219, 327] on div "D" at bounding box center [339, 331] width 280 height 17
type input "D"
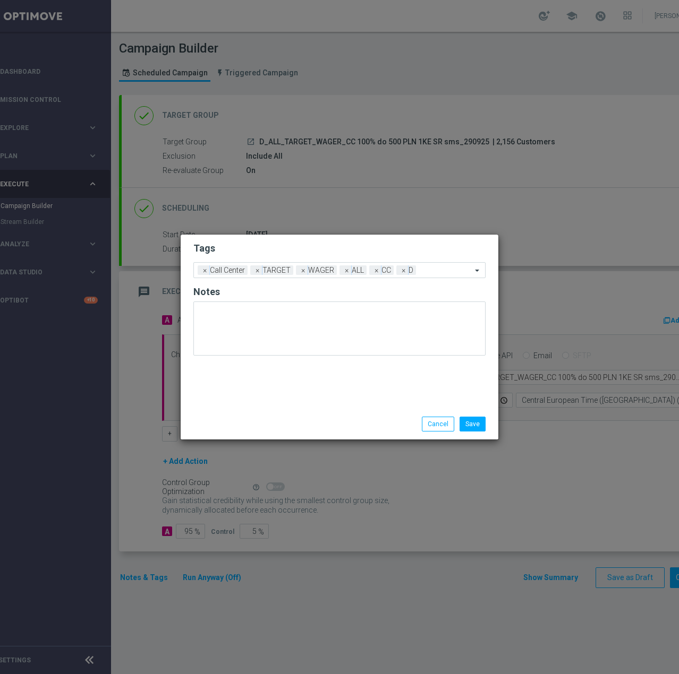
click at [373, 438] on div "Save Cancel" at bounding box center [340, 424] width 318 height 31
click at [472, 424] on button "Save" at bounding box center [472, 424] width 26 height 15
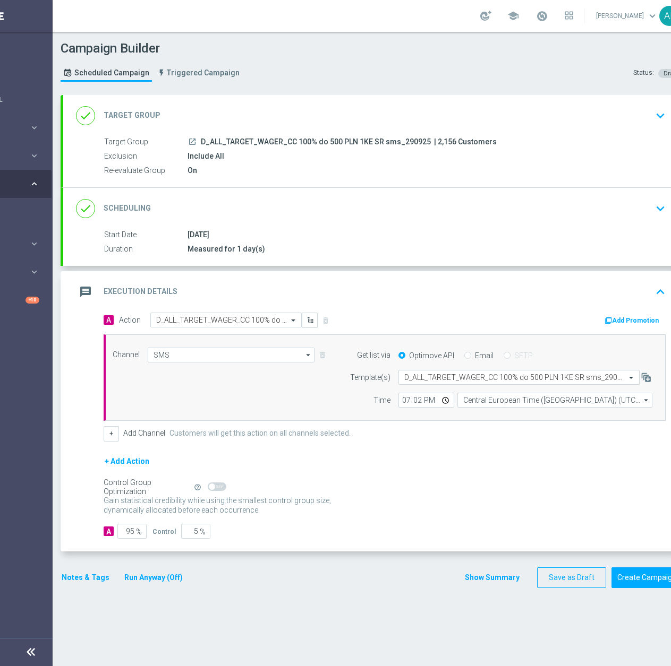
scroll to position [0, 113]
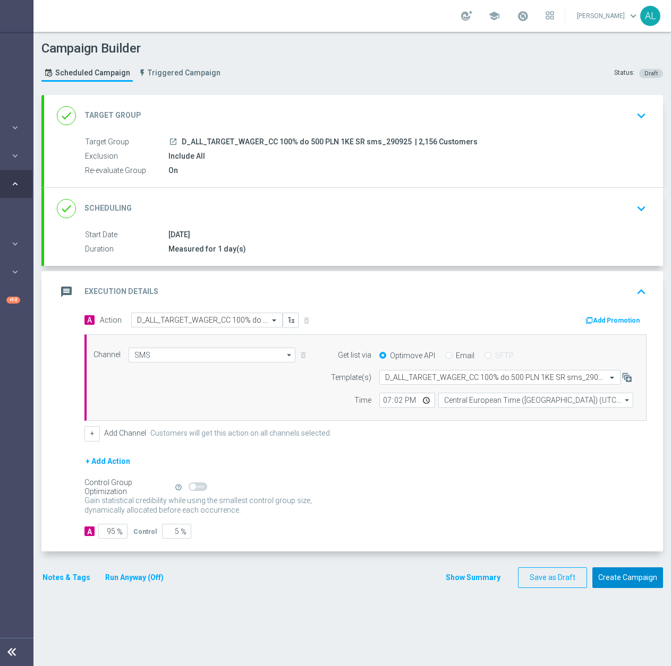
click at [604, 578] on button "Create Campaign" at bounding box center [627, 578] width 71 height 21
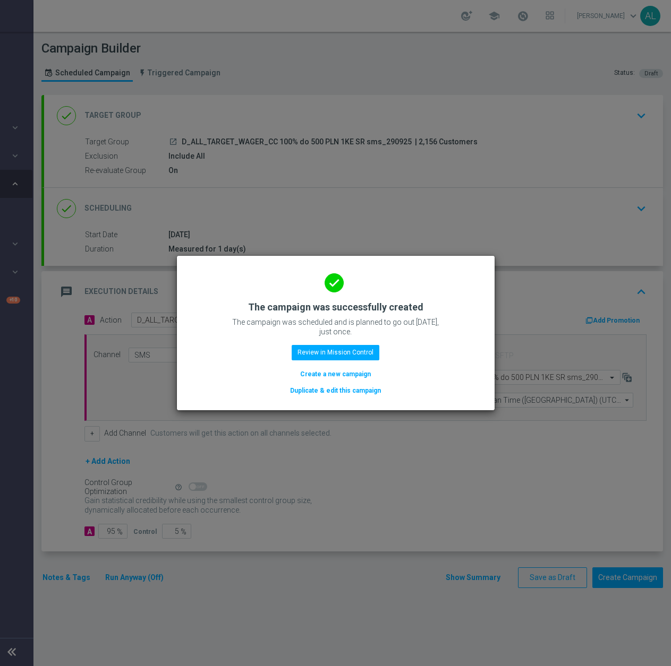
scroll to position [0, 105]
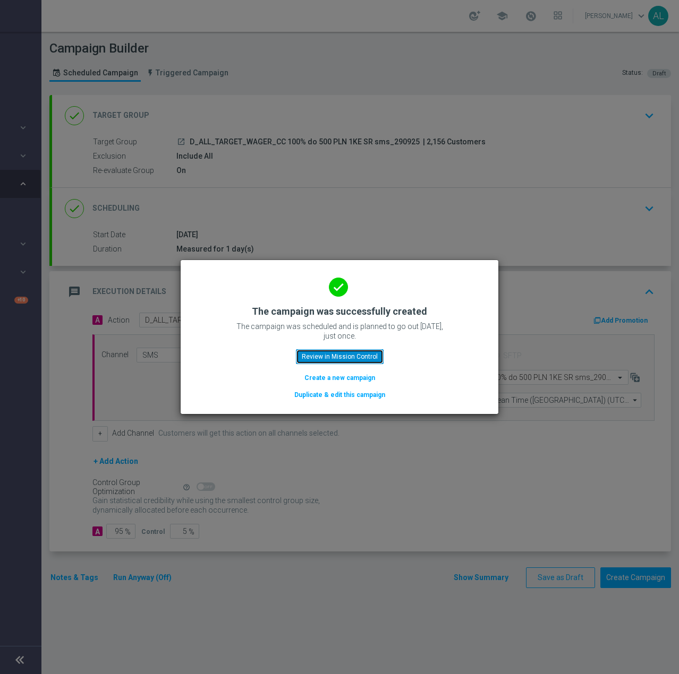
click at [332, 349] on button "Review in Mission Control" at bounding box center [340, 356] width 88 height 15
